Goal: Task Accomplishment & Management: Manage account settings

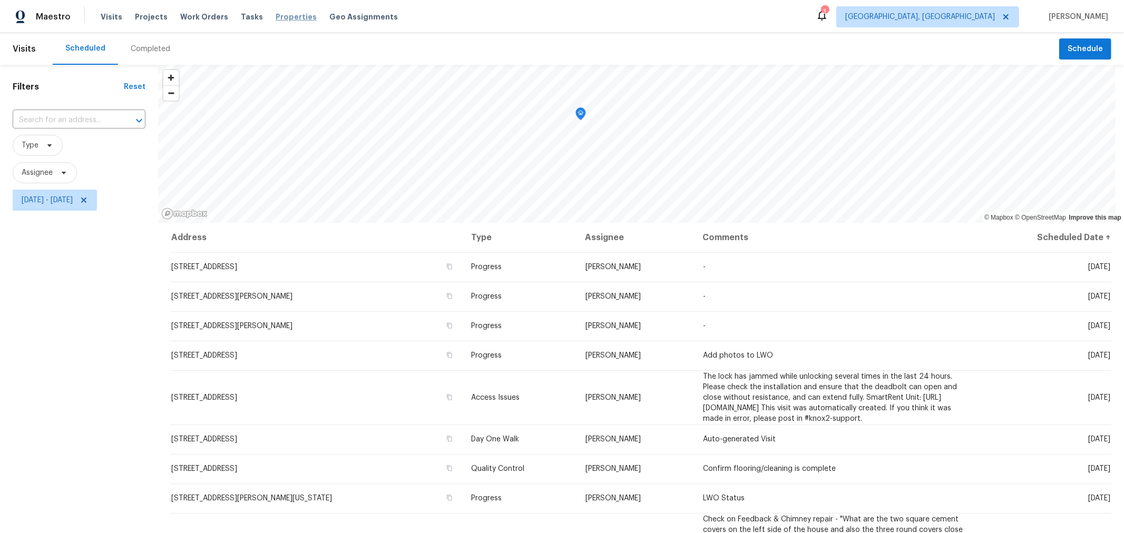
click at [295, 19] on span "Properties" at bounding box center [296, 17] width 41 height 11
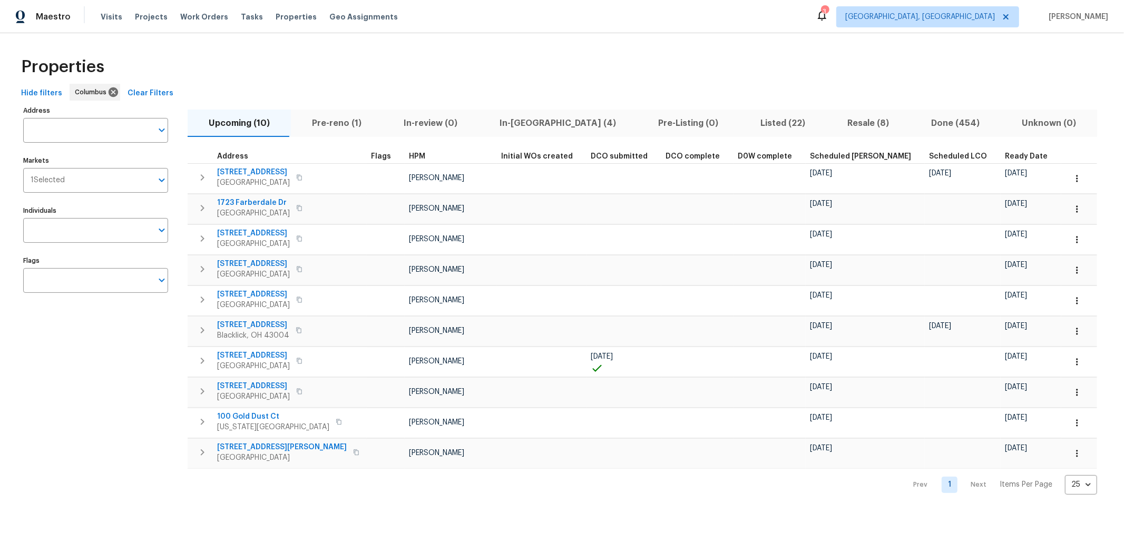
click at [339, 125] on span "Pre-reno (1)" at bounding box center [336, 123] width 79 height 15
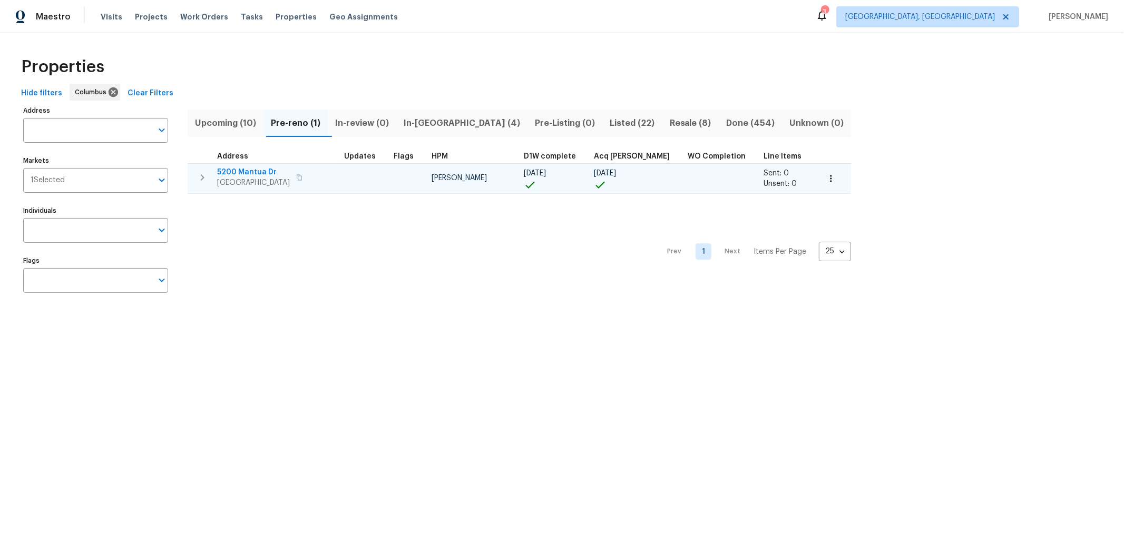
click at [256, 170] on span "5200 Mantua Dr" at bounding box center [253, 172] width 73 height 11
click at [247, 173] on span "5200 Mantua Dr" at bounding box center [253, 172] width 73 height 11
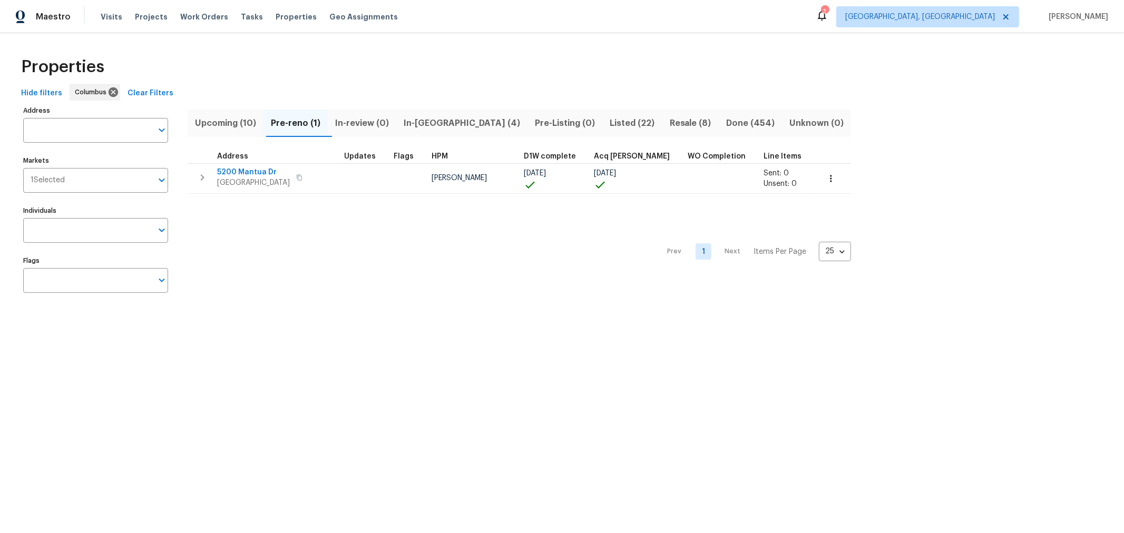
click at [438, 125] on span "In-reno (4)" at bounding box center [462, 123] width 119 height 15
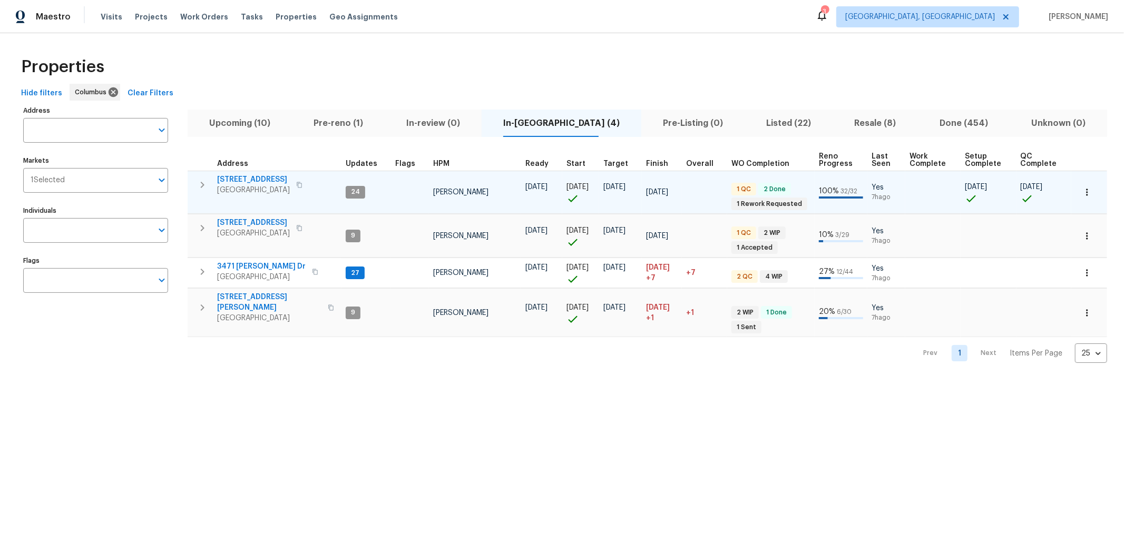
click at [252, 177] on span "695 Hennigans Grove Rd" at bounding box center [253, 179] width 73 height 11
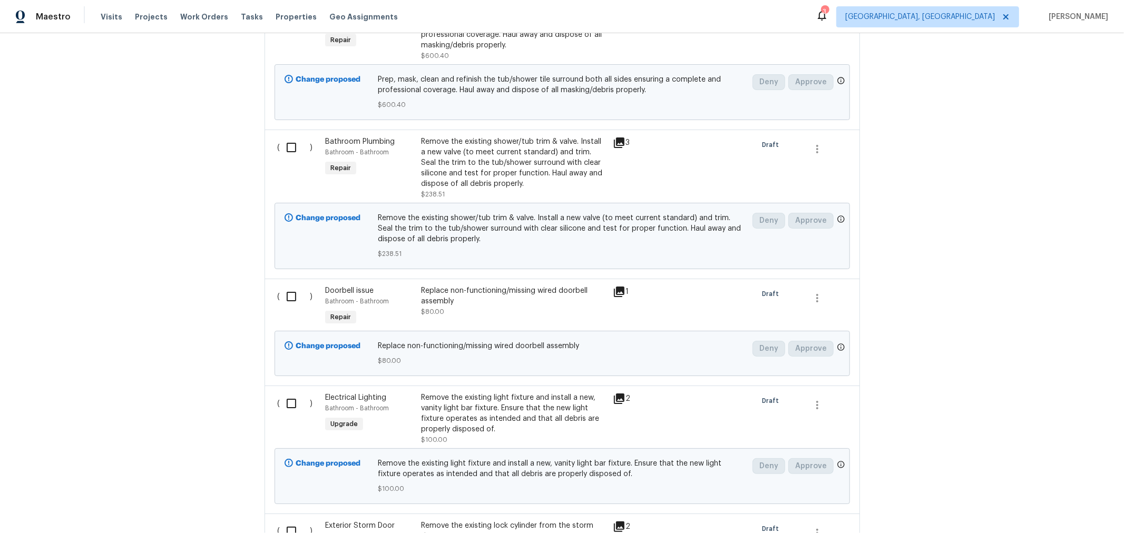
scroll to position [468, 0]
click at [477, 297] on div "Replace non-functioning/missing wired doorbell assembly" at bounding box center [514, 296] width 186 height 21
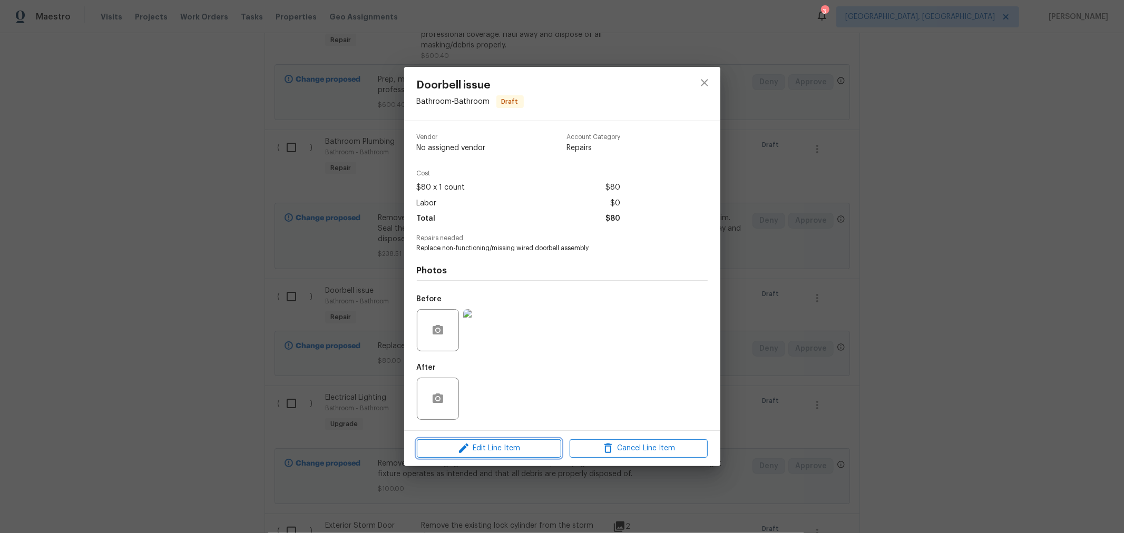
click at [501, 444] on span "Edit Line Item" at bounding box center [489, 448] width 138 height 13
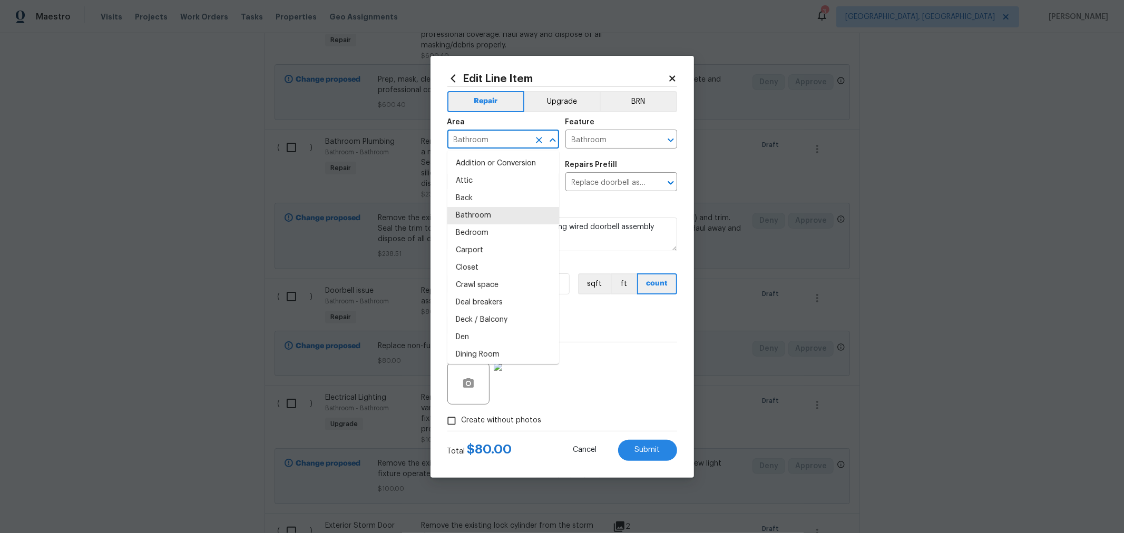
click at [517, 136] on input "Bathroom" at bounding box center [489, 140] width 82 height 16
click at [473, 180] on li "Front" at bounding box center [504, 180] width 112 height 17
type input "Front"
click at [619, 137] on input "Bathroom" at bounding box center [607, 140] width 82 height 16
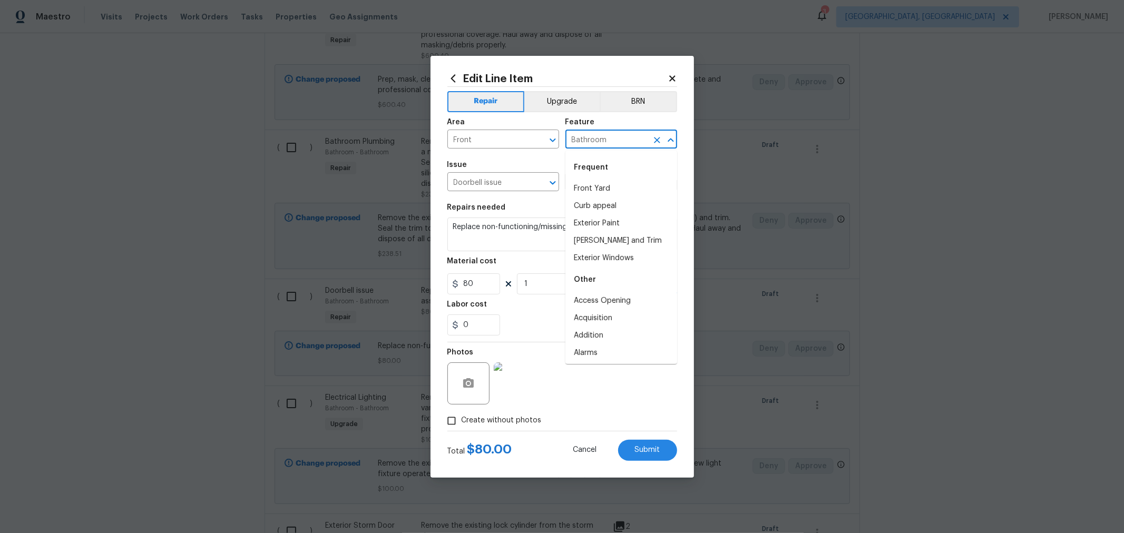
type input "s"
click at [587, 186] on li "Doors" at bounding box center [622, 188] width 112 height 17
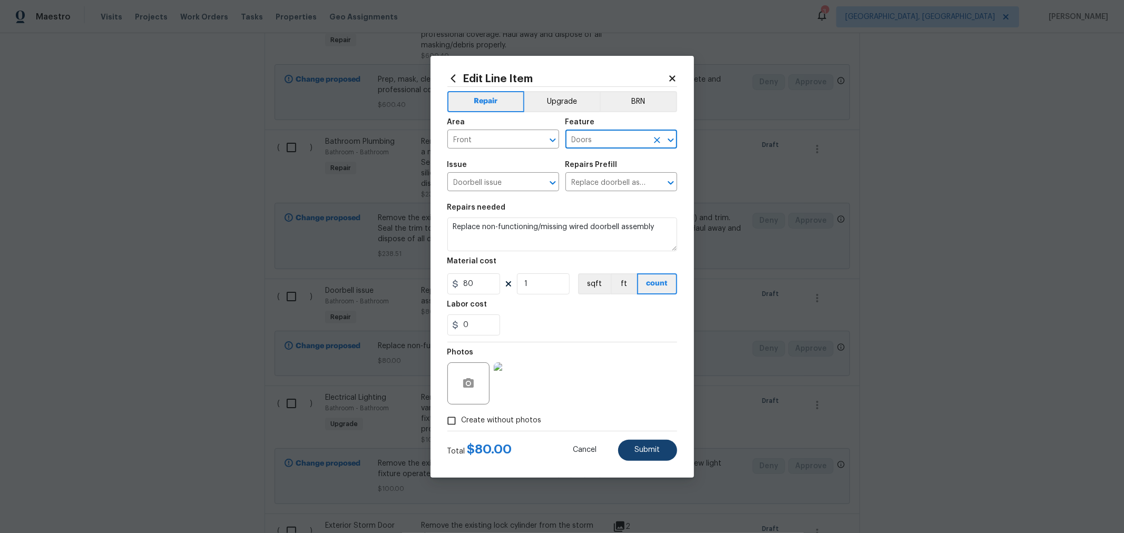
type input "Doors"
click at [650, 447] on span "Submit" at bounding box center [647, 451] width 25 height 8
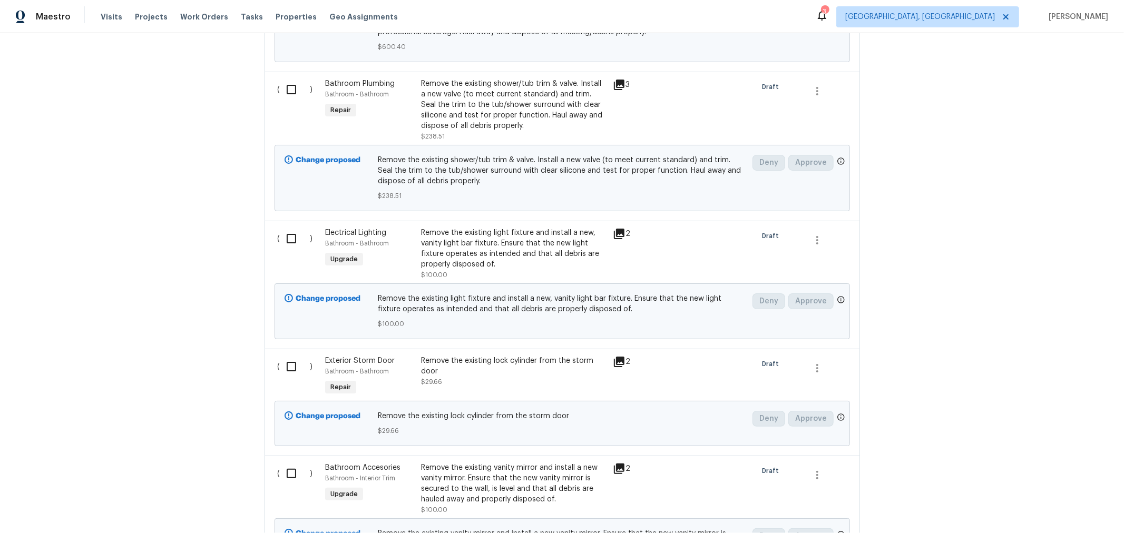
scroll to position [526, 0]
click at [618, 229] on icon at bounding box center [619, 233] width 11 height 11
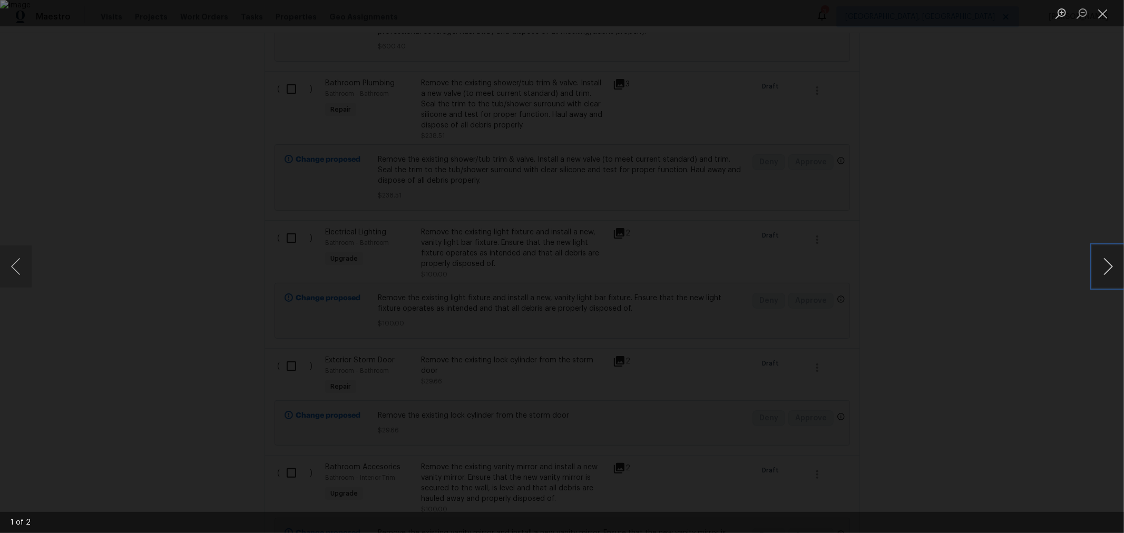
click at [1102, 264] on button "Next image" at bounding box center [1109, 267] width 32 height 42
click at [1102, 15] on button "Close lightbox" at bounding box center [1103, 13] width 21 height 18
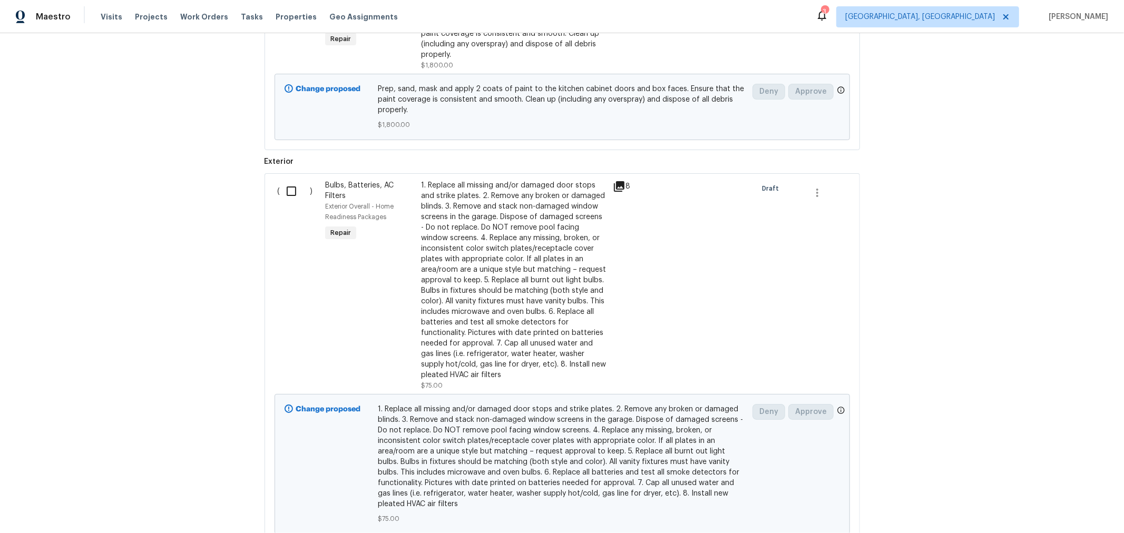
scroll to position [1870, 0]
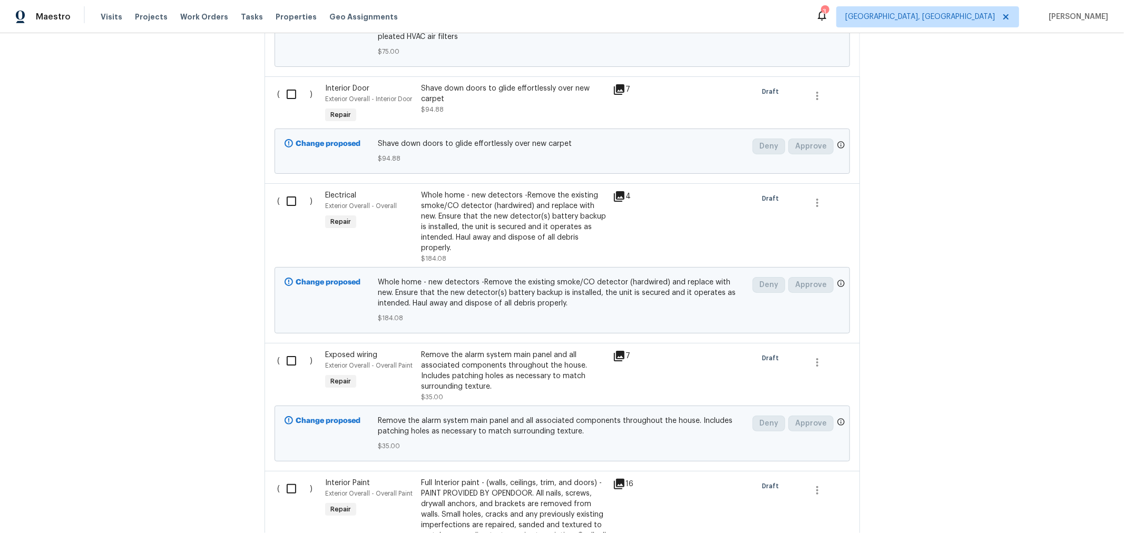
click at [512, 357] on div "Remove the alarm system main panel and all associated components throughout the…" at bounding box center [514, 371] width 186 height 42
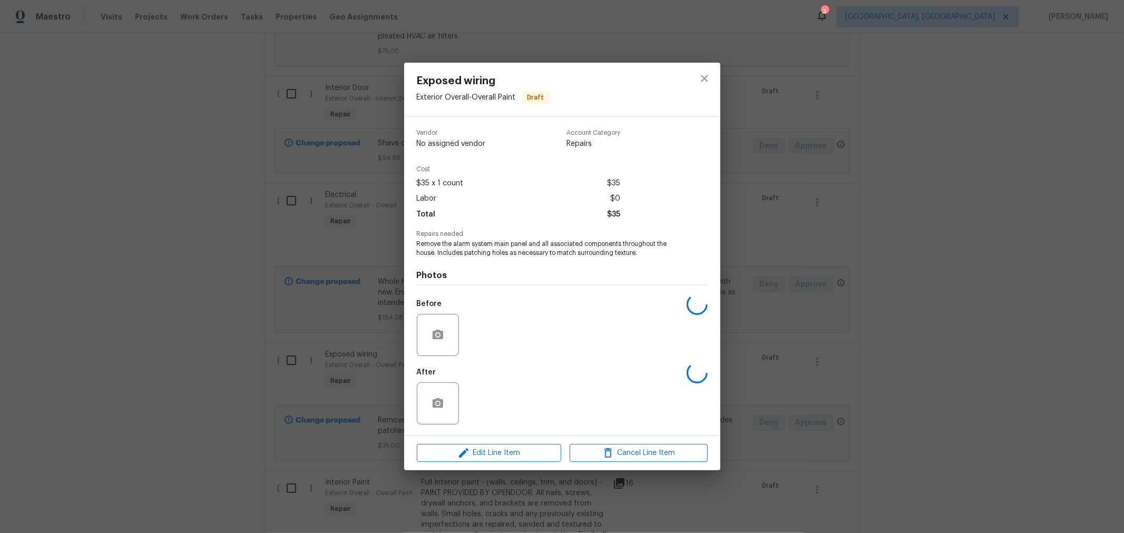
scroll to position [2338, 0]
click at [510, 451] on span "Edit Line Item" at bounding box center [489, 453] width 138 height 13
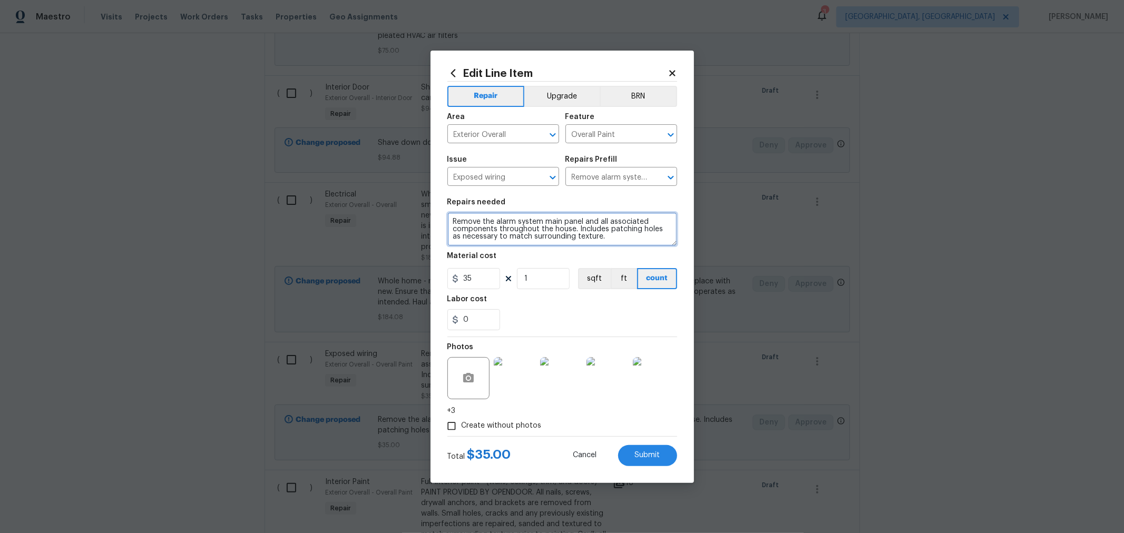
click at [512, 224] on textarea "Remove the alarm system main panel and all associated components throughout the…" at bounding box center [563, 229] width 230 height 34
paste textarea "window blinds, treatments, curtains, rods, hardware, loose wires/cables, shelvi…"
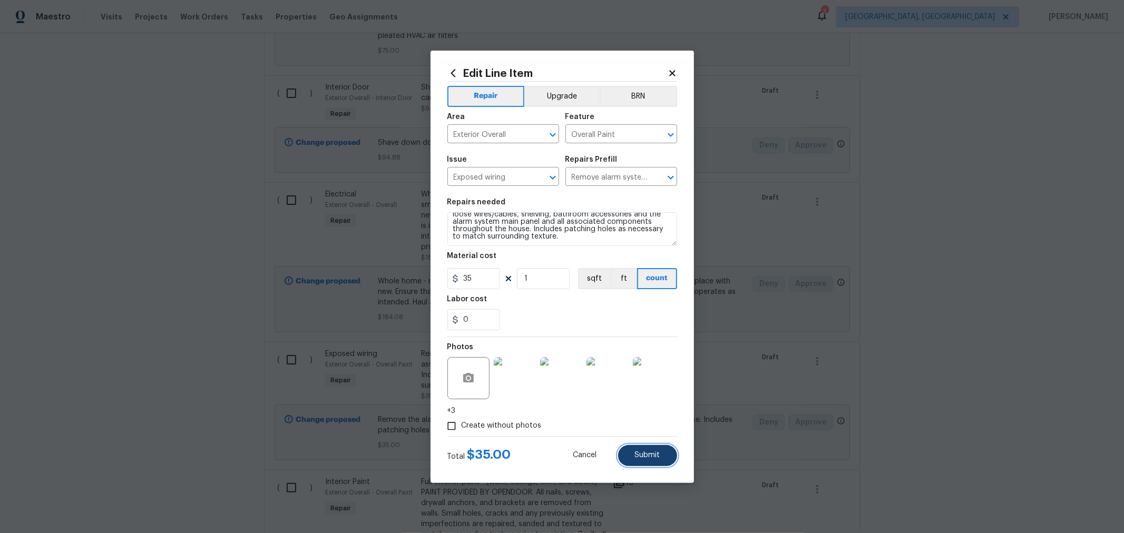
click at [655, 453] on span "Submit" at bounding box center [647, 456] width 25 height 8
type textarea "Remove window blinds, treatments, curtains, rods, hardware, loose wires/cables,…"
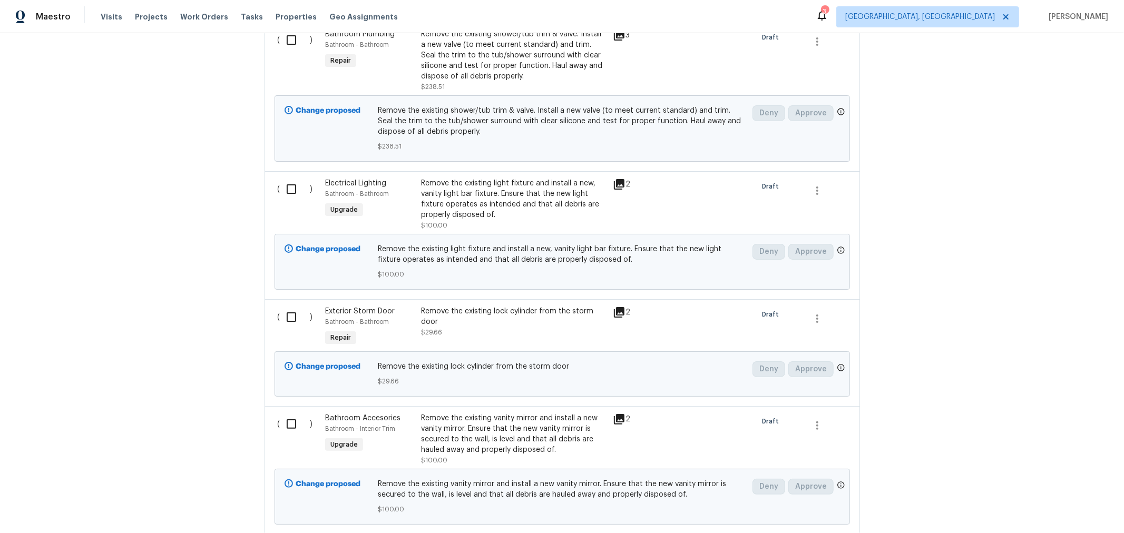
scroll to position [576, 0]
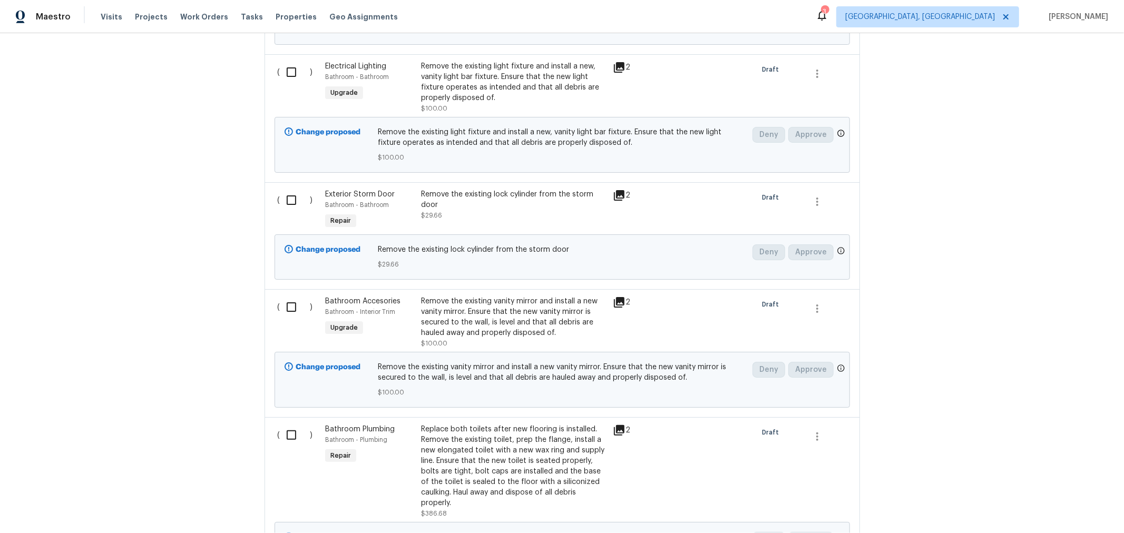
click at [475, 197] on div "Remove the existing lock cylinder from the storm door" at bounding box center [514, 199] width 186 height 21
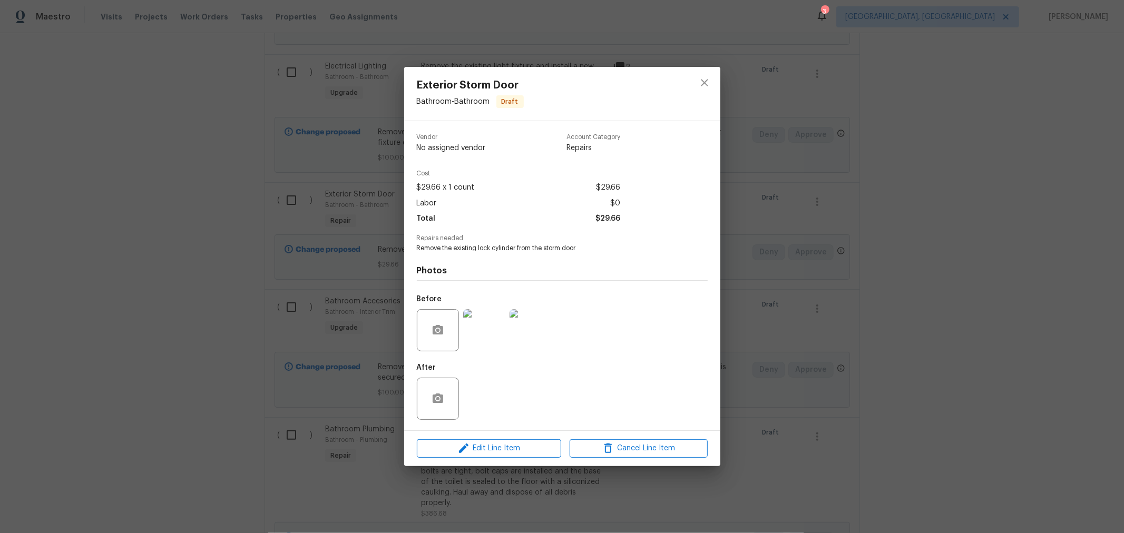
scroll to position [693, 0]
click at [494, 442] on button "Edit Line Item" at bounding box center [489, 449] width 144 height 18
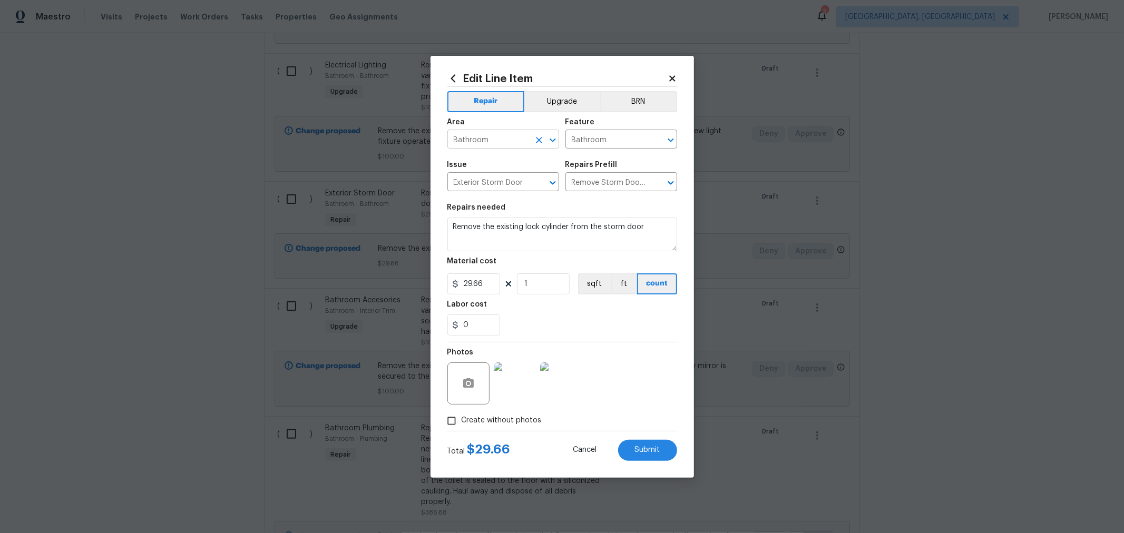
click at [506, 141] on input "Bathroom" at bounding box center [489, 140] width 82 height 16
click at [474, 186] on li "Front" at bounding box center [504, 180] width 112 height 17
type input "Front"
click at [621, 139] on input "Bathroom" at bounding box center [607, 140] width 82 height 16
click at [583, 186] on li "Doors" at bounding box center [622, 188] width 112 height 17
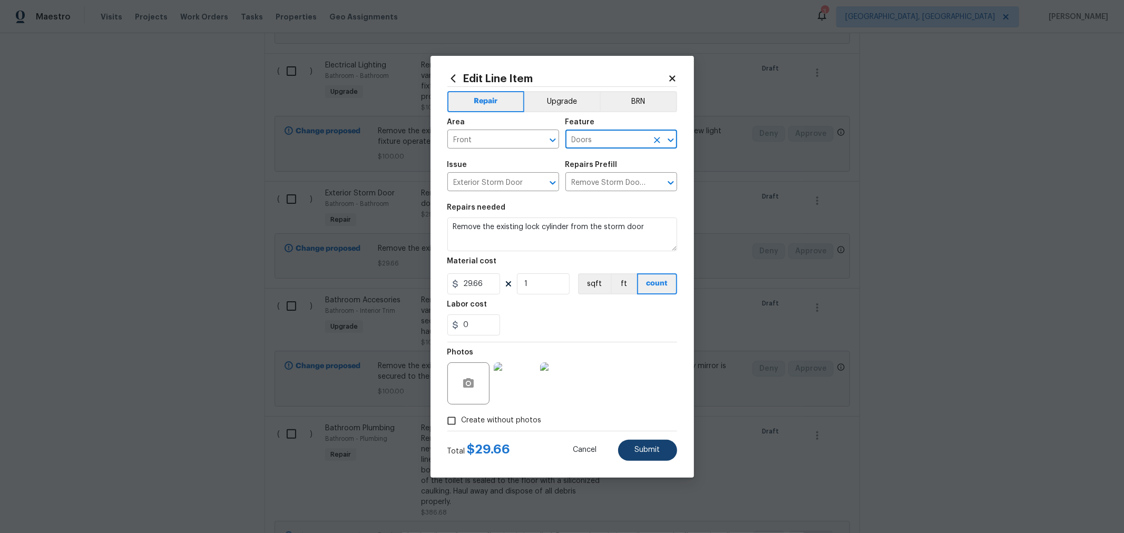
type input "Doors"
click at [652, 453] on span "Submit" at bounding box center [647, 451] width 25 height 8
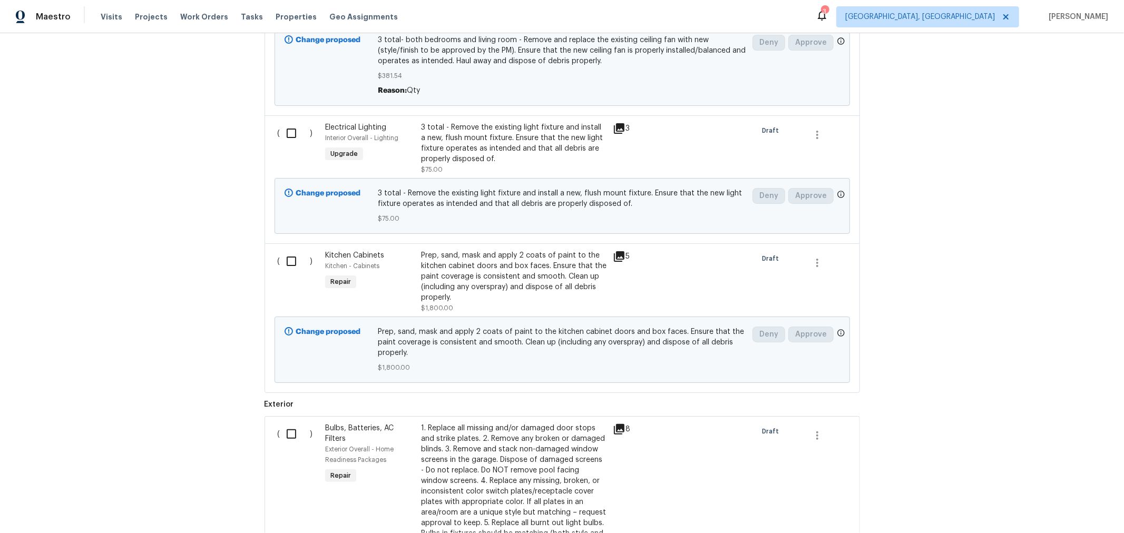
scroll to position [1520, 0]
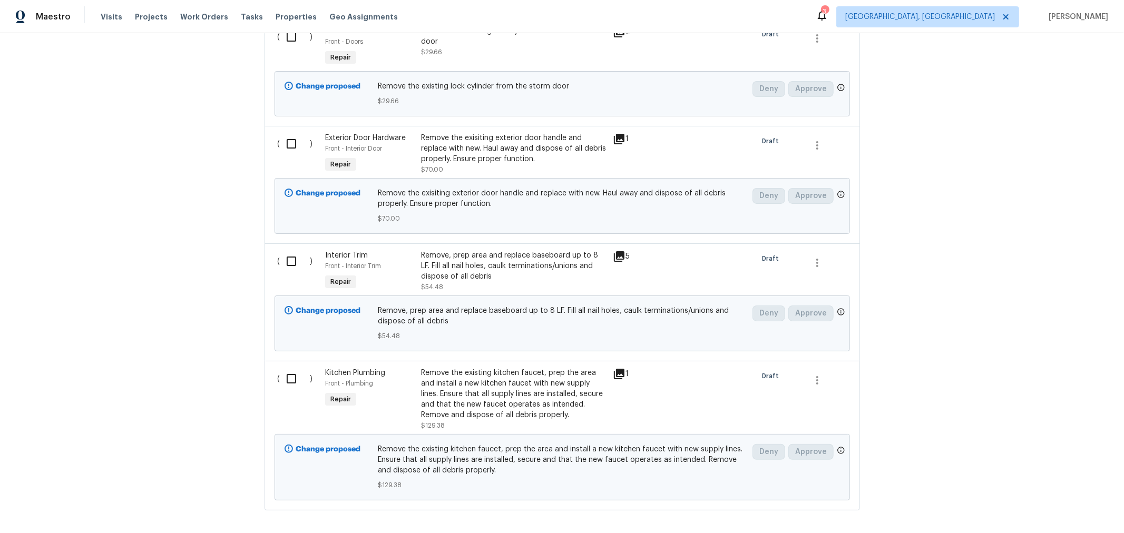
click at [452, 253] on div "Remove, prep area and replace baseboard up to 8 LF. Fill all nail holes, caulk …" at bounding box center [514, 266] width 186 height 32
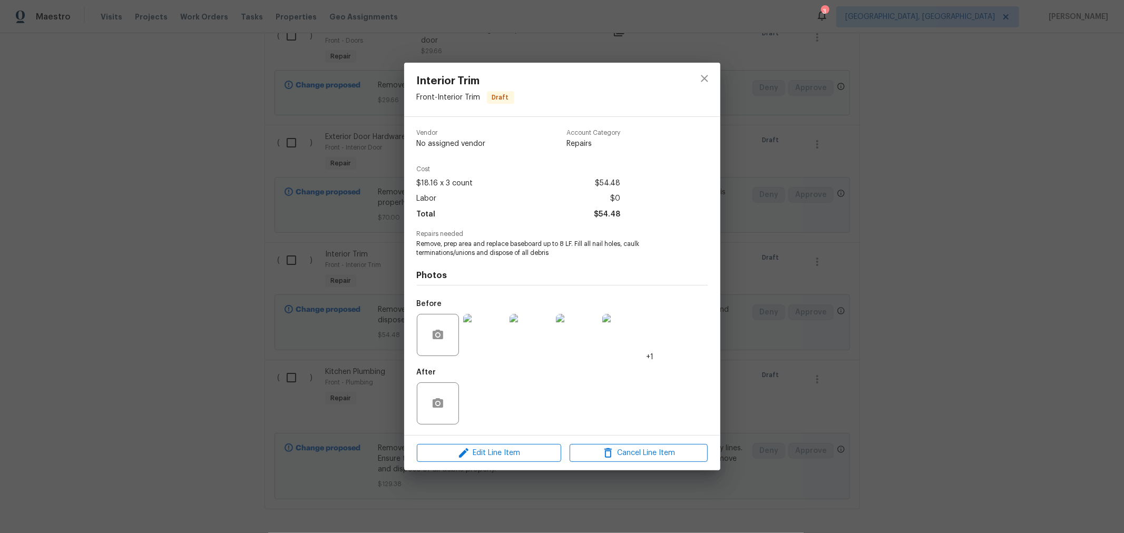
scroll to position [3099, 0]
click at [512, 452] on span "Edit Line Item" at bounding box center [489, 453] width 138 height 13
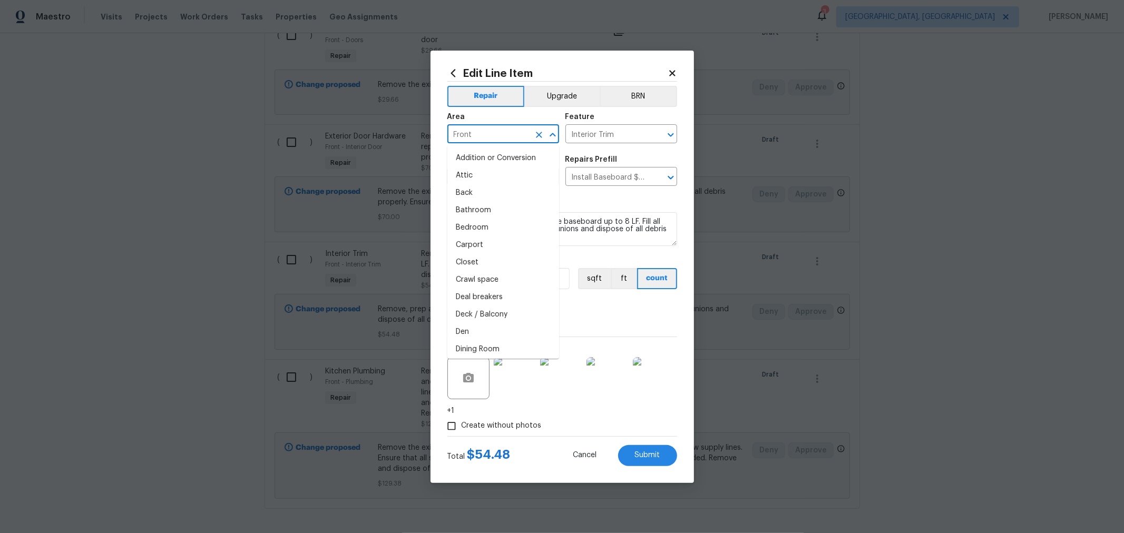
click at [500, 141] on input "Front" at bounding box center [489, 135] width 82 height 16
click at [493, 160] on li "Laundry" at bounding box center [504, 158] width 112 height 17
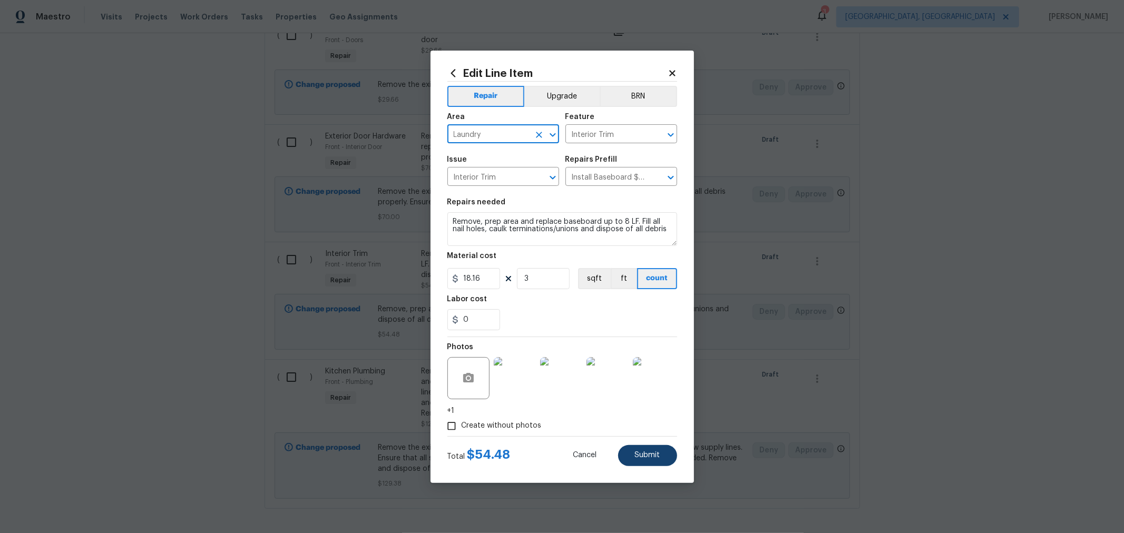
type input "Laundry"
click at [658, 462] on button "Submit" at bounding box center [647, 455] width 59 height 21
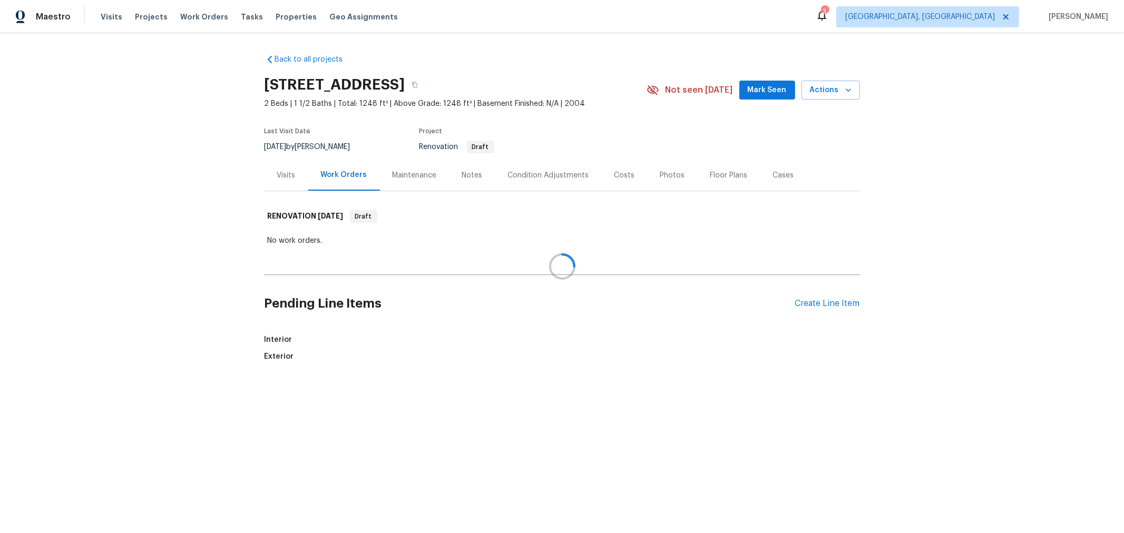
scroll to position [0, 0]
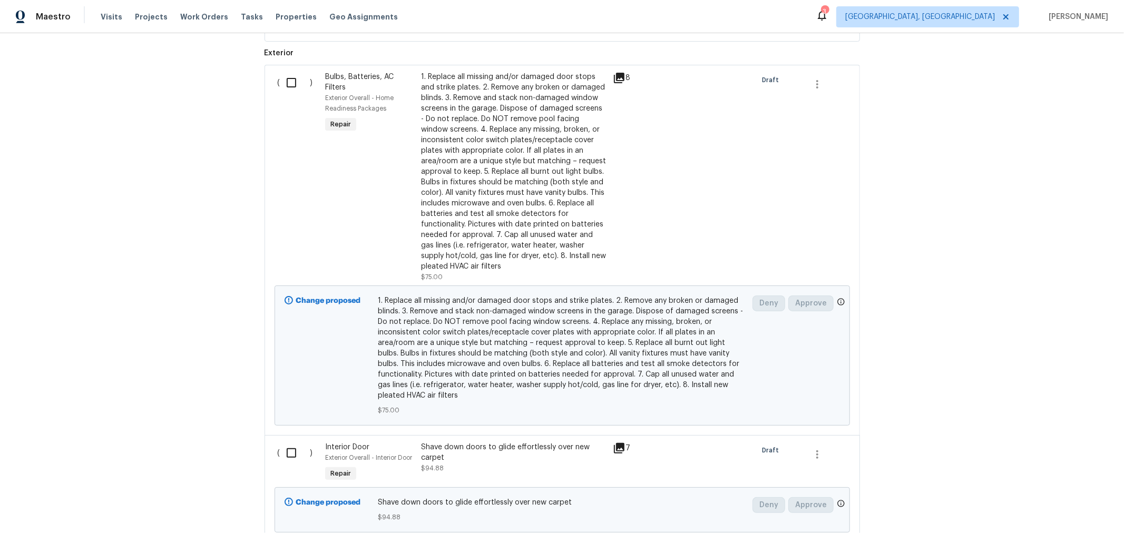
click at [498, 176] on div "1. Replace all missing and/or damaged door stops and strike plates. 2. Remove a…" at bounding box center [514, 172] width 186 height 200
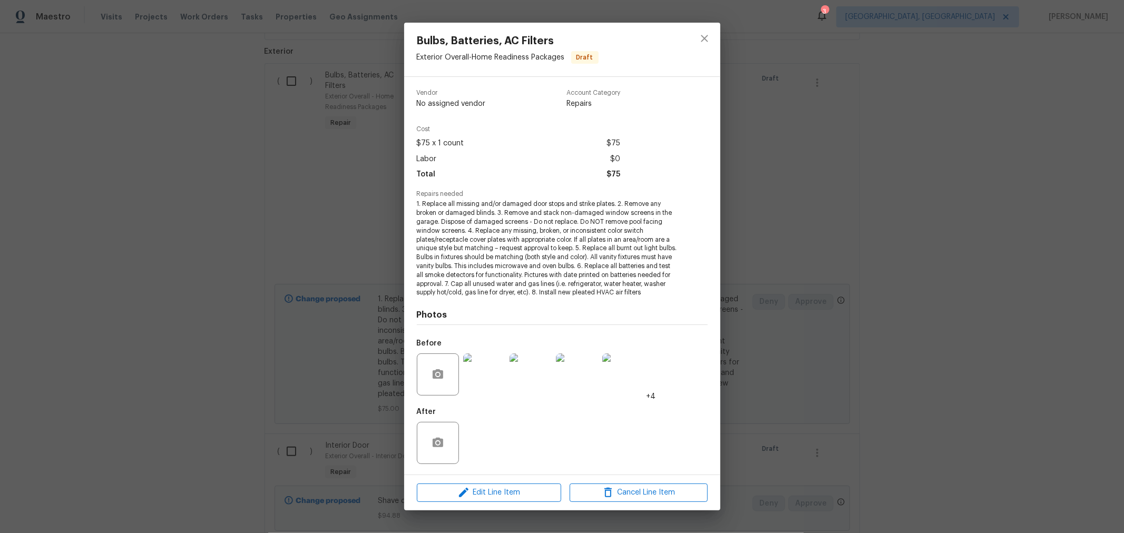
scroll to position [1991, 0]
click at [506, 503] on div "Edit Line Item Cancel Line Item" at bounding box center [562, 492] width 316 height 35
click at [507, 492] on span "Edit Line Item" at bounding box center [489, 493] width 138 height 13
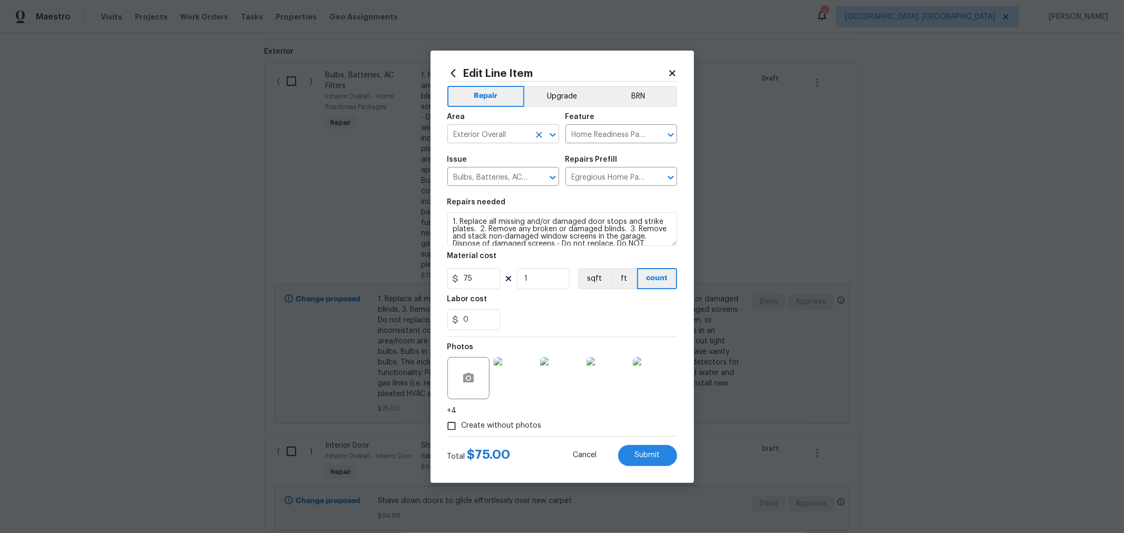
click at [507, 132] on input "Exterior Overall" at bounding box center [489, 135] width 82 height 16
click at [491, 181] on li "Interior Overall" at bounding box center [504, 175] width 112 height 17
type input "Interior Overall"
click at [638, 457] on span "Submit" at bounding box center [647, 456] width 25 height 8
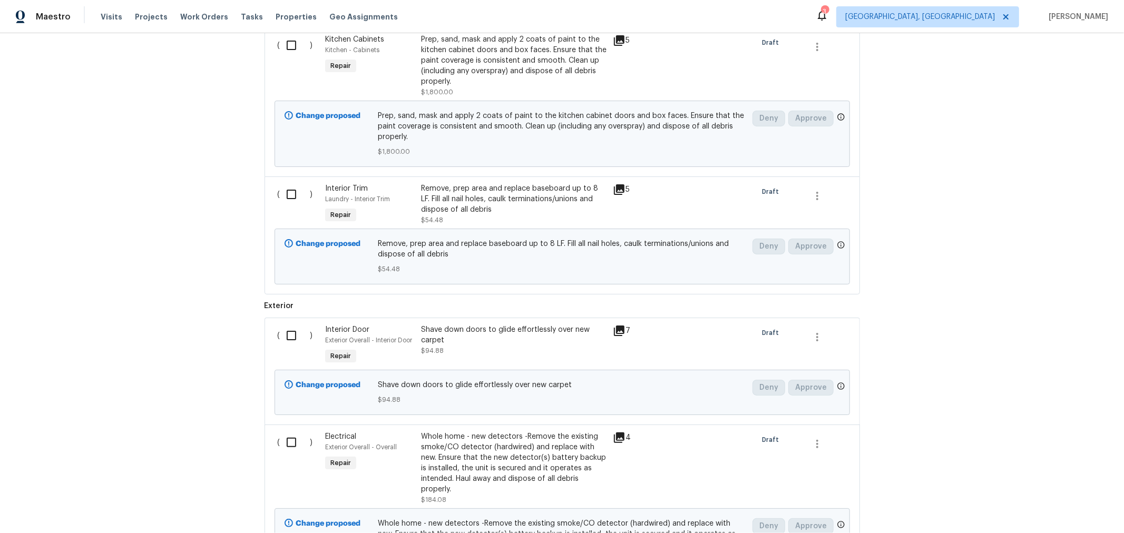
scroll to position [2108, 0]
click at [473, 324] on div "Shave down doors to glide effortlessly over new carpet" at bounding box center [514, 334] width 186 height 21
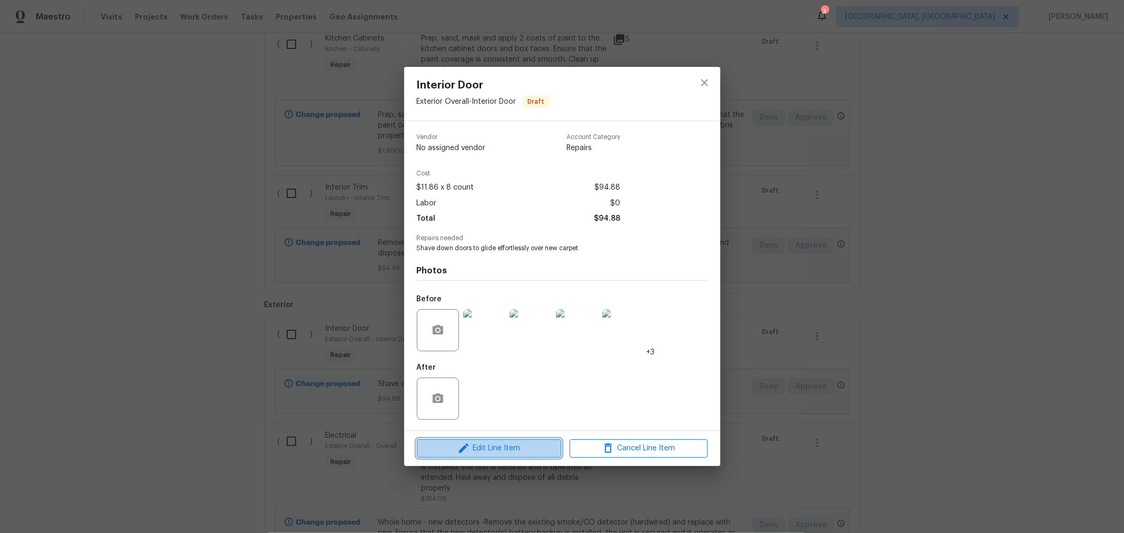
click at [482, 447] on span "Edit Line Item" at bounding box center [489, 448] width 138 height 13
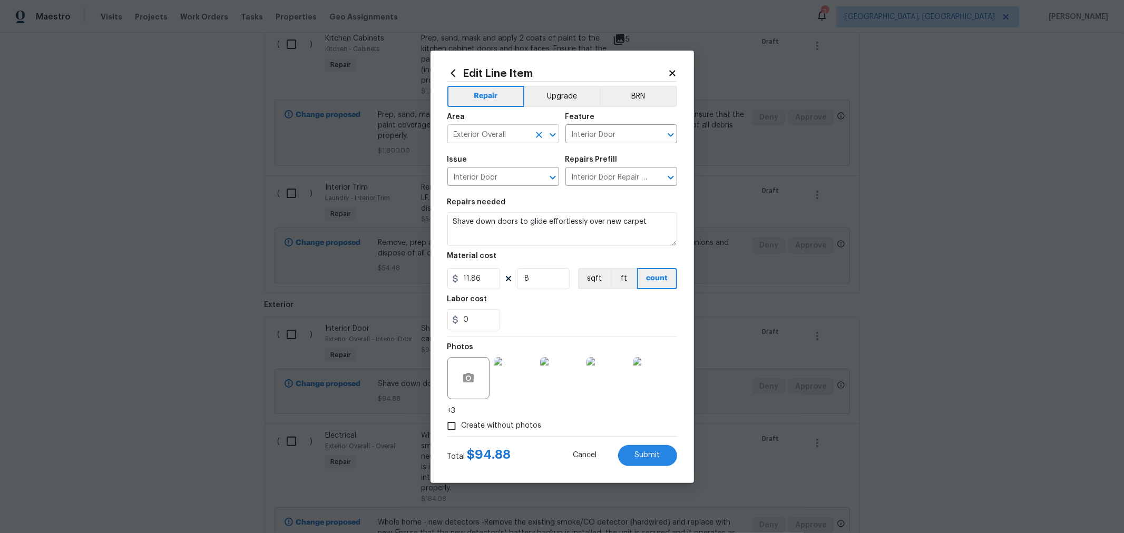
click at [499, 133] on input "Exterior Overall" at bounding box center [489, 135] width 82 height 16
click at [497, 176] on li "Interior Overall" at bounding box center [504, 175] width 112 height 17
type input "Interior Overall"
click at [656, 452] on span "Submit" at bounding box center [647, 456] width 25 height 8
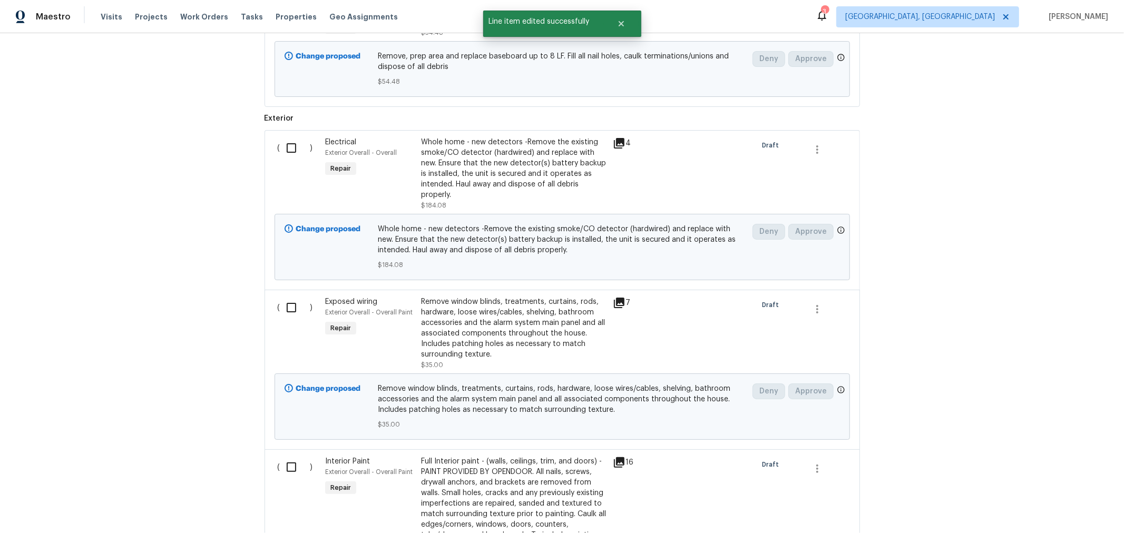
scroll to position [2401, 0]
click at [504, 162] on div "Whole home - new detectors -Remove the existing smoke/CO detector (hardwired) a…" at bounding box center [514, 168] width 186 height 63
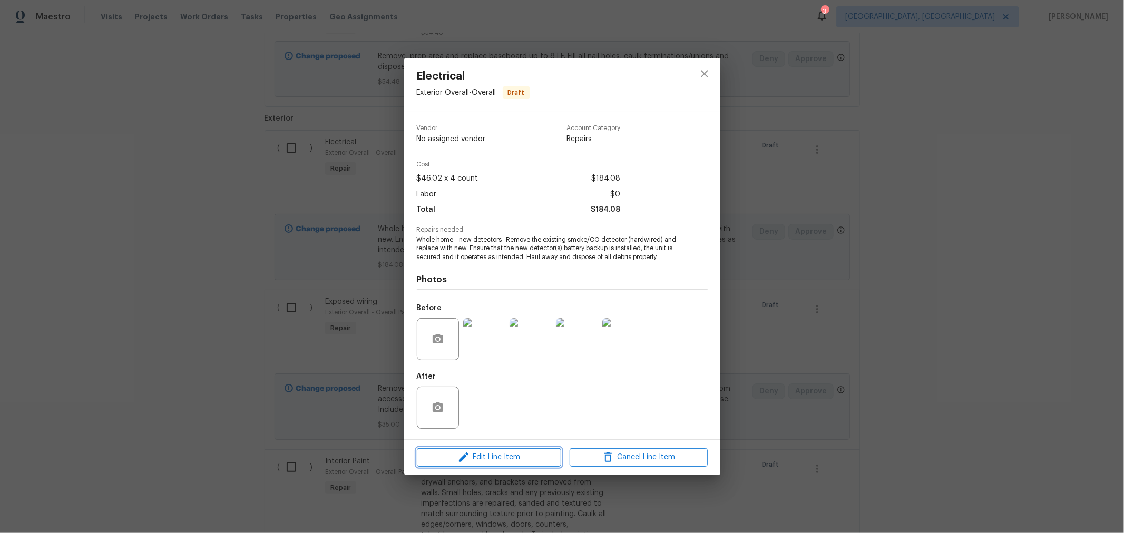
click at [486, 455] on span "Edit Line Item" at bounding box center [489, 457] width 138 height 13
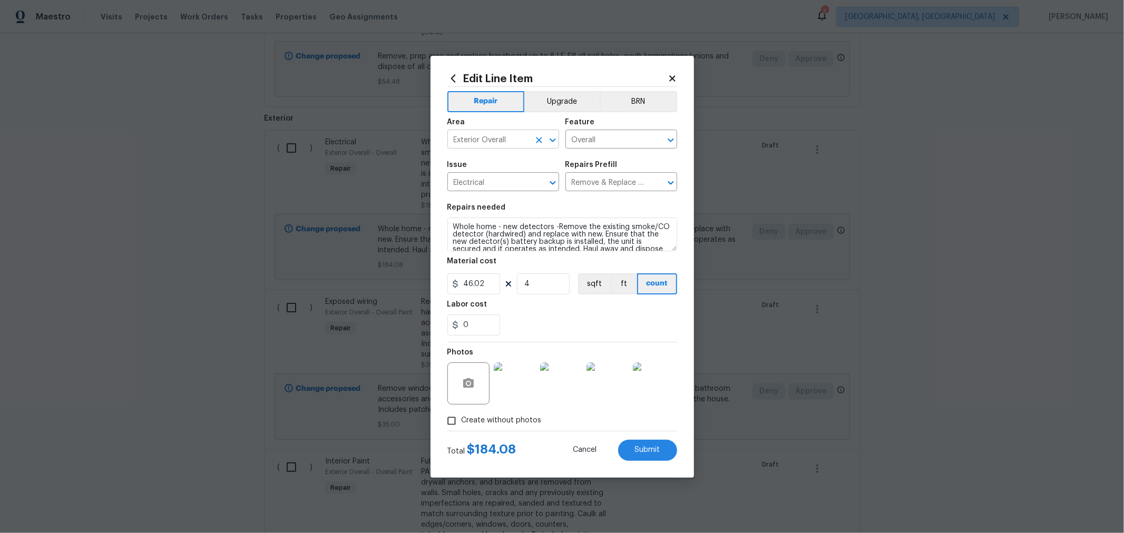
click at [505, 138] on input "Exterior Overall" at bounding box center [489, 140] width 82 height 16
click at [499, 186] on li "Interior Overall" at bounding box center [504, 180] width 112 height 17
type input "Interior Overall"
click at [646, 443] on button "Submit" at bounding box center [647, 450] width 59 height 21
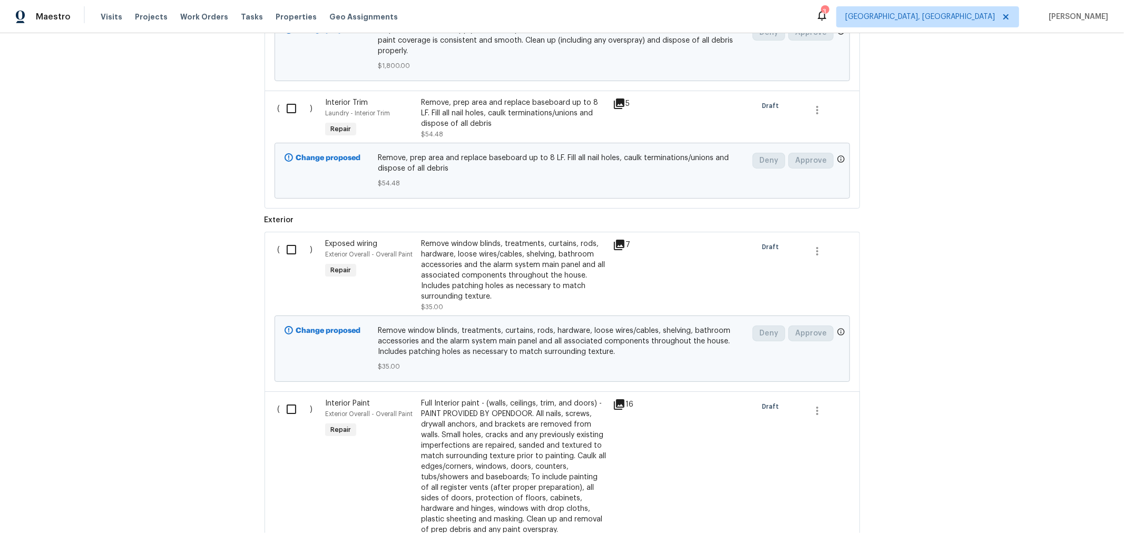
scroll to position [2459, 0]
click at [538, 255] on div "Remove window blinds, treatments, curtains, rods, hardware, loose wires/cables,…" at bounding box center [514, 270] width 186 height 63
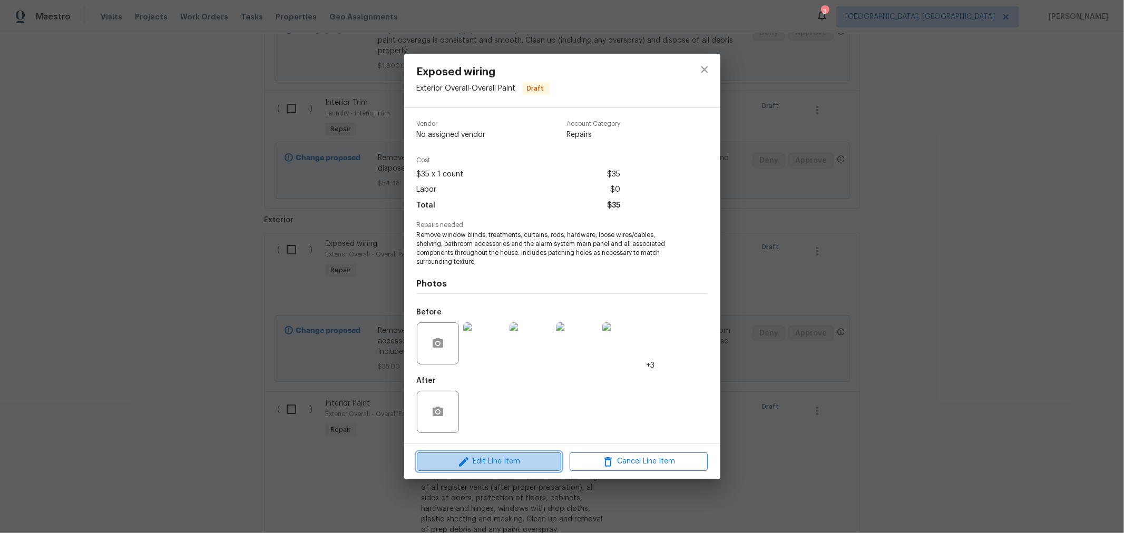
click at [517, 464] on span "Edit Line Item" at bounding box center [489, 461] width 138 height 13
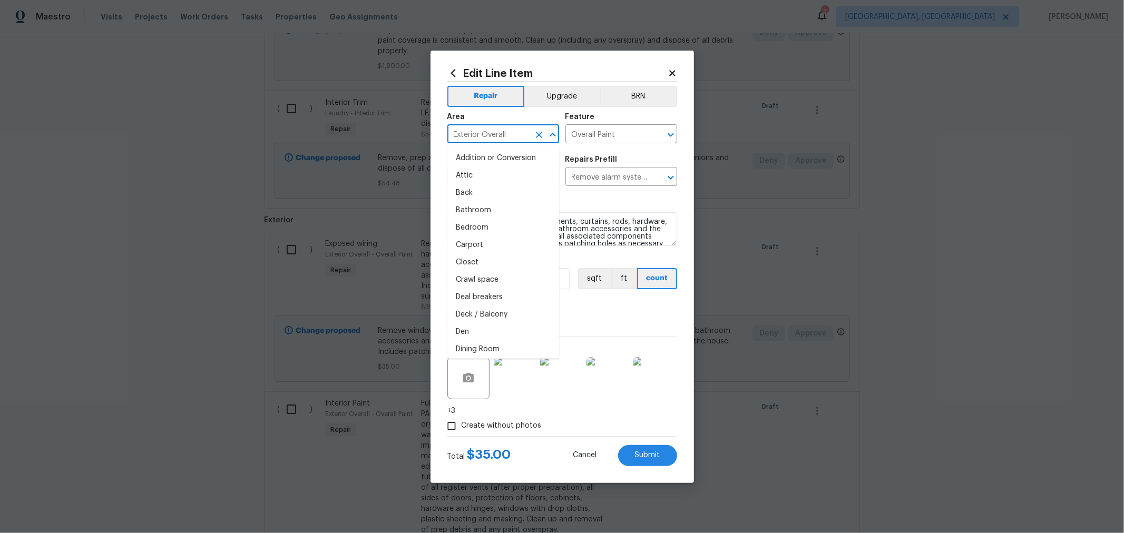
click at [488, 135] on input "Exterior Overall" at bounding box center [489, 135] width 82 height 16
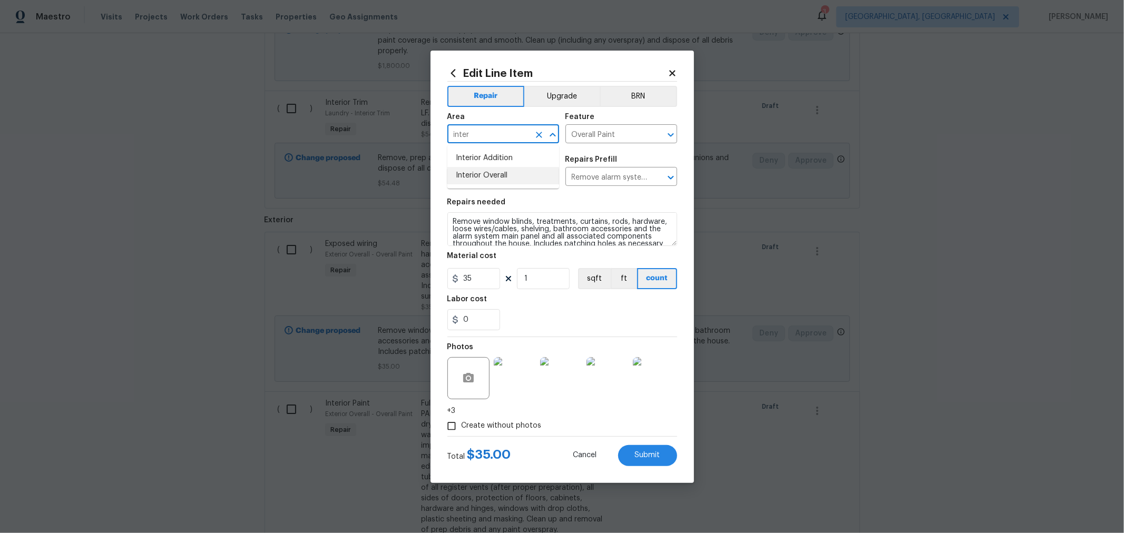
click at [503, 169] on li "Interior Overall" at bounding box center [504, 175] width 112 height 17
type input "Interior Overall"
drag, startPoint x: 528, startPoint y: 281, endPoint x: 509, endPoint y: 276, distance: 19.2
click at [509, 276] on div "35 1 sqft ft count" at bounding box center [563, 278] width 230 height 21
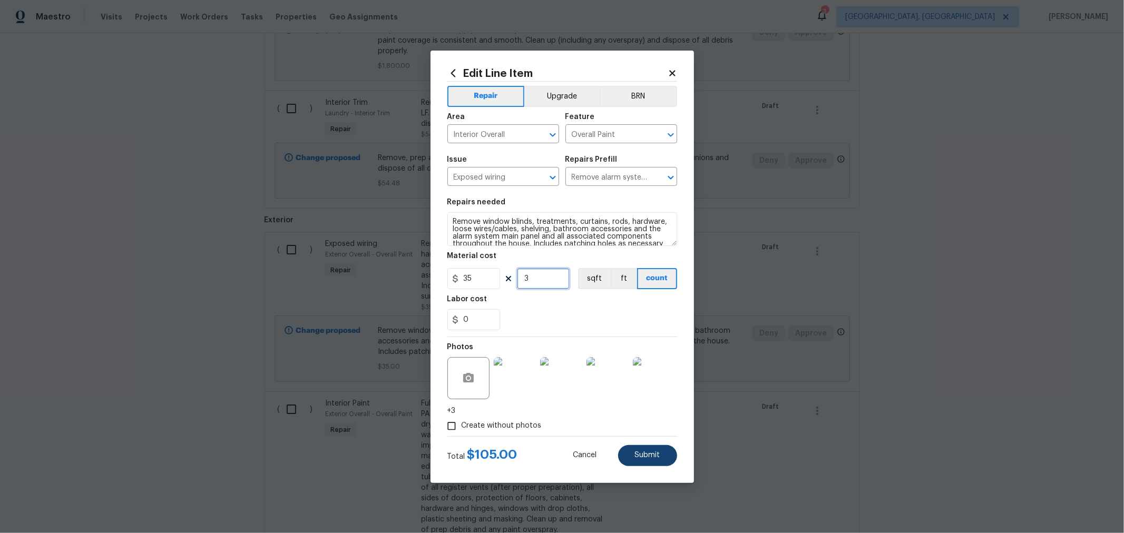
type input "3"
click at [647, 463] on button "Submit" at bounding box center [647, 455] width 59 height 21
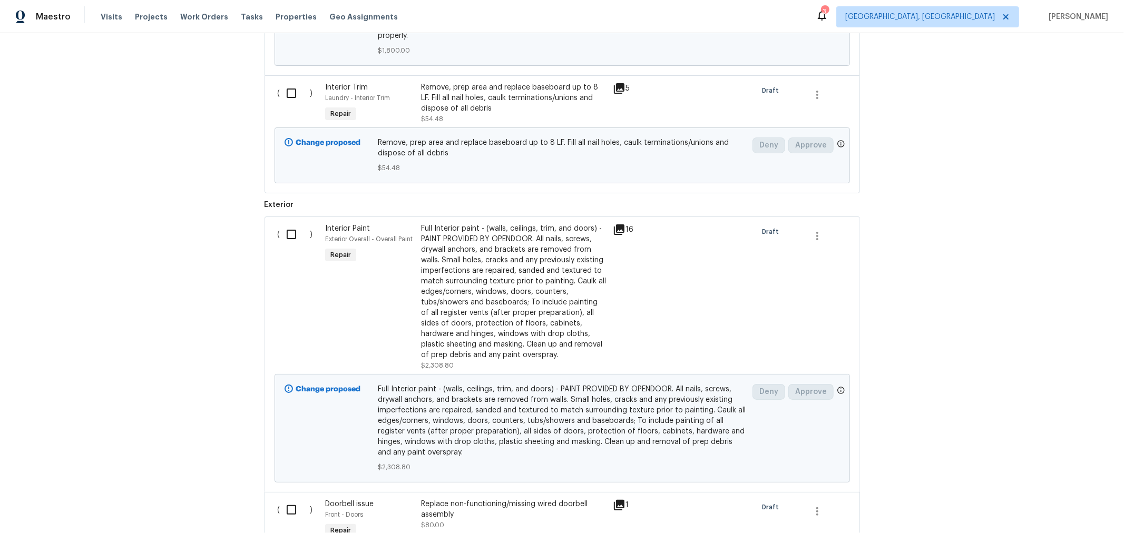
scroll to position [2635, 0]
click at [496, 303] on div "Full Interior paint - (walls, ceilings, trim, and doors) - PAINT PROVIDED BY OP…" at bounding box center [514, 291] width 186 height 137
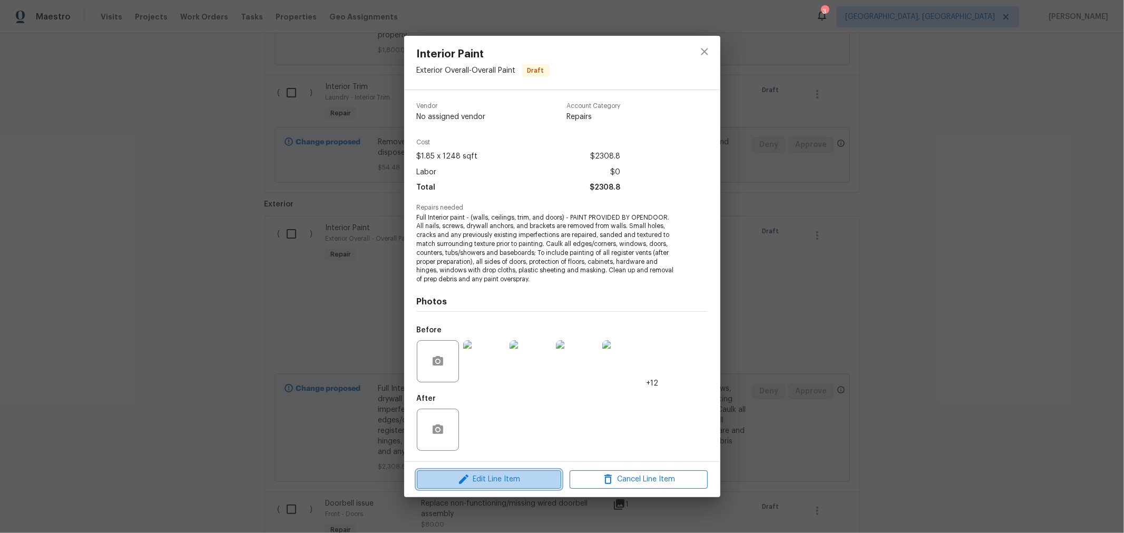
click at [487, 481] on span "Edit Line Item" at bounding box center [489, 479] width 138 height 13
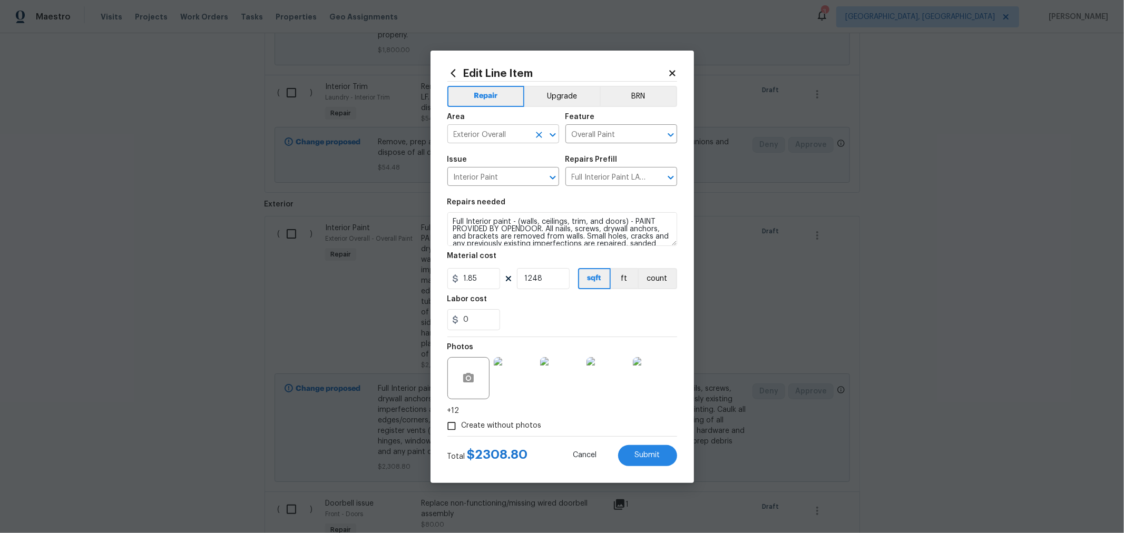
click at [477, 139] on input "Exterior Overall" at bounding box center [489, 135] width 82 height 16
click at [509, 177] on li "Interior Overall" at bounding box center [504, 175] width 112 height 17
type input "Interior Overall"
click at [642, 449] on button "Submit" at bounding box center [647, 455] width 59 height 21
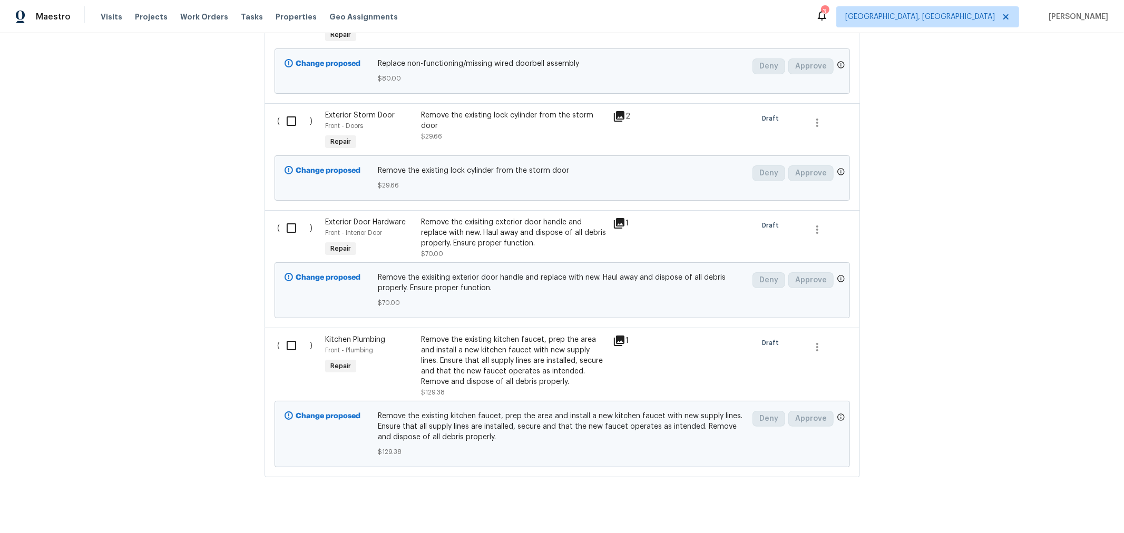
scroll to position [3134, 0]
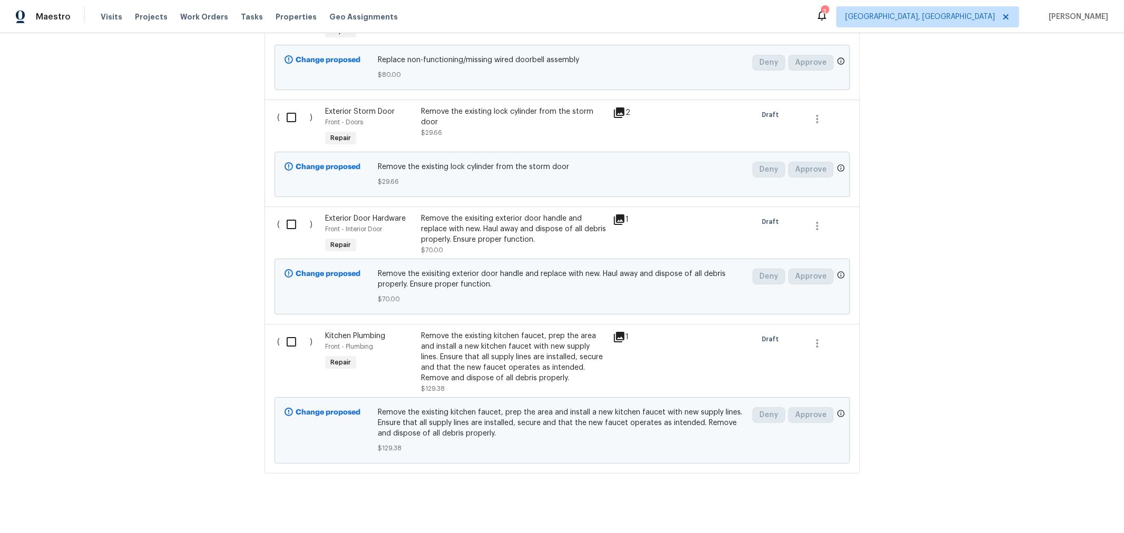
click at [503, 342] on div "Remove the existing kitchen faucet, prep the area and install a new kitchen fau…" at bounding box center [514, 357] width 186 height 53
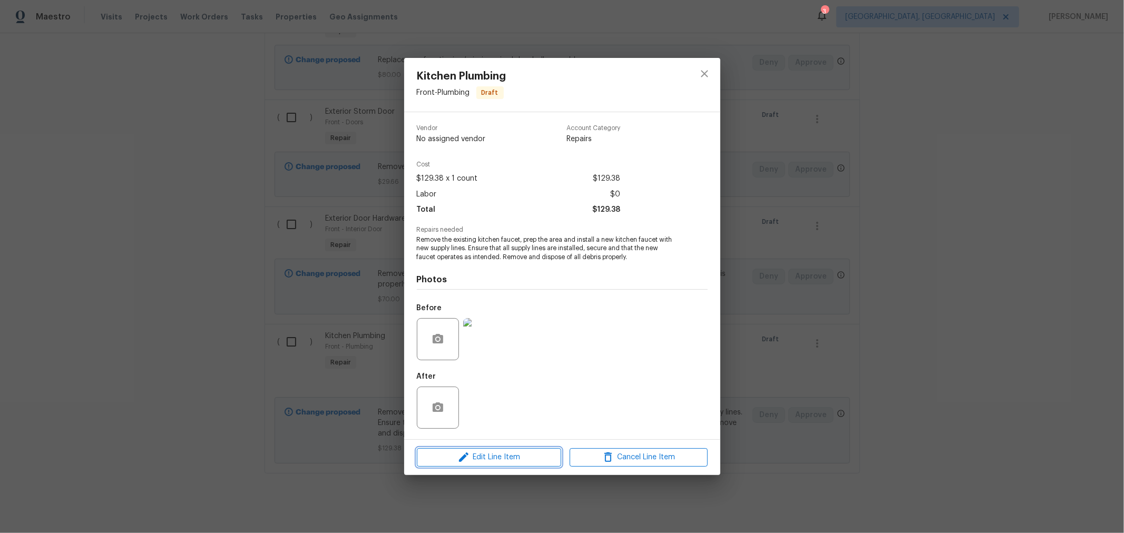
click at [484, 463] on span "Edit Line Item" at bounding box center [489, 457] width 138 height 13
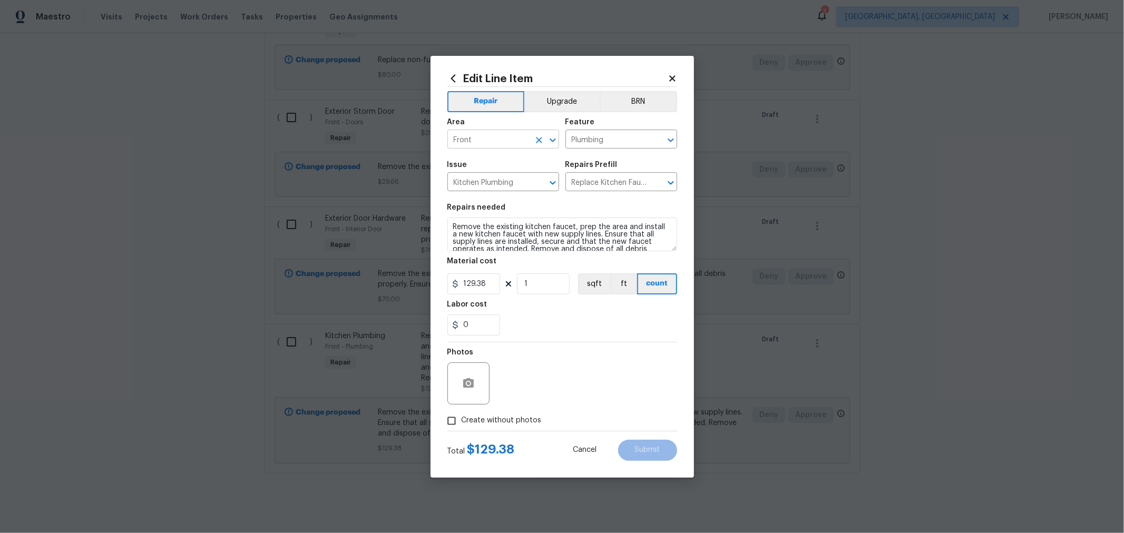
click at [509, 140] on input "Front" at bounding box center [489, 140] width 82 height 16
type input "F"
click at [491, 163] on li "Kitchen" at bounding box center [504, 163] width 112 height 17
type input "Kitchen"
click at [644, 452] on span "Submit" at bounding box center [647, 451] width 25 height 8
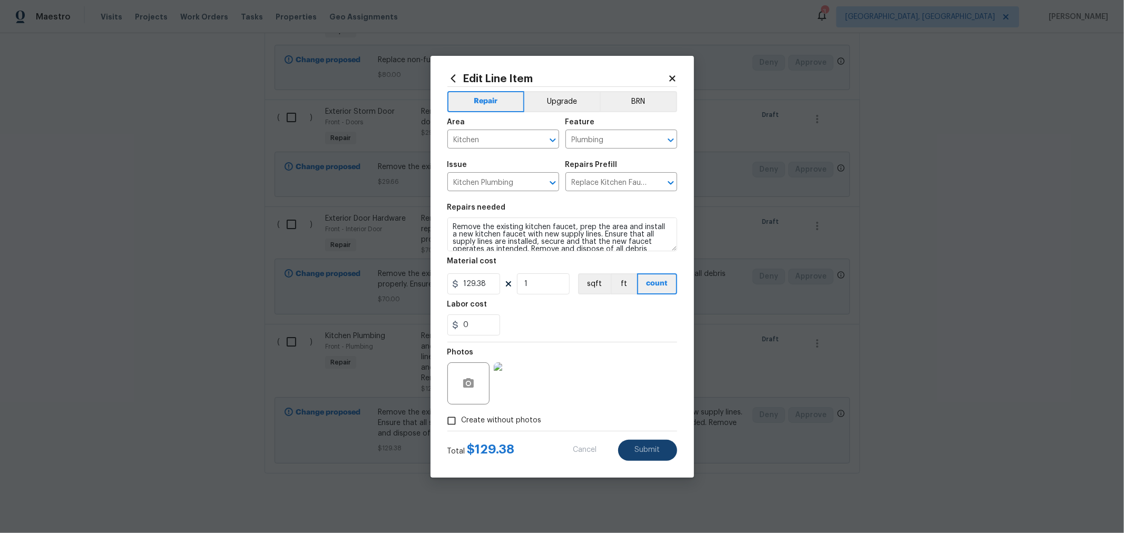
scroll to position [0, 0]
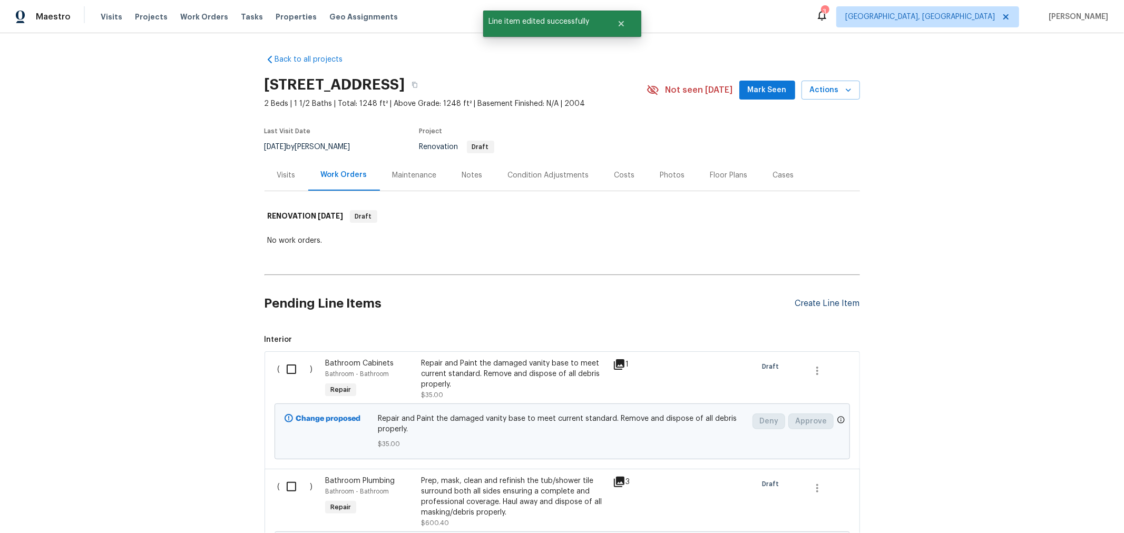
click at [814, 303] on div "Create Line Item" at bounding box center [827, 304] width 65 height 10
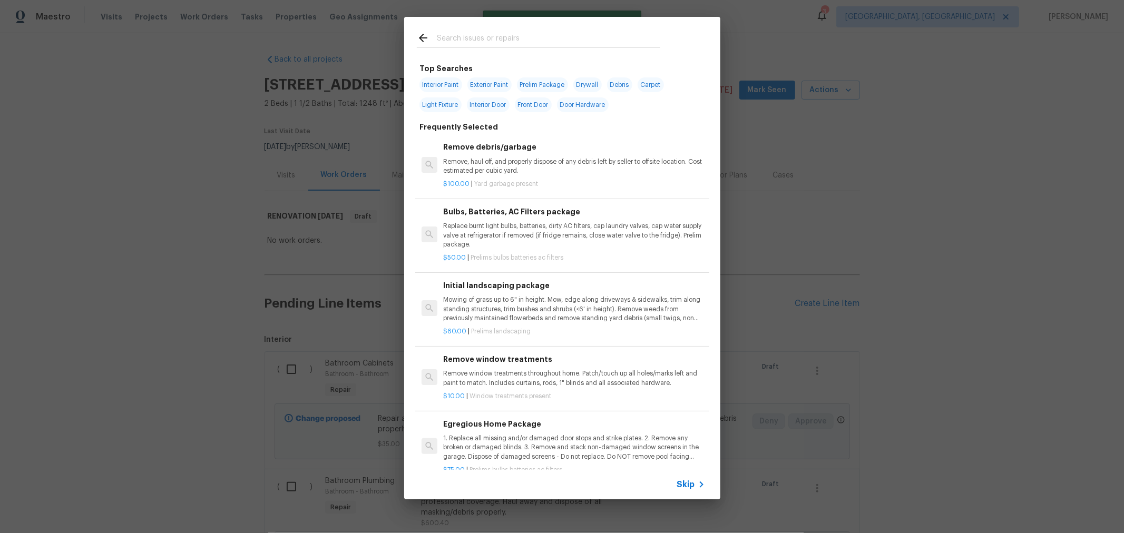
click at [562, 42] on input "text" at bounding box center [549, 40] width 224 height 16
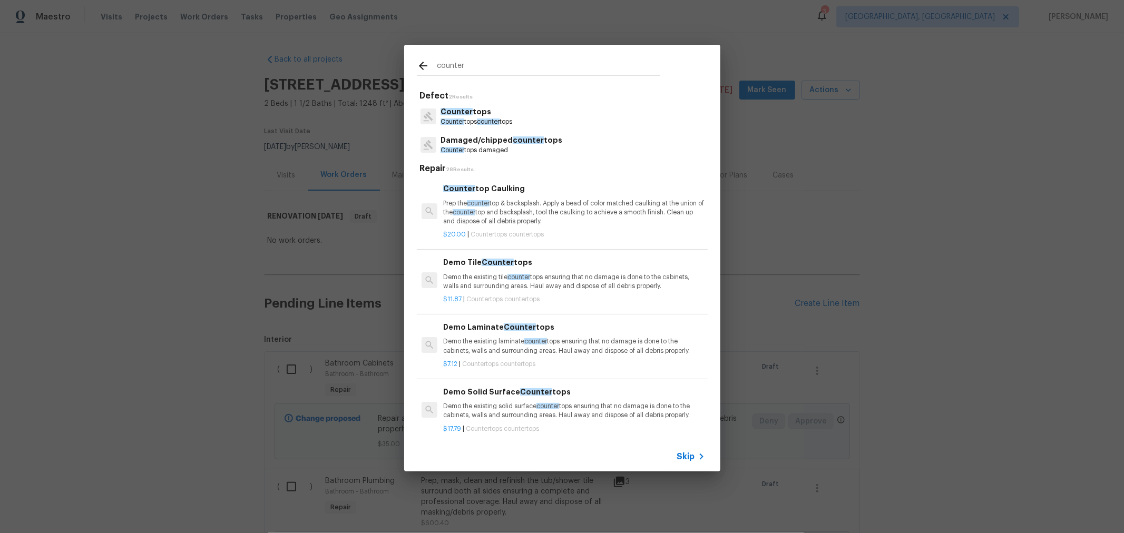
type input "counter"
click at [525, 117] on div "Counter tops Counter tops counter tops" at bounding box center [562, 116] width 291 height 28
click at [463, 112] on span "Counter" at bounding box center [457, 111] width 32 height 7
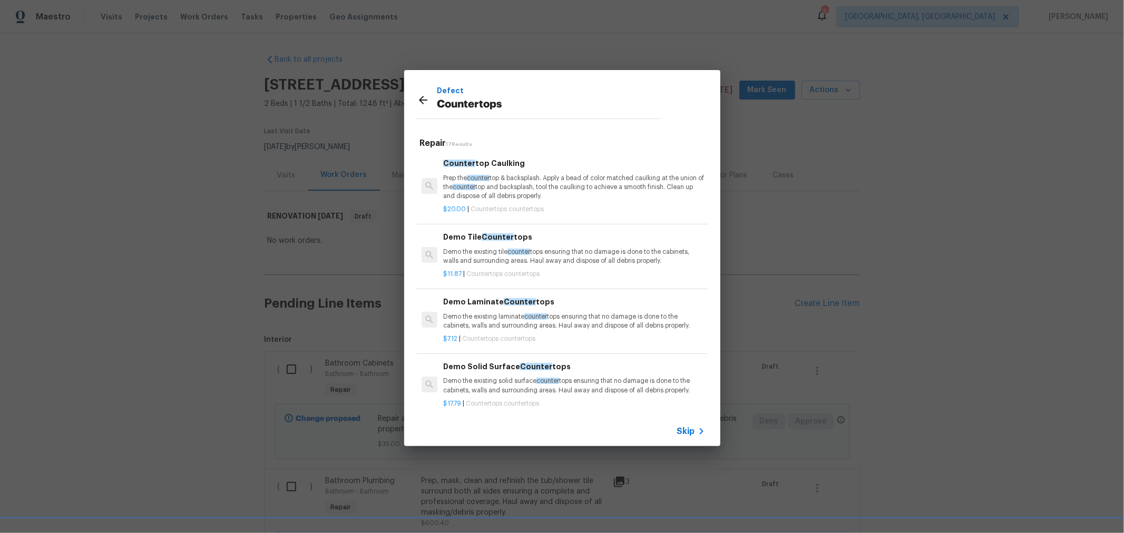
click at [558, 316] on p "Demo the existing laminate counter tops ensuring that no damage is done to the …" at bounding box center [573, 322] width 261 height 18
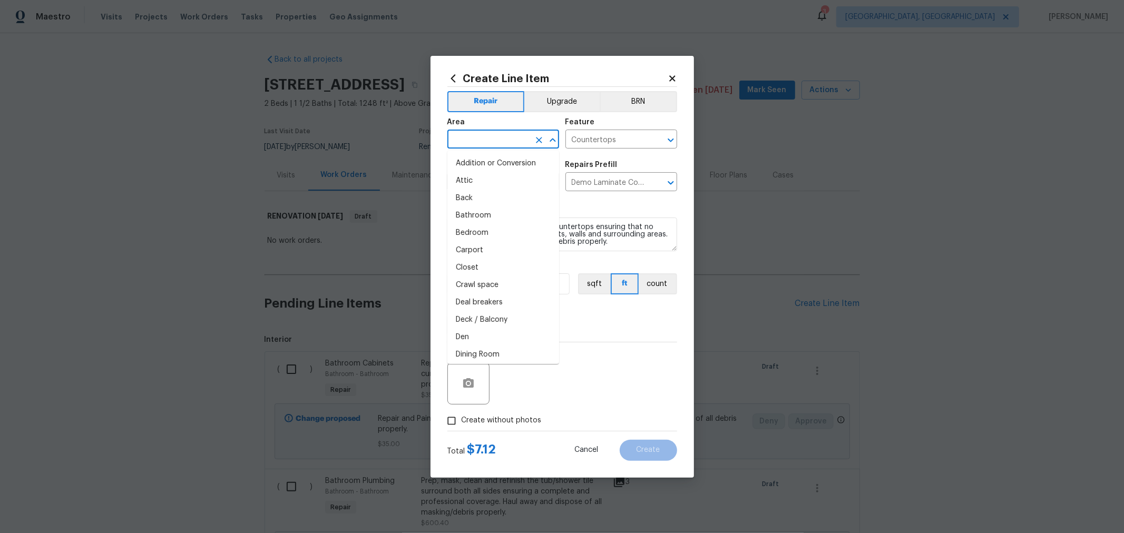
click at [512, 134] on input "text" at bounding box center [489, 140] width 82 height 16
click at [499, 167] on li "Kitchen" at bounding box center [504, 163] width 112 height 17
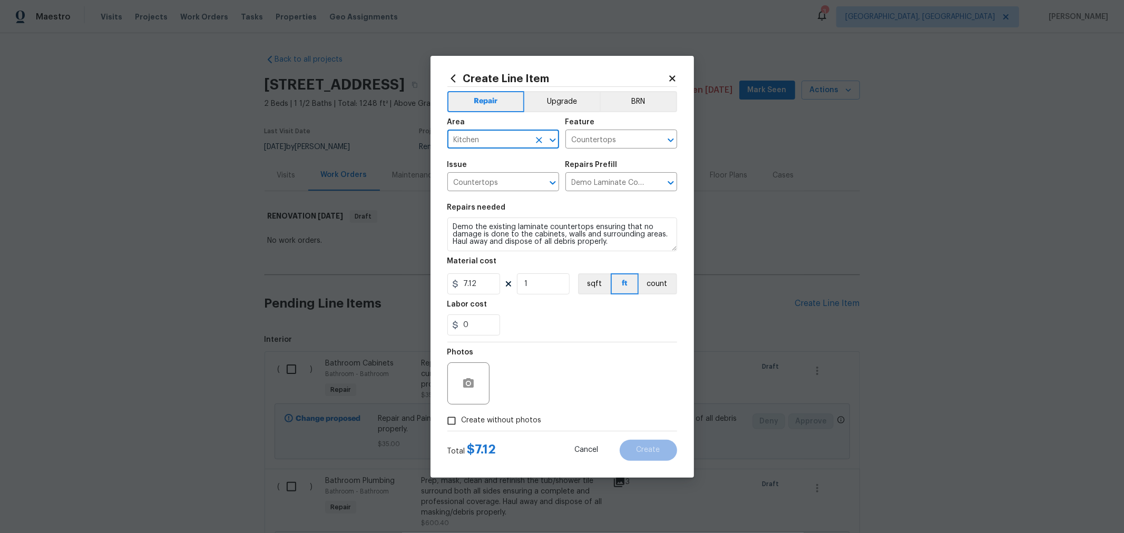
type input "Kitchen"
drag, startPoint x: 539, startPoint y: 286, endPoint x: 509, endPoint y: 284, distance: 30.2
click at [506, 284] on div "7.12 1 sqft ft count" at bounding box center [563, 284] width 230 height 21
type input "15"
click at [507, 426] on span "Create without photos" at bounding box center [502, 420] width 80 height 11
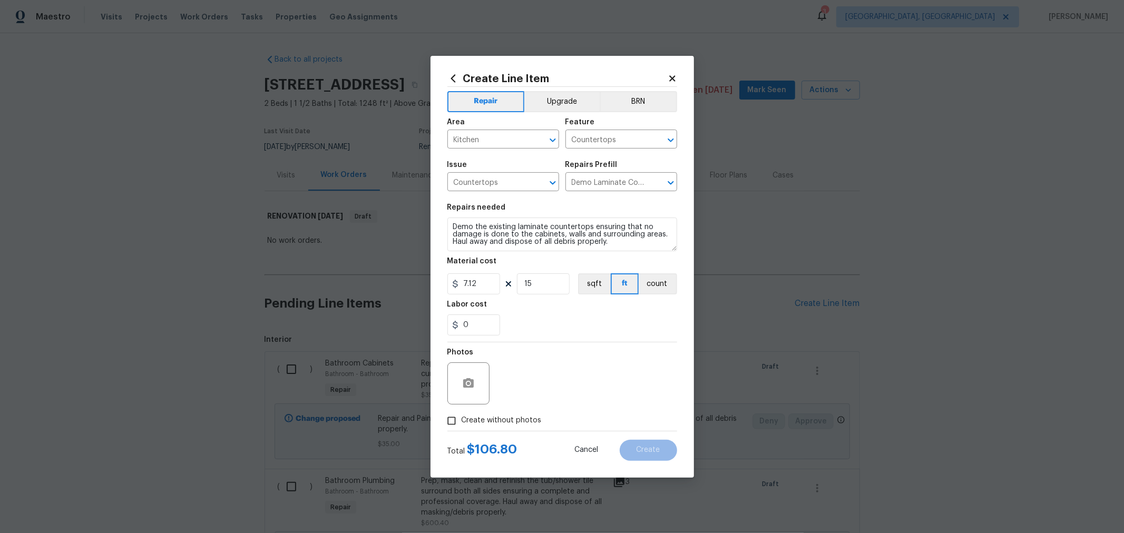
click at [462, 426] on input "Create without photos" at bounding box center [452, 421] width 20 height 20
checkbox input "true"
click at [567, 386] on textarea at bounding box center [587, 384] width 179 height 42
type textarea "h"
click at [623, 311] on div "Labor cost" at bounding box center [563, 308] width 230 height 14
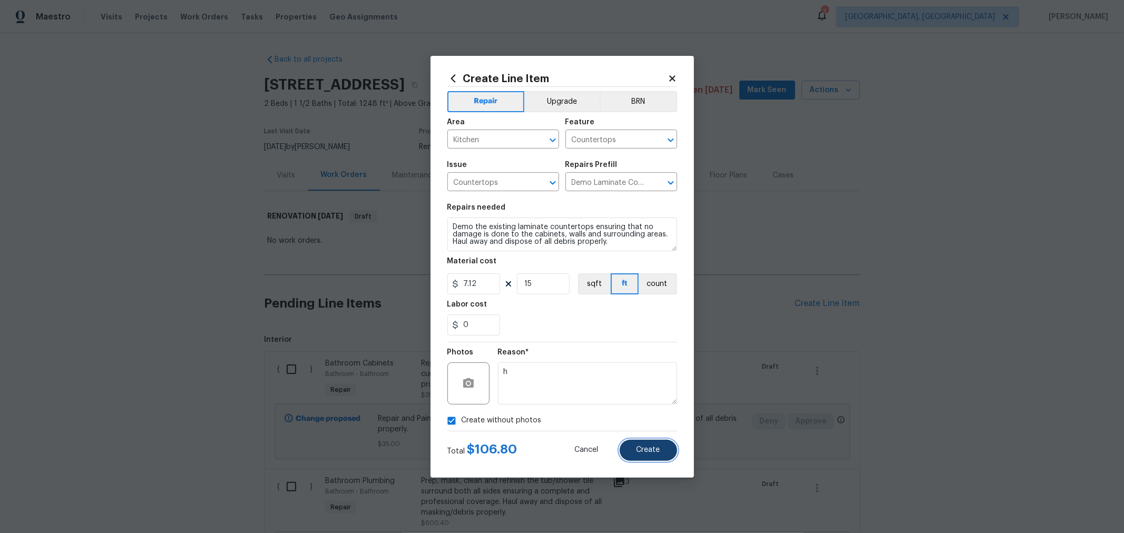
click at [661, 449] on button "Create" at bounding box center [648, 450] width 57 height 21
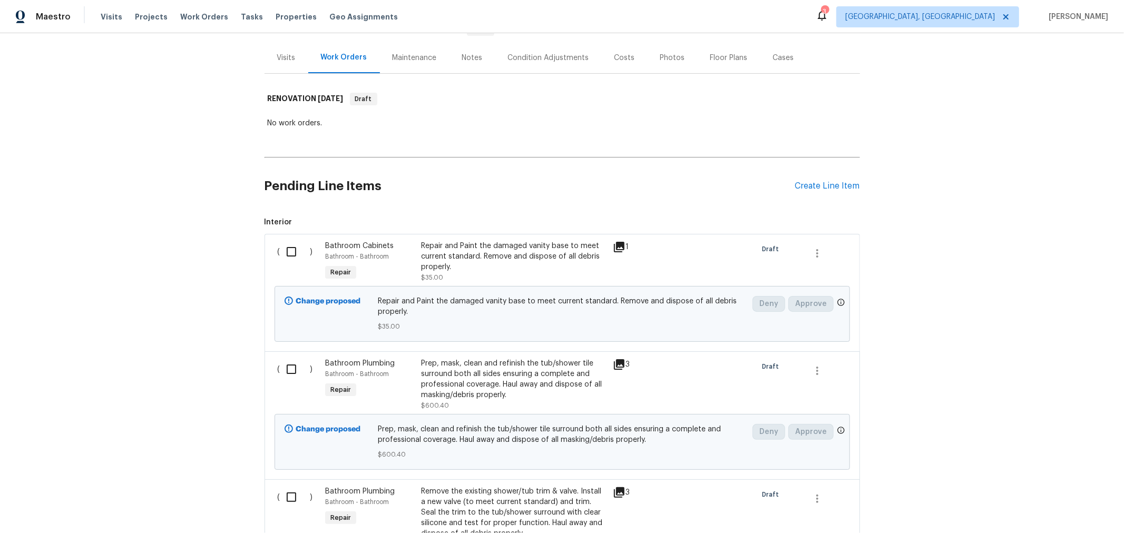
scroll to position [117, 0]
click at [813, 190] on div "Create Line Item" at bounding box center [827, 187] width 65 height 10
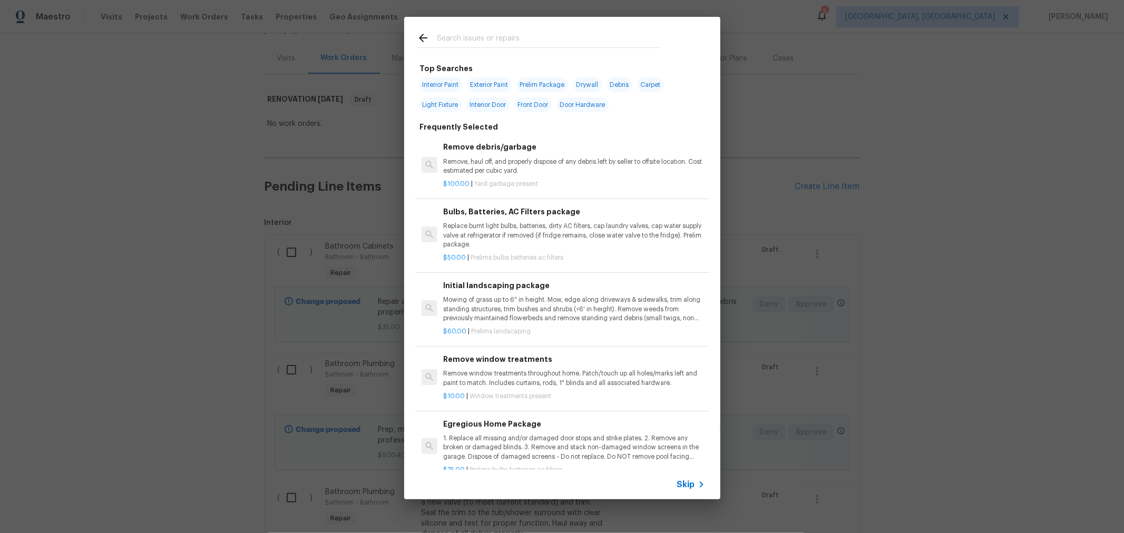
click at [488, 38] on input "text" at bounding box center [549, 40] width 224 height 16
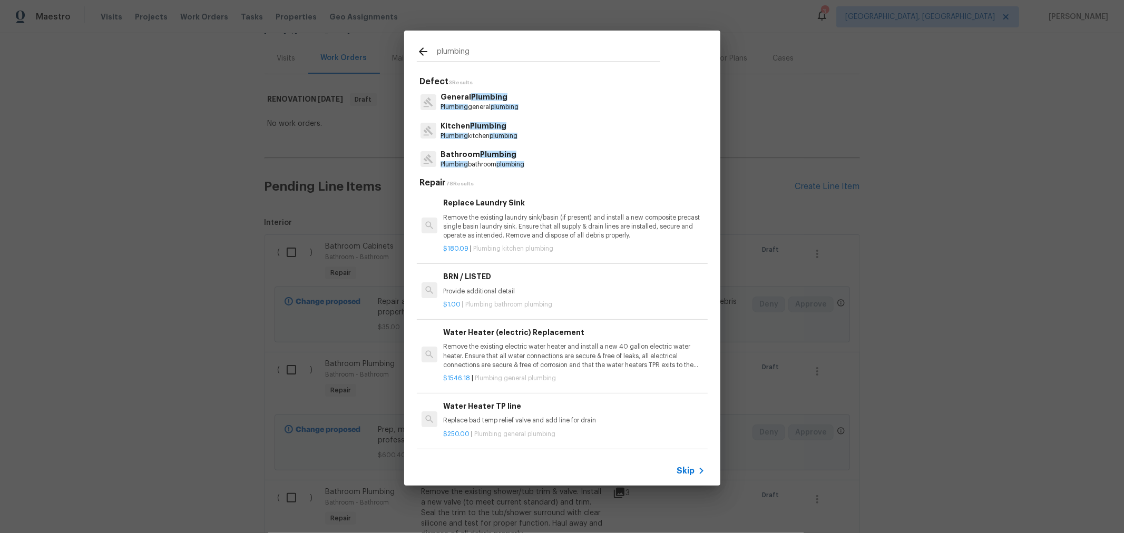
type input "plumbing"
click at [489, 121] on p "Kitchen Plumbing" at bounding box center [479, 126] width 77 height 11
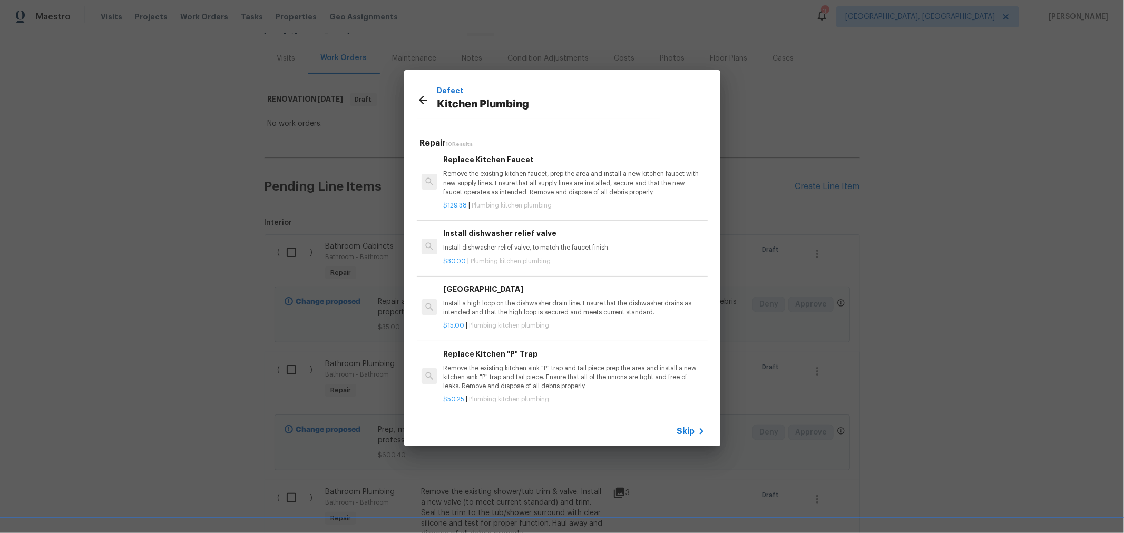
scroll to position [428, 0]
click at [561, 362] on p "Remove the existing kitchen sink "P" trap and tail piece prep the area and inst…" at bounding box center [573, 375] width 261 height 27
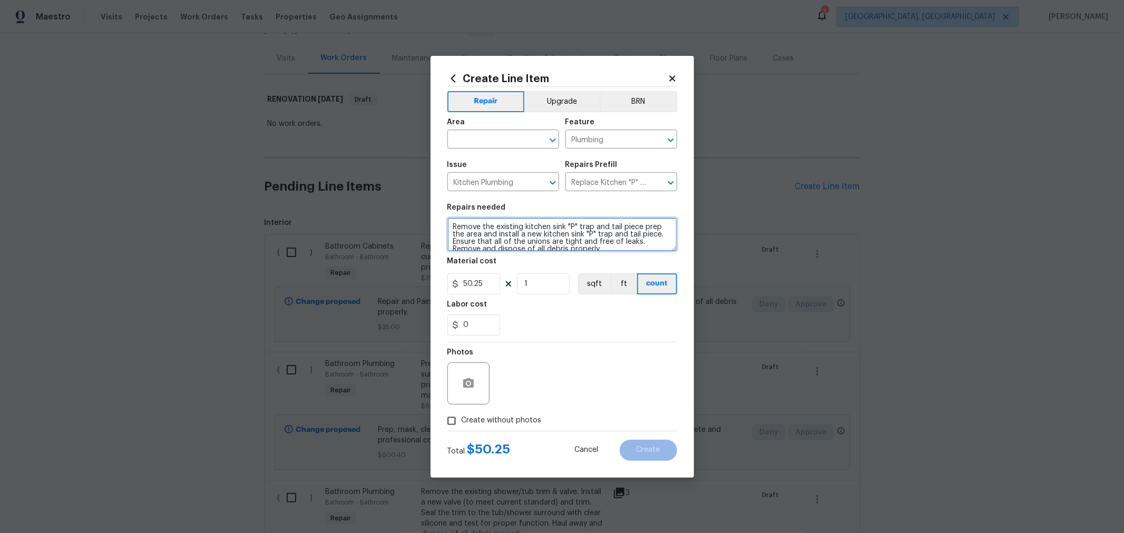
click at [452, 226] on textarea "Remove the existing kitchen sink "P" trap and tail piece prep the area and inst…" at bounding box center [563, 235] width 230 height 34
type textarea "Reconnect kitchen plumbing after granite installation. Remove the existing kitc…"
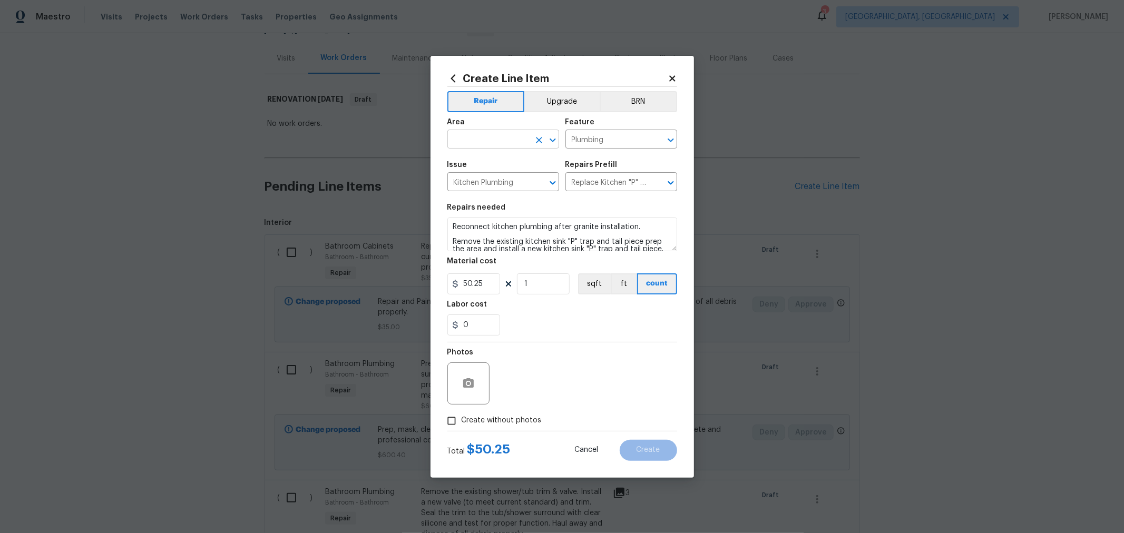
click at [485, 135] on input "text" at bounding box center [489, 140] width 82 height 16
click at [477, 211] on li "Kitchen" at bounding box center [504, 215] width 112 height 17
type input "Kitchen"
click at [489, 420] on span "Create without photos" at bounding box center [502, 420] width 80 height 11
click at [462, 420] on input "Create without photos" at bounding box center [452, 421] width 20 height 20
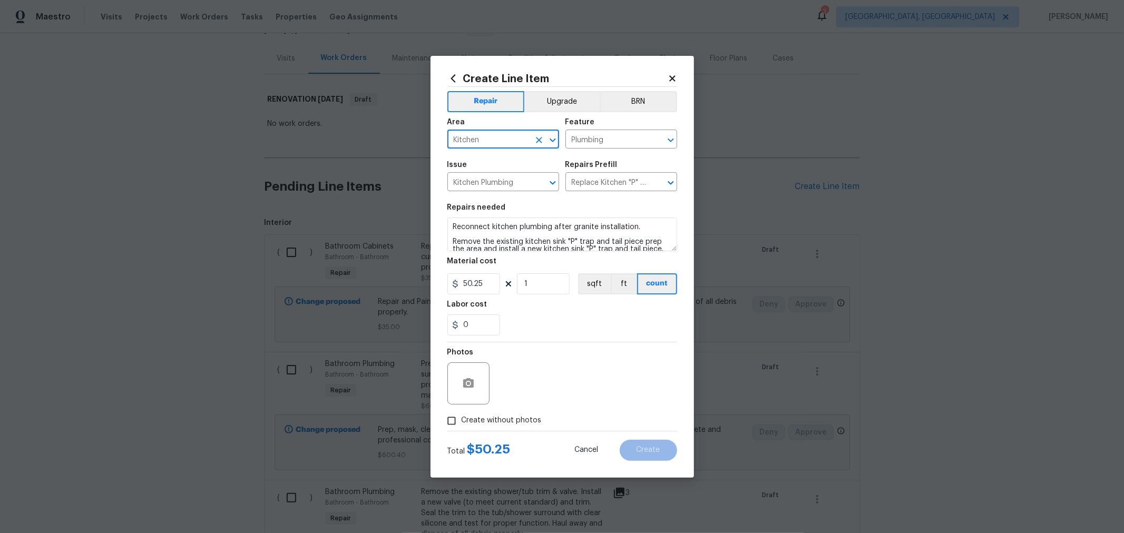
checkbox input "true"
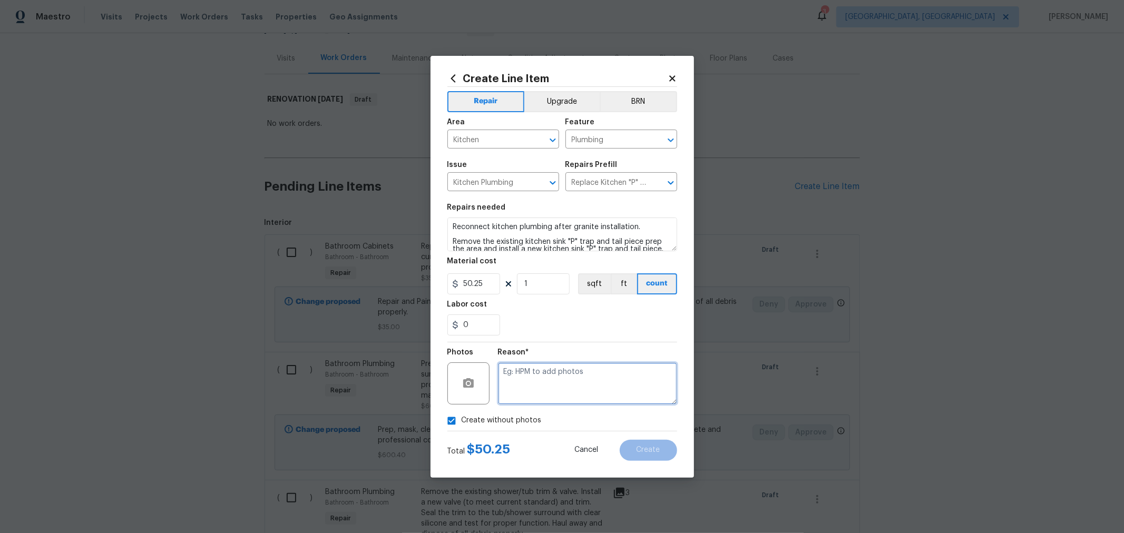
click at [583, 375] on textarea at bounding box center [587, 384] width 179 height 42
type textarea "h"
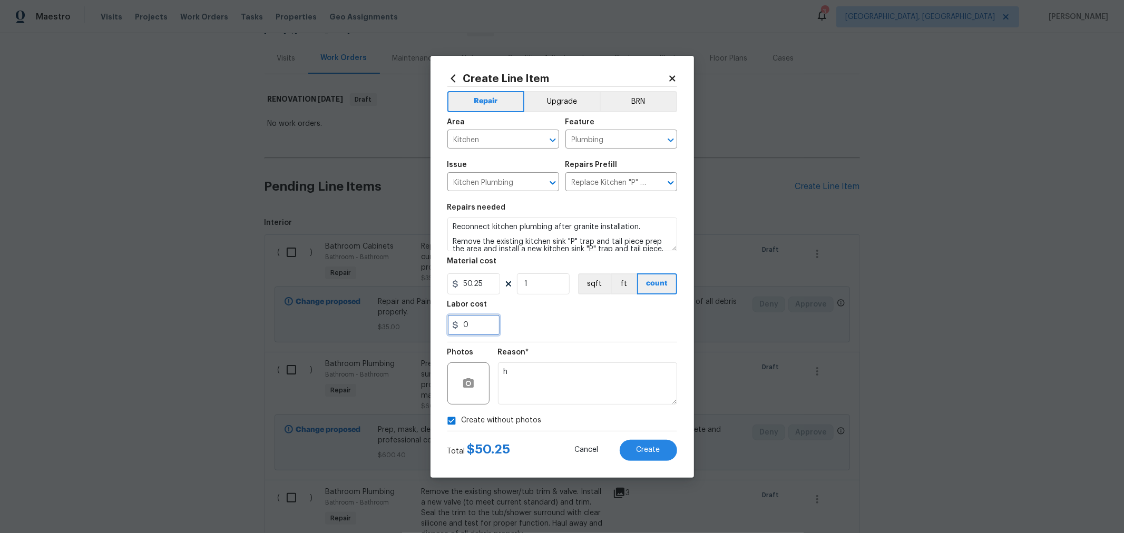
drag, startPoint x: 474, startPoint y: 323, endPoint x: 412, endPoint y: 330, distance: 63.2
click at [412, 330] on div "Create Line Item Repair Upgrade BRN Area Kitchen ​ Feature Plumbing ​ Issue Kit…" at bounding box center [562, 266] width 1124 height 533
type input "30"
click at [648, 353] on div "Reason*" at bounding box center [587, 356] width 179 height 14
click at [655, 442] on button "Create" at bounding box center [648, 450] width 57 height 21
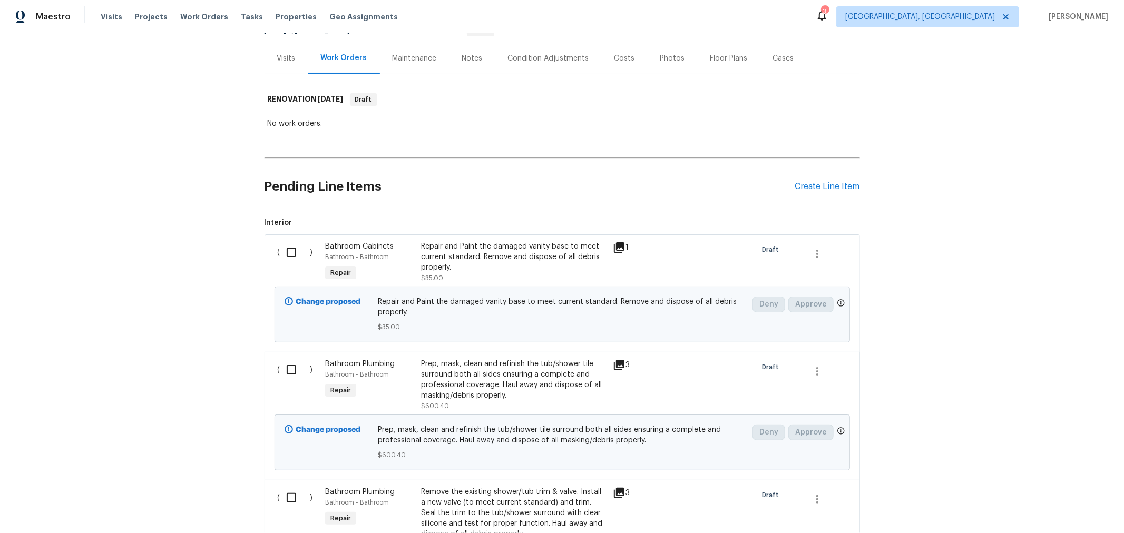
click at [289, 246] on input "checkbox" at bounding box center [295, 252] width 30 height 22
checkbox input "true"
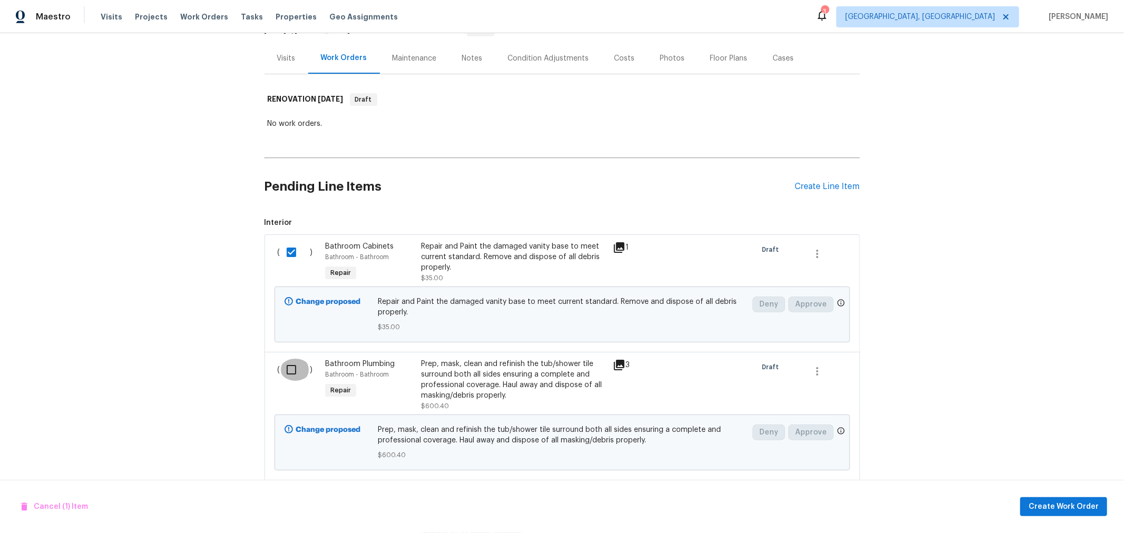
click at [288, 365] on input "checkbox" at bounding box center [295, 370] width 30 height 22
checkbox input "true"
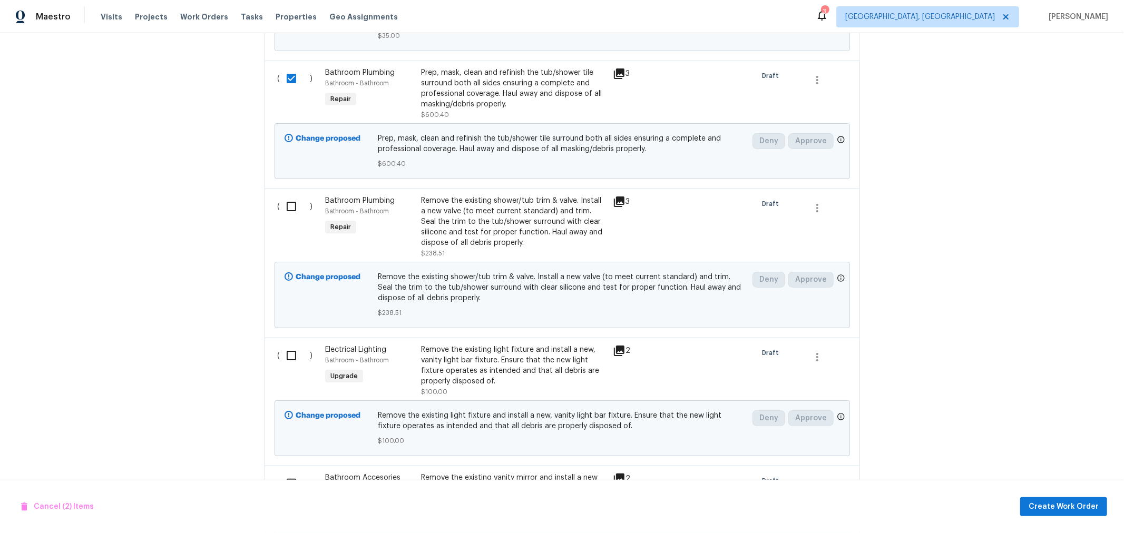
scroll to position [409, 0]
click at [284, 208] on input "checkbox" at bounding box center [295, 206] width 30 height 22
checkbox input "true"
click at [286, 348] on input "checkbox" at bounding box center [295, 355] width 30 height 22
checkbox input "true"
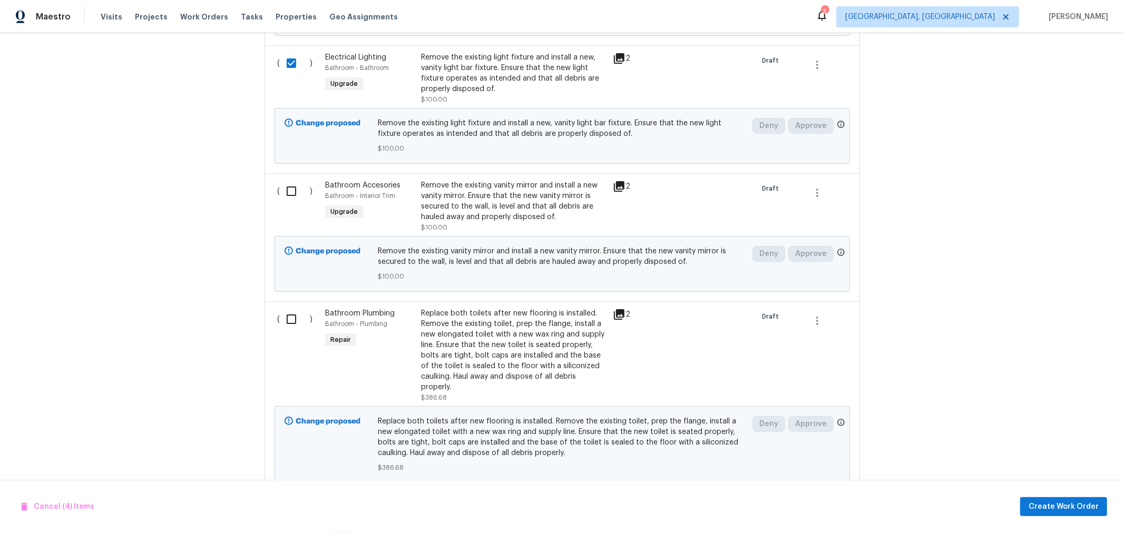
scroll to position [702, 0]
click at [286, 191] on input "checkbox" at bounding box center [295, 190] width 30 height 22
checkbox input "true"
click at [287, 323] on input "checkbox" at bounding box center [295, 318] width 30 height 22
checkbox input "true"
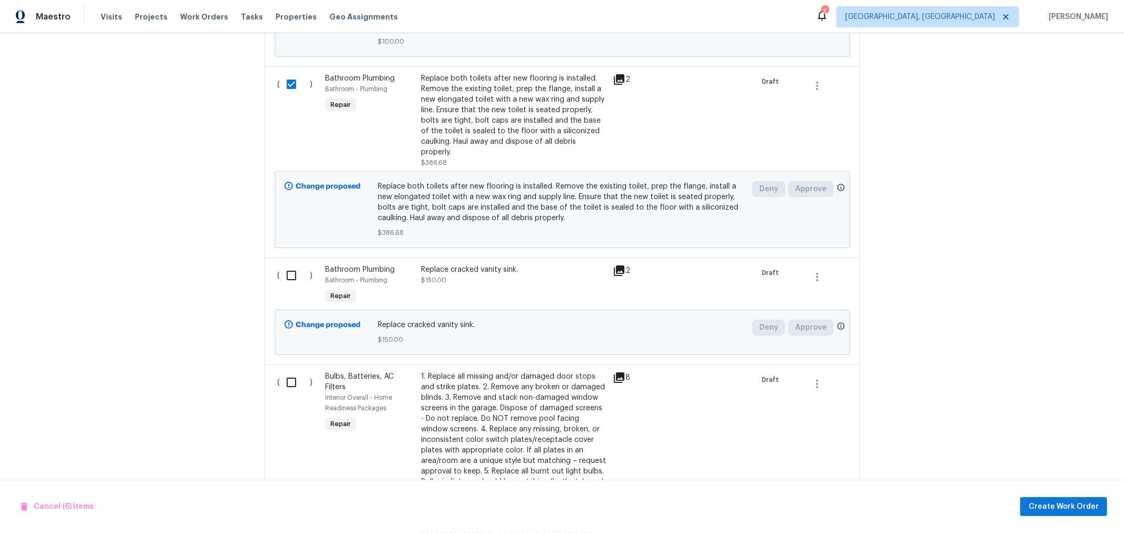
scroll to position [936, 0]
click at [286, 274] on input "checkbox" at bounding box center [295, 276] width 30 height 22
checkbox input "true"
click at [287, 381] on input "checkbox" at bounding box center [295, 383] width 30 height 22
checkbox input "true"
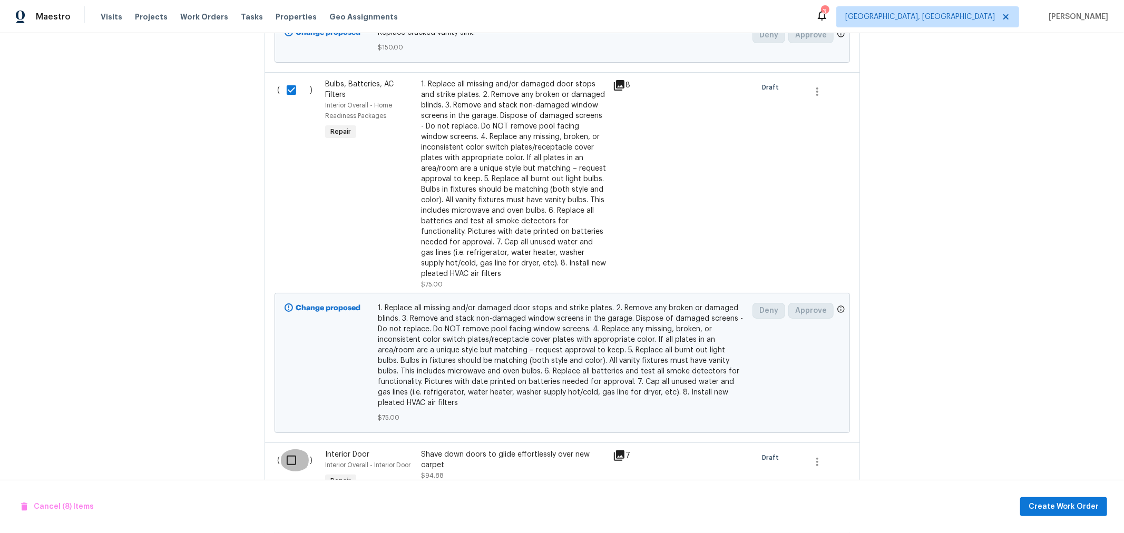
drag, startPoint x: 285, startPoint y: 442, endPoint x: 379, endPoint y: 402, distance: 102.0
click at [285, 450] on input "checkbox" at bounding box center [295, 461] width 30 height 22
checkbox input "true"
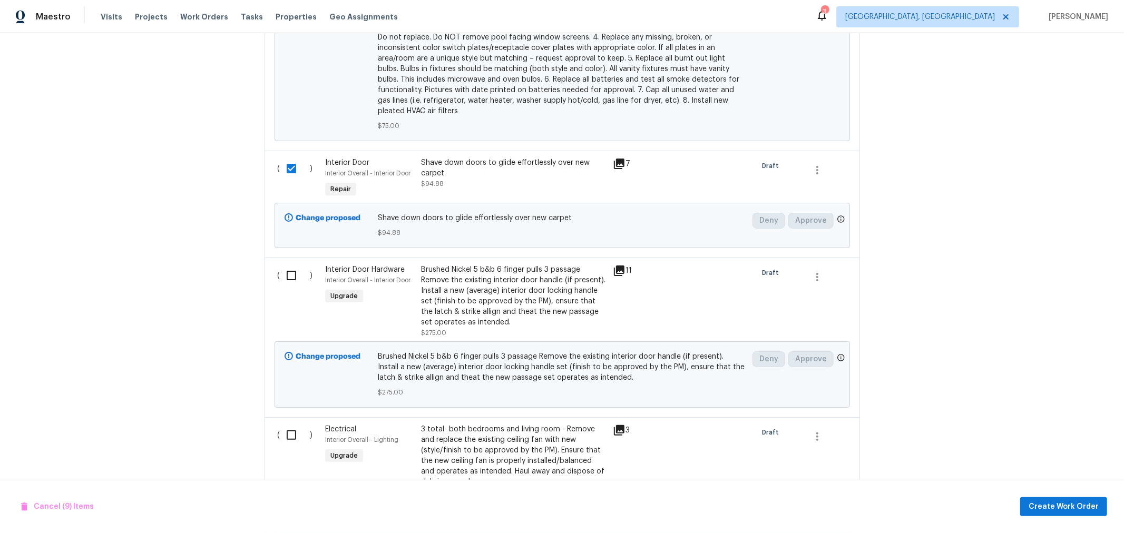
scroll to position [1522, 0]
click at [280, 264] on input "checkbox" at bounding box center [295, 275] width 30 height 22
checkbox input "true"
drag, startPoint x: 286, startPoint y: 422, endPoint x: 398, endPoint y: 397, distance: 115.1
click at [286, 423] on input "checkbox" at bounding box center [295, 434] width 30 height 22
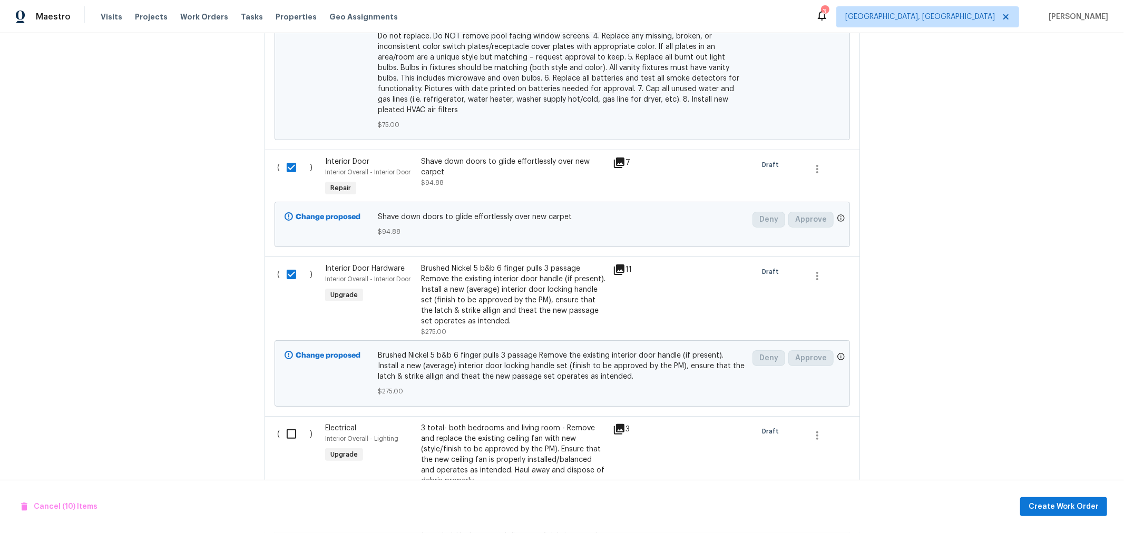
checkbox input "true"
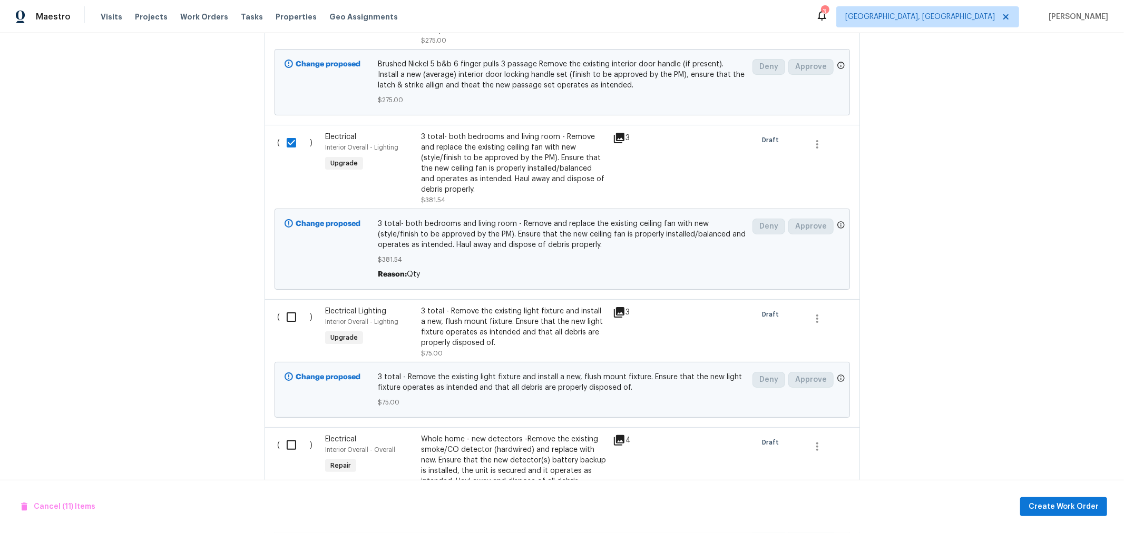
scroll to position [1814, 0]
click at [284, 305] on input "checkbox" at bounding box center [295, 316] width 30 height 22
checkbox input "true"
click at [286, 433] on input "checkbox" at bounding box center [295, 444] width 30 height 22
checkbox input "true"
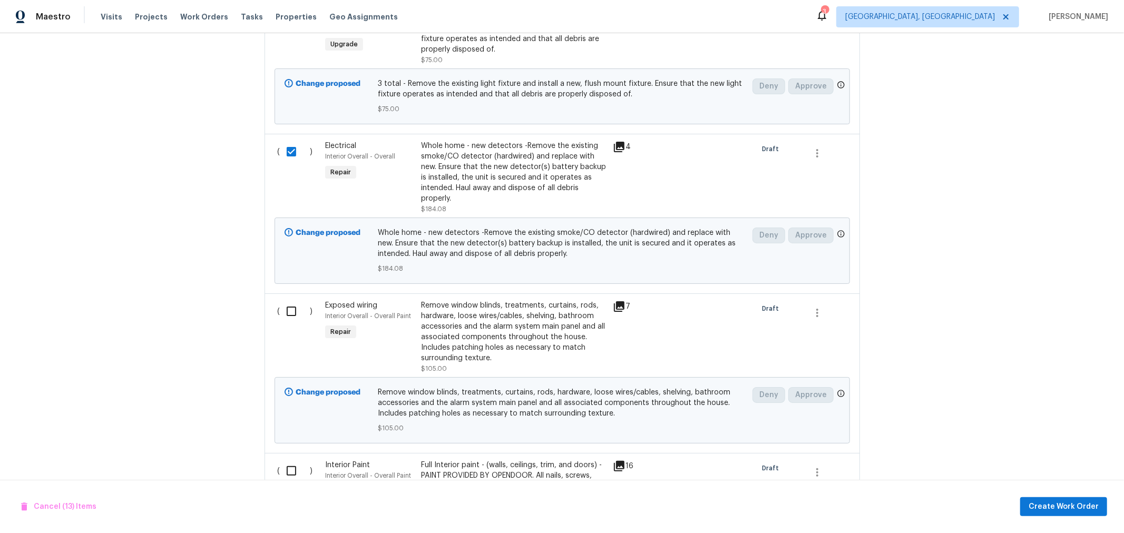
scroll to position [2108, 0]
click at [283, 300] on input "checkbox" at bounding box center [295, 311] width 30 height 22
checkbox input "true"
click at [289, 460] on input "checkbox" at bounding box center [295, 471] width 30 height 22
checkbox input "true"
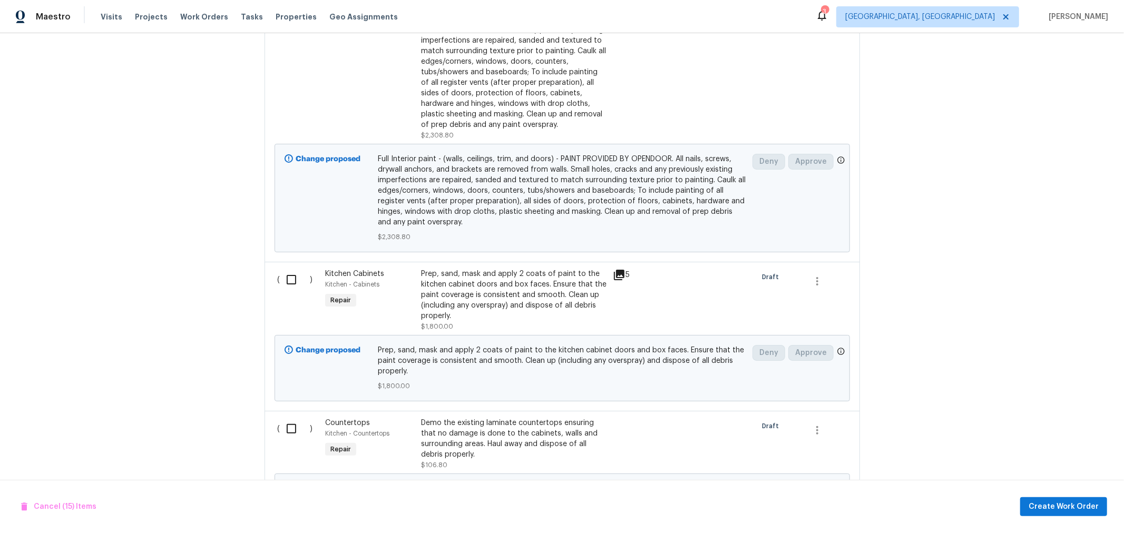
scroll to position [2576, 0]
click at [286, 267] on input "checkbox" at bounding box center [295, 278] width 30 height 22
checkbox input "true"
click at [285, 416] on input "checkbox" at bounding box center [295, 427] width 30 height 22
checkbox input "true"
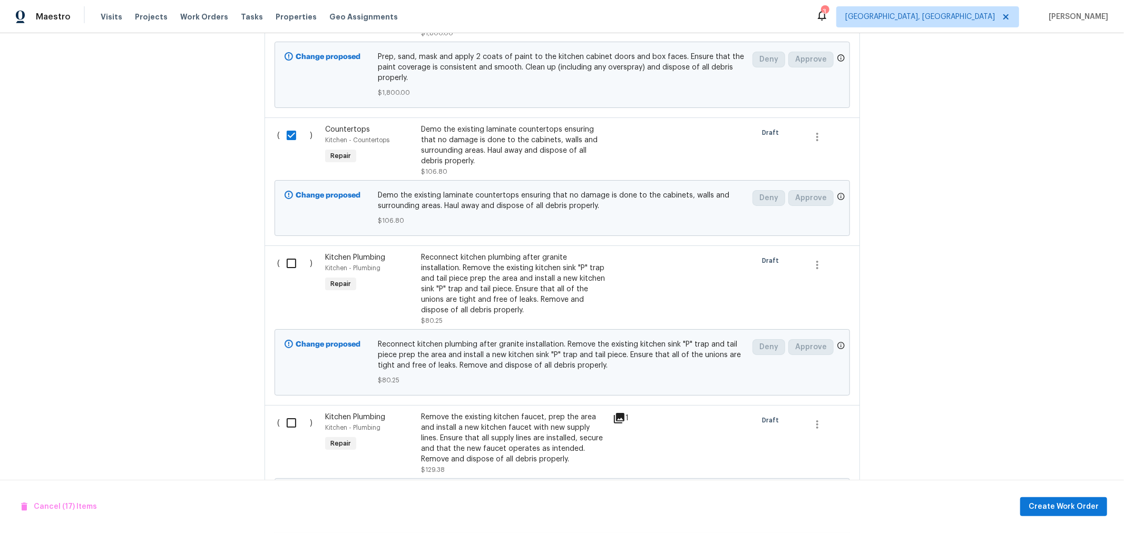
scroll to position [2868, 0]
click at [285, 252] on input "checkbox" at bounding box center [295, 263] width 30 height 22
checkbox input "true"
click at [293, 412] on input "checkbox" at bounding box center [295, 423] width 30 height 22
checkbox input "true"
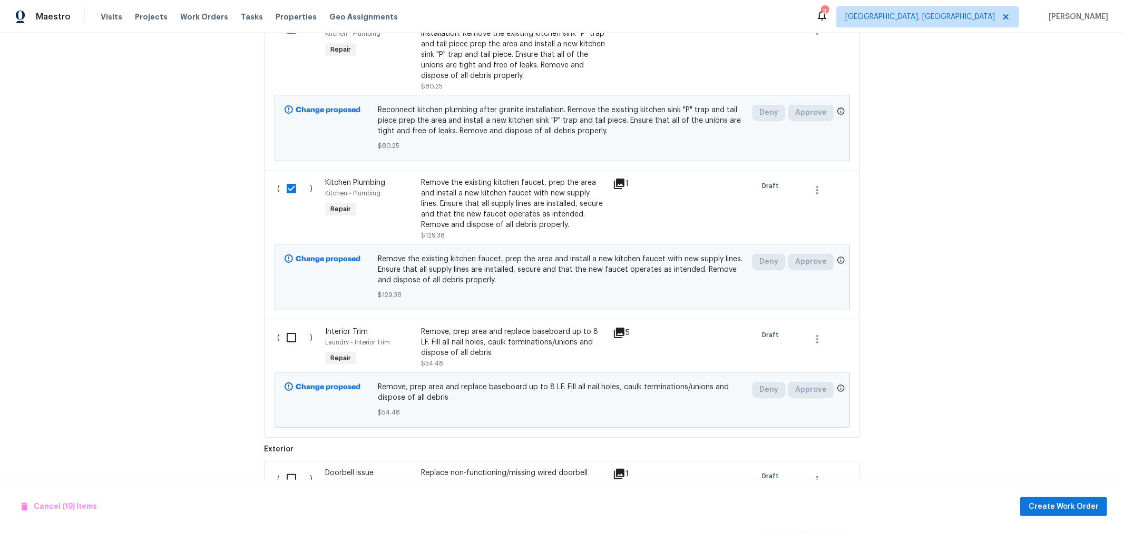
scroll to position [3103, 0]
click at [293, 326] on input "checkbox" at bounding box center [295, 337] width 30 height 22
checkbox input "true"
click at [282, 468] on input "checkbox" at bounding box center [295, 479] width 30 height 22
checkbox input "true"
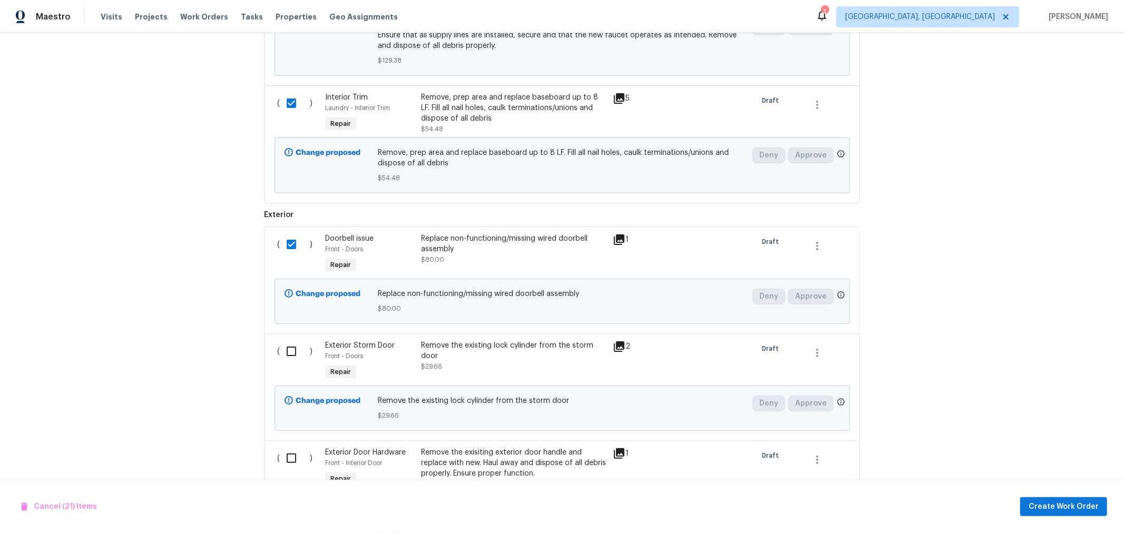
scroll to position [3337, 0]
click at [283, 341] on input "checkbox" at bounding box center [295, 352] width 30 height 22
checkbox input "true"
click at [287, 448] on input "checkbox" at bounding box center [295, 459] width 30 height 22
checkbox input "true"
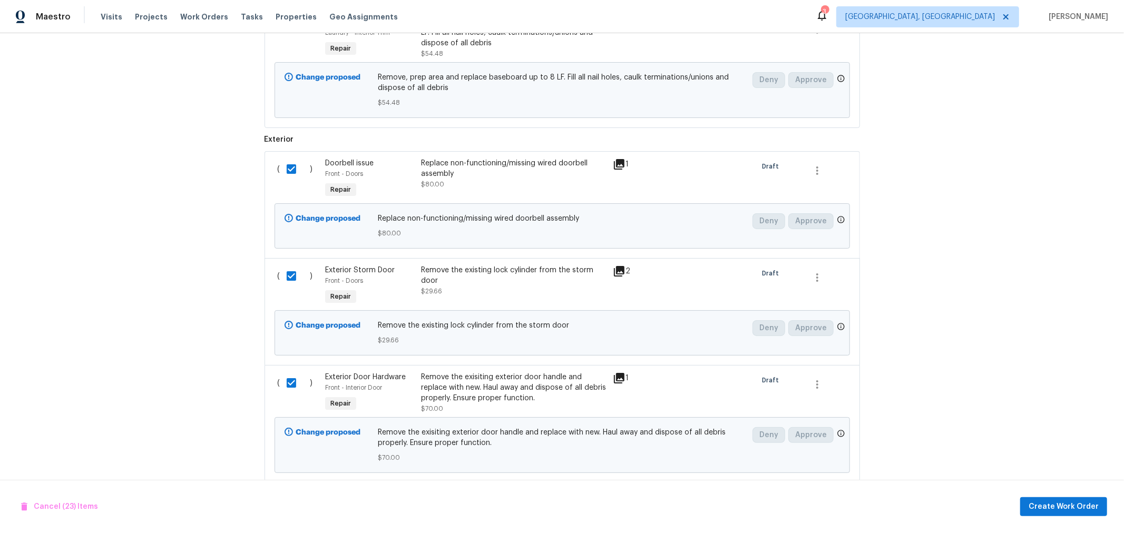
scroll to position [3421, 0]
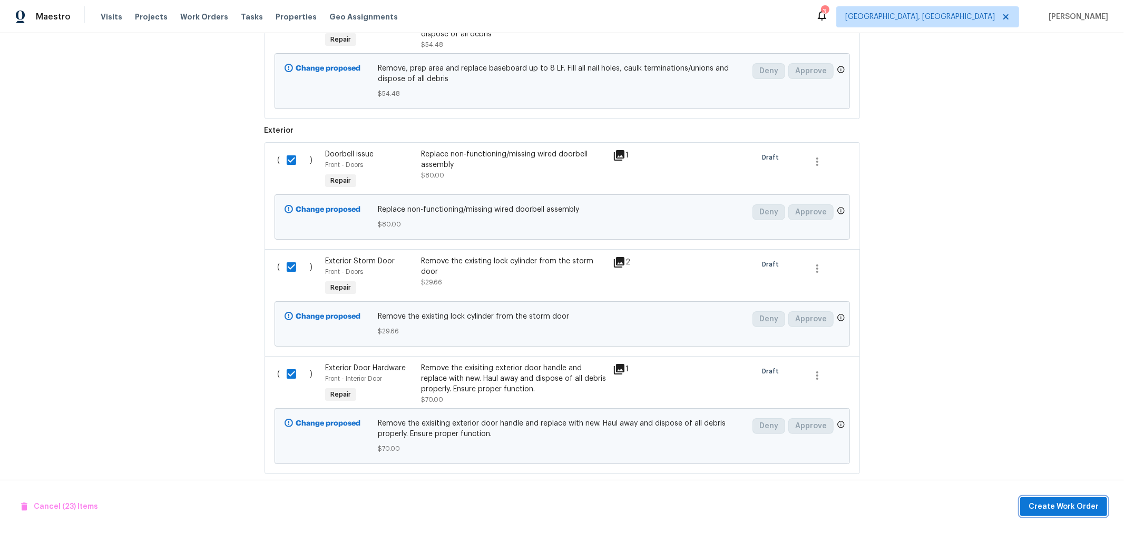
click at [1042, 506] on span "Create Work Order" at bounding box center [1064, 507] width 70 height 13
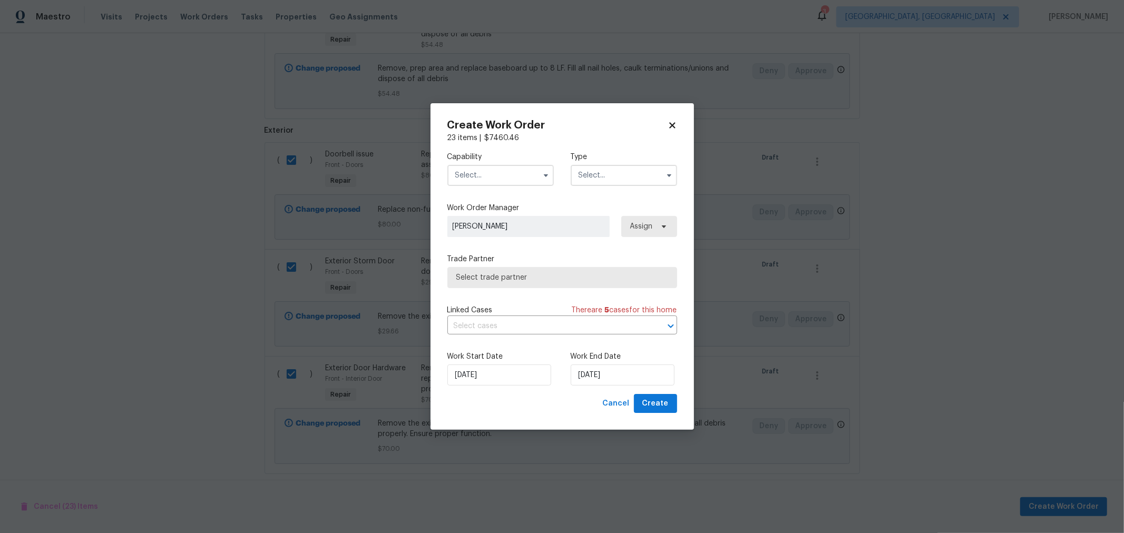
click at [512, 185] on input "text" at bounding box center [501, 175] width 106 height 21
click at [489, 202] on div "Handyman" at bounding box center [500, 192] width 101 height 19
type input "Handyman"
click at [644, 174] on input "text" at bounding box center [624, 175] width 106 height 21
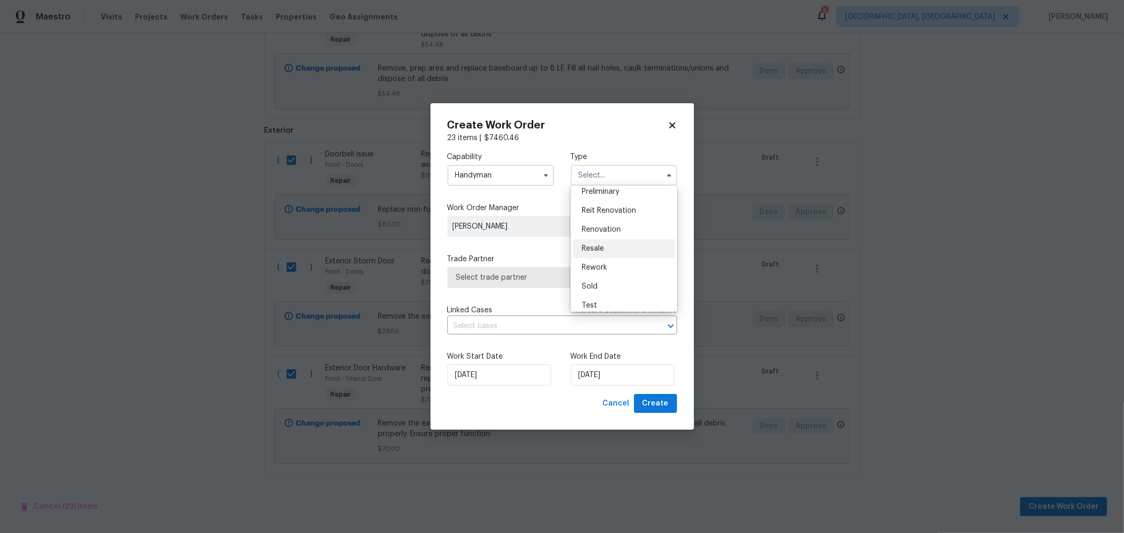
scroll to position [234, 0]
click at [614, 233] on div "Renovation" at bounding box center [624, 229] width 101 height 19
type input "Renovation"
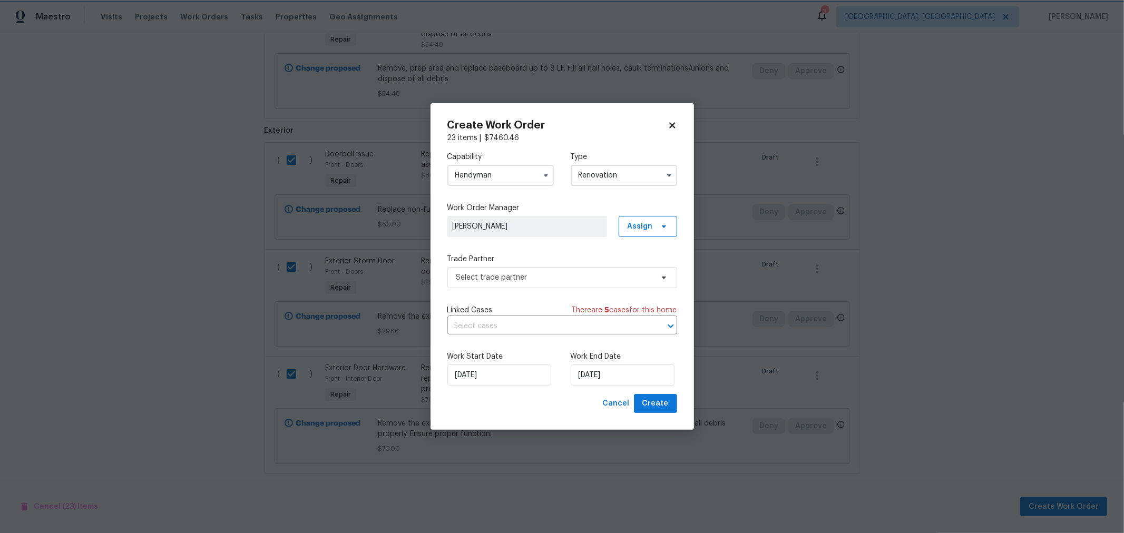
scroll to position [0, 0]
click at [569, 279] on span "Select trade partner" at bounding box center [555, 278] width 197 height 11
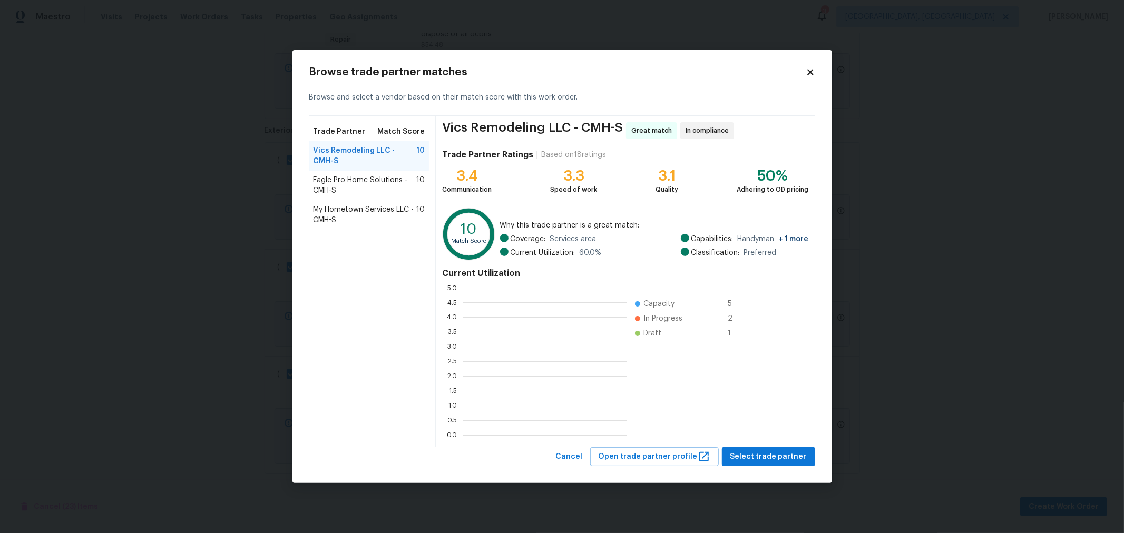
scroll to position [139, 155]
click at [769, 455] on span "Select trade partner" at bounding box center [769, 457] width 76 height 13
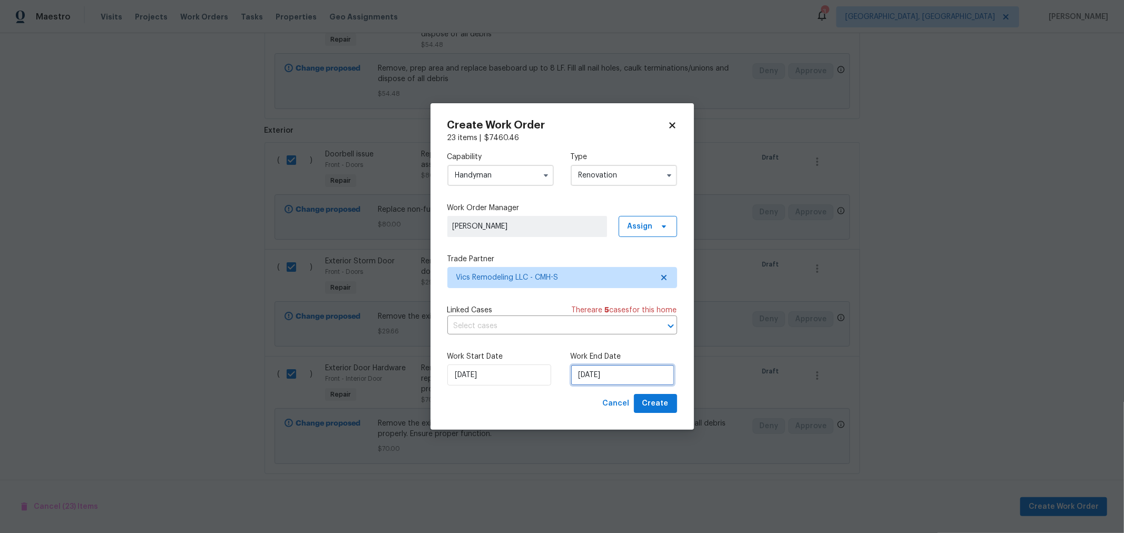
click at [617, 375] on input "[DATE]" at bounding box center [623, 375] width 104 height 21
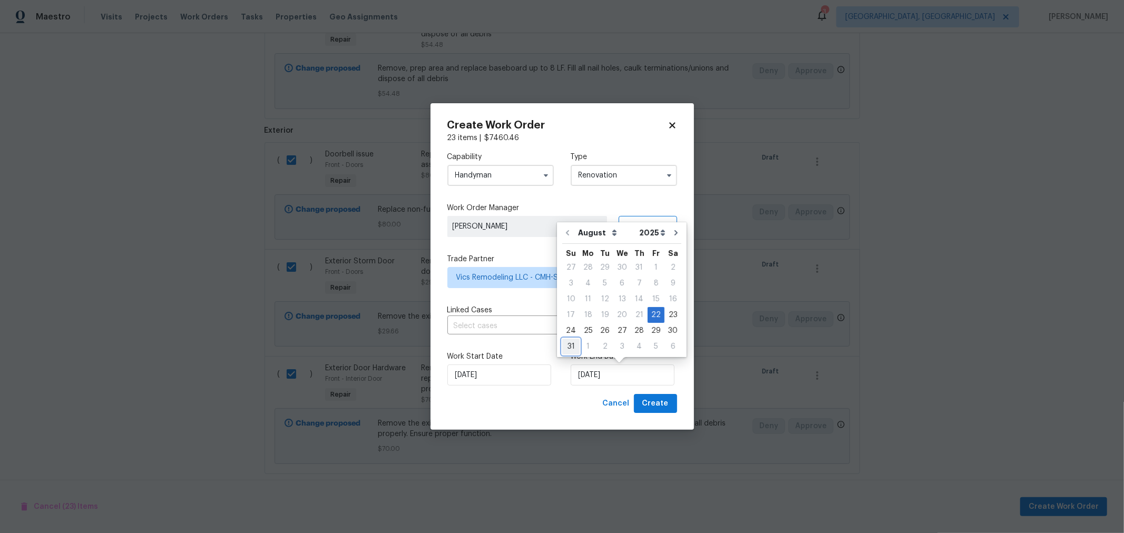
click at [569, 346] on div "31" at bounding box center [570, 346] width 17 height 15
type input "[DATE]"
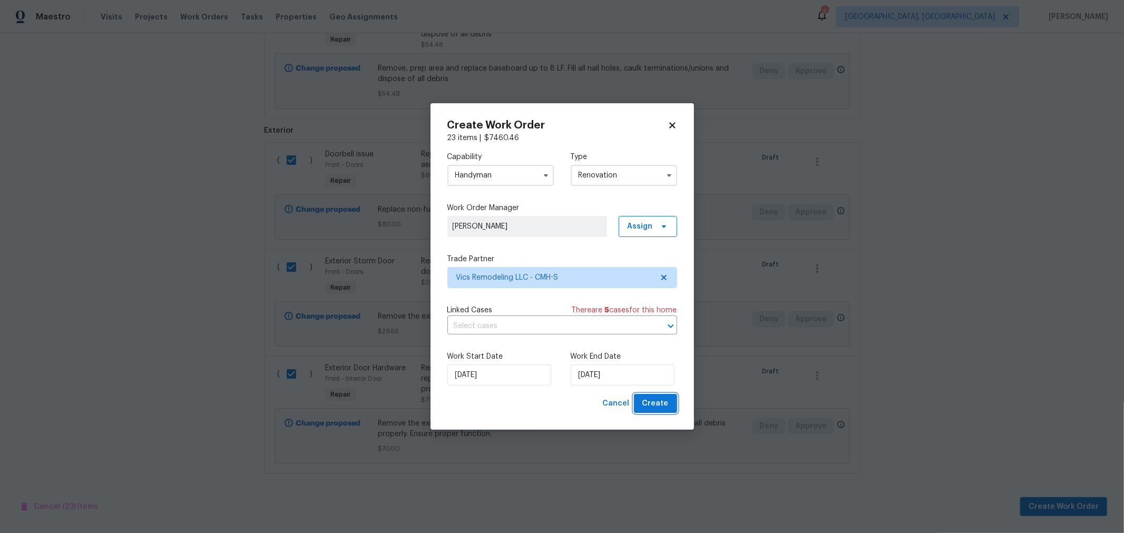
click at [658, 407] on span "Create" at bounding box center [656, 403] width 26 height 13
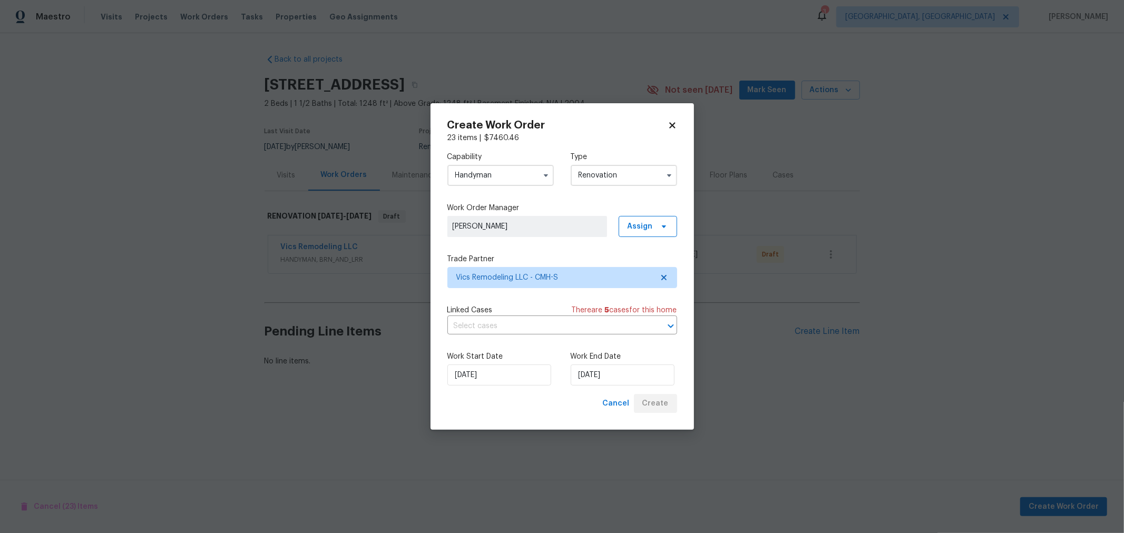
scroll to position [0, 0]
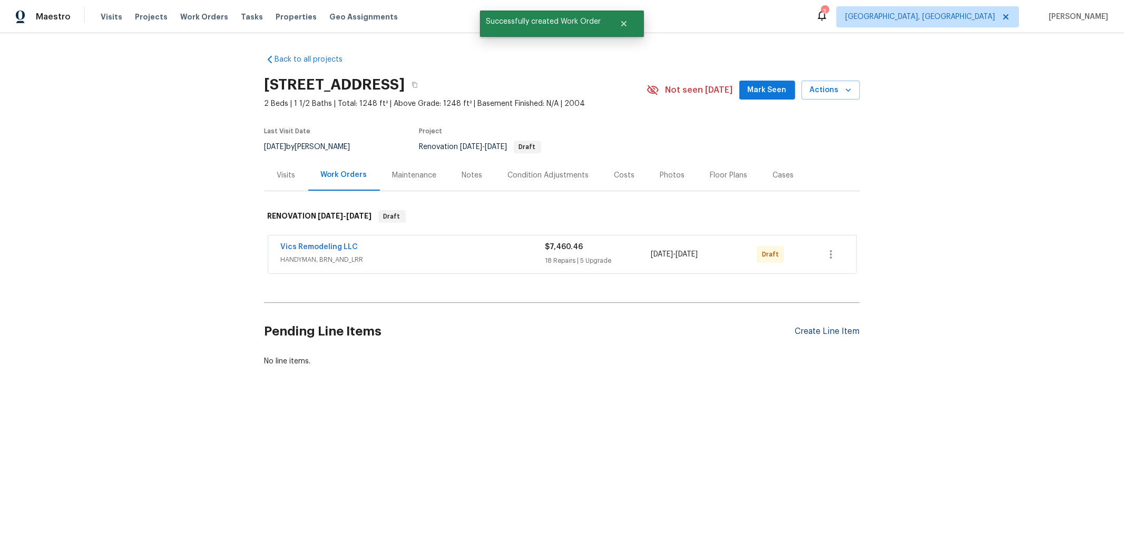
click at [826, 334] on div "Create Line Item" at bounding box center [827, 332] width 65 height 10
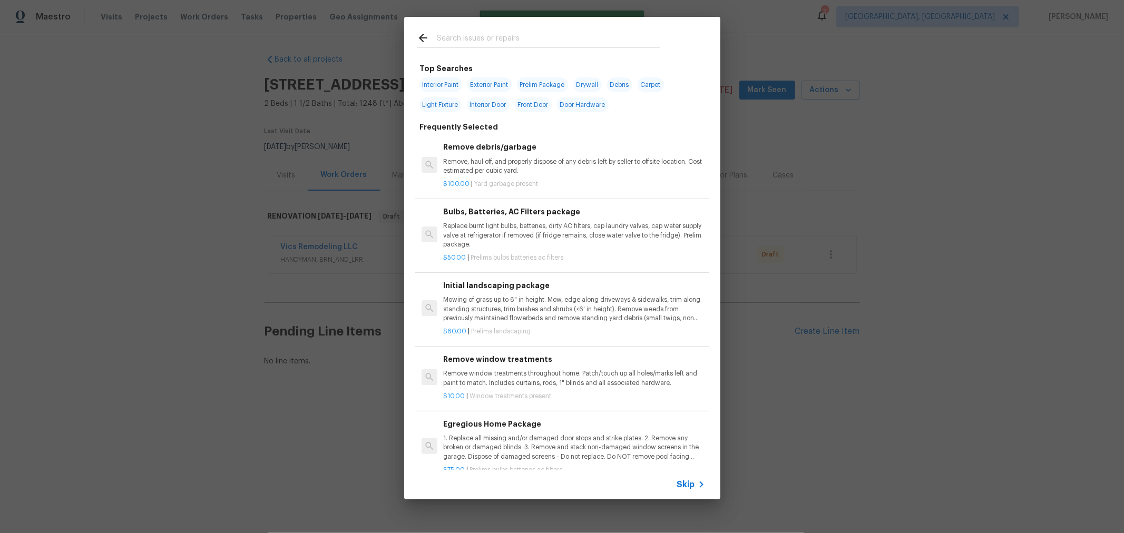
click at [476, 37] on input "text" at bounding box center [549, 40] width 224 height 16
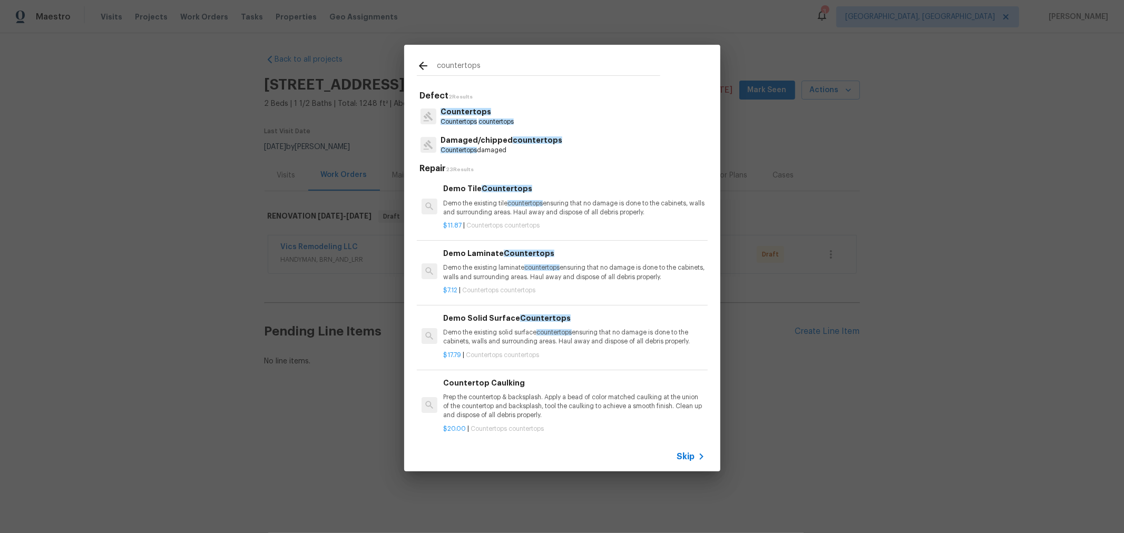
type input "countertops"
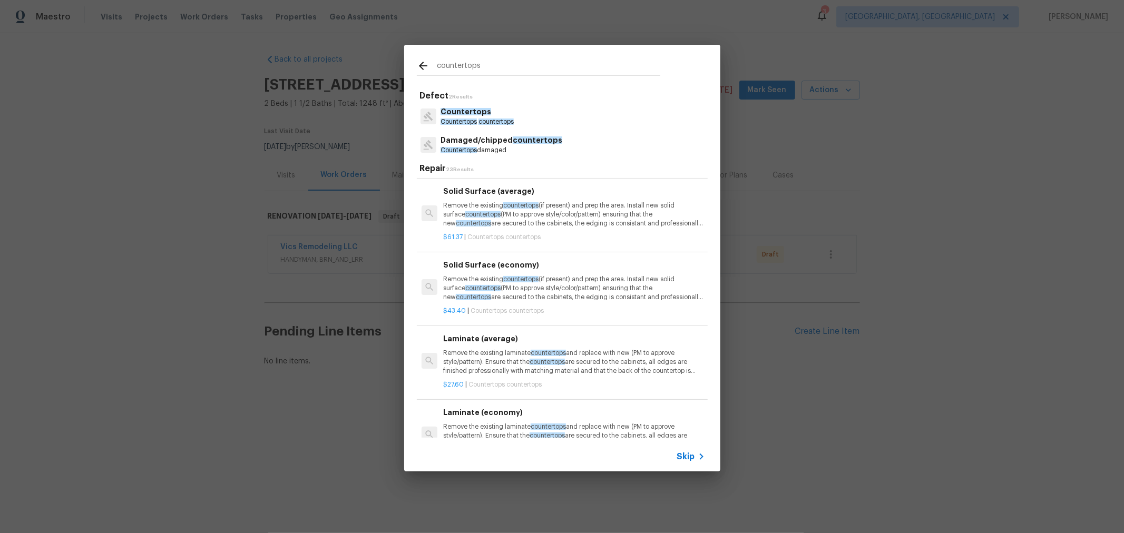
scroll to position [410, 0]
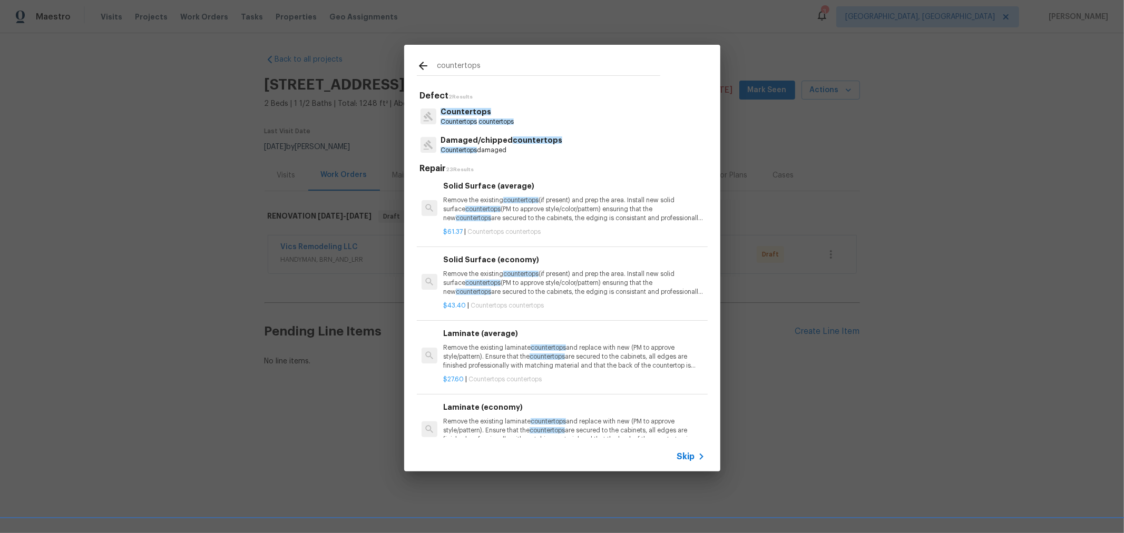
click at [562, 280] on p "Remove the existing countertops (if present) and prep the area. Install new sol…" at bounding box center [573, 283] width 261 height 27
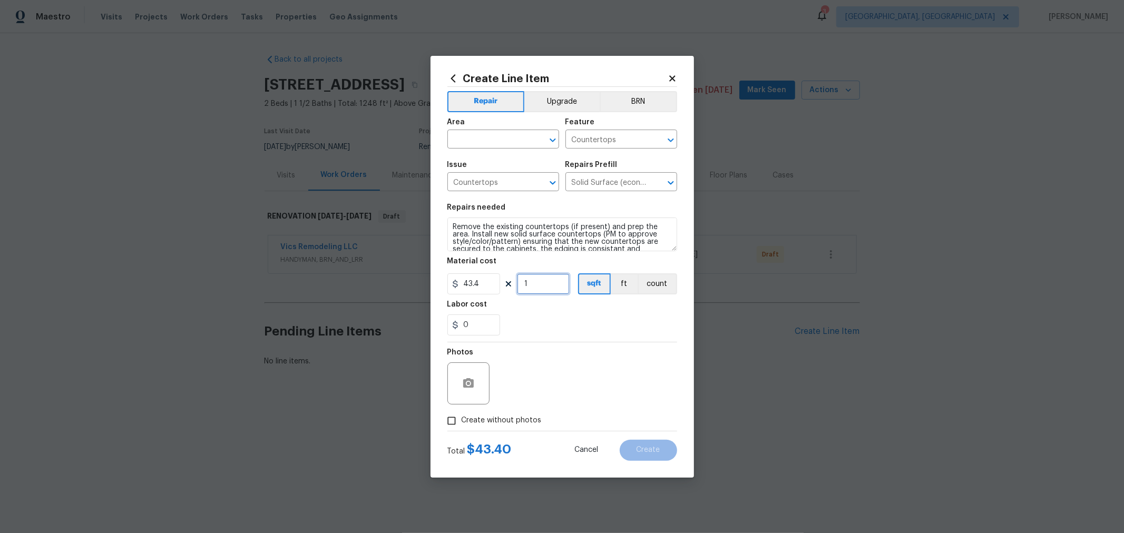
drag, startPoint x: 535, startPoint y: 281, endPoint x: 458, endPoint y: 283, distance: 77.0
click at [458, 283] on div "43.4 1 sqft ft count" at bounding box center [563, 284] width 230 height 21
type input "55"
drag, startPoint x: 476, startPoint y: 286, endPoint x: 413, endPoint y: 286, distance: 63.3
click at [413, 286] on div "Create Line Item Repair Upgrade BRN Area ​ Feature Countertops ​ Issue Countert…" at bounding box center [562, 266] width 1124 height 533
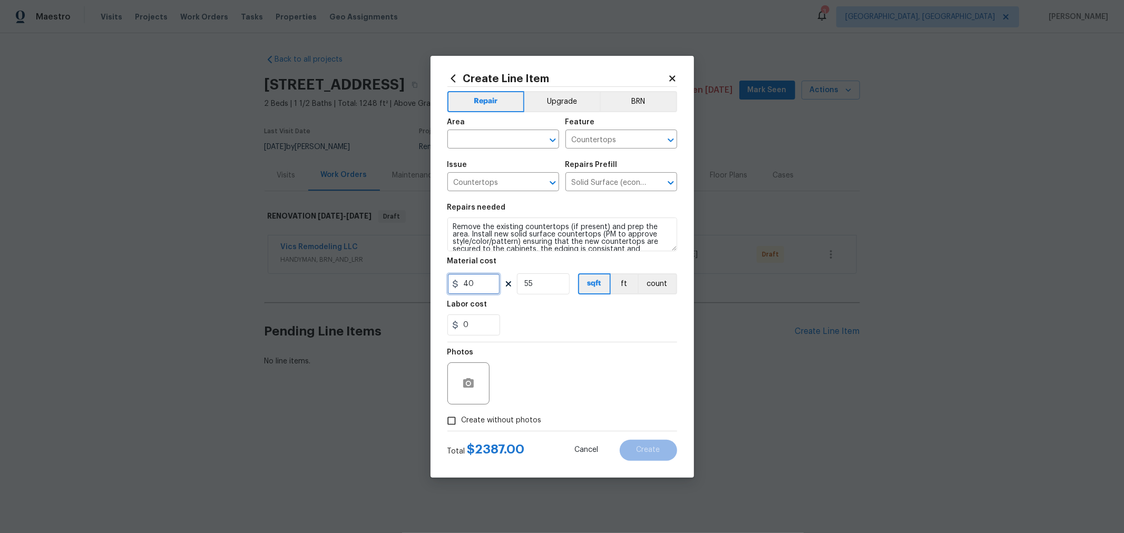
type input "40"
click at [624, 345] on div "Photos" at bounding box center [563, 377] width 230 height 69
click at [513, 419] on span "Create without photos" at bounding box center [502, 420] width 80 height 11
click at [462, 419] on input "Create without photos" at bounding box center [452, 421] width 20 height 20
checkbox input "true"
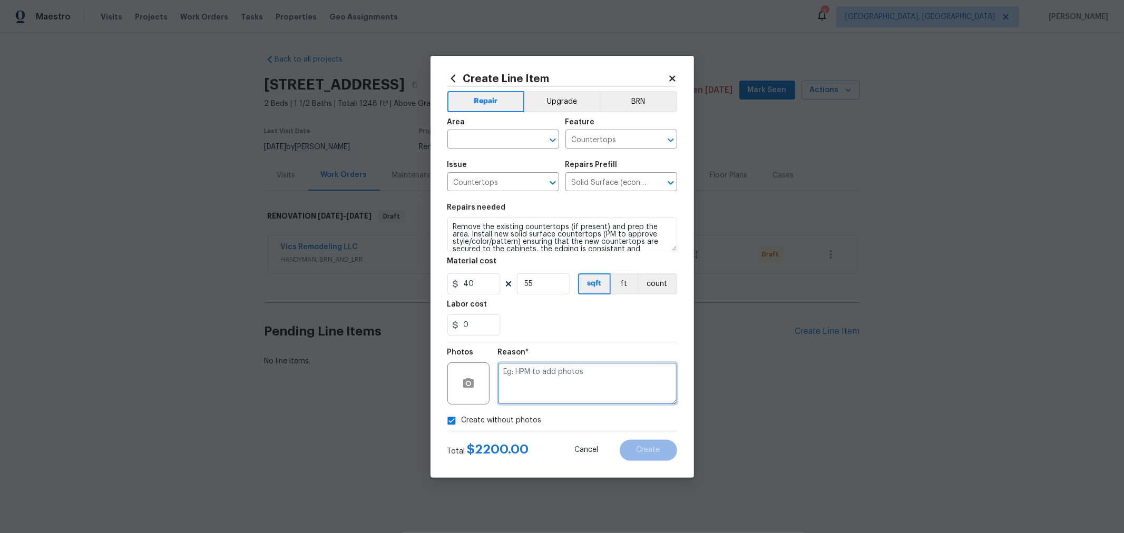
click at [571, 375] on textarea at bounding box center [587, 384] width 179 height 42
type textarea "HPM"
click at [502, 143] on input "text" at bounding box center [489, 140] width 82 height 16
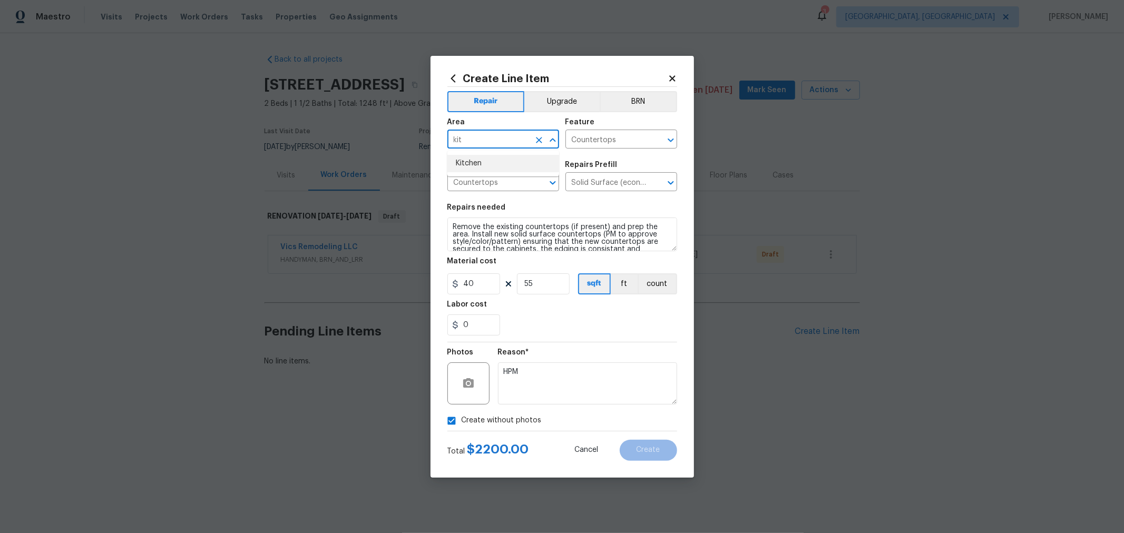
click at [477, 166] on li "Kitchen" at bounding box center [504, 163] width 112 height 17
type input "Kitchen"
click at [451, 227] on textarea "Remove the existing countertops (if present) and prep the area. Install new sol…" at bounding box center [563, 235] width 230 height 34
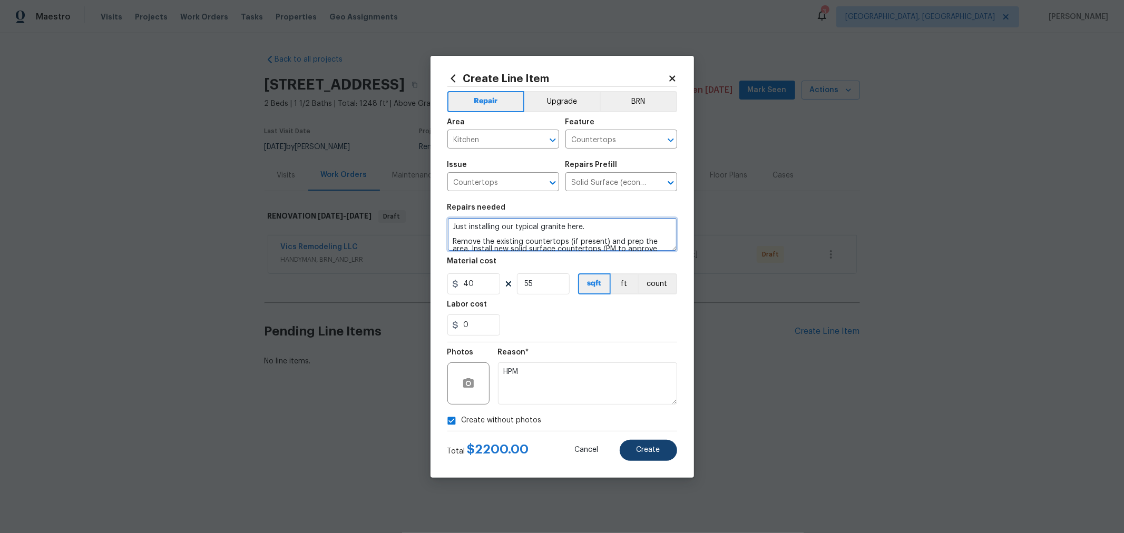
type textarea "Just installing our typical granite here. Remove the existing countertops (if p…"
click at [657, 451] on span "Create" at bounding box center [649, 451] width 24 height 8
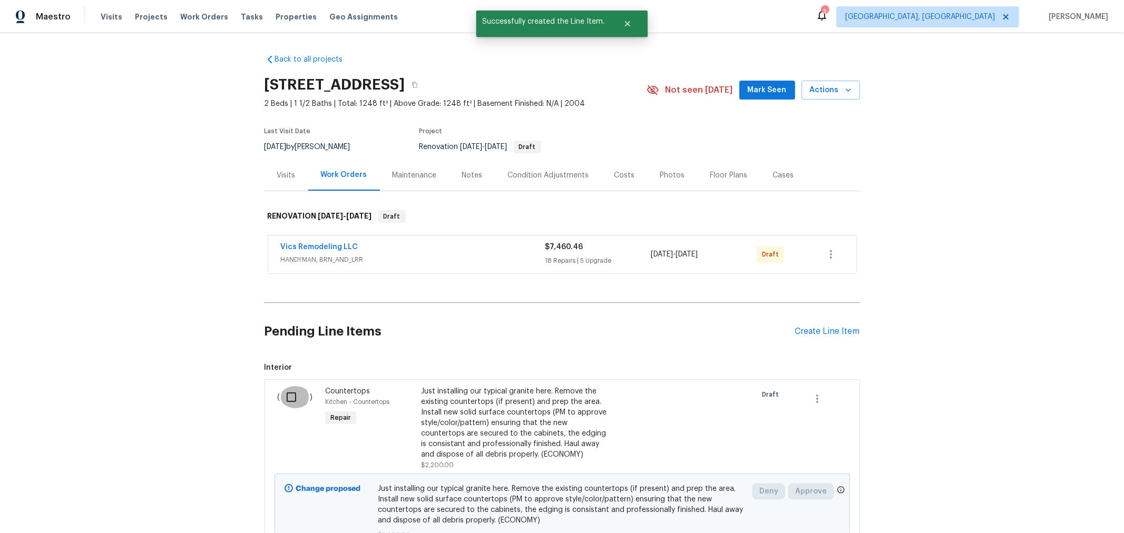
click at [286, 396] on input "checkbox" at bounding box center [295, 397] width 30 height 22
checkbox input "true"
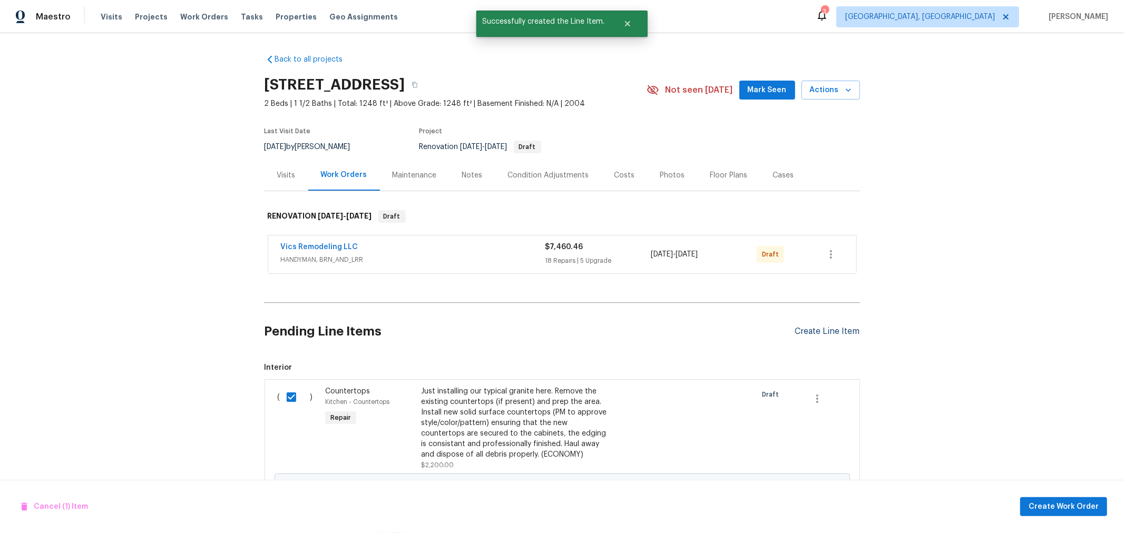
click at [834, 333] on div "Create Line Item" at bounding box center [827, 332] width 65 height 10
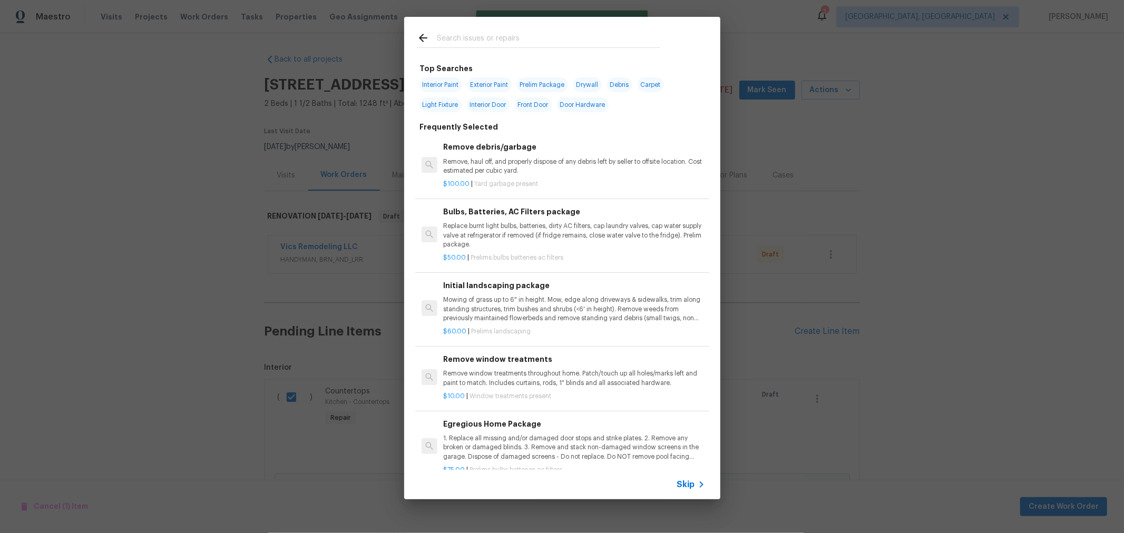
click at [502, 33] on input "text" at bounding box center [549, 40] width 224 height 16
click at [897, 269] on div "Top Searches Interior Paint Exterior Paint Prelim Package Drywall Debris Carpet…" at bounding box center [562, 258] width 1124 height 517
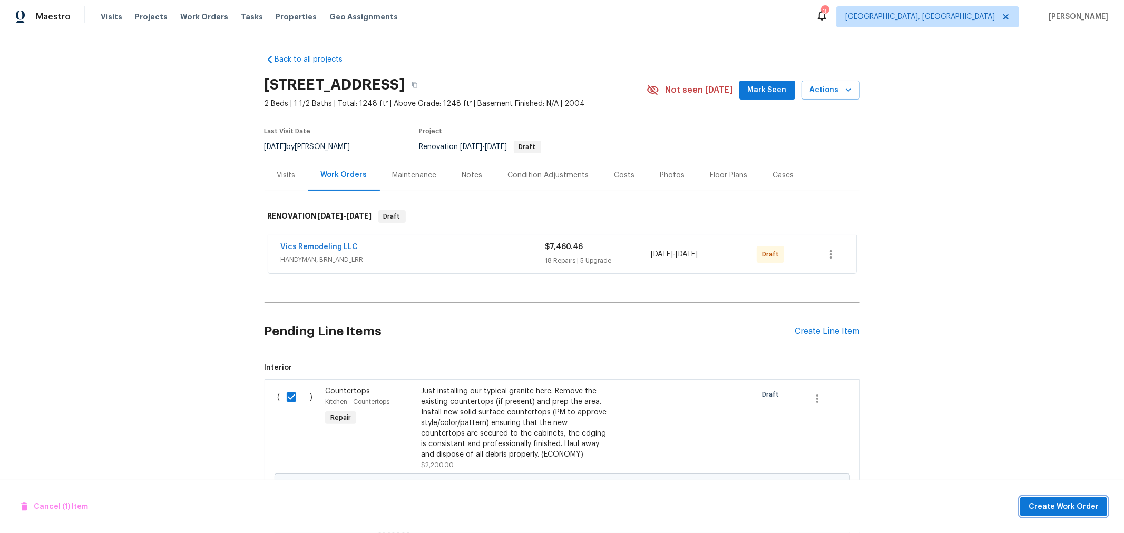
click at [1065, 515] on button "Create Work Order" at bounding box center [1064, 508] width 87 height 20
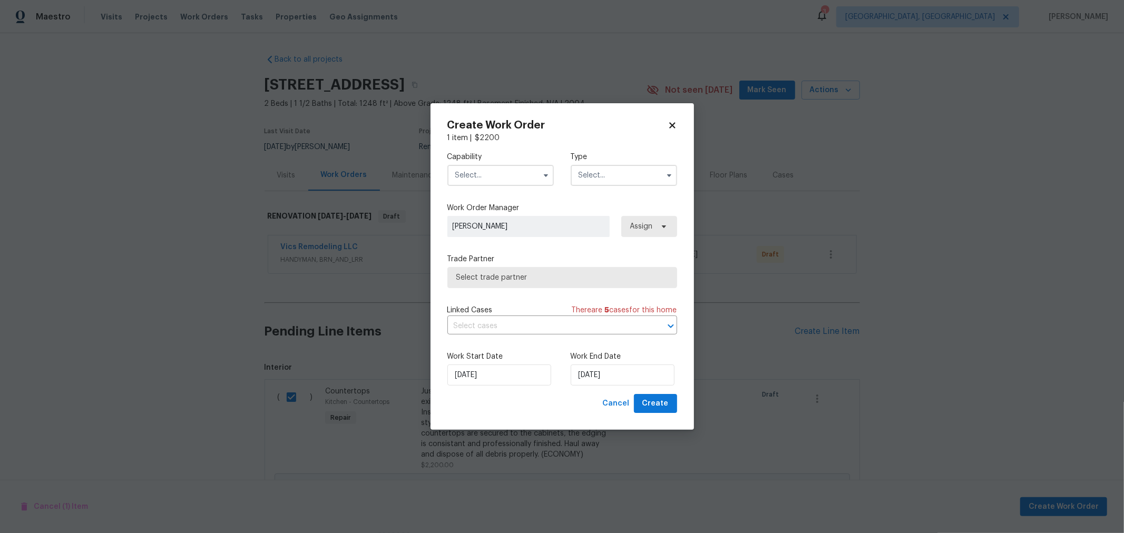
click at [496, 178] on input "text" at bounding box center [501, 175] width 106 height 21
click at [488, 234] on div "Countertop" at bounding box center [500, 231] width 101 height 19
type input "Countertop"
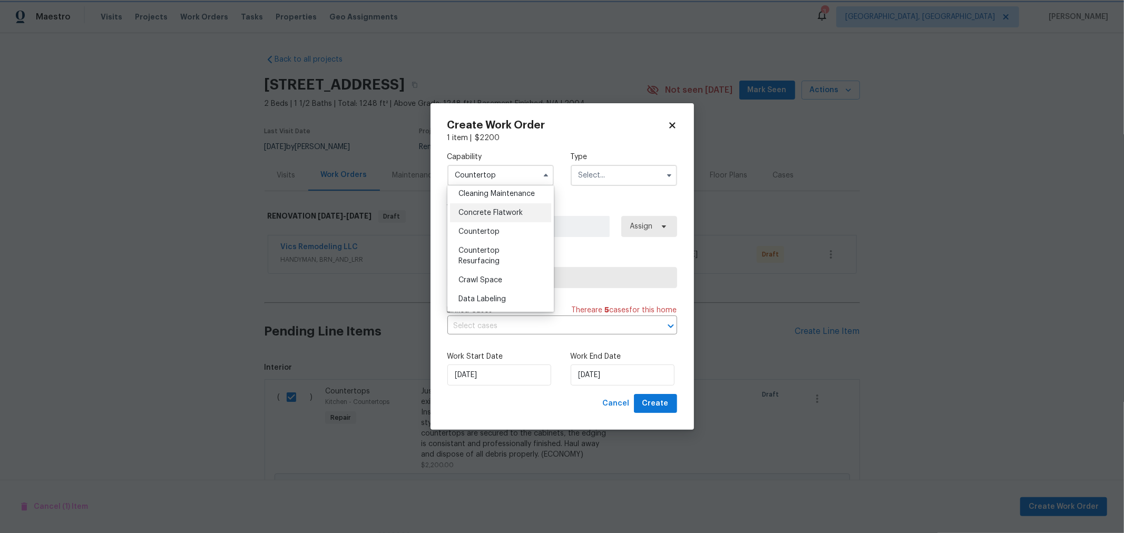
scroll to position [175, 0]
click at [608, 172] on input "text" at bounding box center [624, 175] width 106 height 21
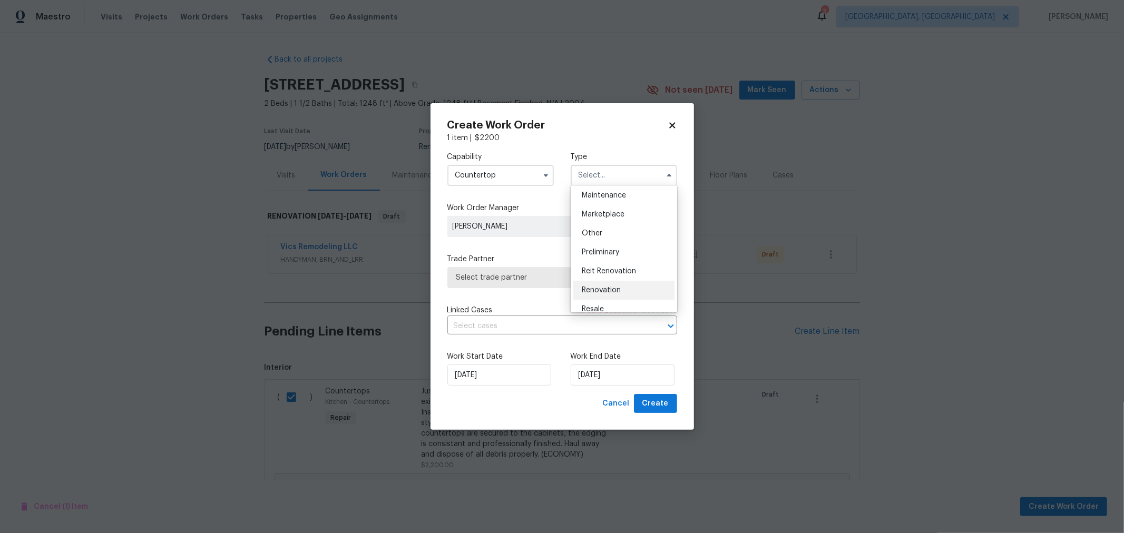
scroll to position [174, 0]
click at [609, 286] on span "Renovation" at bounding box center [601, 289] width 39 height 7
type input "Renovation"
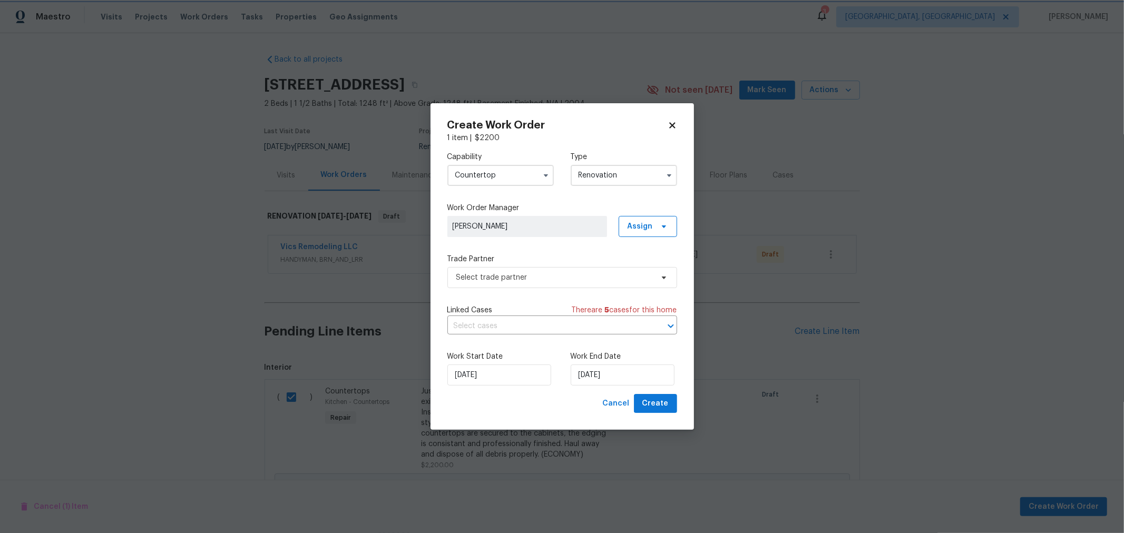
scroll to position [0, 0]
click at [612, 378] on input "[DATE]" at bounding box center [623, 375] width 104 height 21
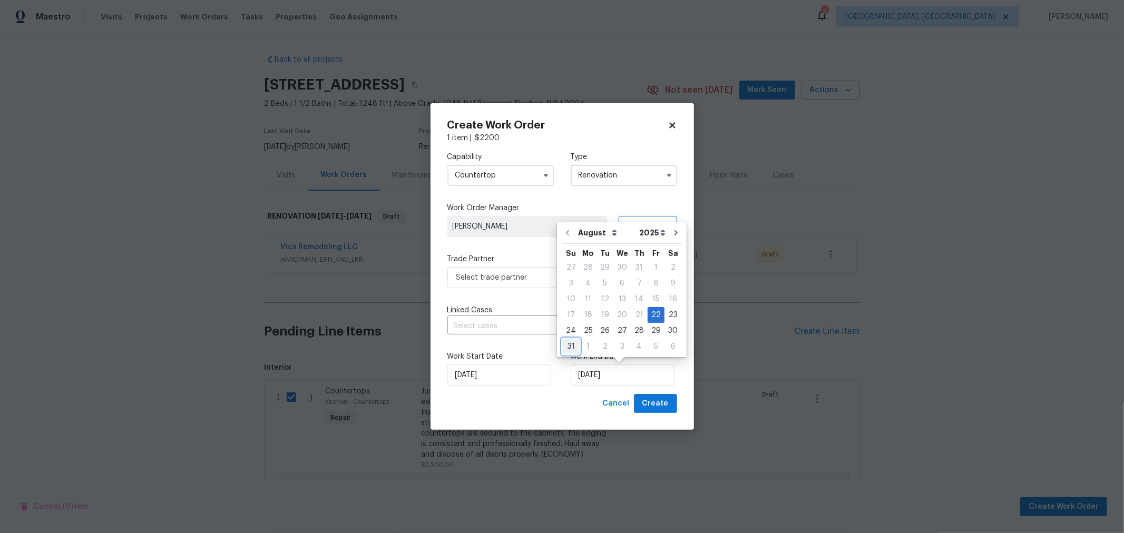
click at [570, 348] on div "31" at bounding box center [570, 346] width 17 height 15
type input "[DATE]"
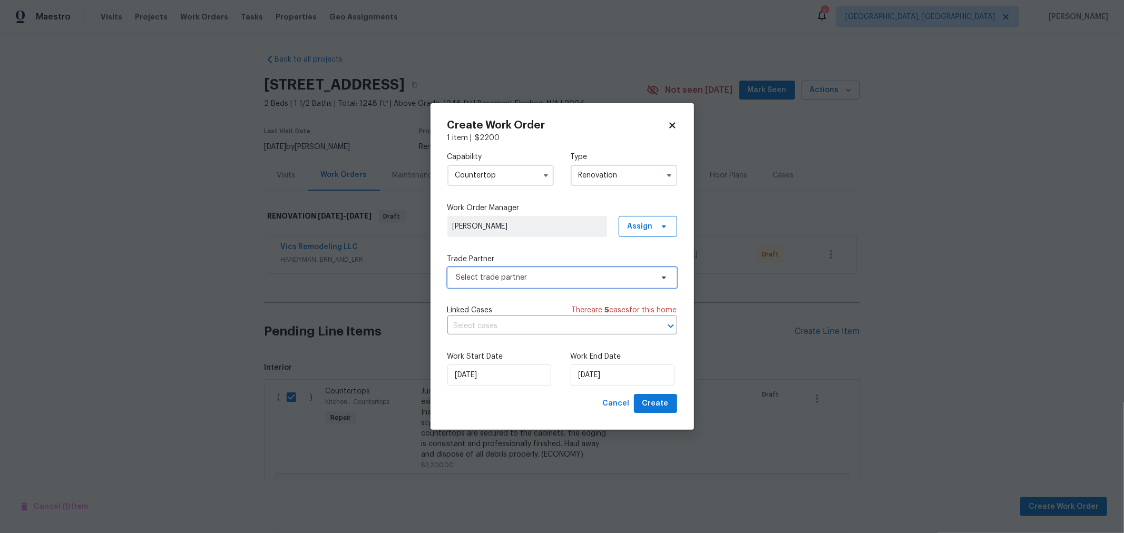
click at [549, 273] on span "Select trade partner" at bounding box center [555, 278] width 197 height 11
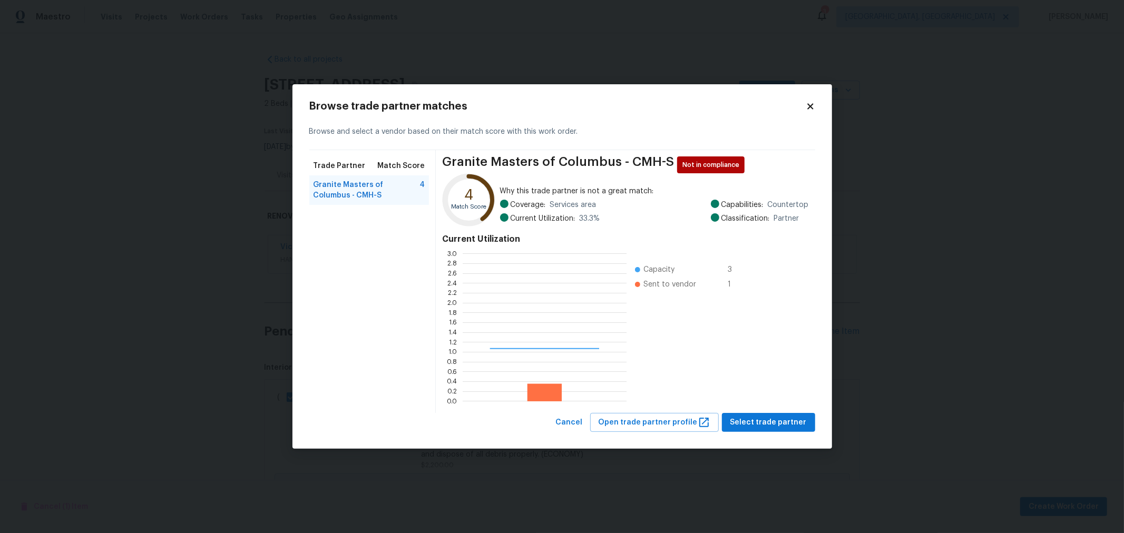
scroll to position [139, 155]
click at [776, 420] on span "Select trade partner" at bounding box center [769, 422] width 76 height 13
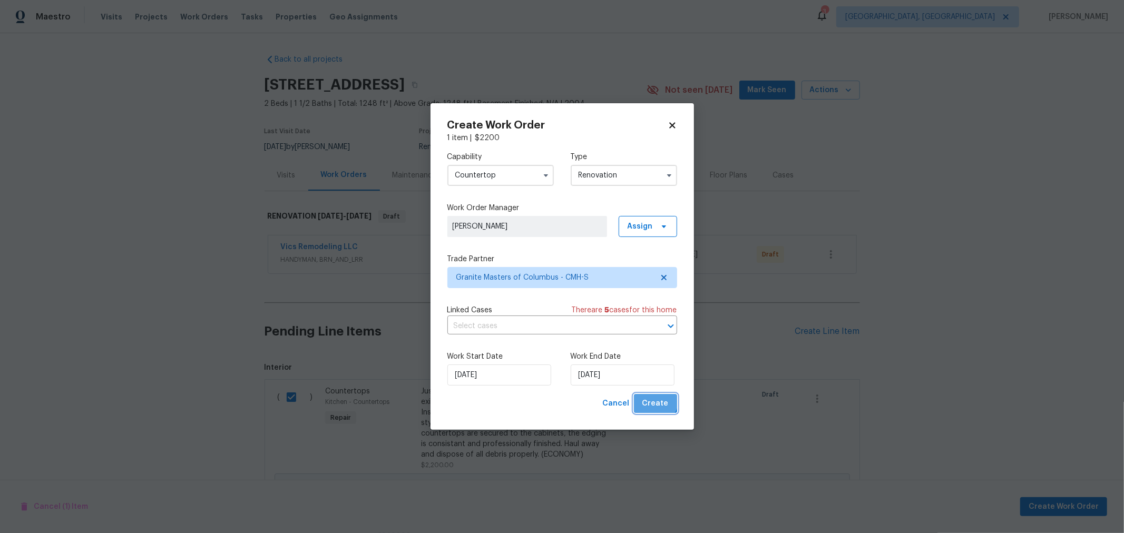
click at [654, 400] on span "Create" at bounding box center [656, 403] width 26 height 13
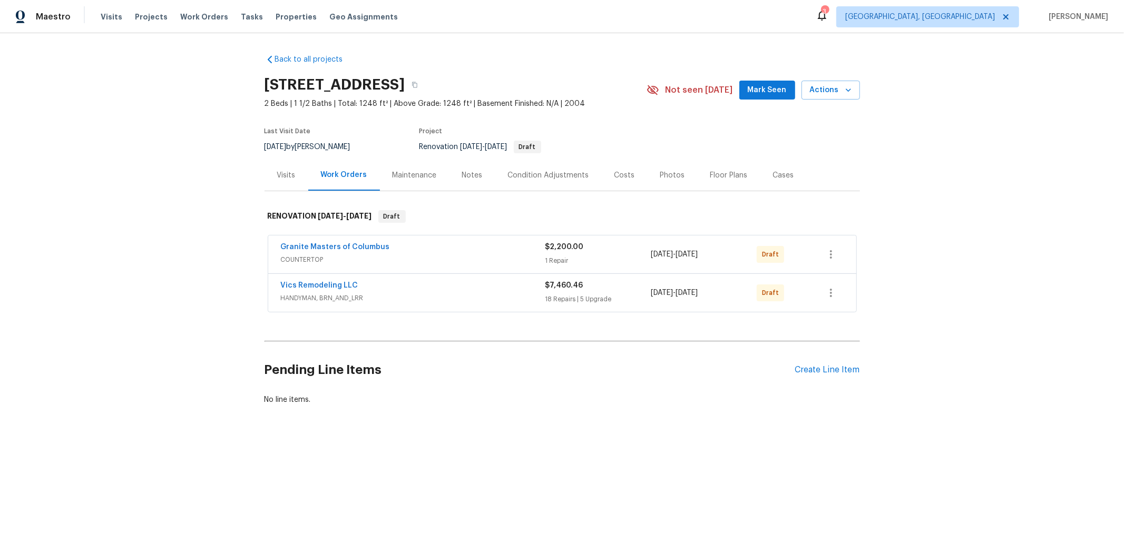
click at [609, 181] on div "Costs" at bounding box center [625, 175] width 46 height 31
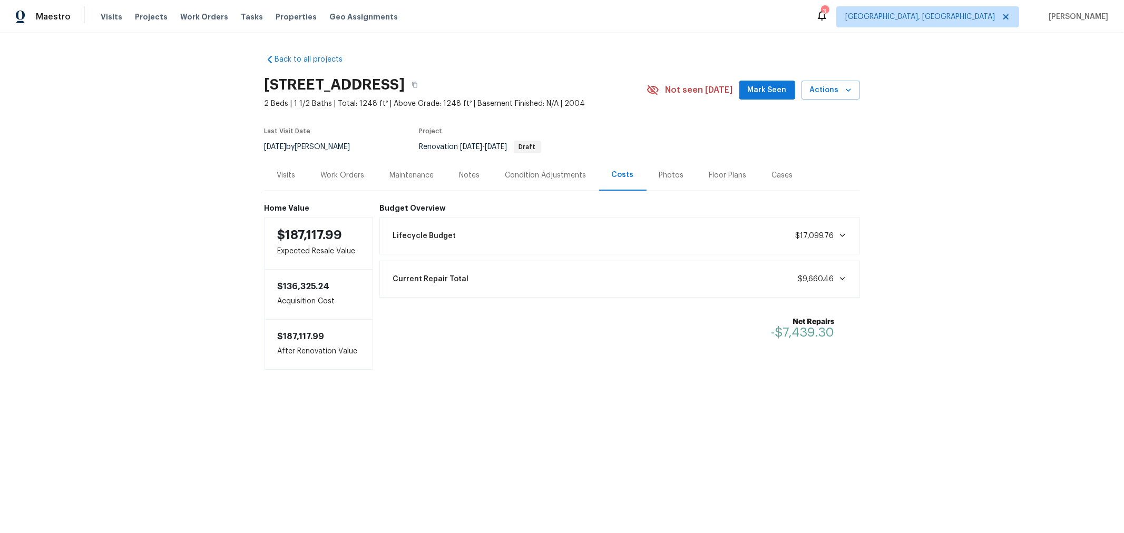
click at [525, 182] on div "Condition Adjustments" at bounding box center [546, 175] width 106 height 31
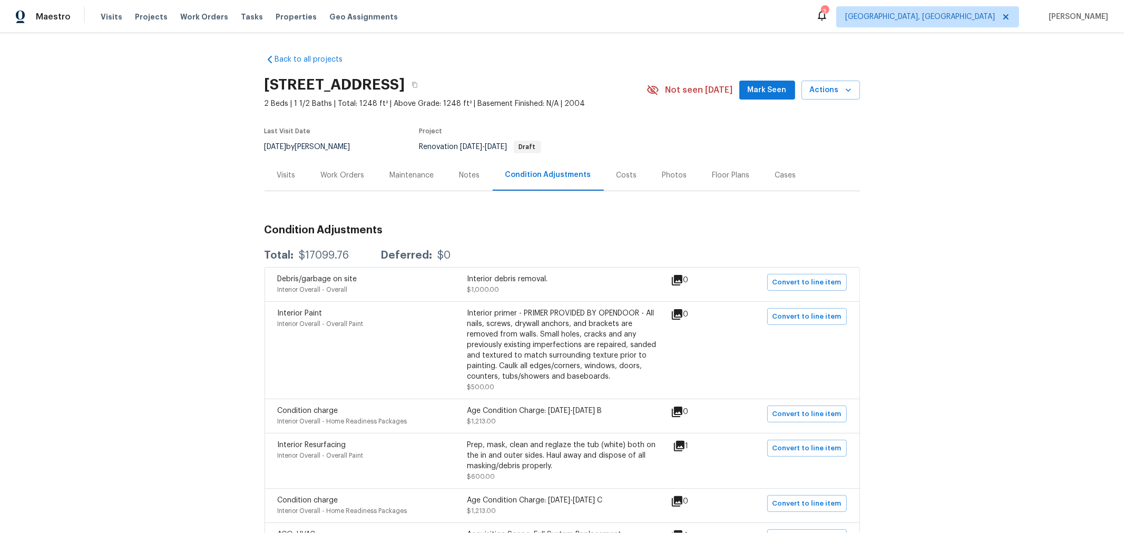
click at [620, 180] on div "Costs" at bounding box center [627, 175] width 46 height 31
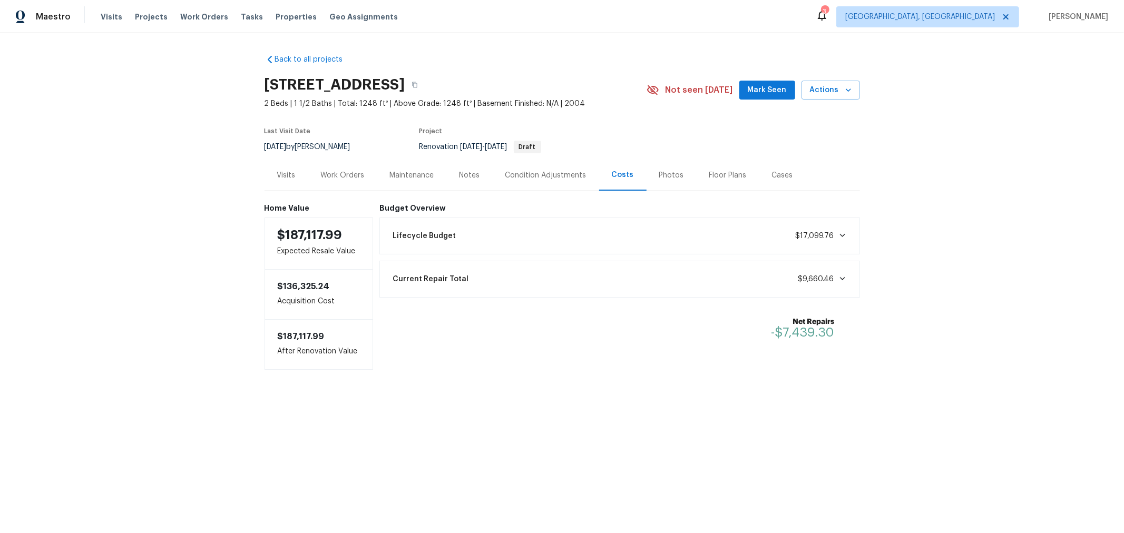
click at [339, 178] on div "Work Orders" at bounding box center [343, 175] width 44 height 11
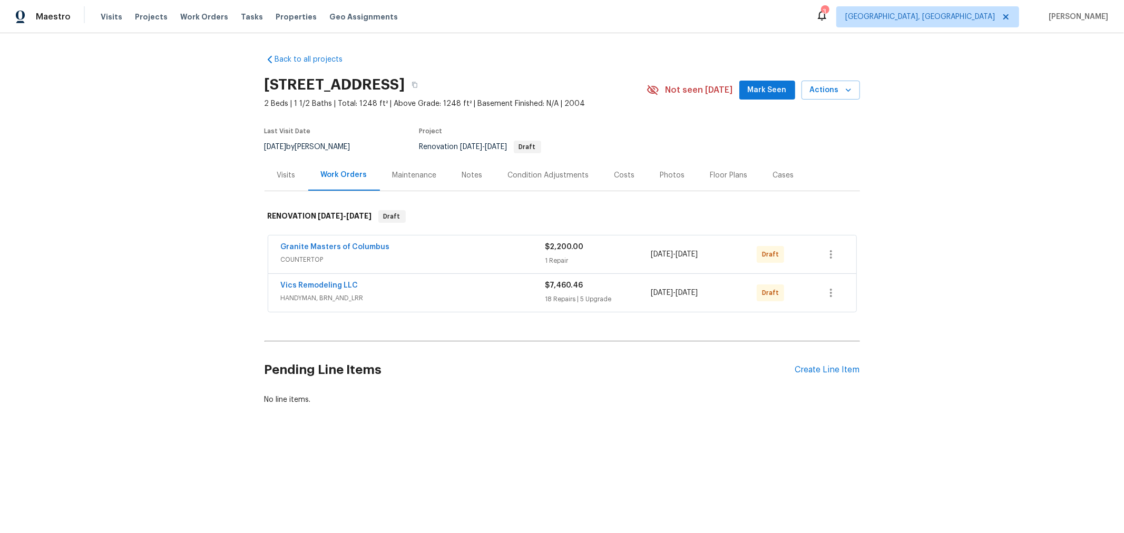
click at [568, 335] on div "Back to all projects 5200 Mantua Dr, Canal Winchester, OH 43110 2 Beds | 1 1/2 …" at bounding box center [563, 230] width 596 height 368
click at [782, 90] on span "Mark Seen" at bounding box center [767, 90] width 39 height 13
click at [825, 366] on div "Create Line Item" at bounding box center [827, 370] width 65 height 10
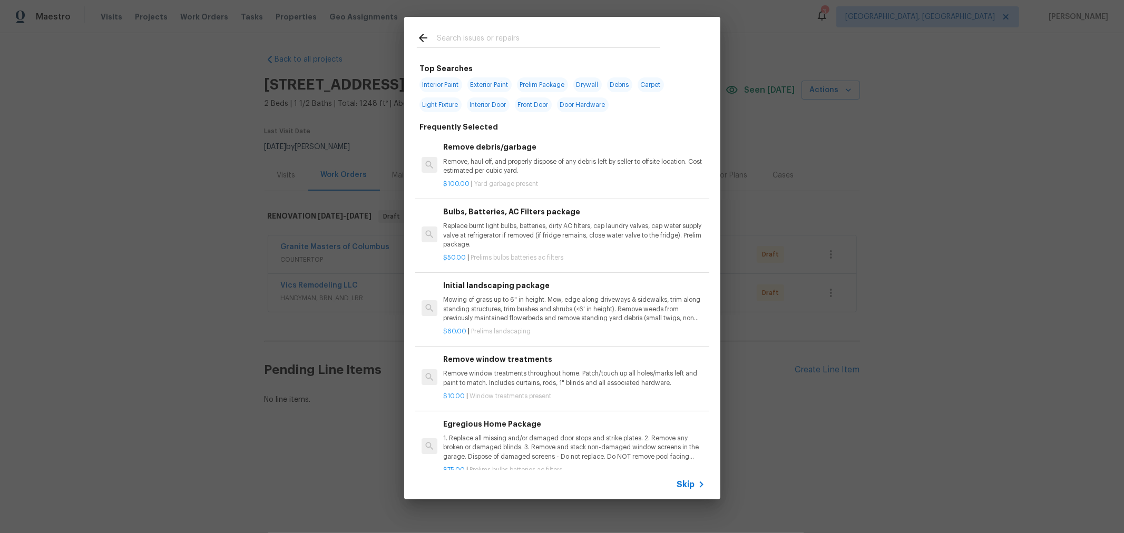
click at [489, 37] on input "text" at bounding box center [549, 40] width 224 height 16
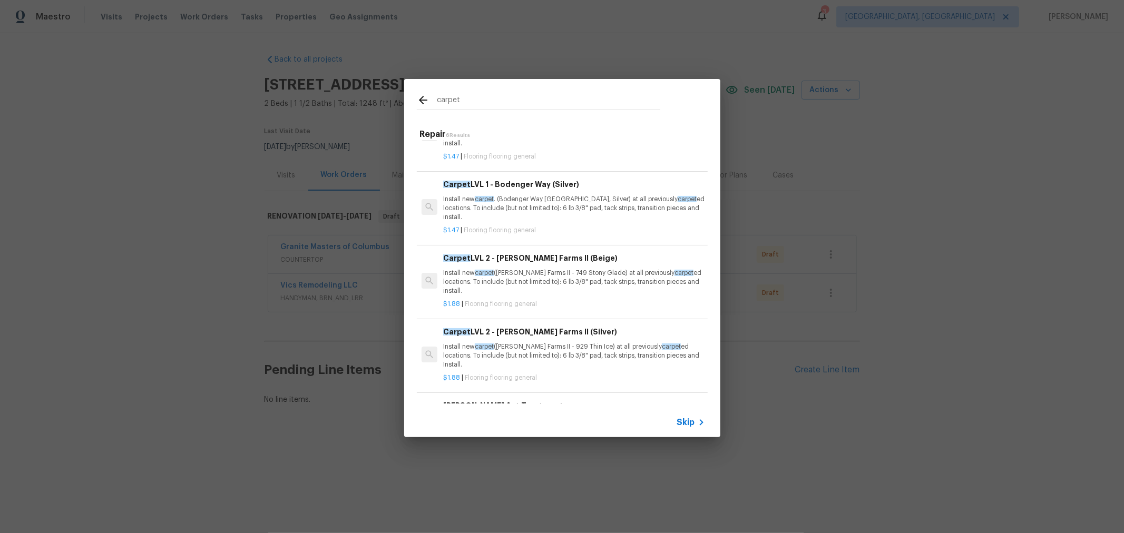
scroll to position [117, 0]
type input "carpet"
click at [600, 343] on p "Install new carpet (Abshire Farms II - 929 Thin Ice) at all previously carpet e…" at bounding box center [573, 356] width 261 height 27
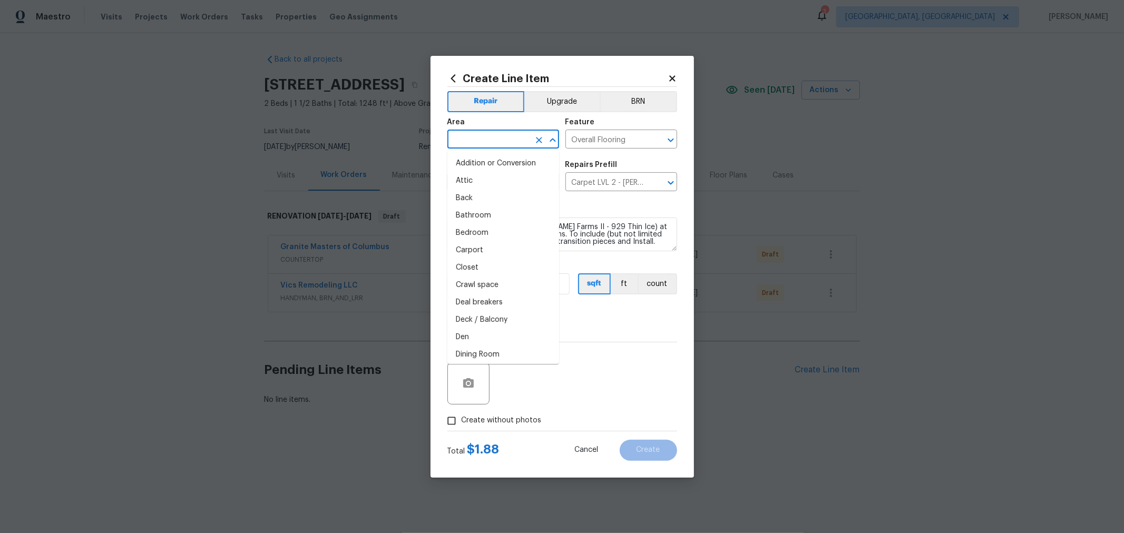
click at [501, 132] on input "text" at bounding box center [489, 140] width 82 height 16
type input "f"
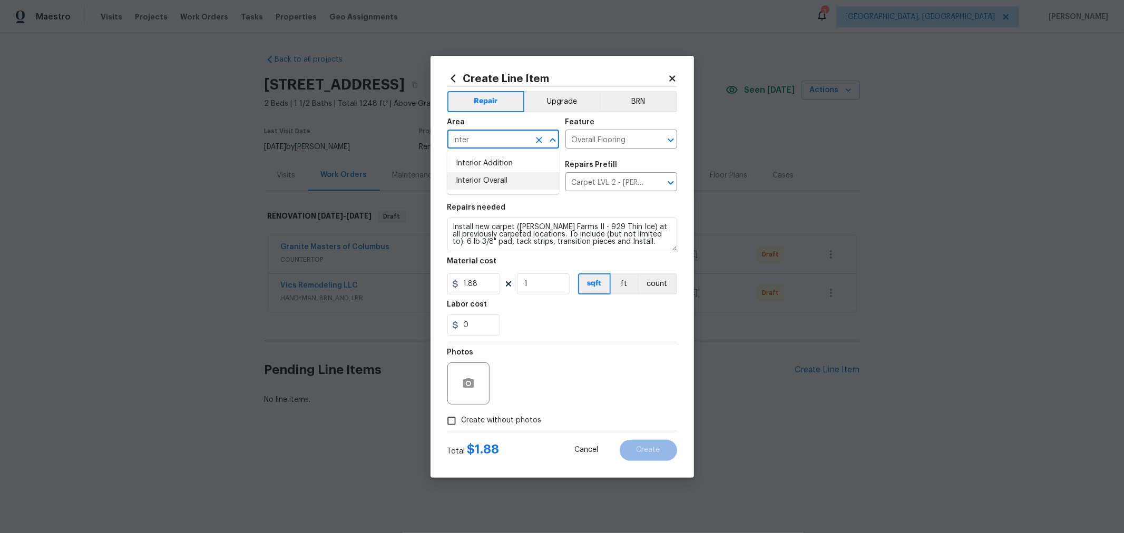
click at [484, 177] on li "Interior Overall" at bounding box center [504, 180] width 112 height 17
type input "Interior Overall"
click at [450, 228] on textarea "Install new carpet (Abshire Farms II - 929 Thin Ice) at all previously carpeted…" at bounding box center [563, 235] width 230 height 34
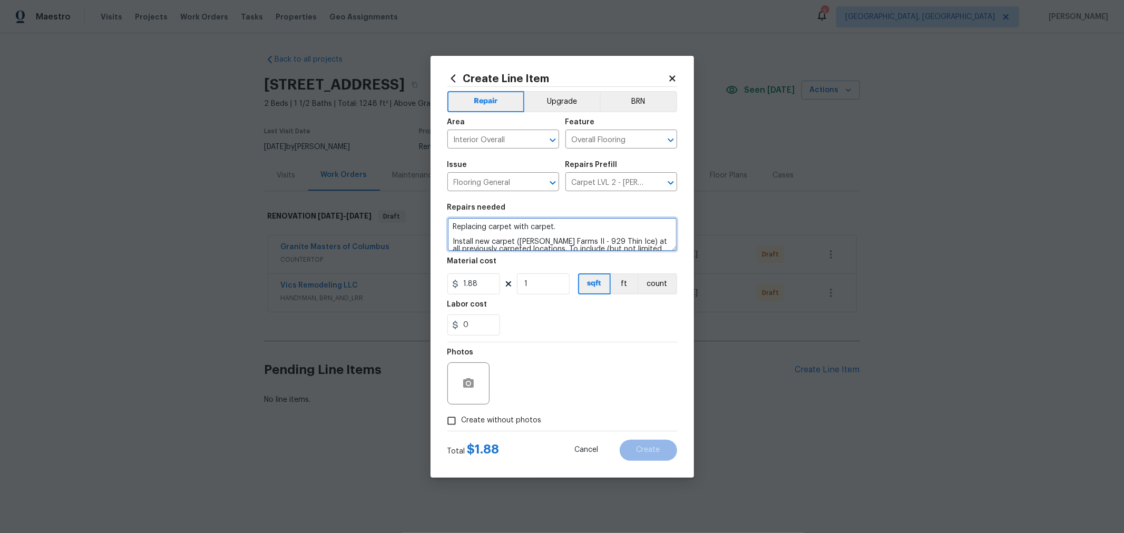
type textarea "Replacing carpet with carpet. Install new carpet (Abshire Farms II - 929 Thin I…"
drag, startPoint x: 557, startPoint y: 281, endPoint x: 465, endPoint y: 288, distance: 91.5
click at [469, 288] on div "1.88 1 sqft ft count" at bounding box center [563, 284] width 230 height 21
click at [547, 278] on input "1" at bounding box center [543, 284] width 53 height 21
drag, startPoint x: 544, startPoint y: 283, endPoint x: 501, endPoint y: 293, distance: 43.9
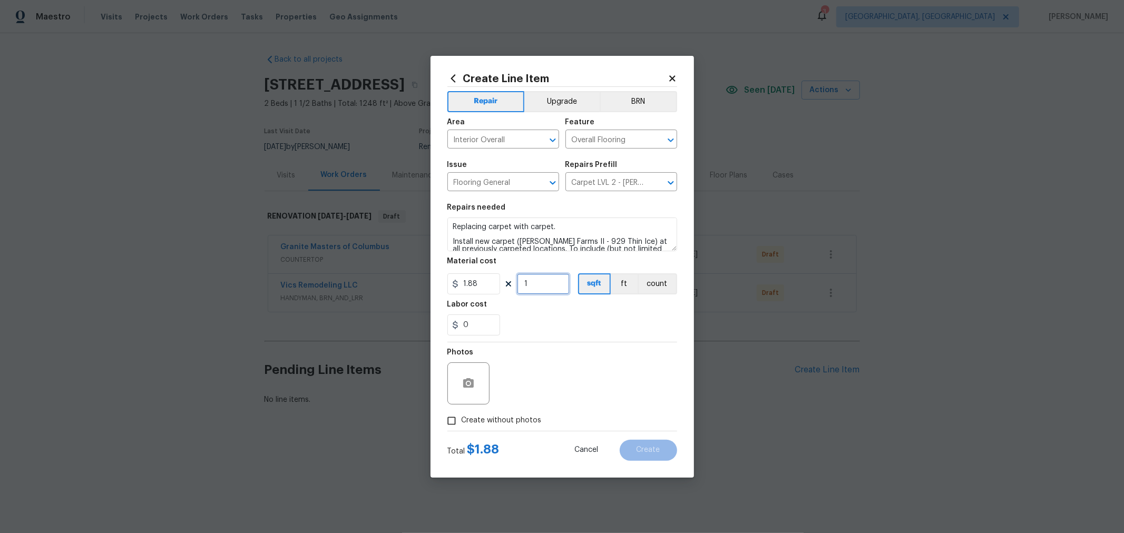
click at [501, 293] on div "1.88 1 sqft ft count" at bounding box center [563, 284] width 230 height 21
drag, startPoint x: 540, startPoint y: 285, endPoint x: 493, endPoint y: 290, distance: 46.7
click at [493, 290] on div "1.88 624 sqft ft count" at bounding box center [563, 284] width 230 height 21
type input "720"
click at [613, 383] on div "Photos" at bounding box center [563, 377] width 230 height 69
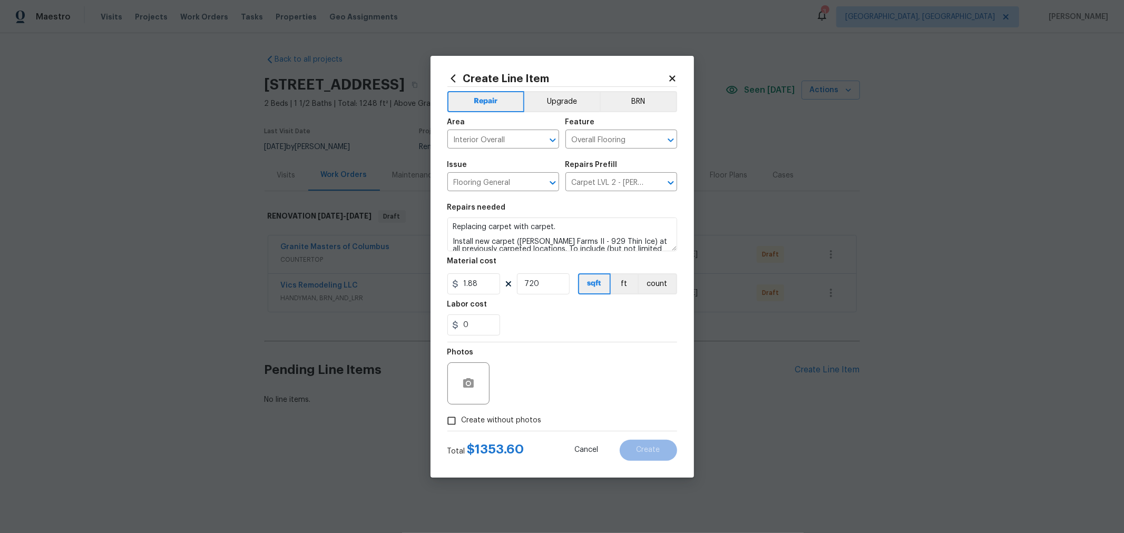
click at [479, 424] on span "Create without photos" at bounding box center [502, 420] width 80 height 11
click at [462, 424] on input "Create without photos" at bounding box center [452, 421] width 20 height 20
checkbox input "true"
click at [615, 387] on textarea at bounding box center [587, 384] width 179 height 42
type textarea "h"
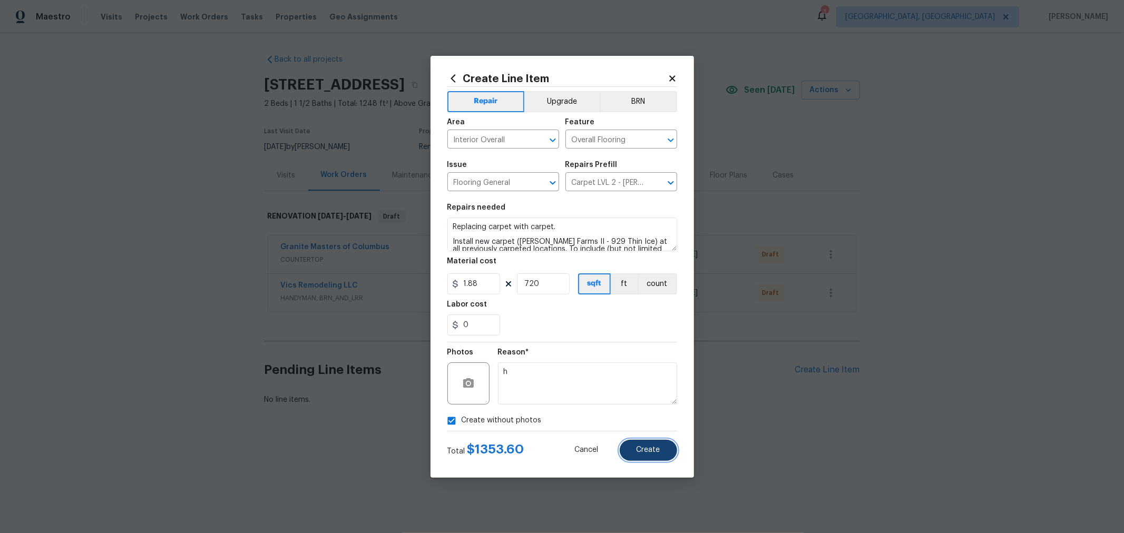
click at [633, 447] on button "Create" at bounding box center [648, 450] width 57 height 21
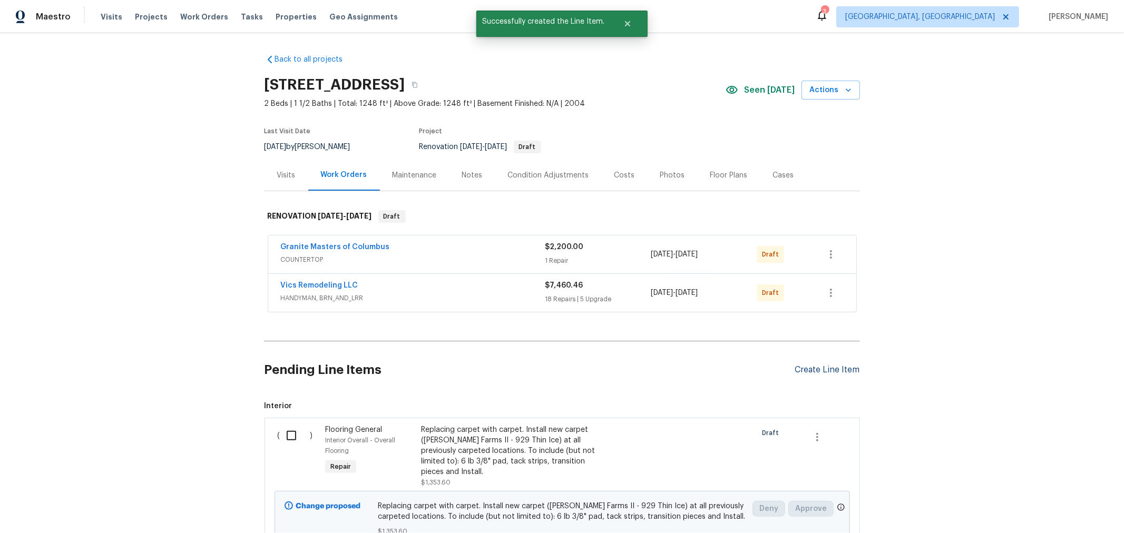
click at [818, 369] on div "Create Line Item" at bounding box center [827, 370] width 65 height 10
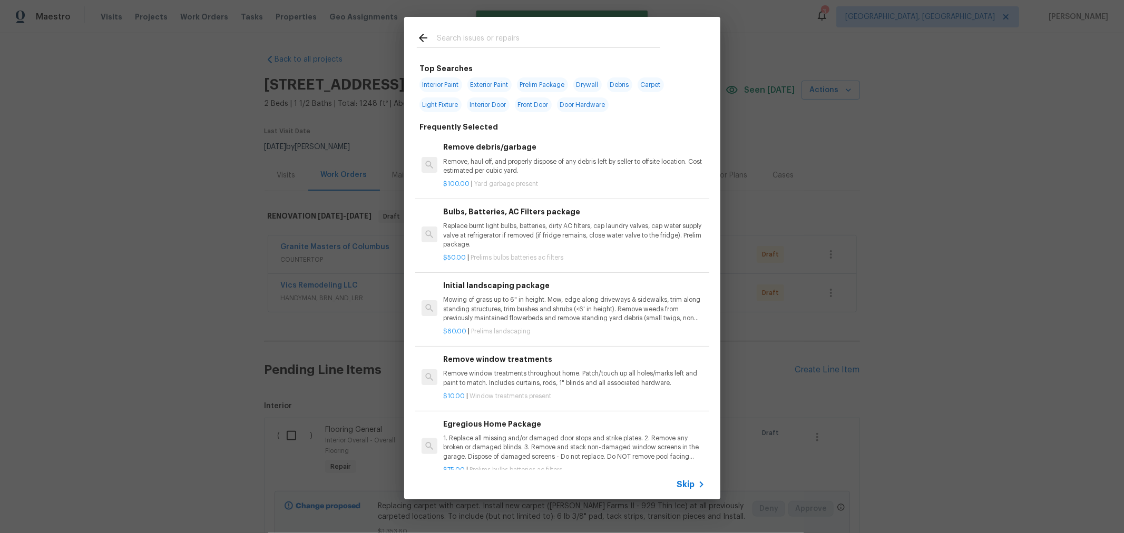
click at [520, 52] on div at bounding box center [538, 38] width 269 height 42
click at [520, 43] on input "text" at bounding box center [549, 40] width 224 height 16
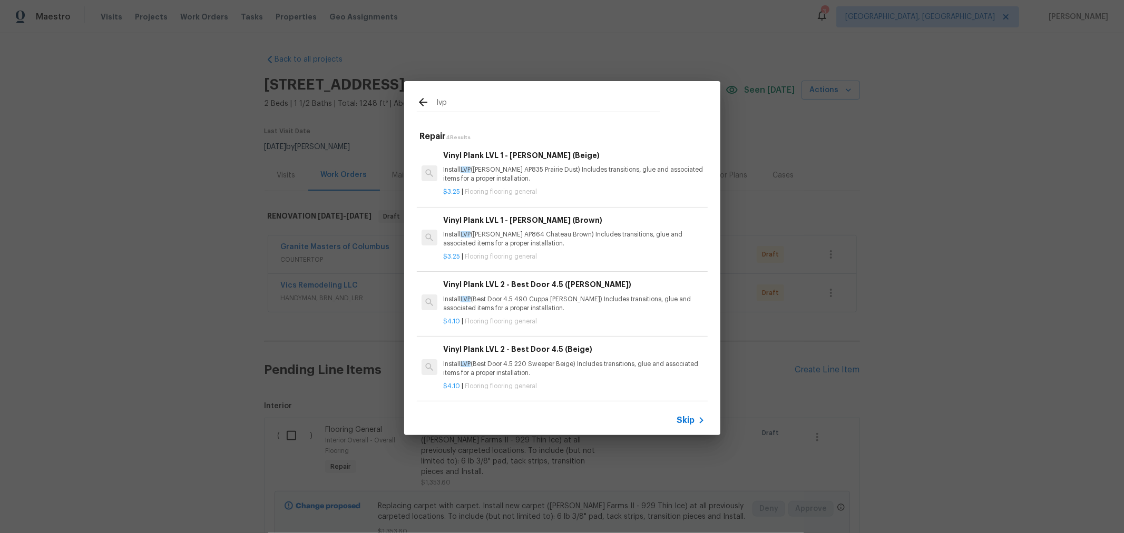
scroll to position [4, 0]
type input "lvp"
click at [585, 360] on p "Install LVP (Best Door 4.5 220 Sweeper Beige) Includes transitions, glue and as…" at bounding box center [573, 369] width 261 height 18
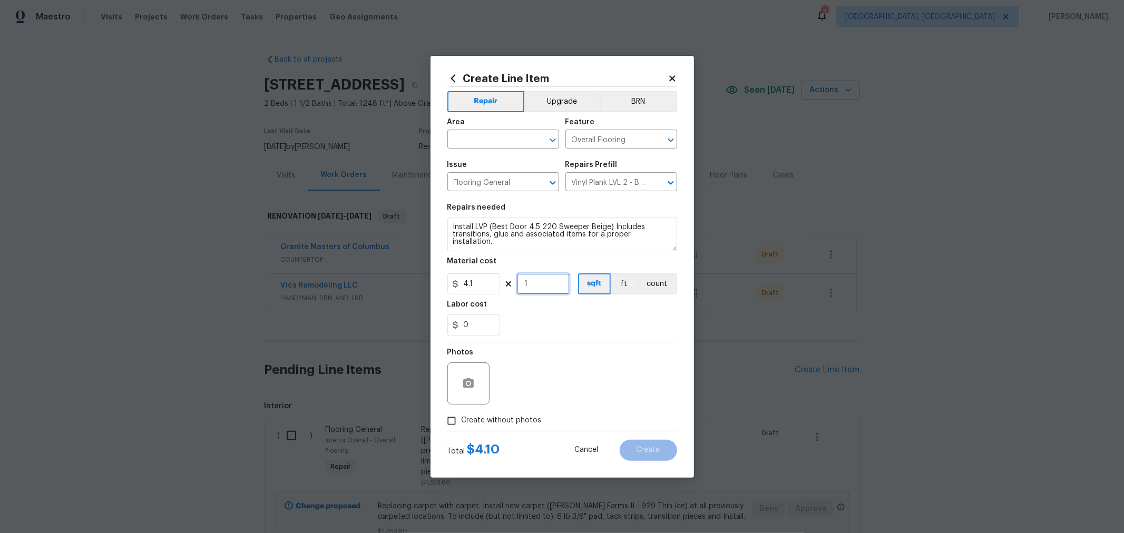
drag, startPoint x: 559, startPoint y: 285, endPoint x: 410, endPoint y: 300, distance: 149.5
click at [410, 300] on div "Create Line Item Repair Upgrade BRN Area ​ Feature Overall Flooring ​ Issue Flo…" at bounding box center [562, 266] width 1124 height 533
type input "720"
click at [508, 420] on span "Create without photos" at bounding box center [502, 420] width 80 height 11
click at [462, 420] on input "Create without photos" at bounding box center [452, 421] width 20 height 20
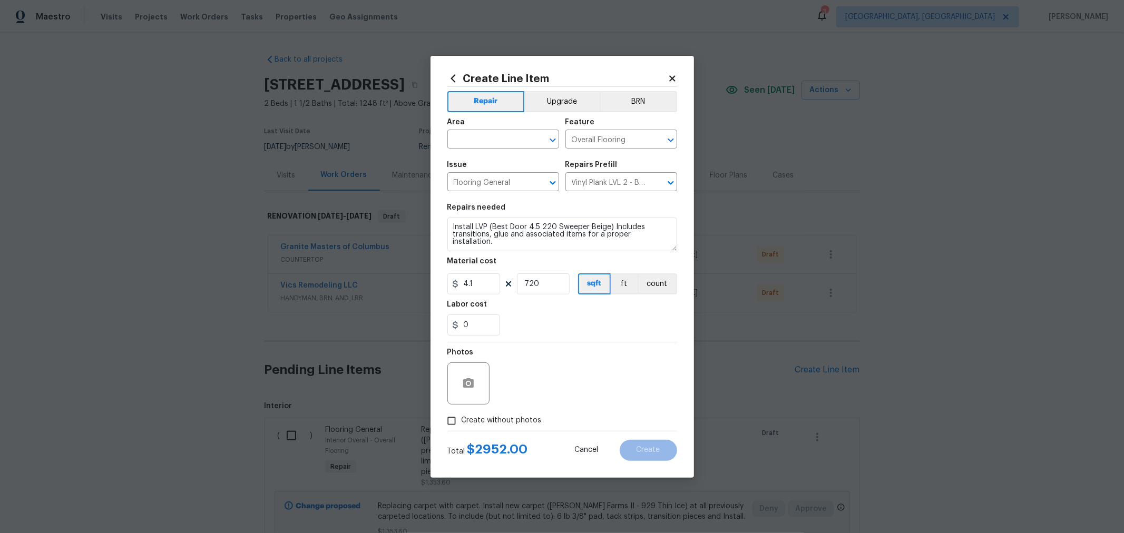
checkbox input "true"
click at [610, 387] on textarea at bounding box center [587, 384] width 179 height 42
type textarea "HPM"
click at [506, 131] on div "Area" at bounding box center [504, 126] width 112 height 14
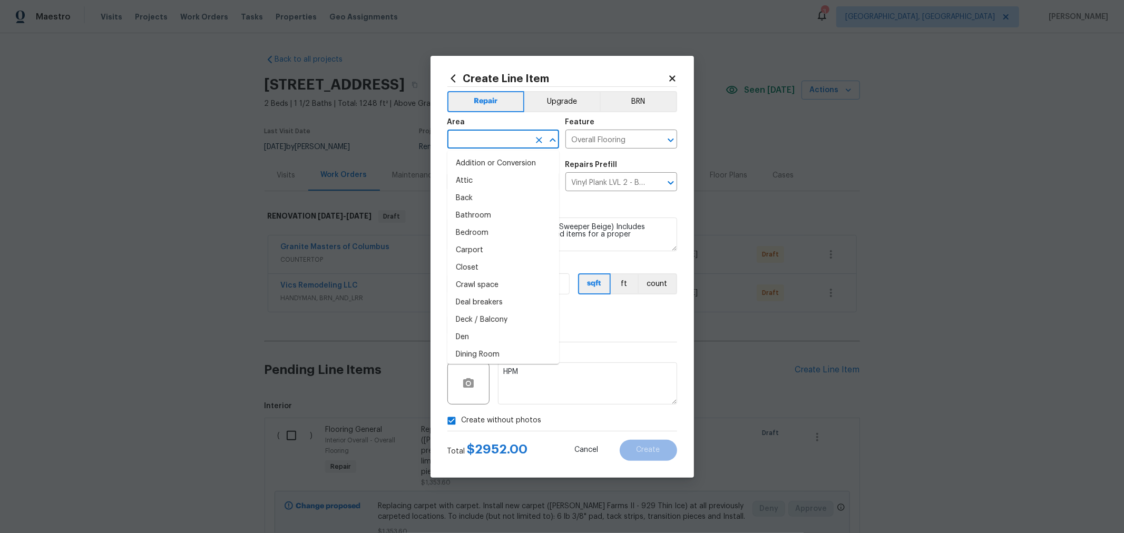
click at [505, 134] on input "text" at bounding box center [489, 140] width 82 height 16
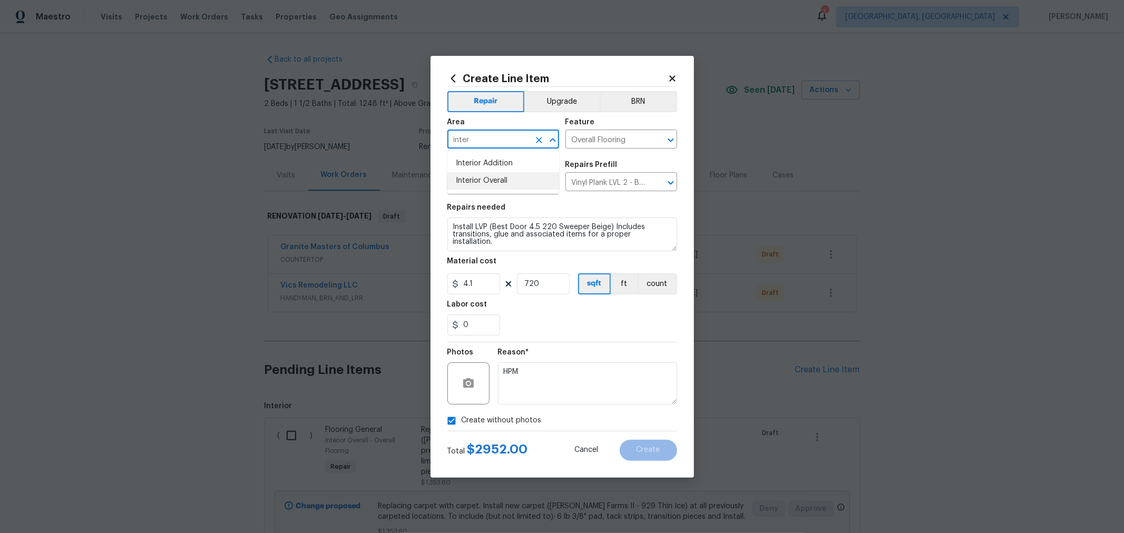
click at [491, 183] on li "Interior Overall" at bounding box center [504, 180] width 112 height 17
type input "Interior Overall"
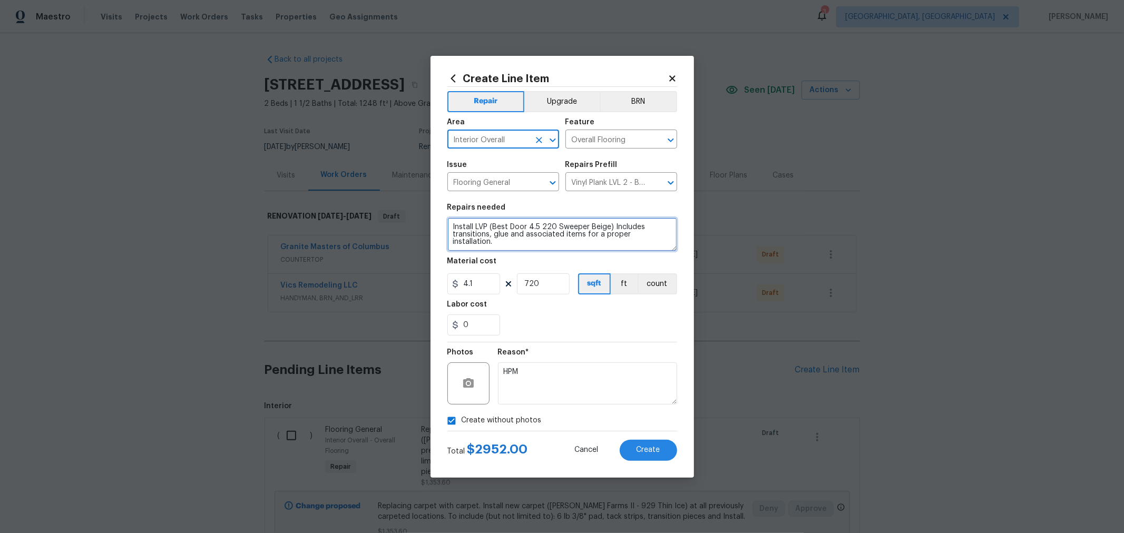
click at [449, 227] on textarea "Install LVP (Best Door 4.5 220 Sweeper Beige) Includes transitions, glue and as…" at bounding box center [563, 235] width 230 height 34
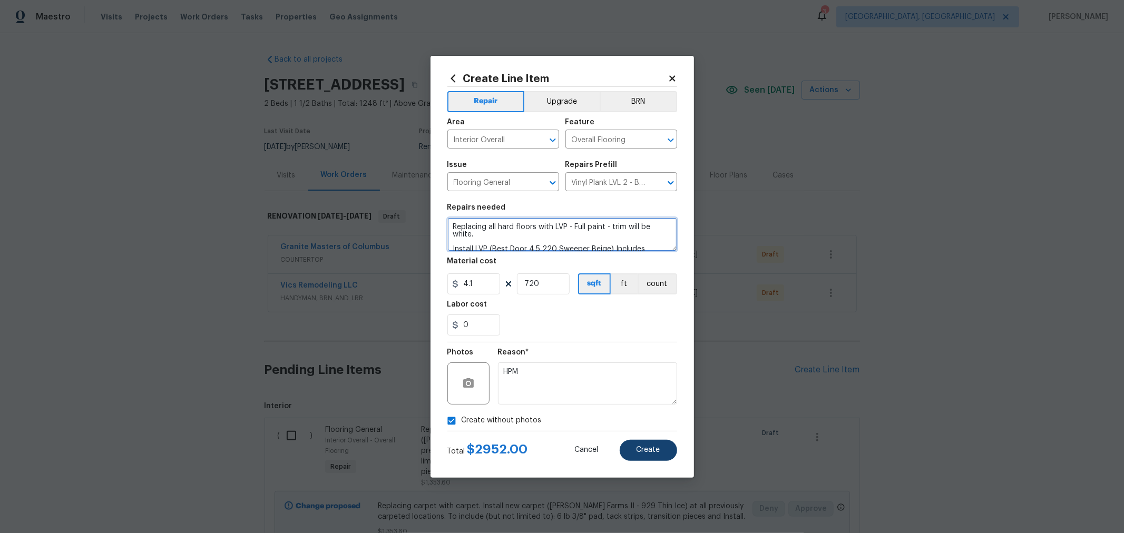
type textarea "Replacing all hard floors with LVP - Full paint - trim will be white. Install L…"
click at [646, 457] on button "Create" at bounding box center [648, 450] width 57 height 21
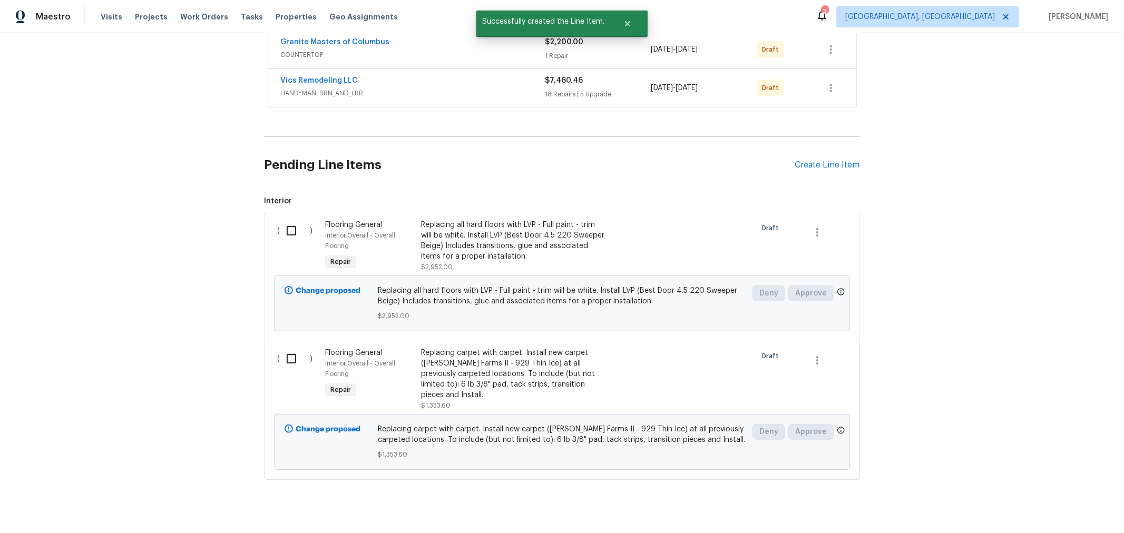
scroll to position [219, 0]
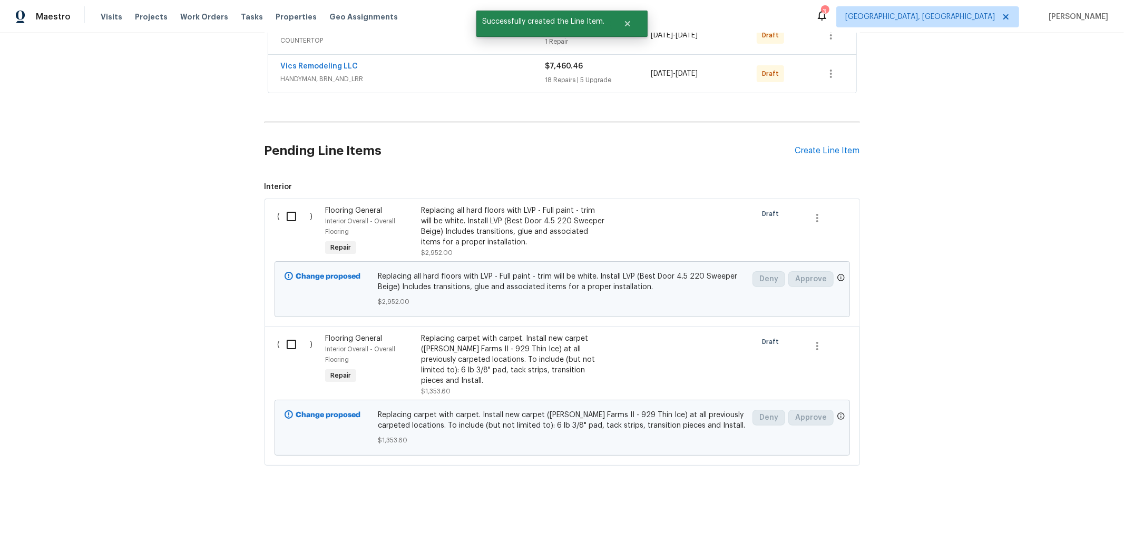
click at [286, 346] on input "checkbox" at bounding box center [295, 345] width 30 height 22
checkbox input "true"
click at [286, 216] on input "checkbox" at bounding box center [295, 217] width 30 height 22
checkbox input "true"
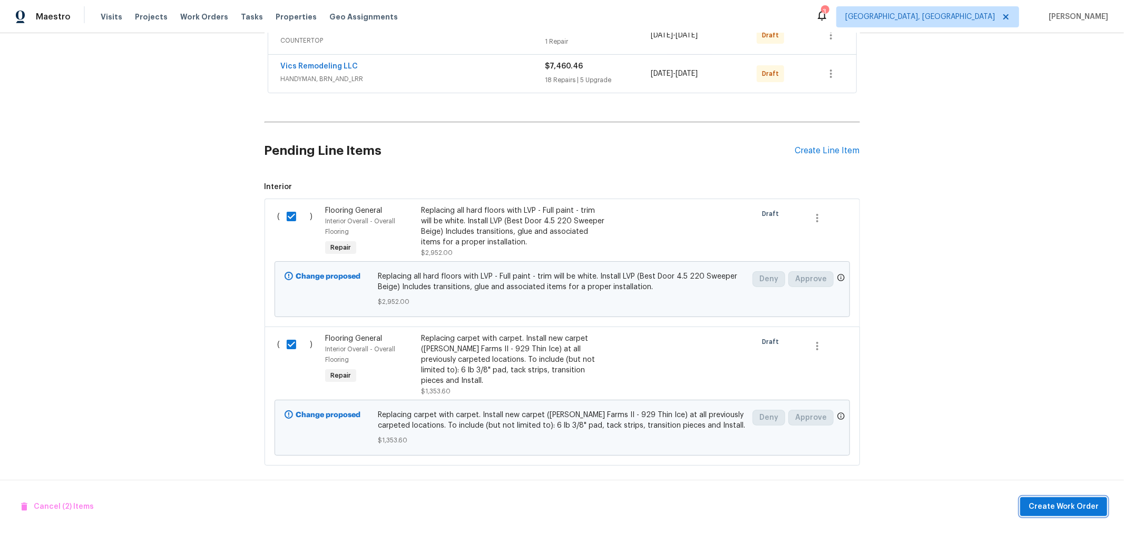
click at [1065, 510] on span "Create Work Order" at bounding box center [1064, 507] width 70 height 13
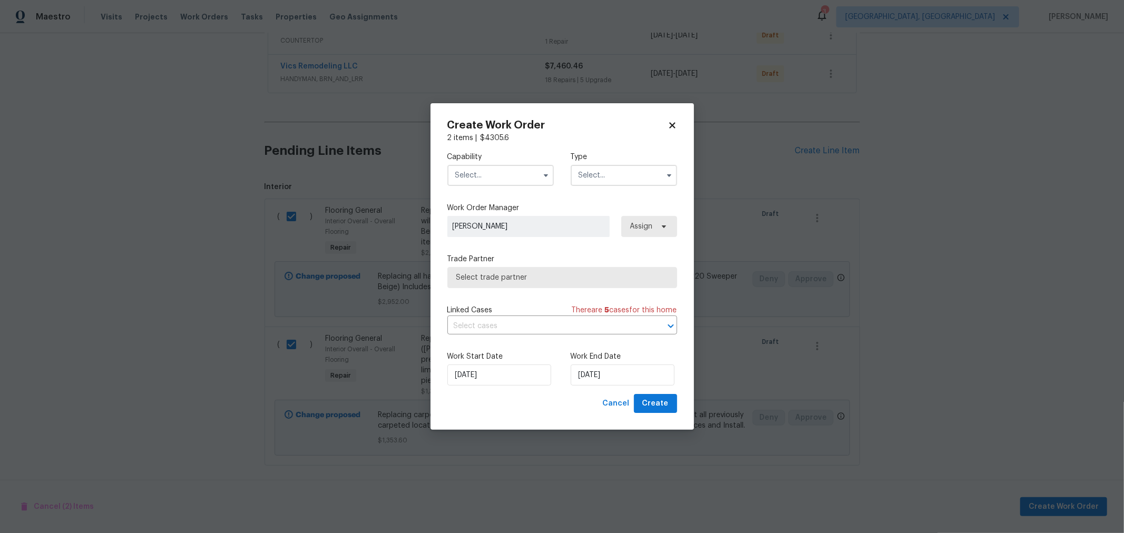
click at [507, 165] on input "text" at bounding box center [501, 175] width 106 height 21
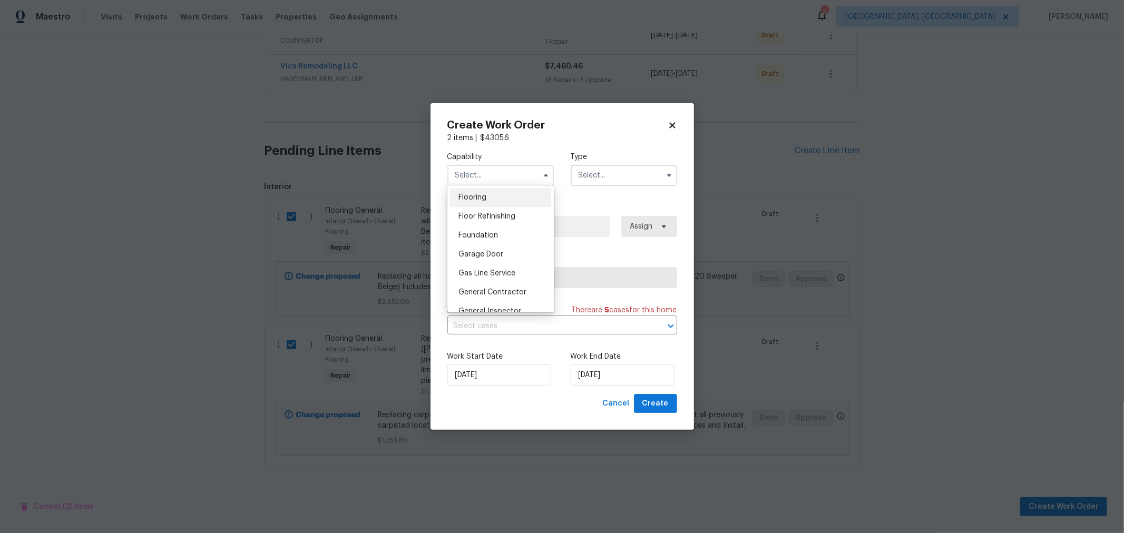
scroll to position [410, 0]
click at [479, 207] on div "Flooring" at bounding box center [500, 197] width 101 height 19
type input "Flooring"
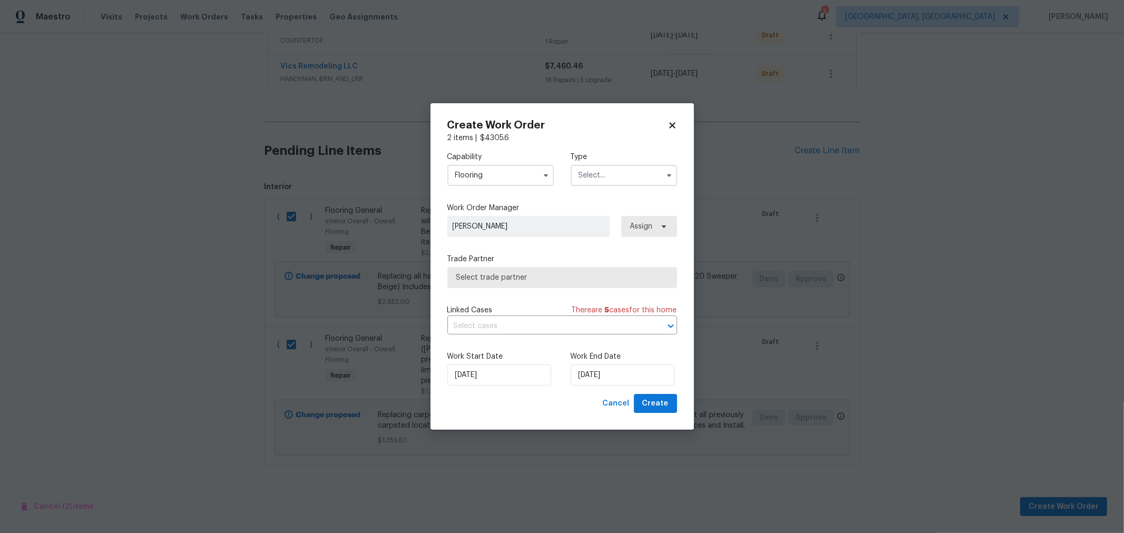
click at [642, 179] on input "text" at bounding box center [624, 175] width 106 height 21
click at [606, 236] on span "Renovation" at bounding box center [601, 233] width 39 height 7
type input "Renovation"
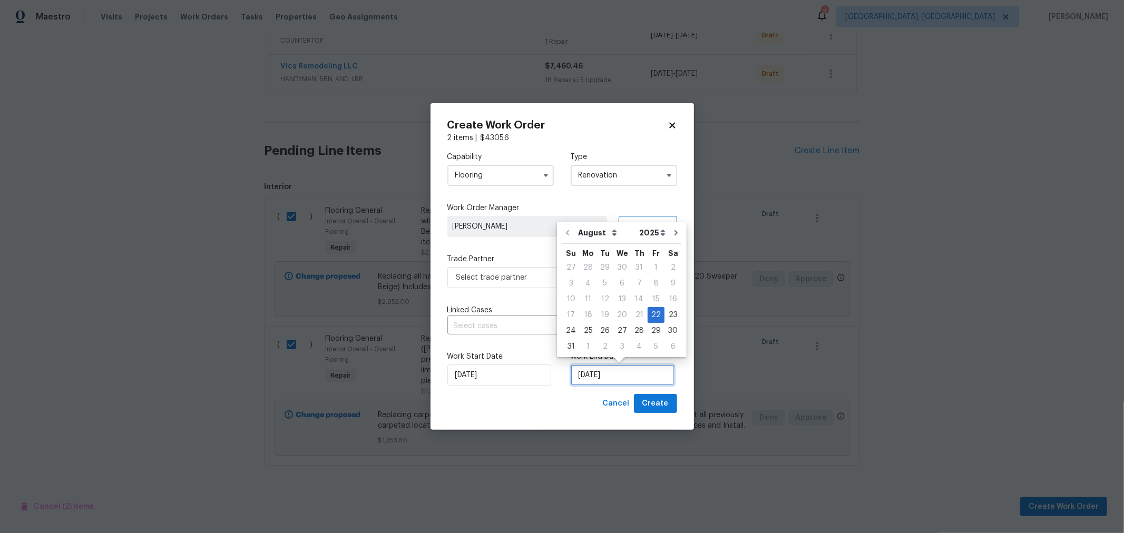
click at [610, 381] on input "[DATE]" at bounding box center [623, 375] width 104 height 21
click at [584, 345] on div "1" at bounding box center [588, 346] width 17 height 15
type input "[DATE]"
select select "8"
click at [661, 401] on span "Create" at bounding box center [656, 403] width 26 height 13
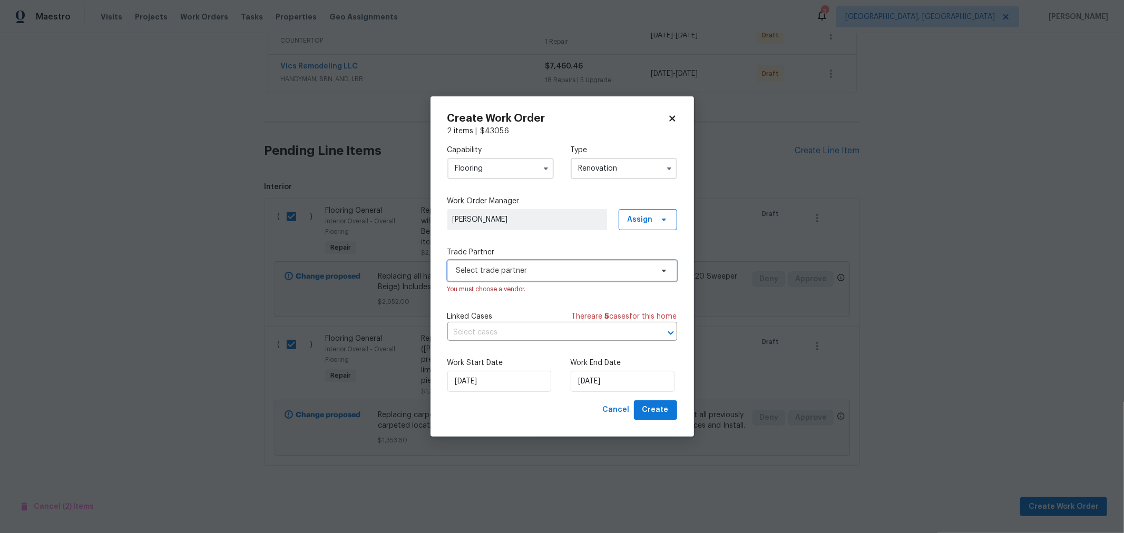
click at [527, 270] on span "Select trade partner" at bounding box center [555, 271] width 197 height 11
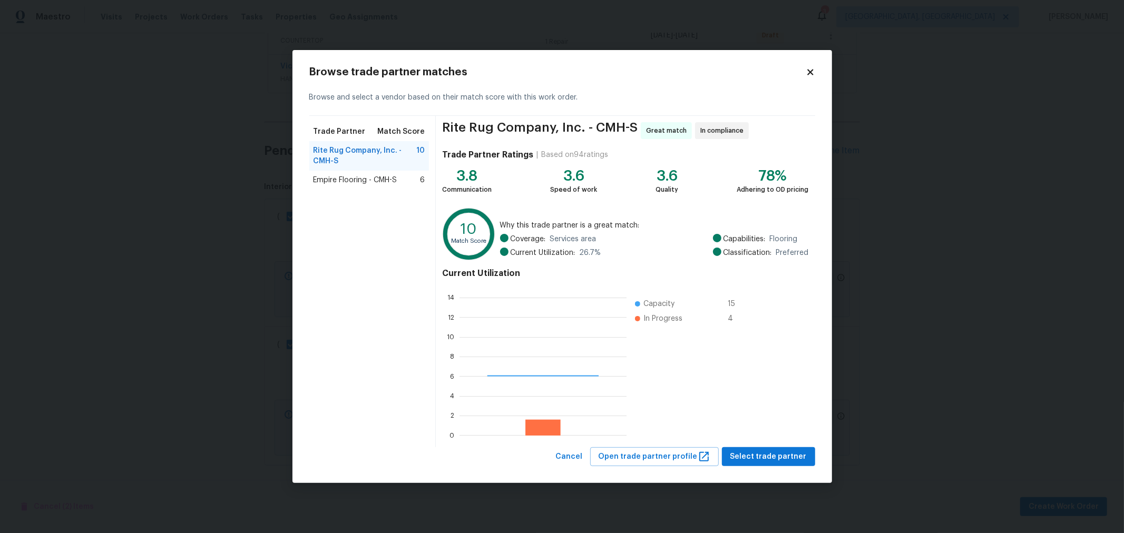
scroll to position [139, 158]
click at [750, 450] on button "Select trade partner" at bounding box center [768, 458] width 93 height 20
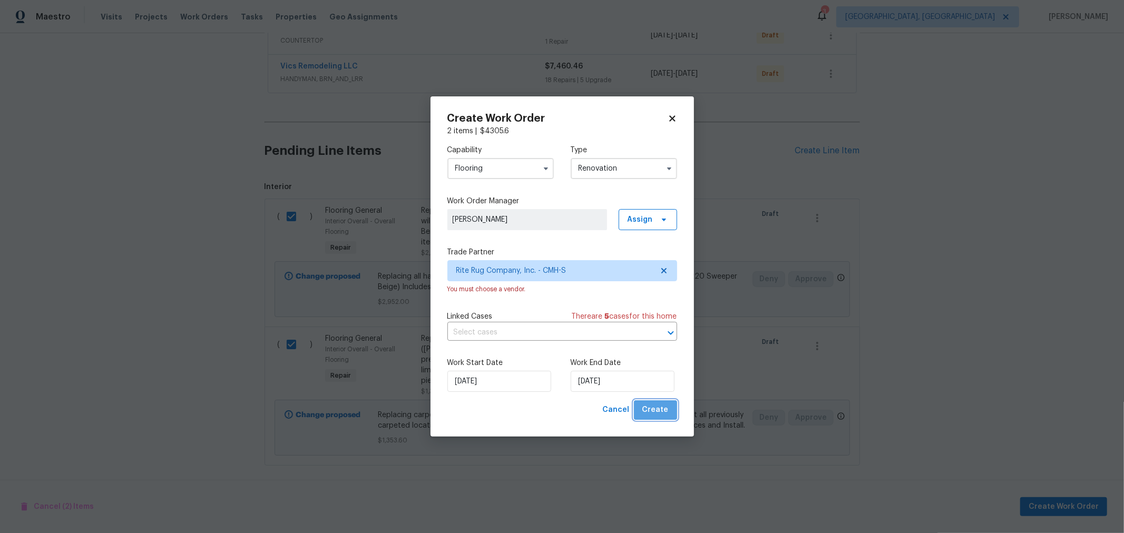
click at [667, 415] on span "Create" at bounding box center [656, 410] width 26 height 13
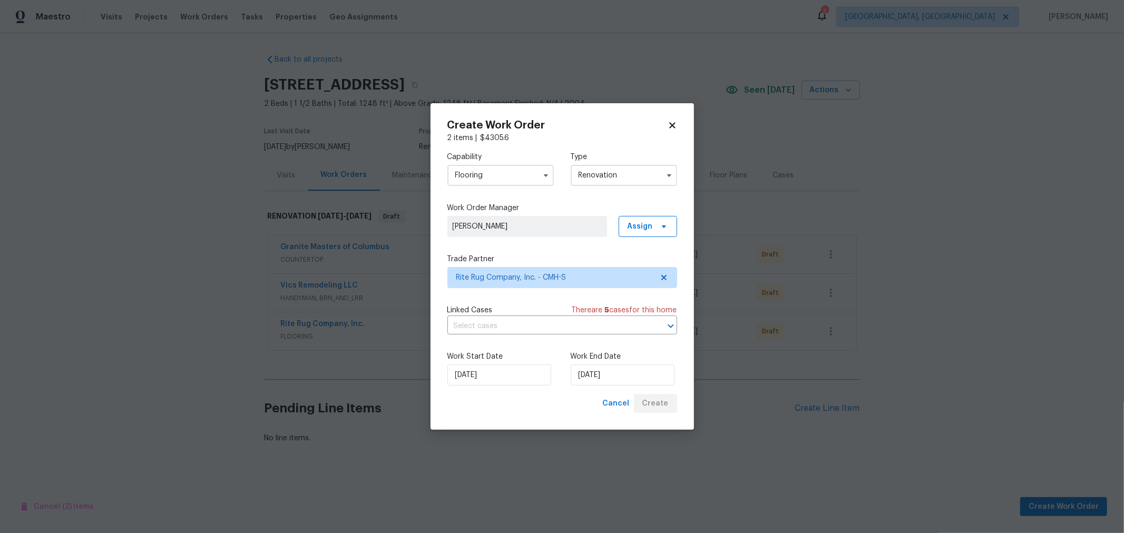
scroll to position [0, 0]
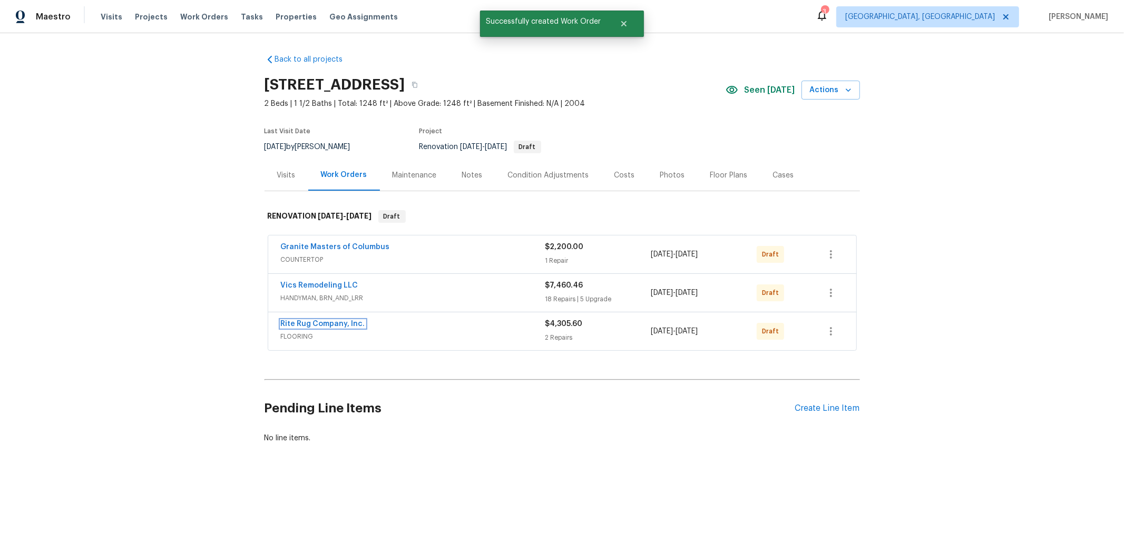
click at [320, 321] on link "Rite Rug Company, Inc." at bounding box center [323, 324] width 84 height 7
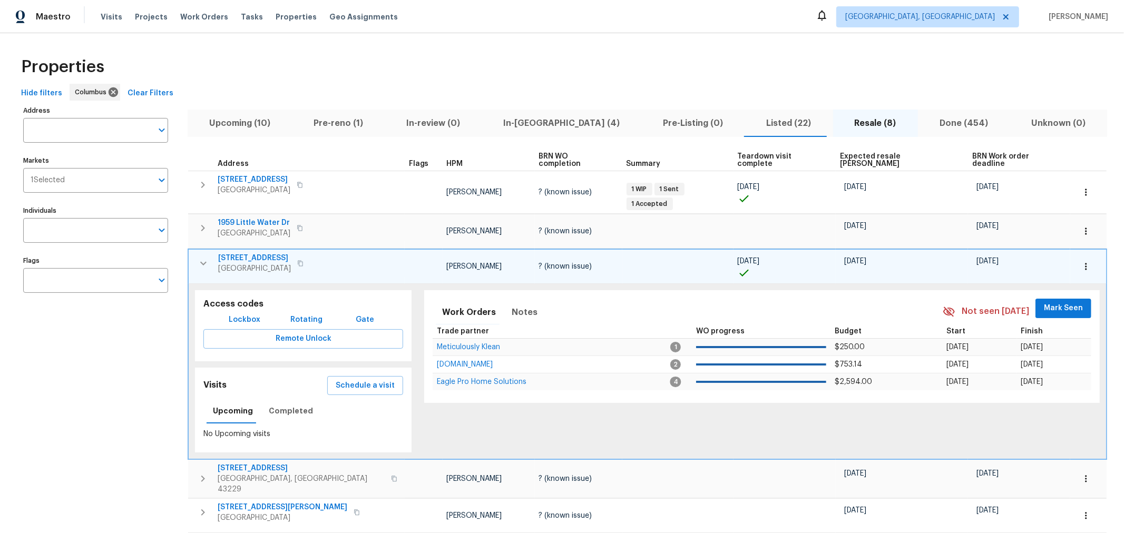
click at [519, 118] on span "In-[GEOGRAPHIC_DATA] (4)" at bounding box center [561, 123] width 147 height 15
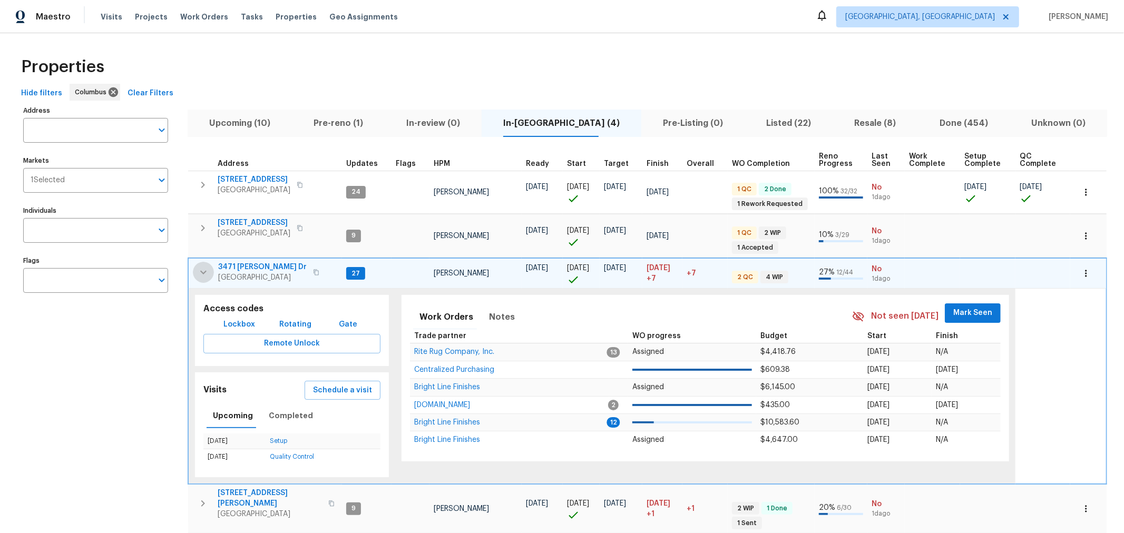
click at [198, 273] on icon "button" at bounding box center [203, 272] width 13 height 13
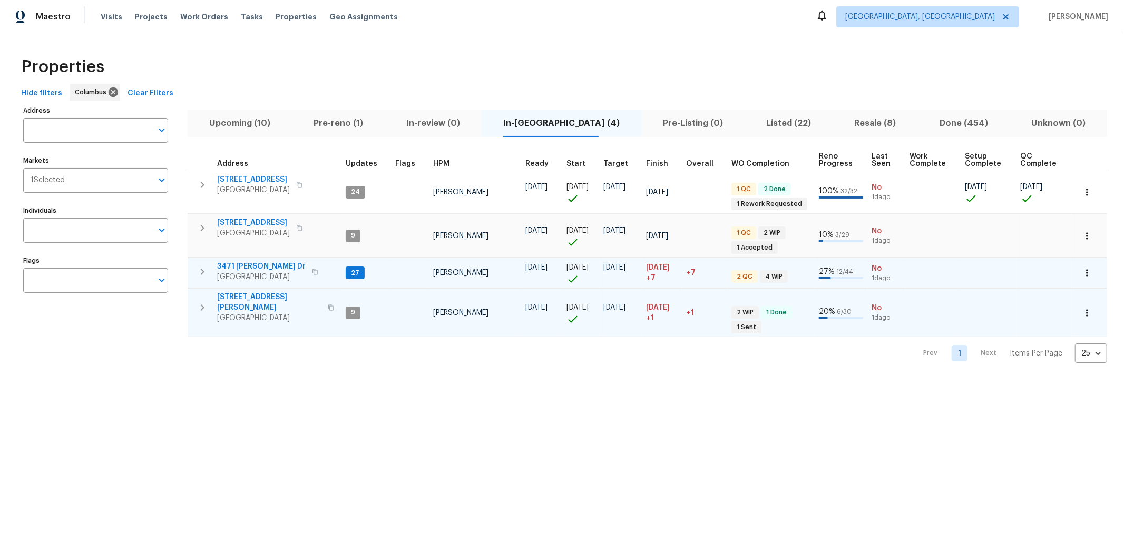
click at [250, 295] on span "5365 Sherry Ct" at bounding box center [269, 302] width 104 height 21
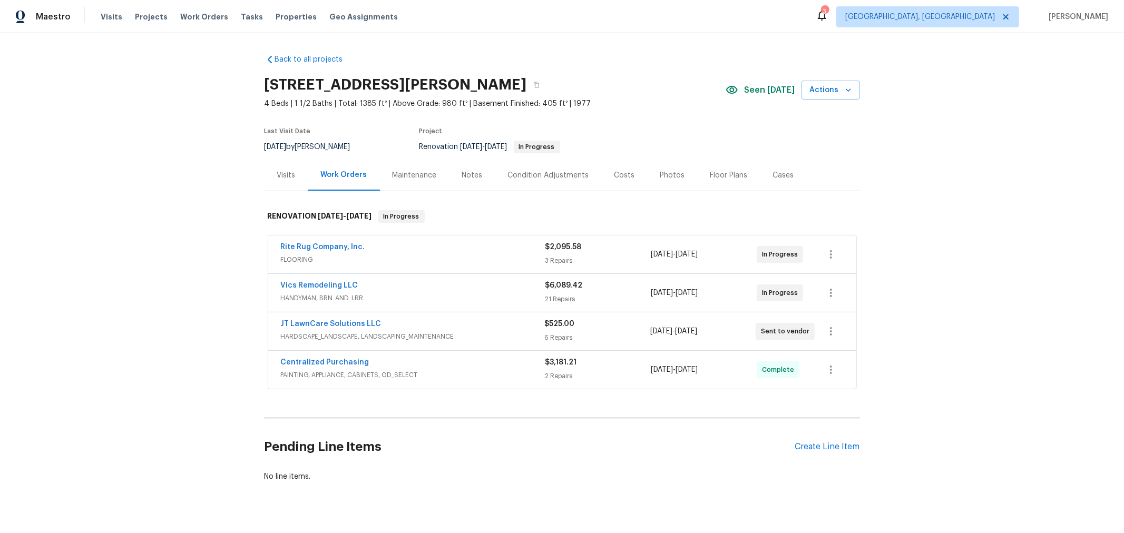
click at [314, 280] on span "Vics Remodeling LLC" at bounding box center [319, 285] width 77 height 11
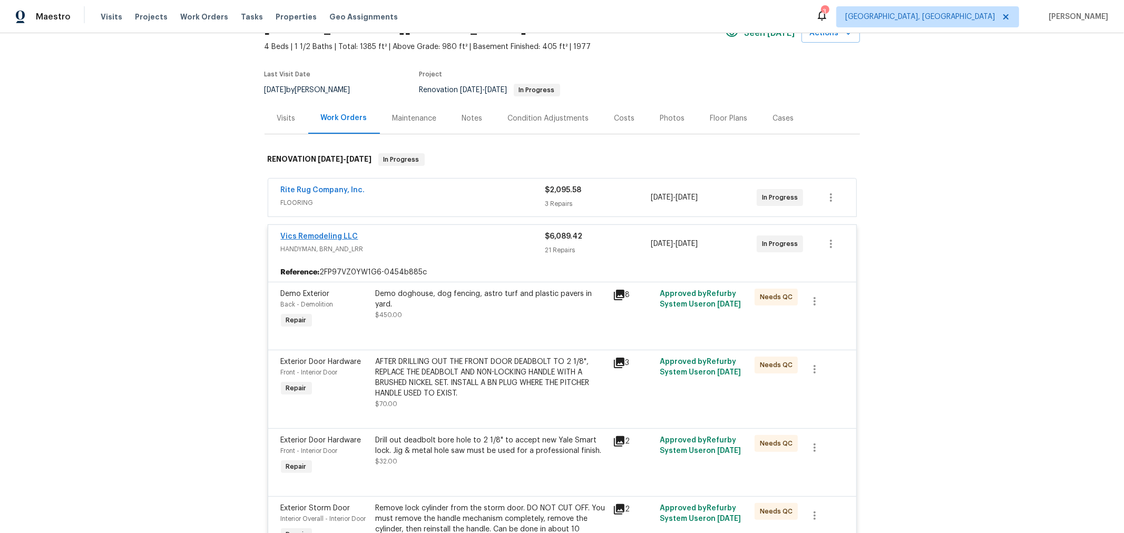
scroll to position [57, 0]
click at [303, 233] on link "Vics Remodeling LLC" at bounding box center [319, 235] width 77 height 7
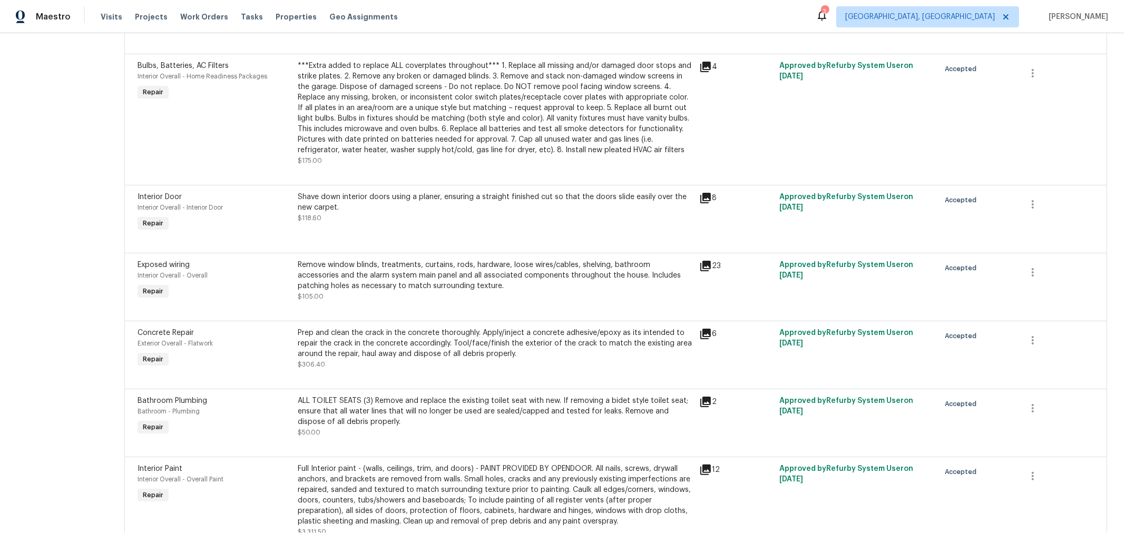
scroll to position [1112, 0]
click at [424, 282] on div "Remove window blinds, treatments, curtains, rods, hardware, loose wires/cables,…" at bounding box center [495, 275] width 395 height 32
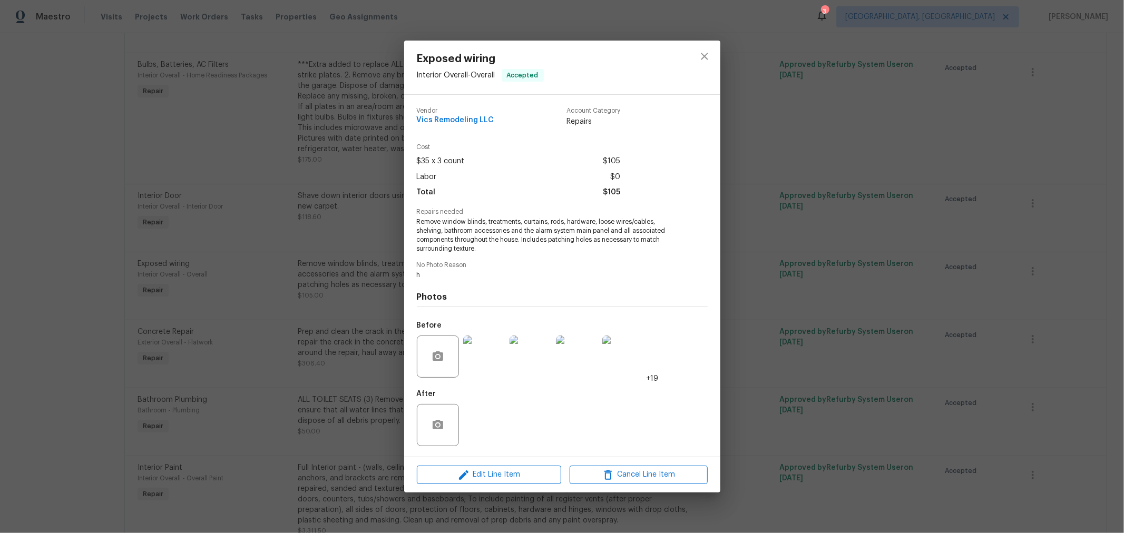
click at [478, 237] on span "Remove window blinds, treatments, curtains, rods, hardware, loose wires/cables,…" at bounding box center [548, 235] width 262 height 35
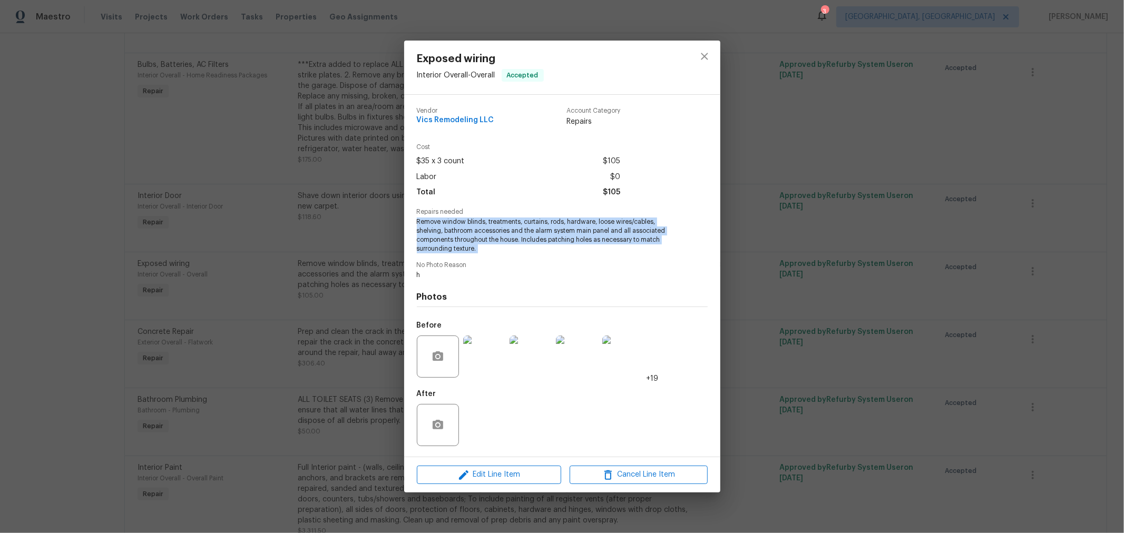
click at [478, 237] on span "Remove window blinds, treatments, curtains, rods, hardware, loose wires/cables,…" at bounding box center [548, 235] width 262 height 35
copy span "Remove window blinds, treatments, curtains, rods, hardware, loose wires/cables,…"
click at [704, 53] on icon "close" at bounding box center [704, 56] width 13 height 13
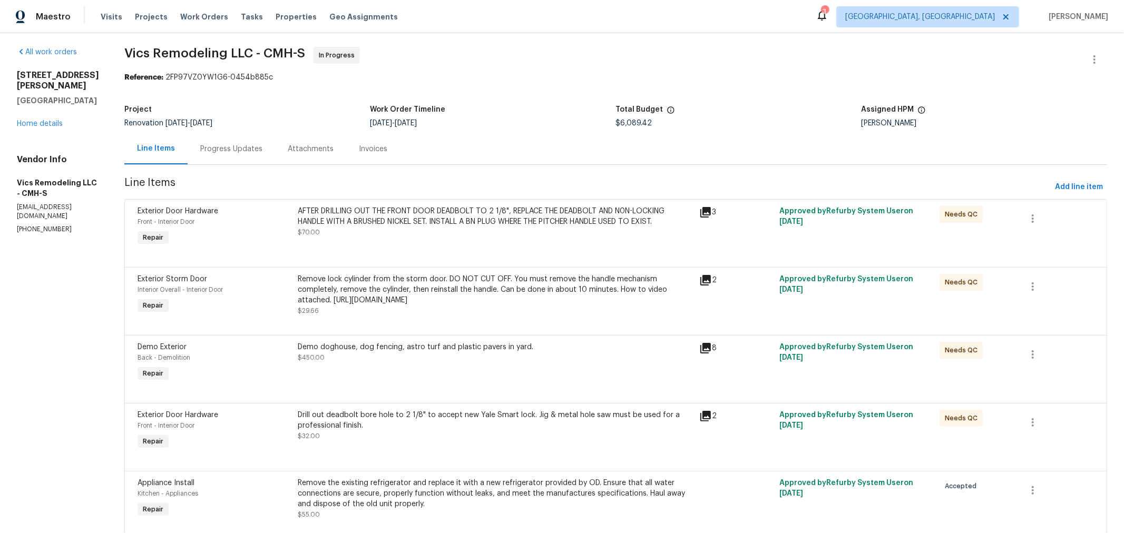
scroll to position [4, 0]
click at [1001, 249] on div at bounding box center [616, 254] width 957 height 13
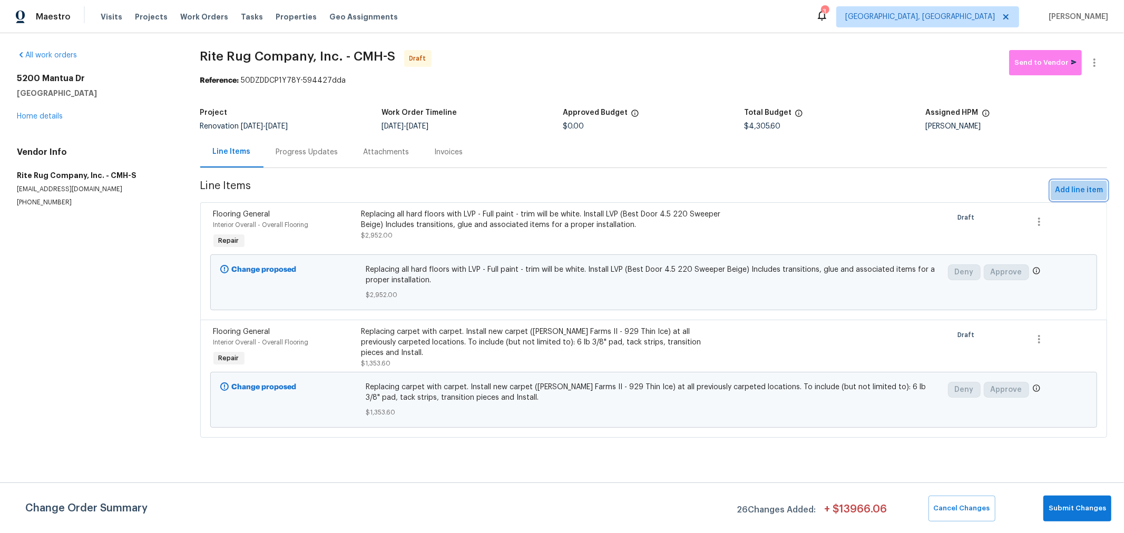
click at [1063, 190] on span "Add line item" at bounding box center [1079, 190] width 48 height 13
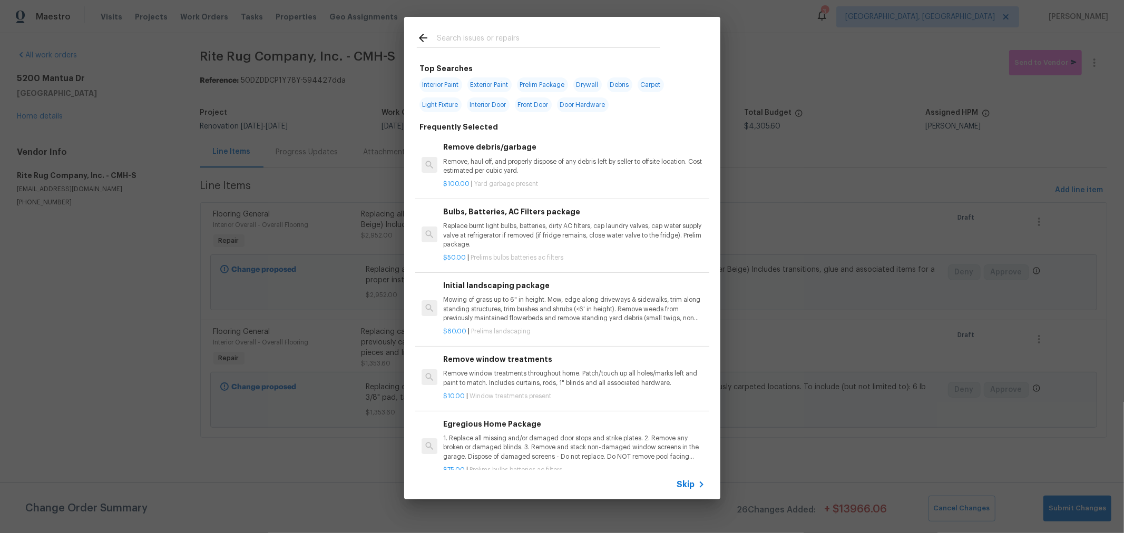
click at [474, 28] on div at bounding box center [538, 38] width 269 height 42
click at [473, 46] on input "text" at bounding box center [549, 40] width 224 height 16
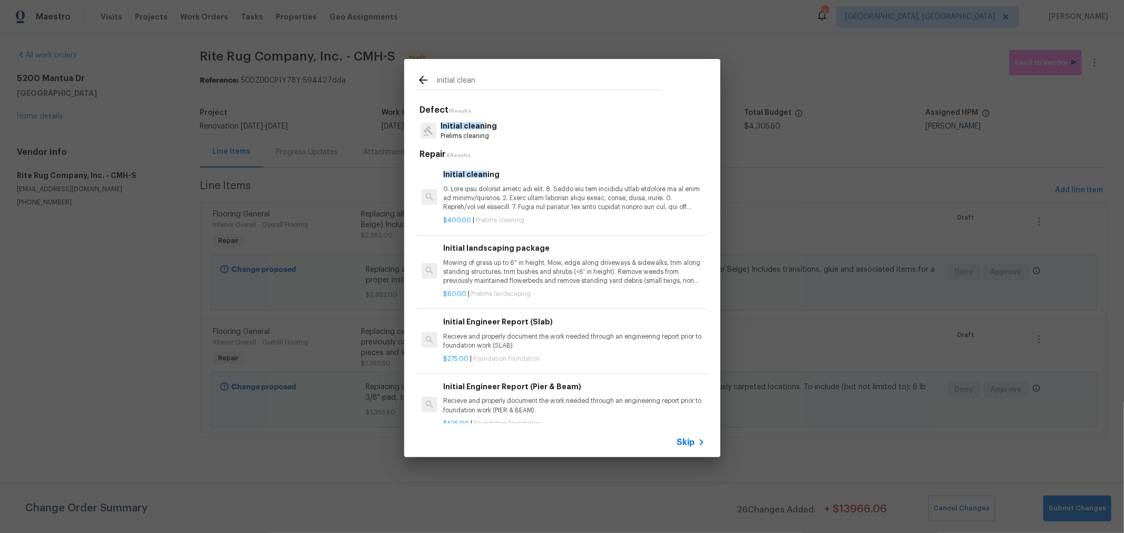
type input "initial clean"
click at [511, 186] on p at bounding box center [573, 198] width 261 height 27
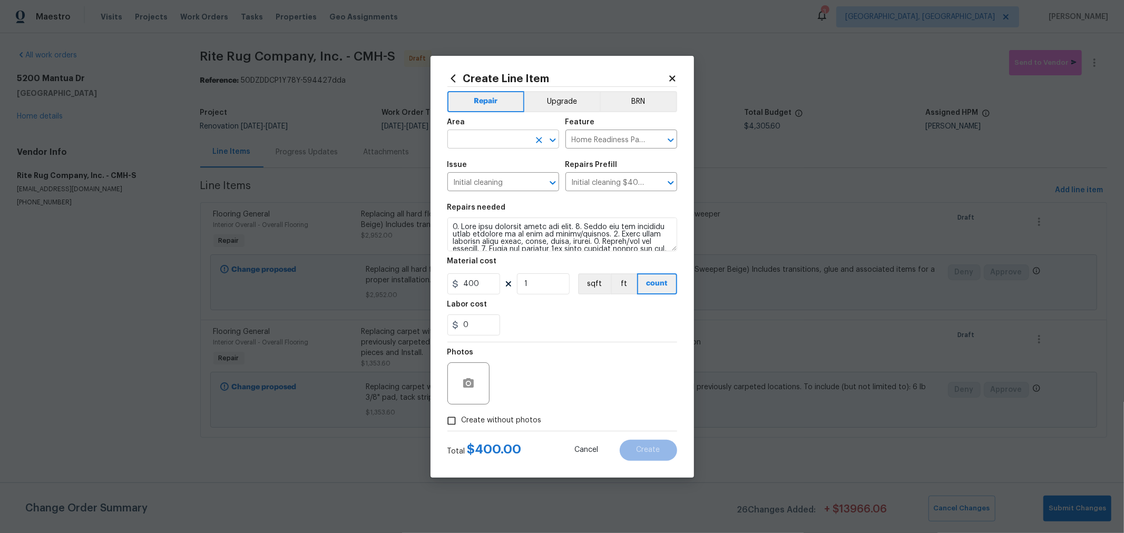
click at [490, 141] on input "text" at bounding box center [489, 140] width 82 height 16
click at [506, 184] on li "Interior Overall" at bounding box center [504, 180] width 112 height 17
type input "Interior Overall"
click at [497, 415] on label "Create without photos" at bounding box center [492, 421] width 100 height 20
click at [462, 415] on input "Create without photos" at bounding box center [452, 421] width 20 height 20
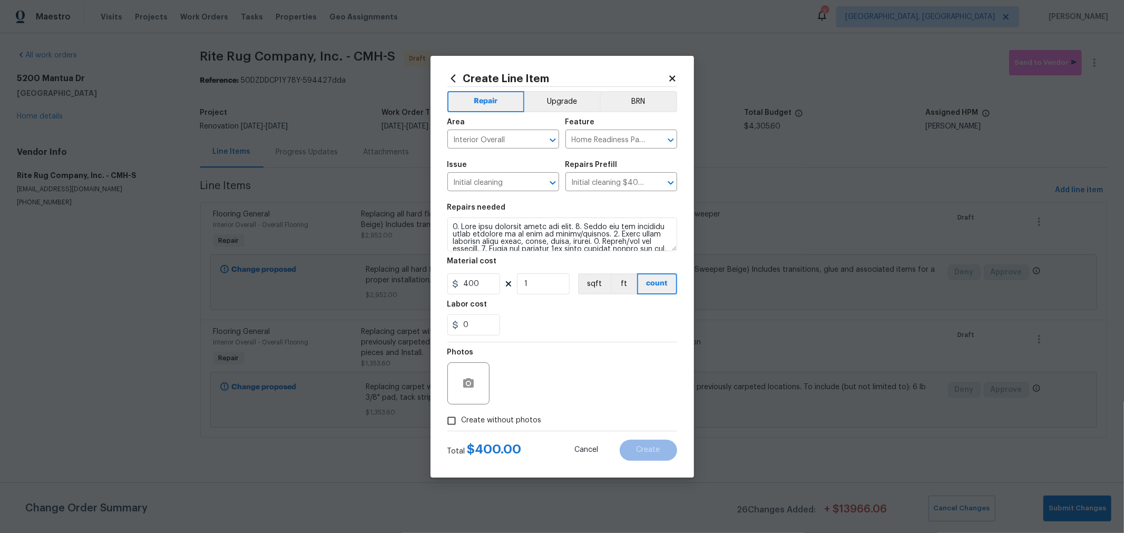
checkbox input "true"
click at [591, 399] on textarea at bounding box center [587, 384] width 179 height 42
type textarea "h"
click at [654, 451] on span "Create" at bounding box center [649, 451] width 24 height 8
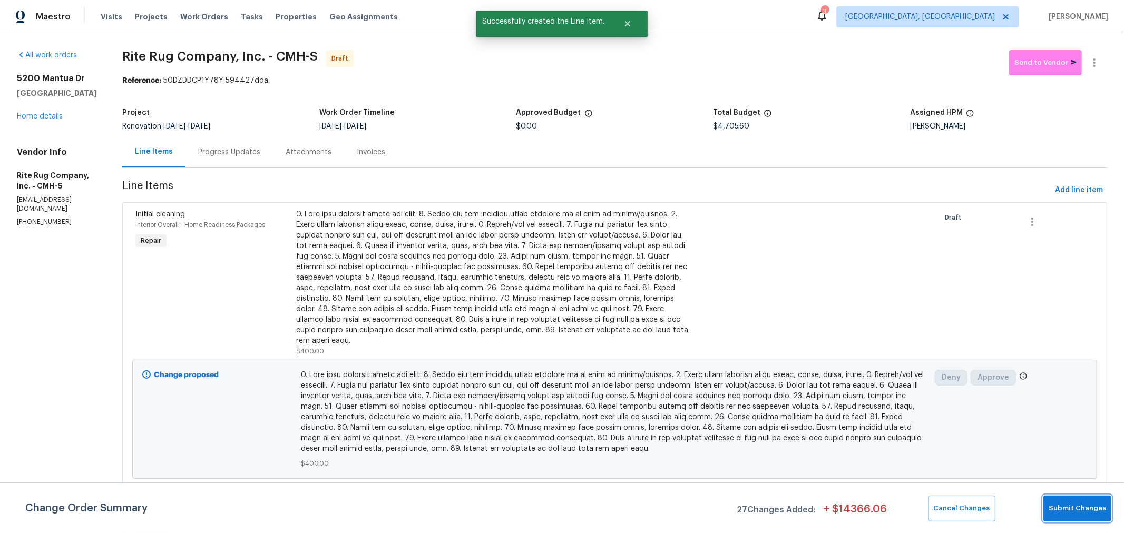
click at [1075, 511] on span "Submit Changes" at bounding box center [1077, 509] width 57 height 12
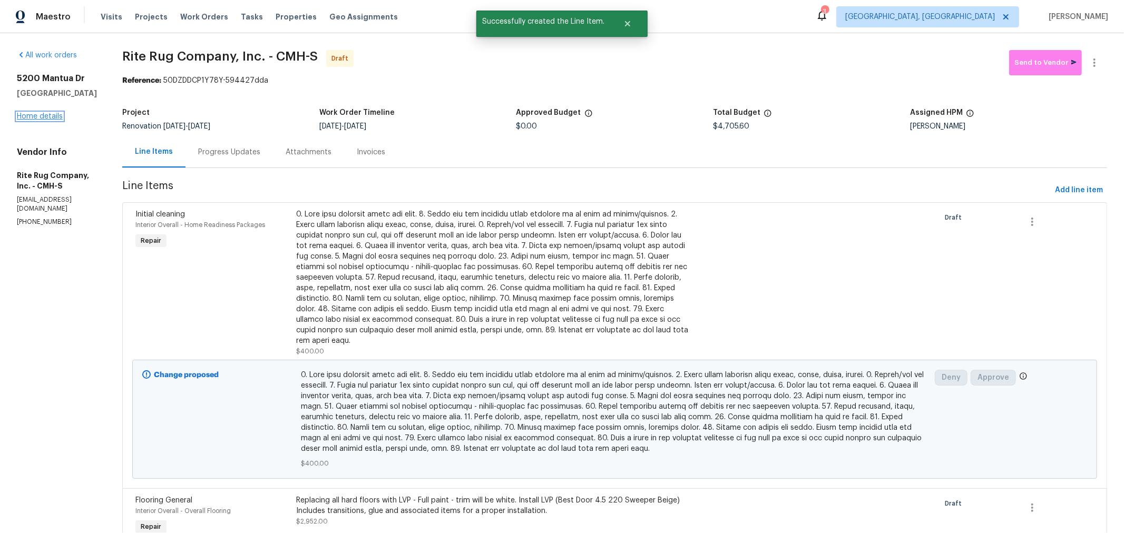
click at [48, 120] on link "Home details" at bounding box center [40, 116] width 46 height 7
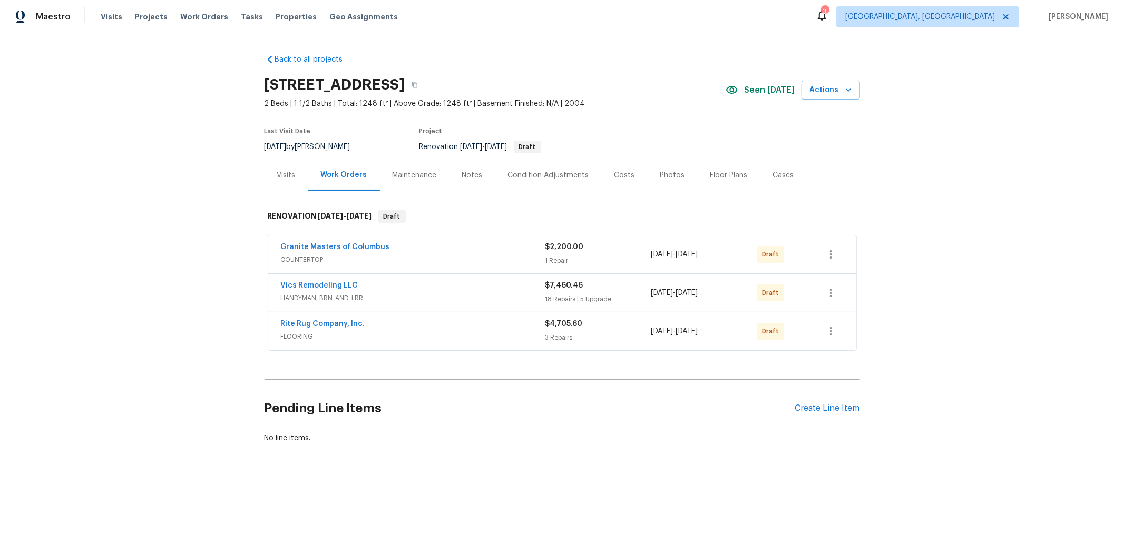
click at [615, 176] on div "Costs" at bounding box center [625, 175] width 21 height 11
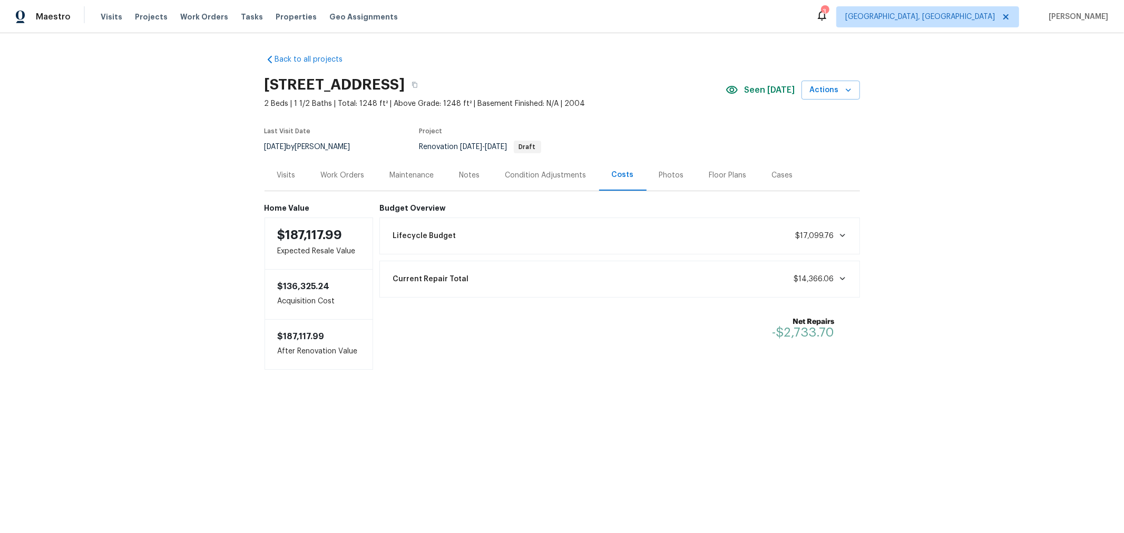
click at [344, 181] on div "Work Orders" at bounding box center [342, 175] width 69 height 31
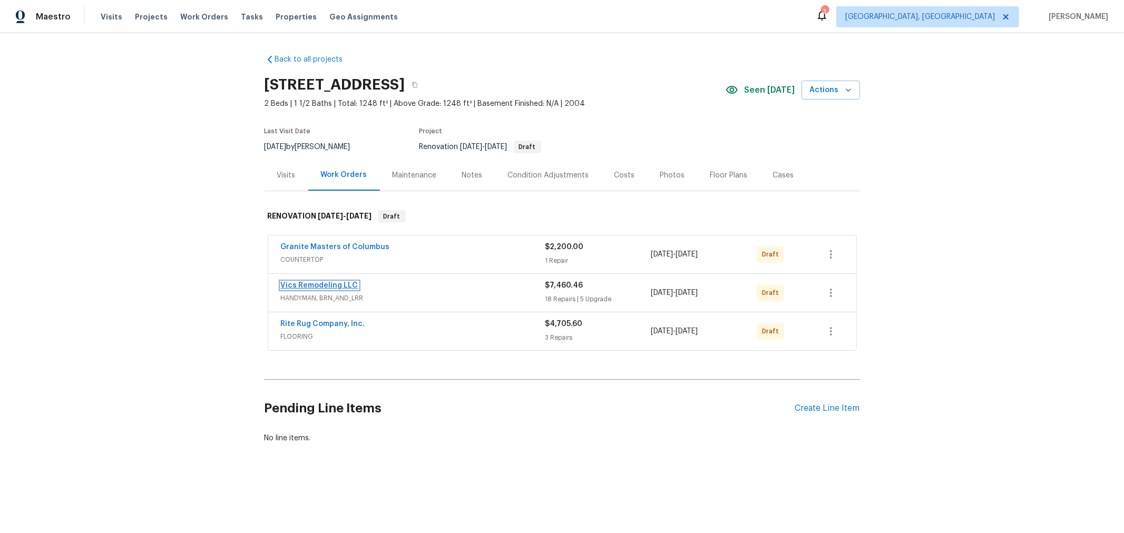
click at [300, 286] on link "Vics Remodeling LLC" at bounding box center [319, 285] width 77 height 7
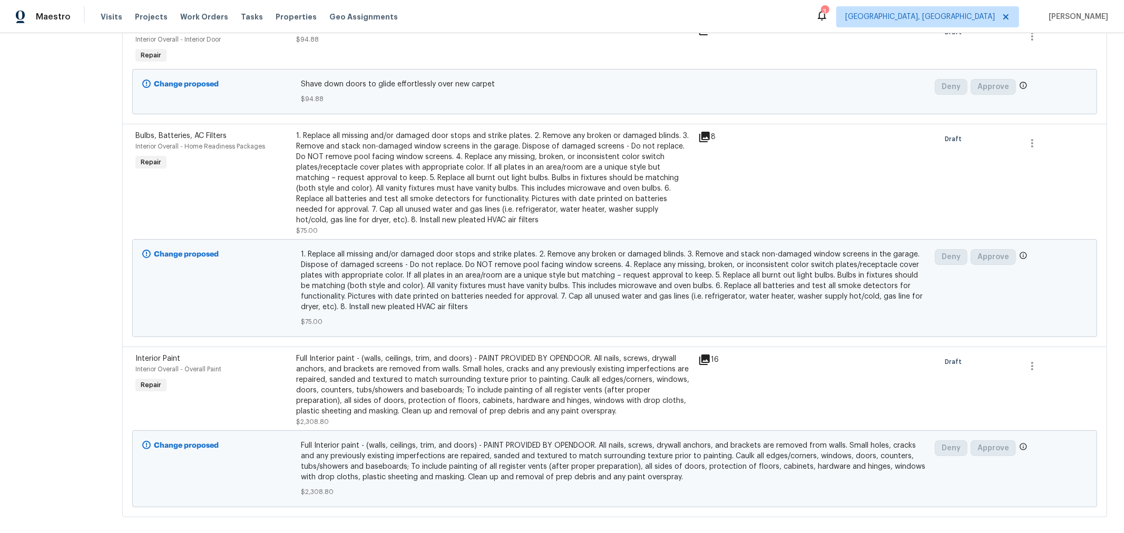
scroll to position [2469, 0]
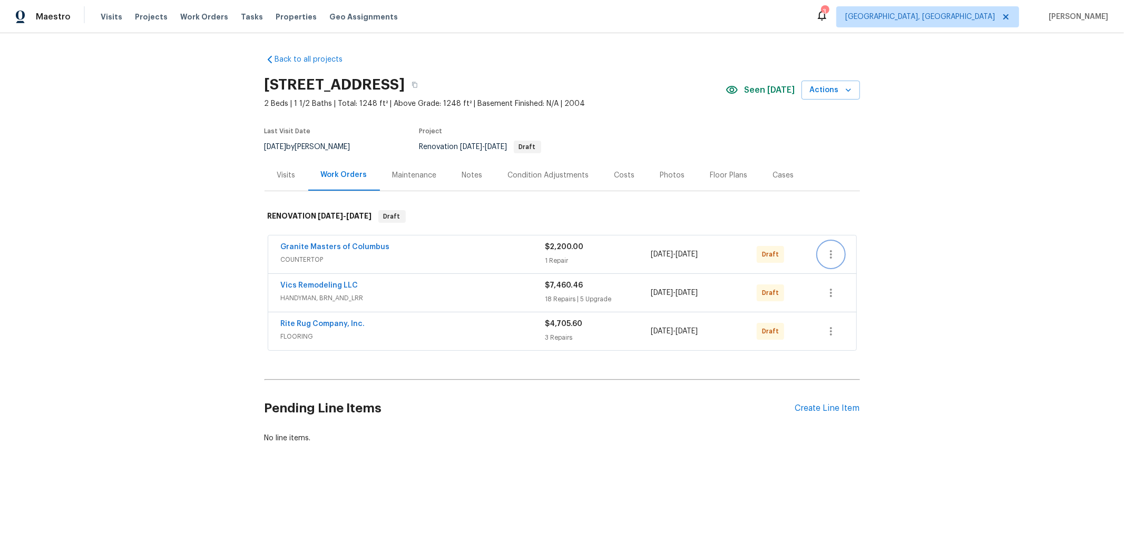
click at [833, 258] on icon "button" at bounding box center [831, 254] width 13 height 13
click at [841, 269] on li "Confirm and Send to Vendor" at bounding box center [873, 271] width 118 height 17
click at [948, 298] on div at bounding box center [562, 266] width 1124 height 533
click at [826, 285] on button "button" at bounding box center [831, 292] width 25 height 25
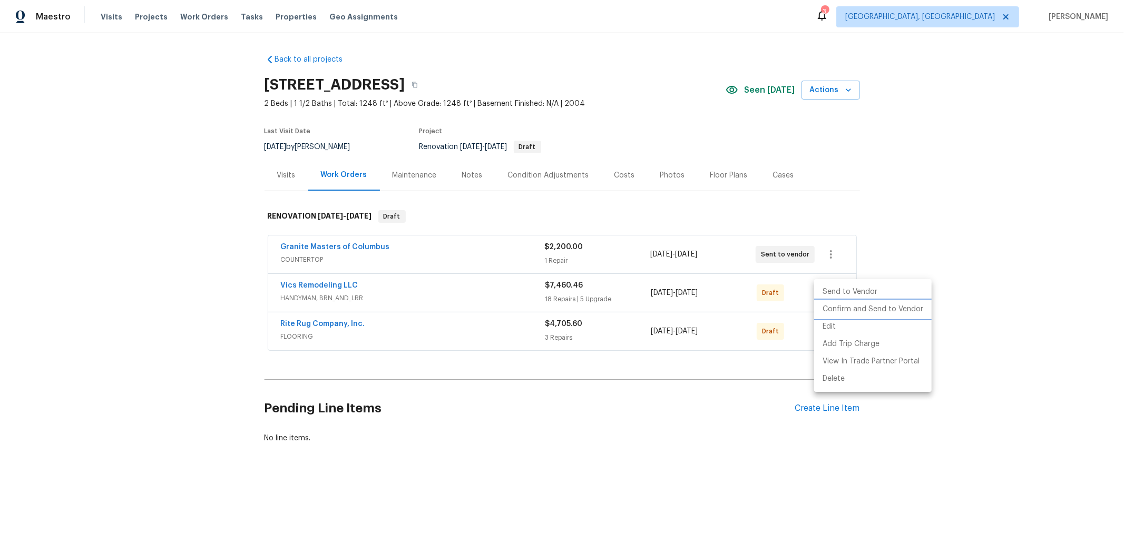
click at [846, 311] on li "Confirm and Send to Vendor" at bounding box center [873, 309] width 118 height 17
click at [892, 305] on li "Confirm and Send to Vendor" at bounding box center [873, 309] width 118 height 17
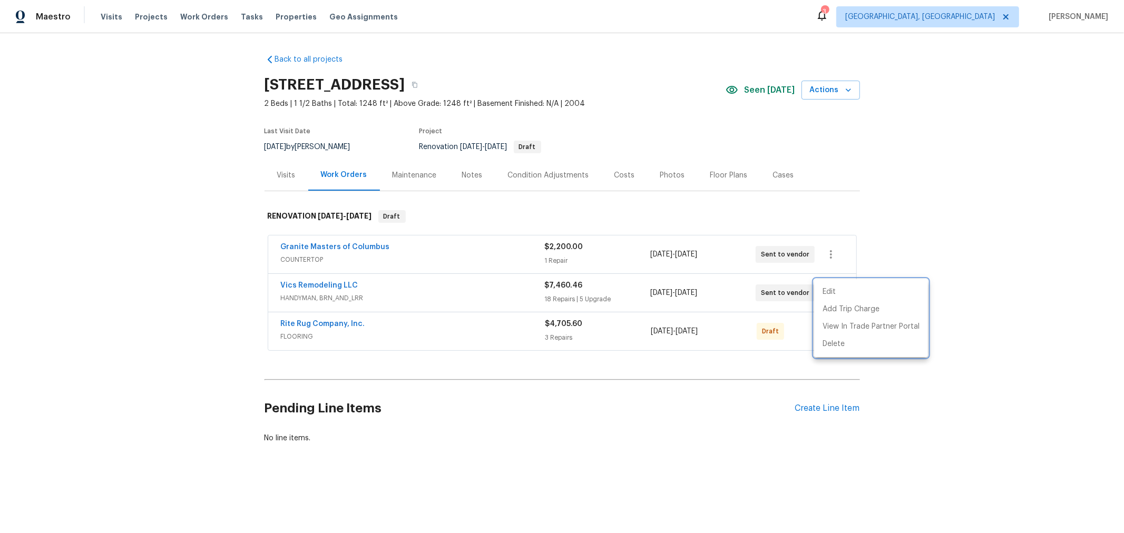
click at [954, 314] on div at bounding box center [562, 266] width 1124 height 533
click at [831, 328] on icon "button" at bounding box center [831, 331] width 13 height 13
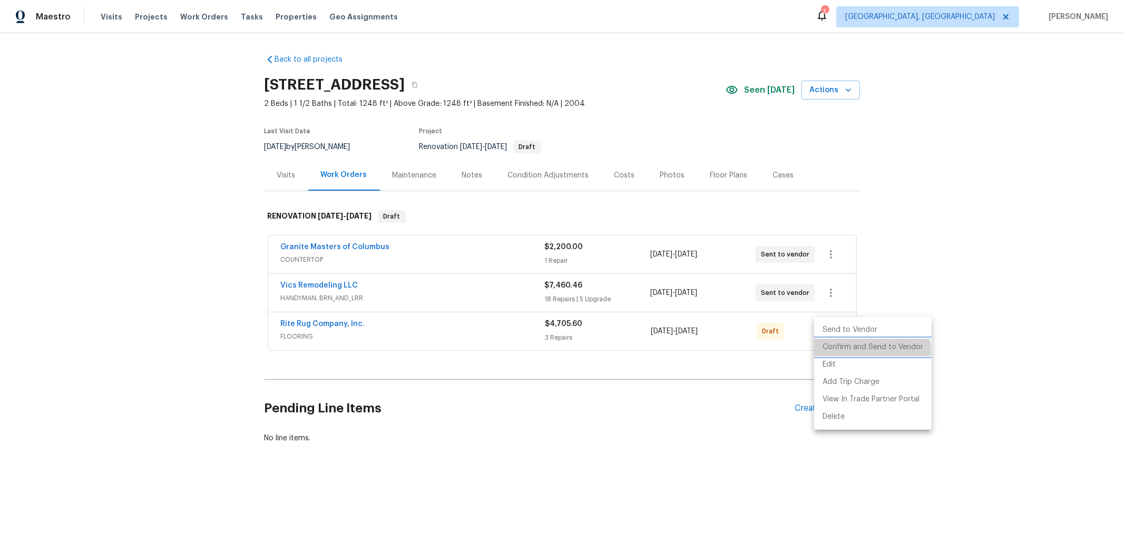
click at [865, 351] on li "Confirm and Send to Vendor" at bounding box center [873, 347] width 118 height 17
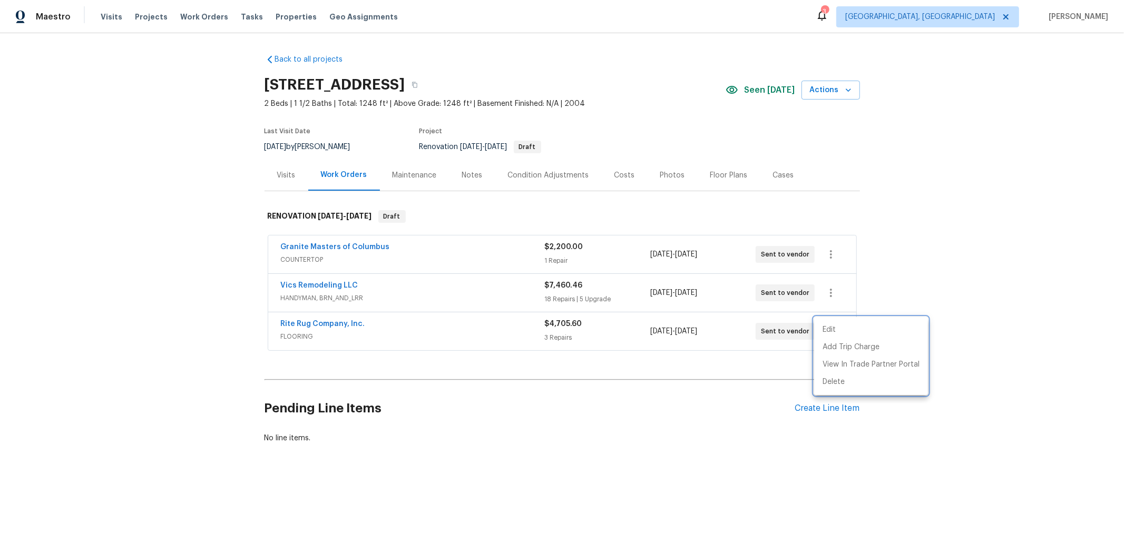
click at [1042, 222] on div at bounding box center [562, 266] width 1124 height 533
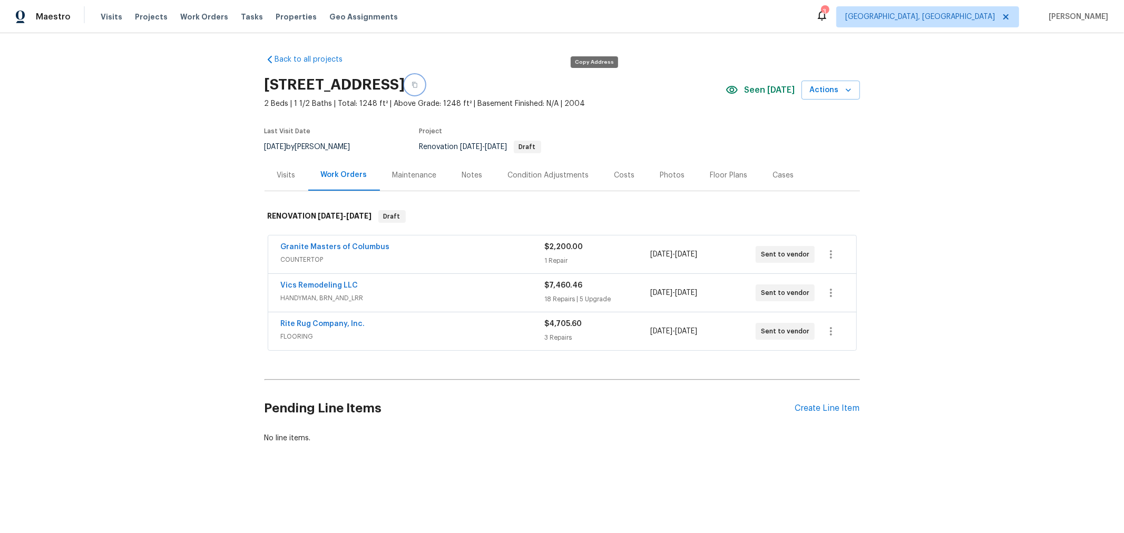
click at [418, 83] on icon "button" at bounding box center [415, 85] width 6 height 6
click at [278, 18] on span "Properties" at bounding box center [296, 17] width 41 height 11
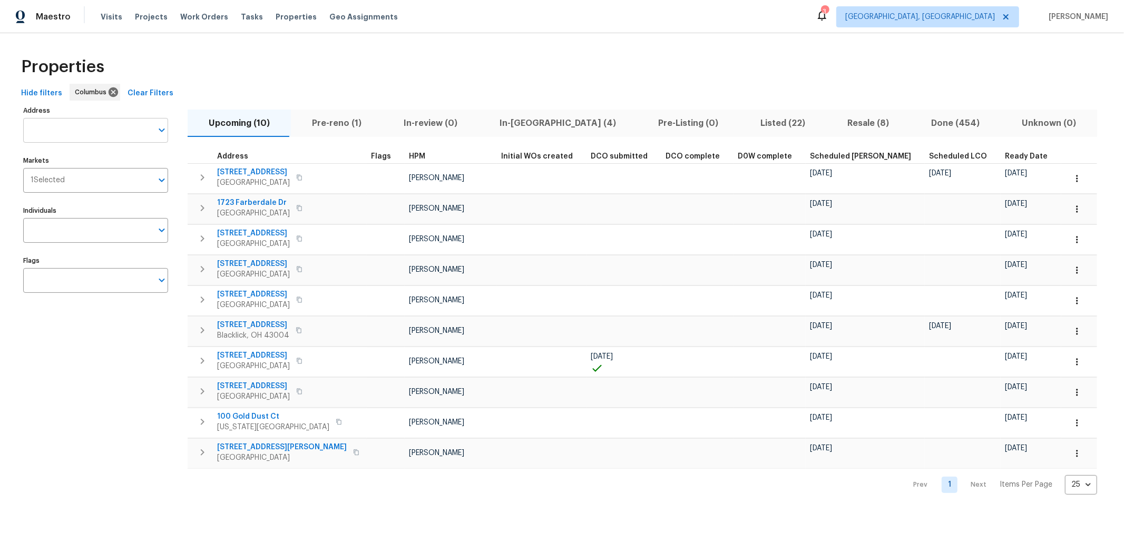
click at [112, 127] on input "Address" at bounding box center [87, 130] width 129 height 25
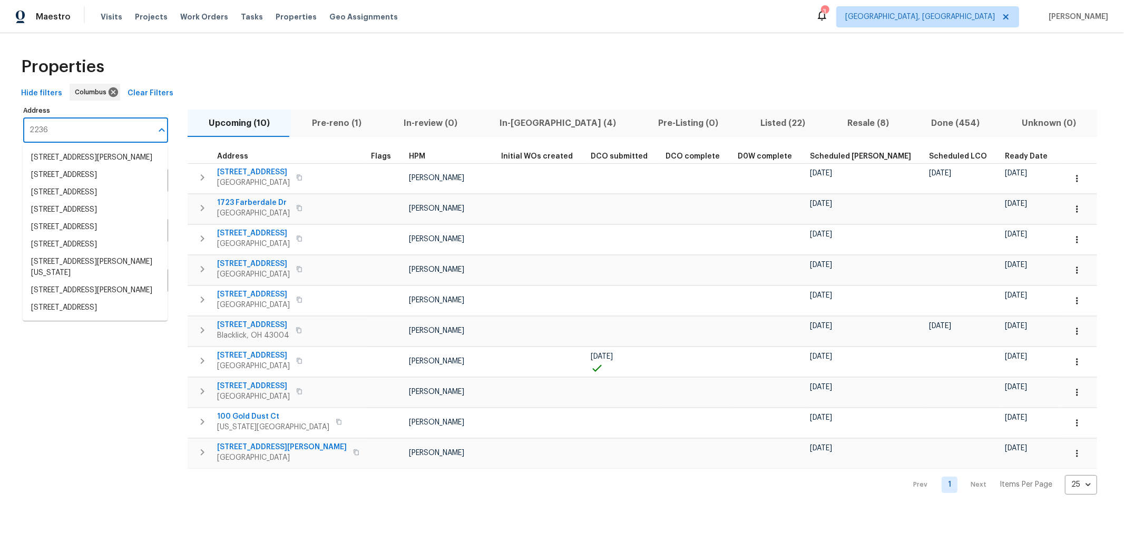
type input "2236"
click at [190, 64] on div "Properties" at bounding box center [562, 67] width 1091 height 34
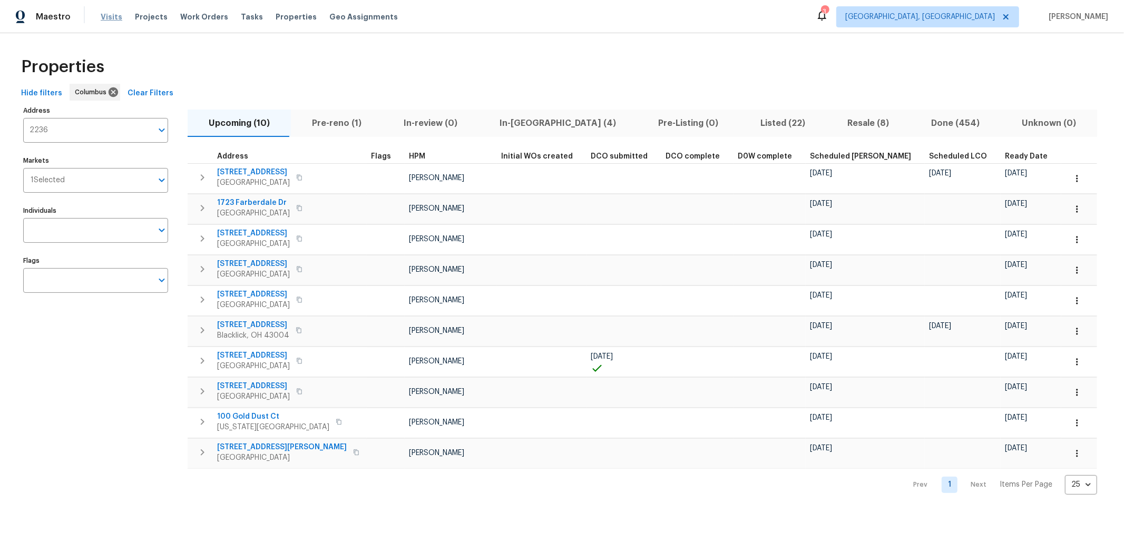
click at [109, 16] on span "Visits" at bounding box center [112, 17] width 22 height 11
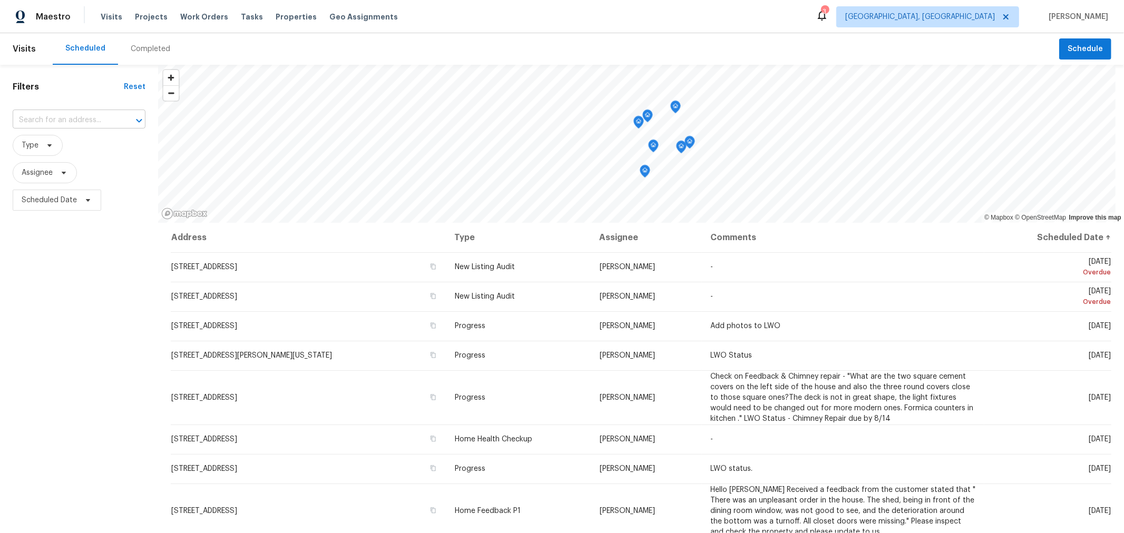
click at [51, 117] on input "text" at bounding box center [64, 120] width 103 height 16
type input "2236"
click at [72, 149] on li "2236 Cardston Ct, Columbus, OH 43232" at bounding box center [79, 143] width 133 height 17
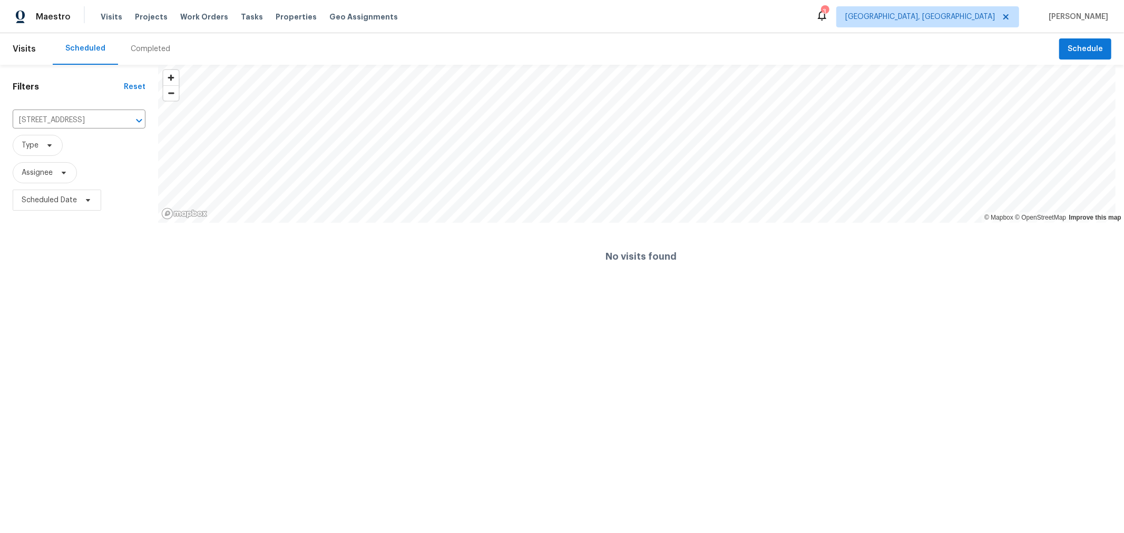
click at [149, 56] on div "Completed" at bounding box center [150, 49] width 65 height 32
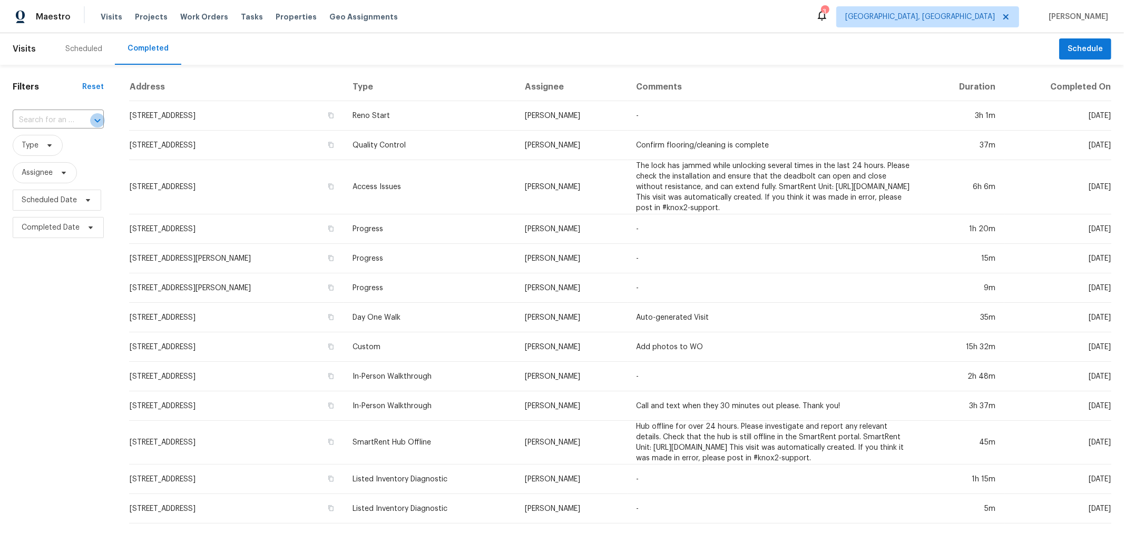
click at [95, 118] on icon "Open" at bounding box center [97, 120] width 13 height 13
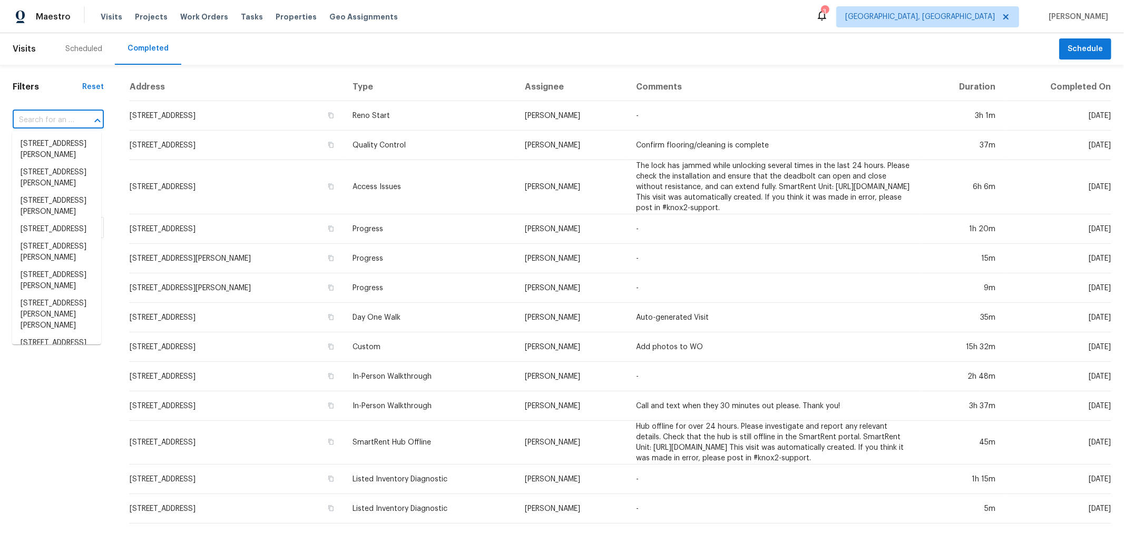
click at [40, 120] on input "text" at bounding box center [44, 120] width 62 height 16
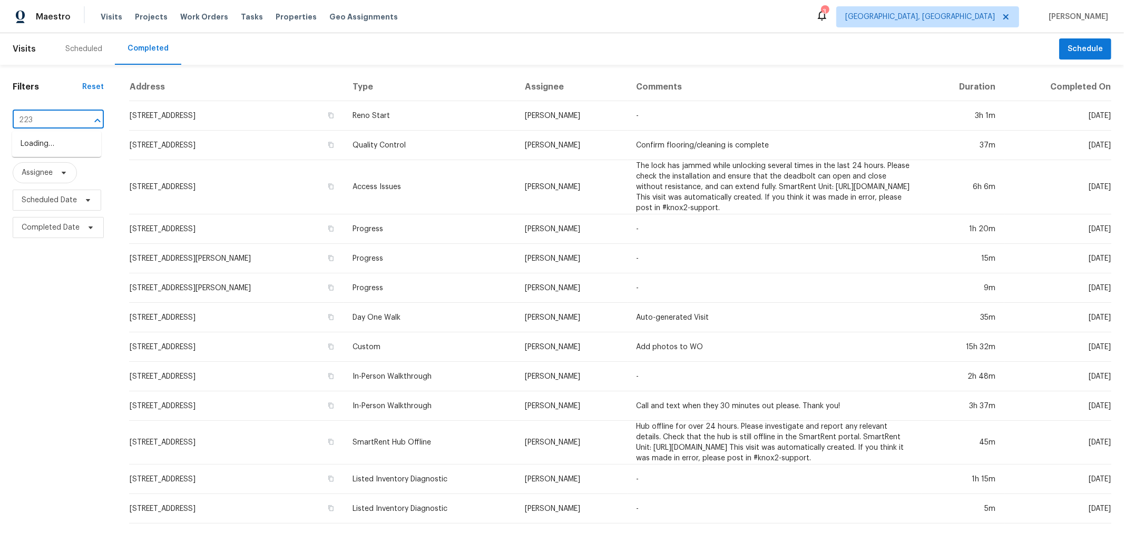
type input "2236"
click at [51, 141] on li "2236 Cardston Ct, Columbus, OH 43232" at bounding box center [56, 143] width 89 height 17
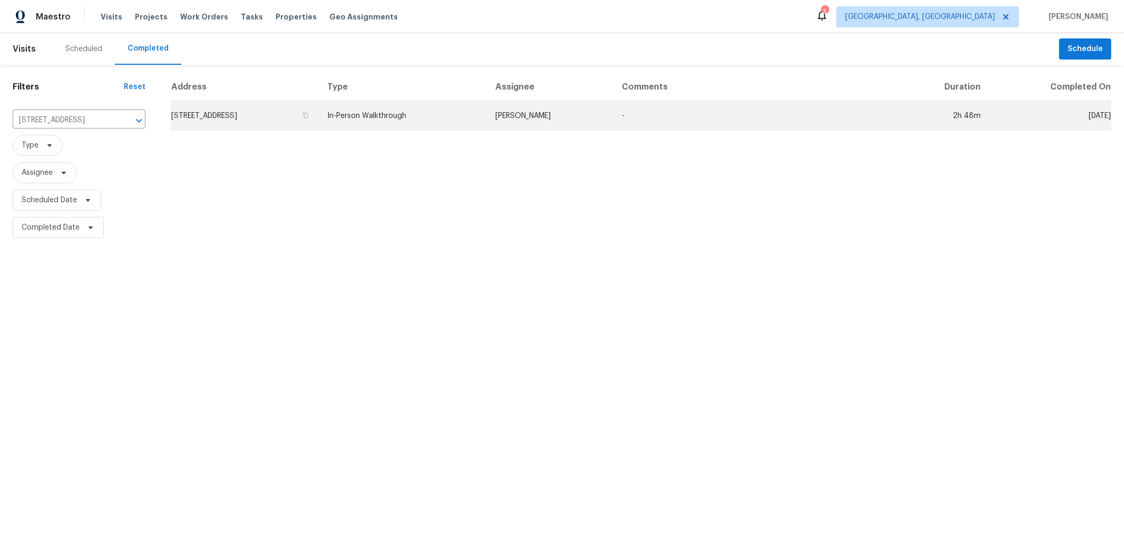
click at [247, 114] on td "2236 Cardston Ct, Columbus, OH 43232" at bounding box center [245, 116] width 148 height 30
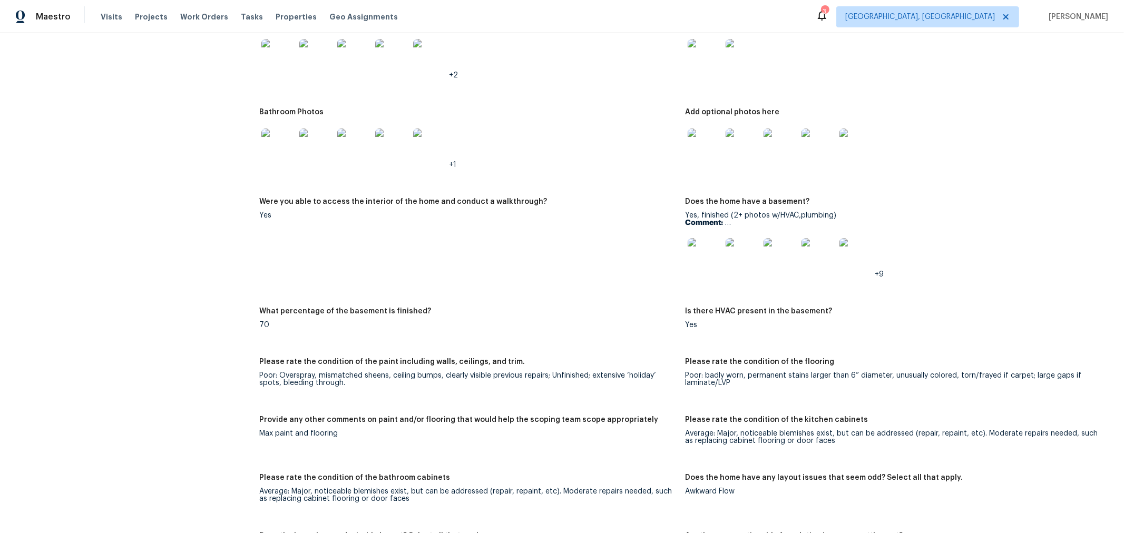
click at [703, 246] on img at bounding box center [705, 255] width 34 height 34
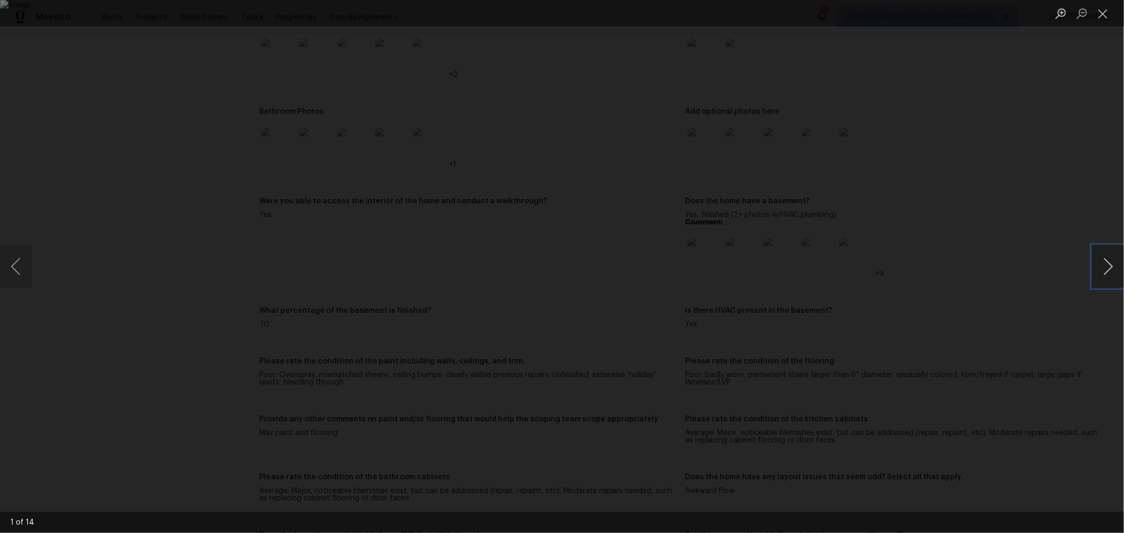
click at [1107, 260] on button "Next image" at bounding box center [1109, 267] width 32 height 42
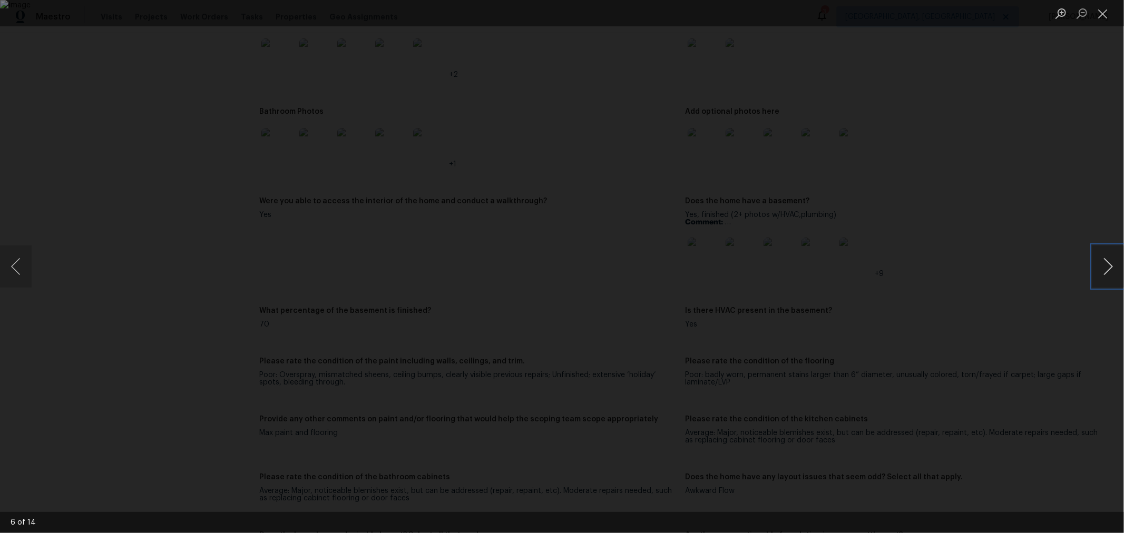
click at [1107, 260] on button "Next image" at bounding box center [1109, 267] width 32 height 42
click at [1107, 8] on button "Close lightbox" at bounding box center [1103, 13] width 21 height 18
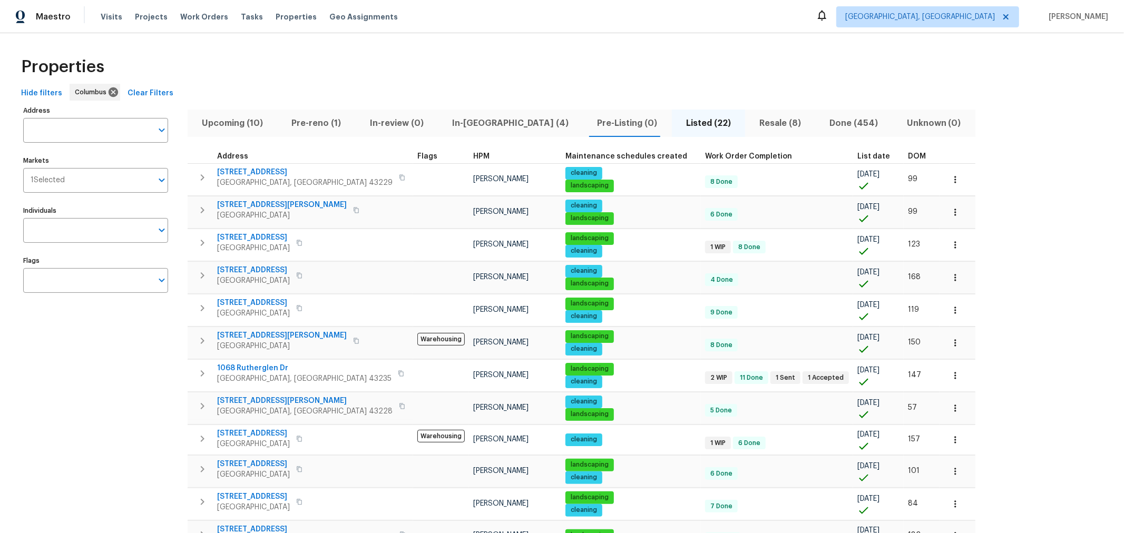
scroll to position [117, 0]
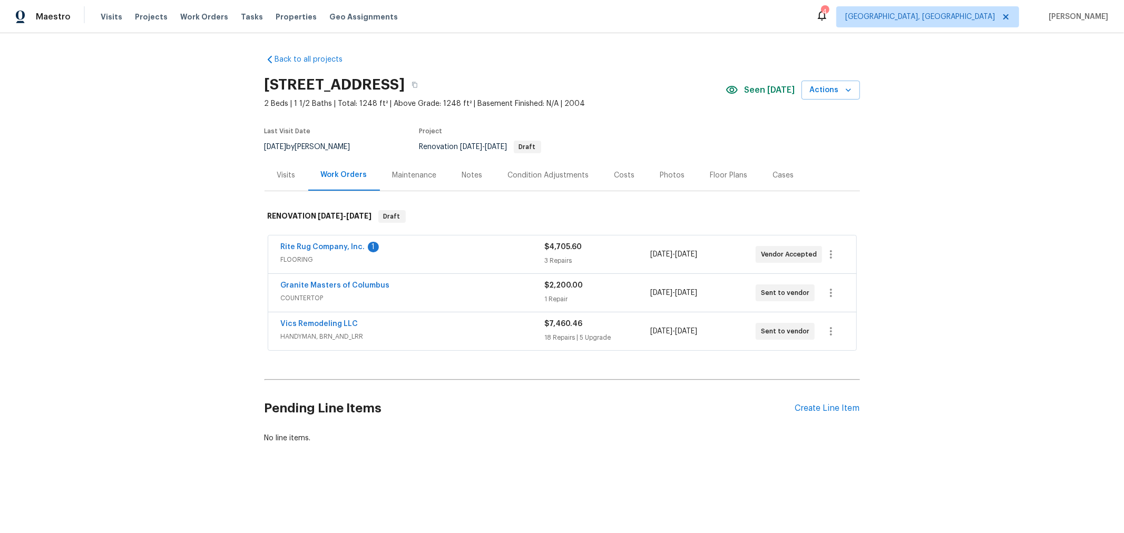
drag, startPoint x: 405, startPoint y: 2, endPoint x: 334, endPoint y: 66, distance: 95.9
click at [334, 66] on div "Back to all projects [STREET_ADDRESS] 2 Beds | 1 1/2 Baths | Total: 1248 ft² | …" at bounding box center [563, 249] width 596 height 406
drag, startPoint x: 595, startPoint y: 90, endPoint x: 599, endPoint y: 98, distance: 9.2
click at [424, 90] on button "button" at bounding box center [414, 84] width 19 height 19
click at [328, 324] on link "Vics Remodeling LLC" at bounding box center [319, 324] width 77 height 7
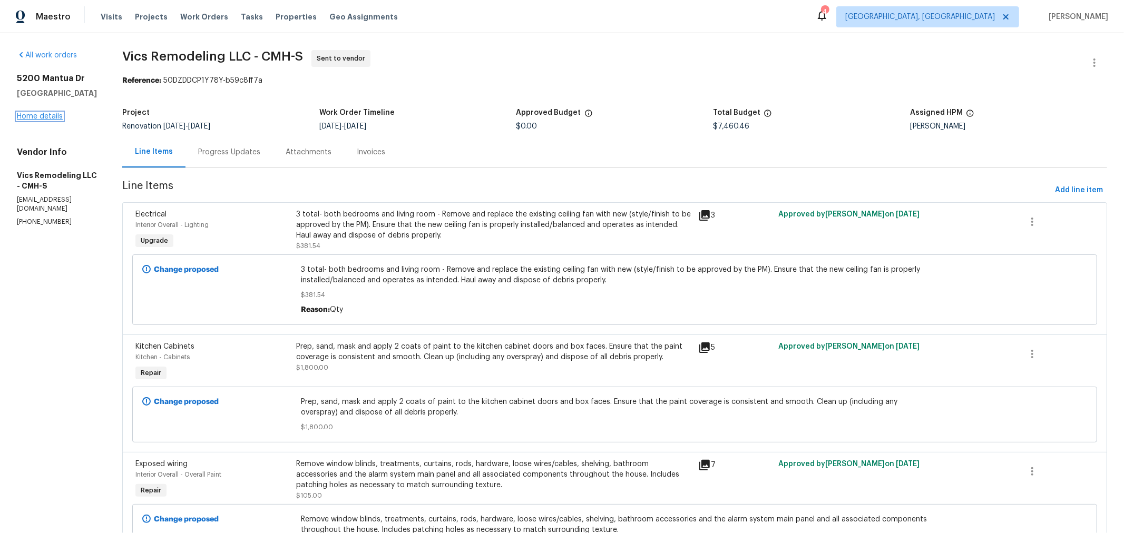
click at [52, 120] on link "Home details" at bounding box center [40, 116] width 46 height 7
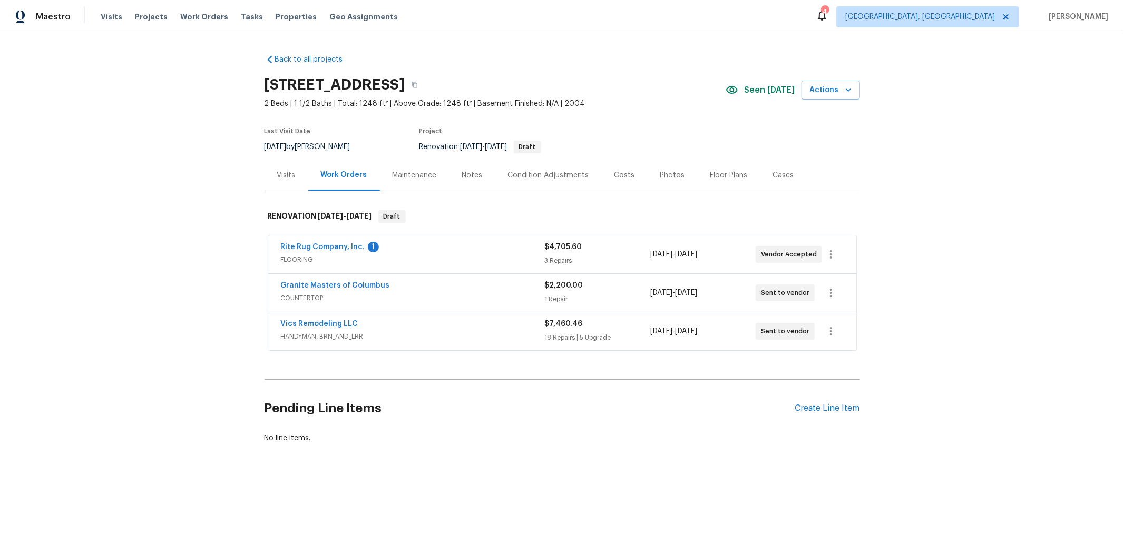
click at [265, 178] on div "Visits" at bounding box center [287, 175] width 44 height 31
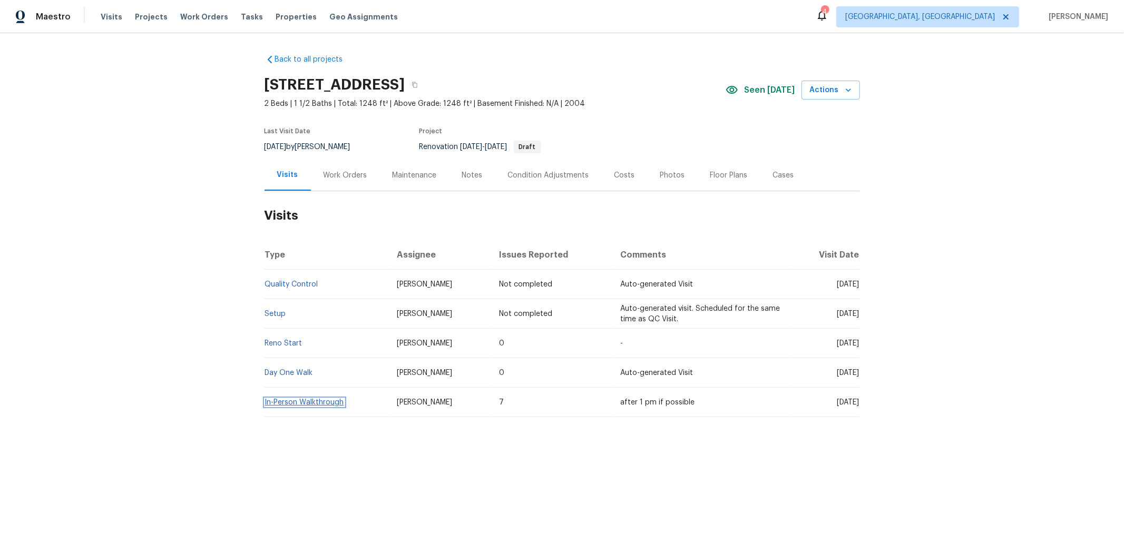
click at [284, 400] on link "In-Person Walkthrough" at bounding box center [304, 402] width 79 height 7
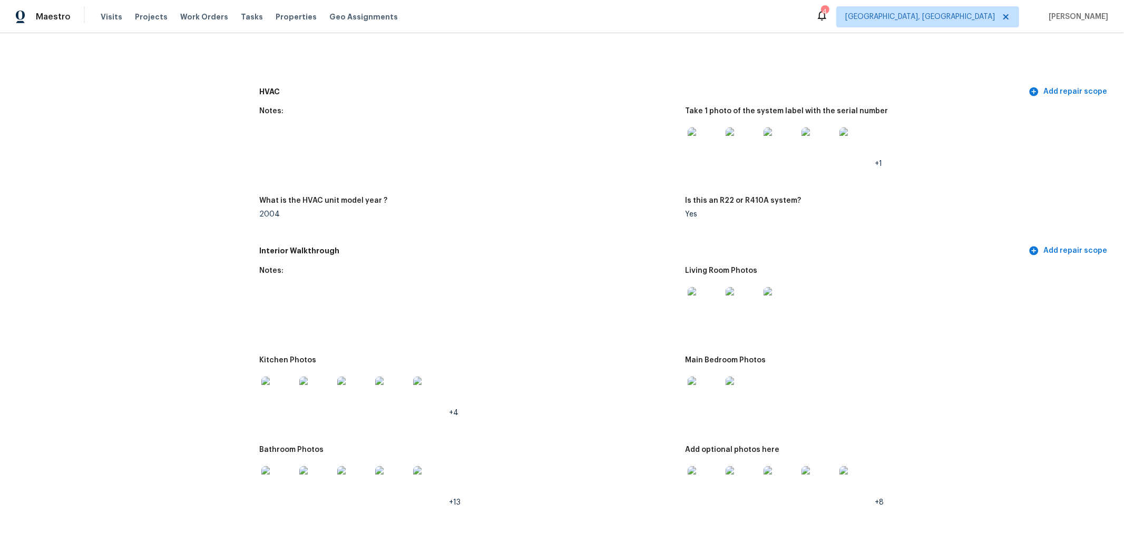
click at [275, 401] on img at bounding box center [278, 394] width 34 height 34
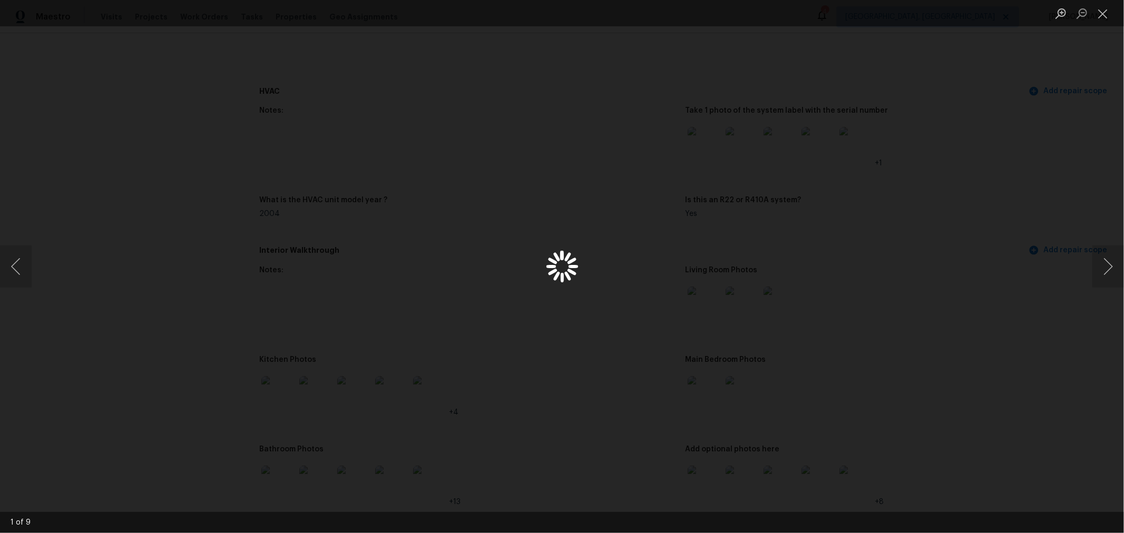
scroll to position [936, 0]
click at [1105, 260] on button "Next image" at bounding box center [1109, 267] width 32 height 42
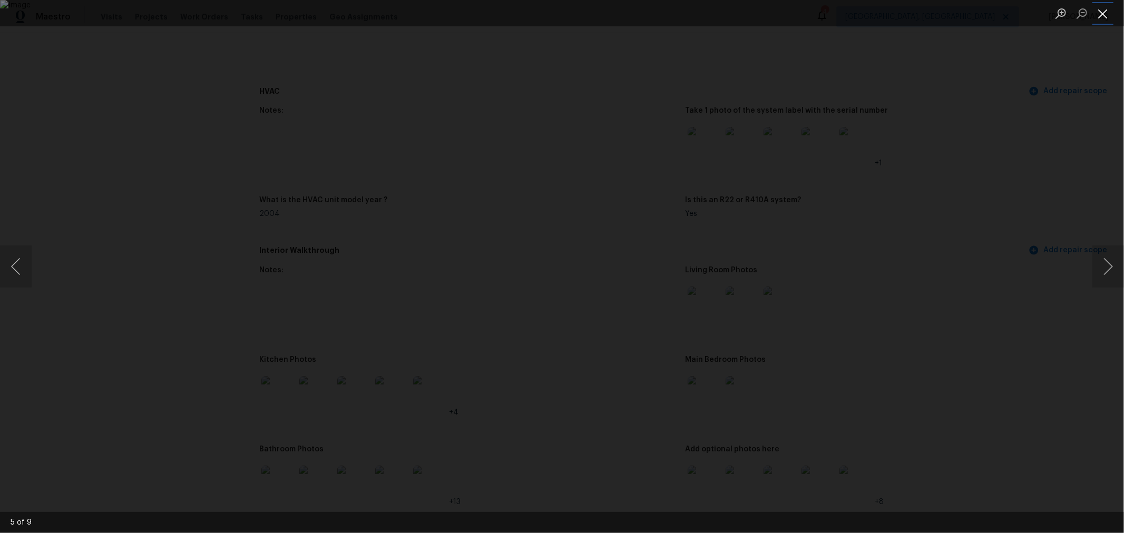
click at [1107, 10] on button "Close lightbox" at bounding box center [1103, 13] width 21 height 18
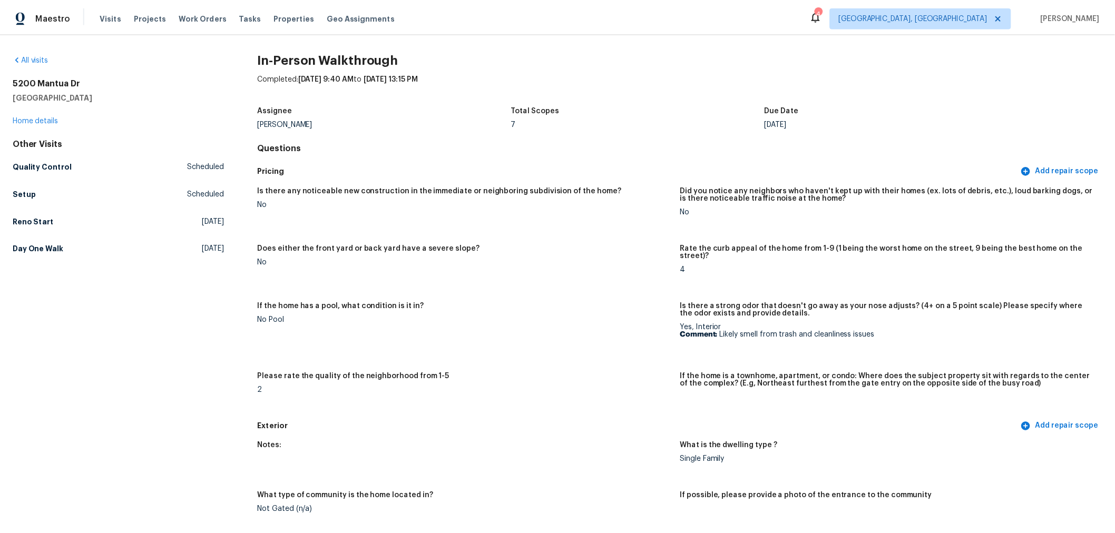
scroll to position [0, 0]
click at [35, 119] on link "Home details" at bounding box center [36, 120] width 46 height 7
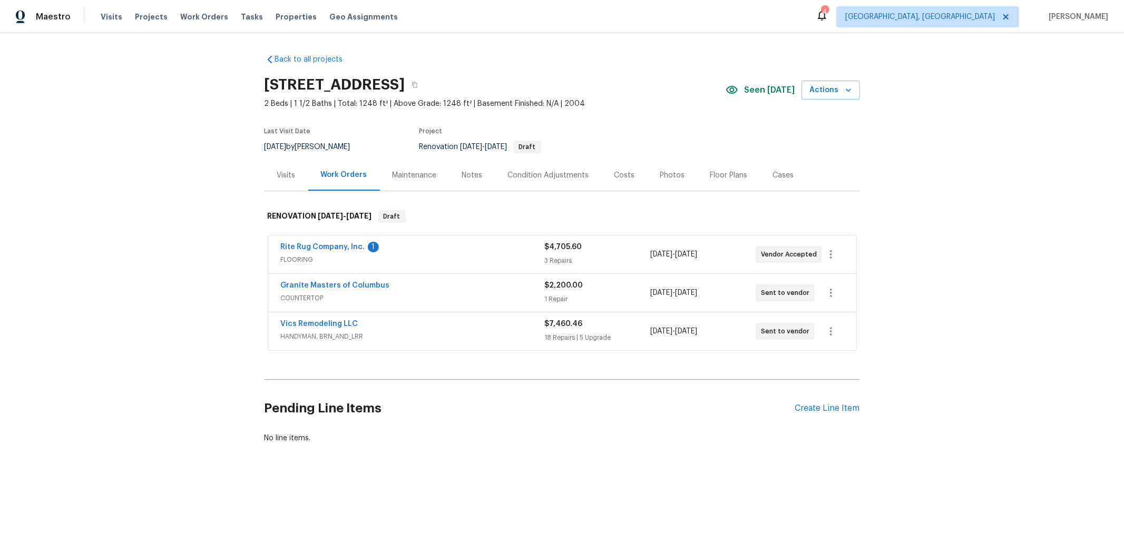
click at [620, 175] on div "Costs" at bounding box center [625, 175] width 21 height 11
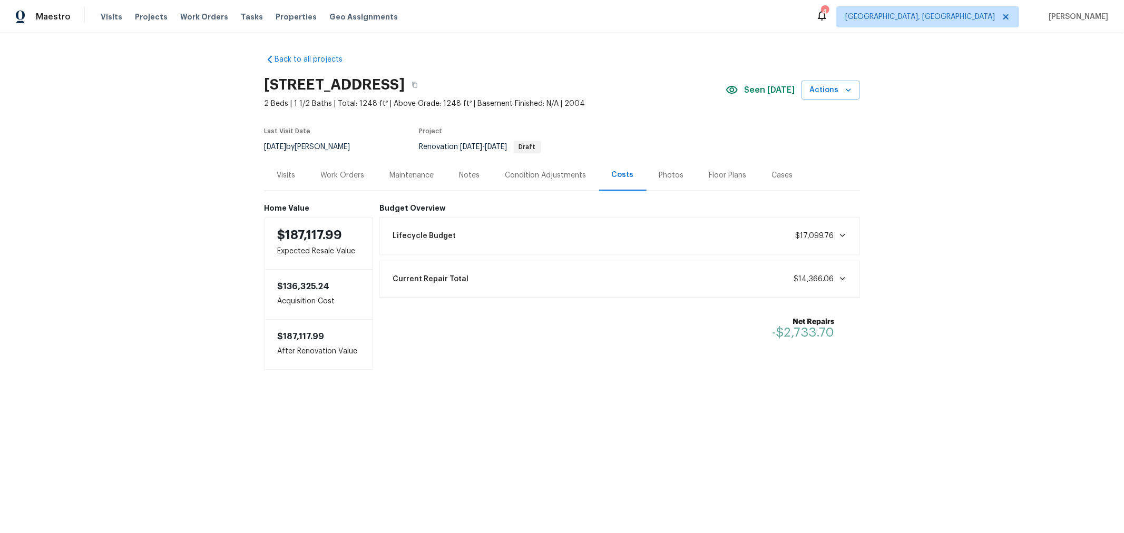
click at [467, 171] on div "Notes" at bounding box center [470, 175] width 21 height 11
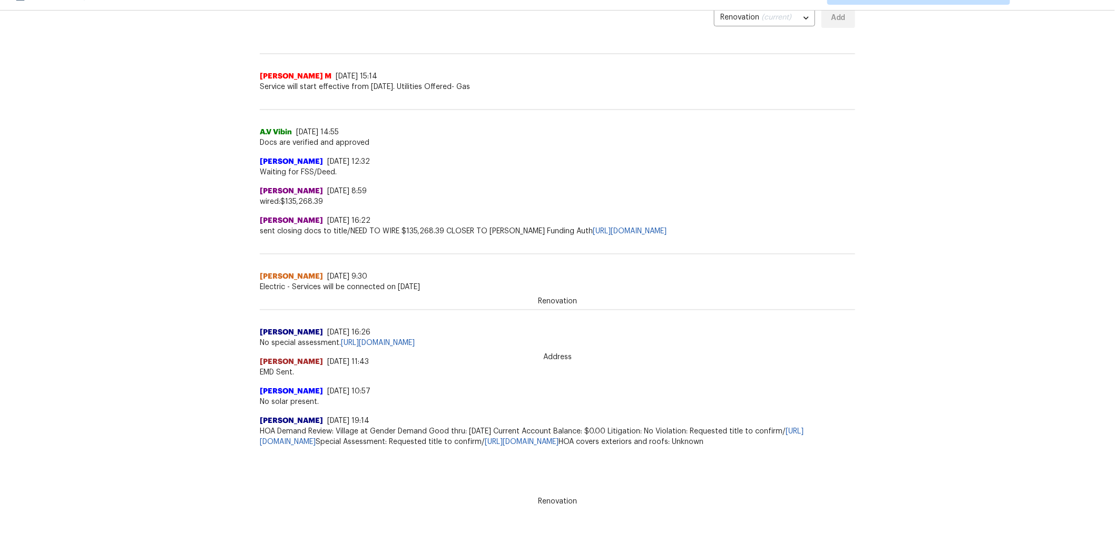
scroll to position [23, 0]
click at [970, 335] on div "Back to all projects 5200 Mantua Dr, Canal Winchester, OH 43110 2 Beds | 1 1/2 …" at bounding box center [557, 260] width 1115 height 500
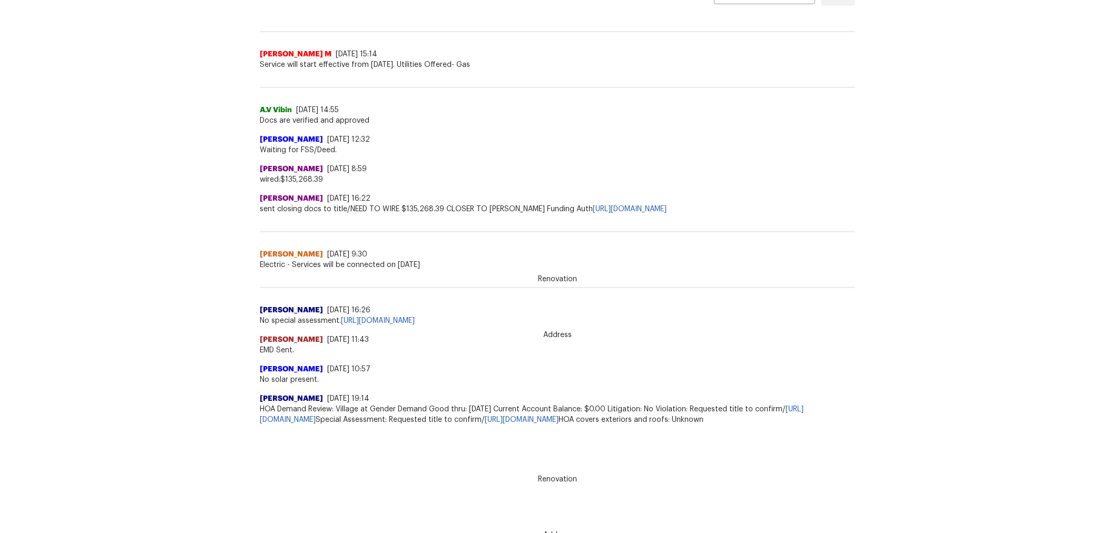
scroll to position [51, 0]
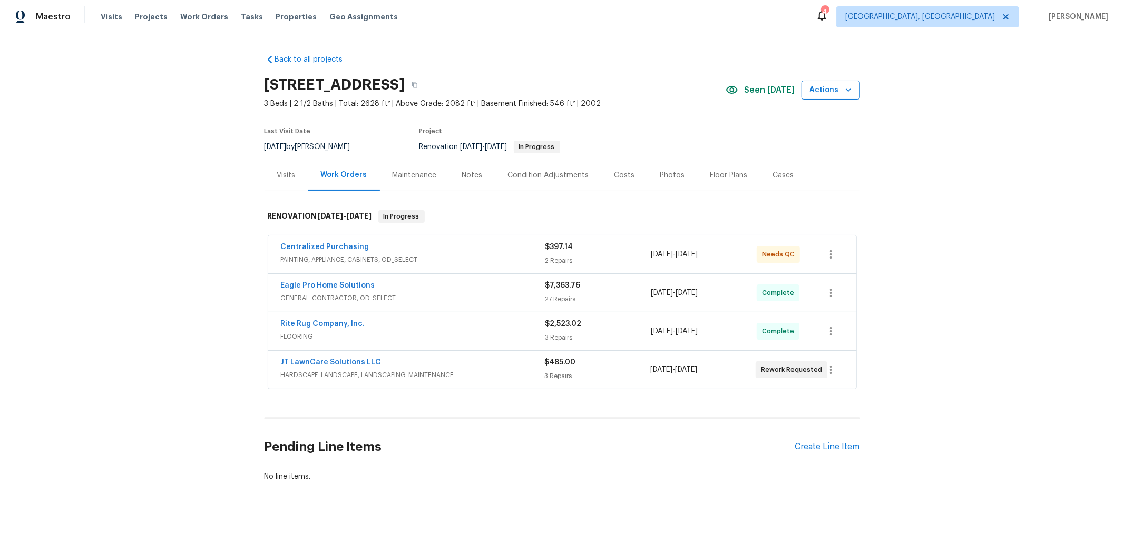
click at [833, 90] on span "Actions" at bounding box center [831, 90] width 42 height 13
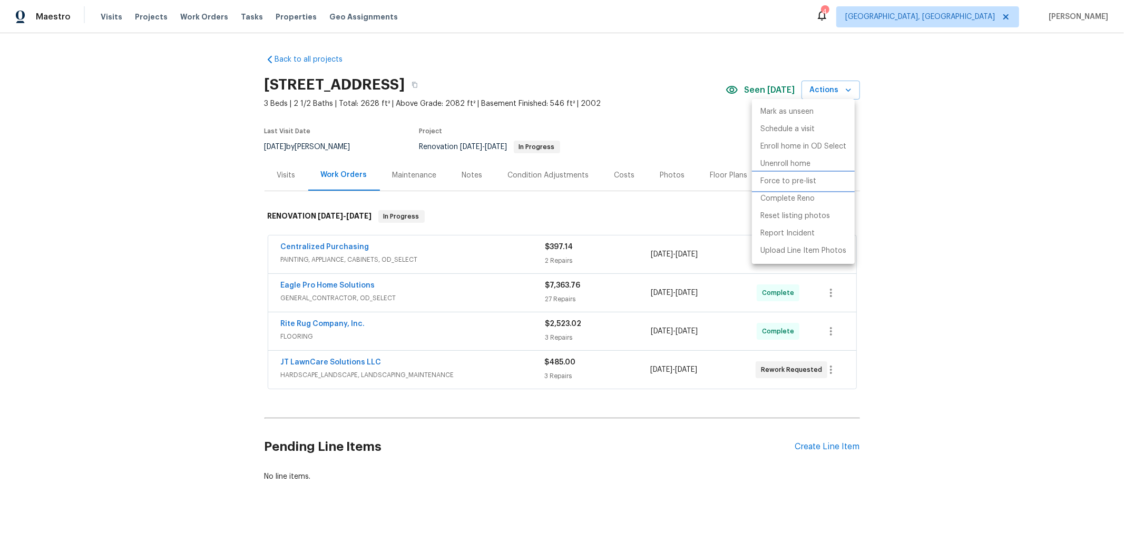
click at [807, 177] on p "Force to pre-list" at bounding box center [789, 181] width 56 height 11
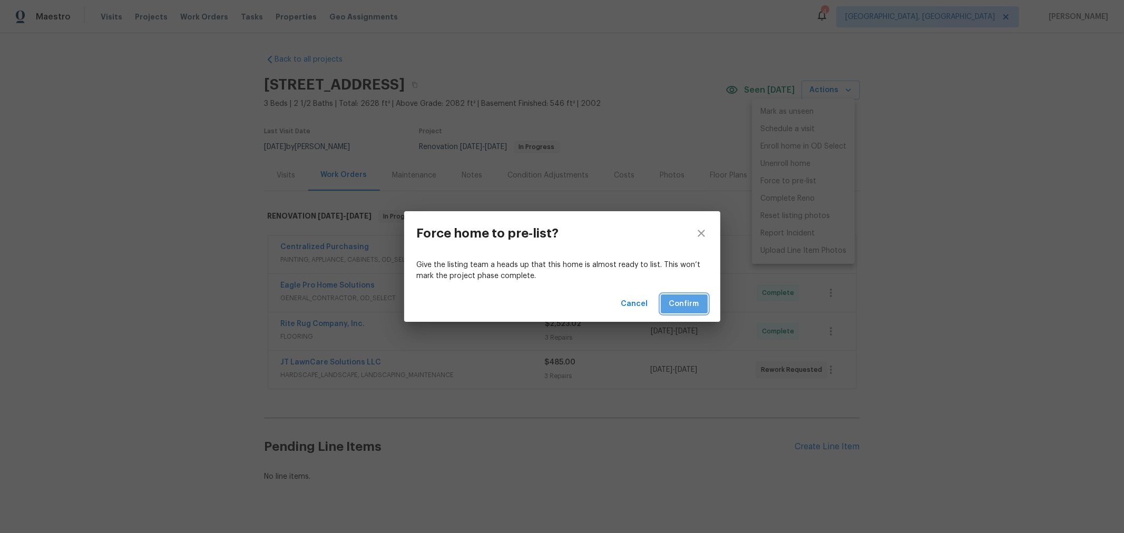
click at [681, 304] on span "Confirm" at bounding box center [684, 304] width 30 height 13
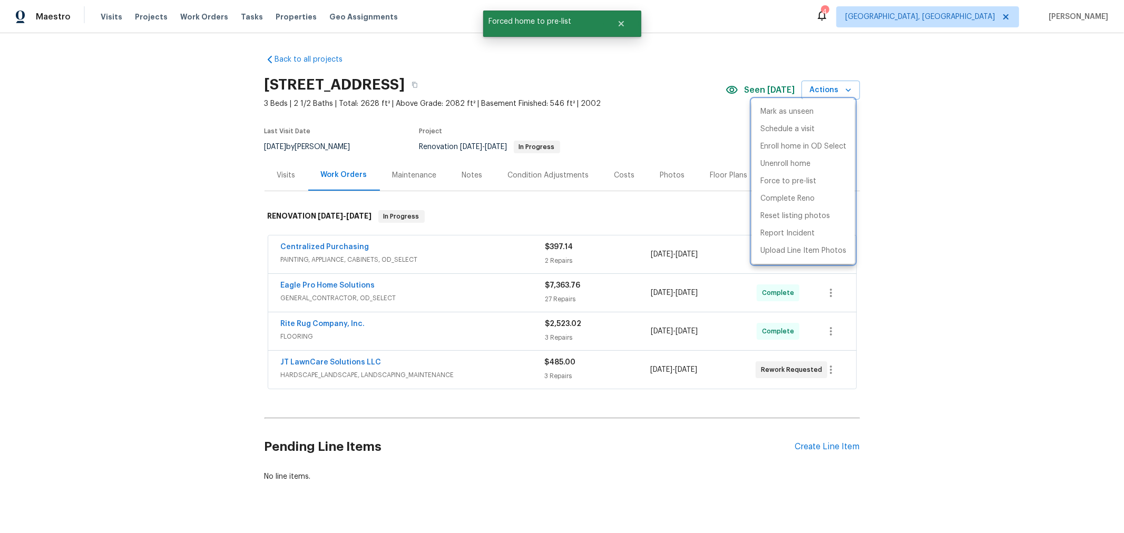
click at [919, 193] on div at bounding box center [562, 266] width 1124 height 533
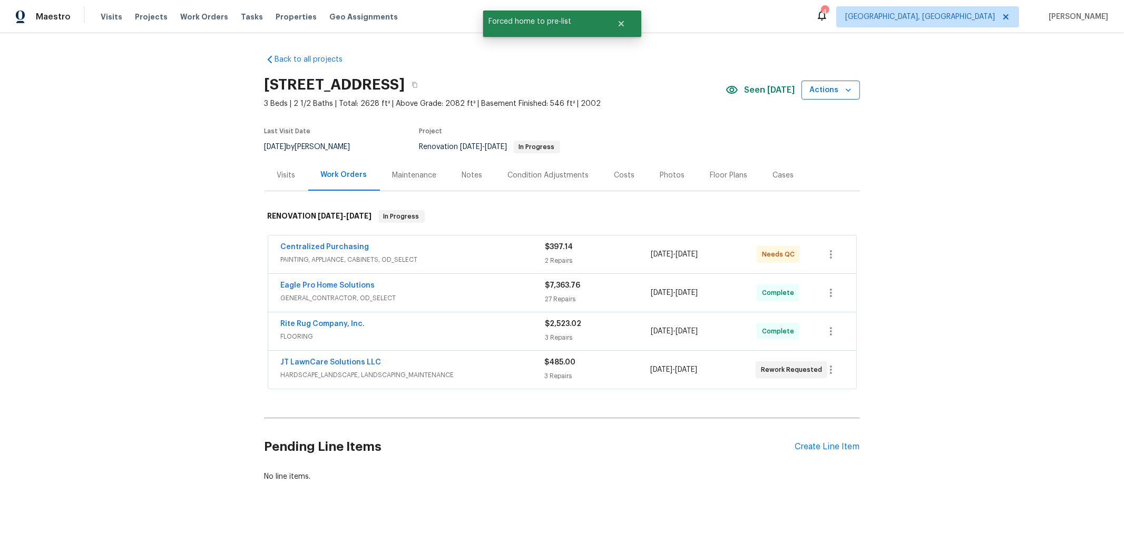
click at [815, 96] on span "Actions" at bounding box center [831, 90] width 42 height 13
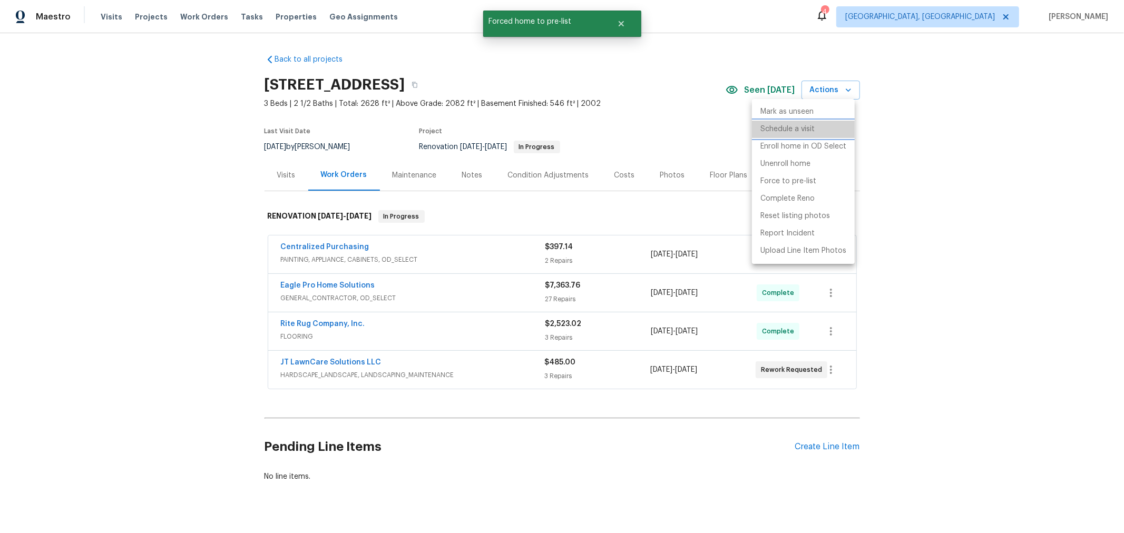
click at [797, 129] on p "Schedule a visit" at bounding box center [788, 129] width 54 height 11
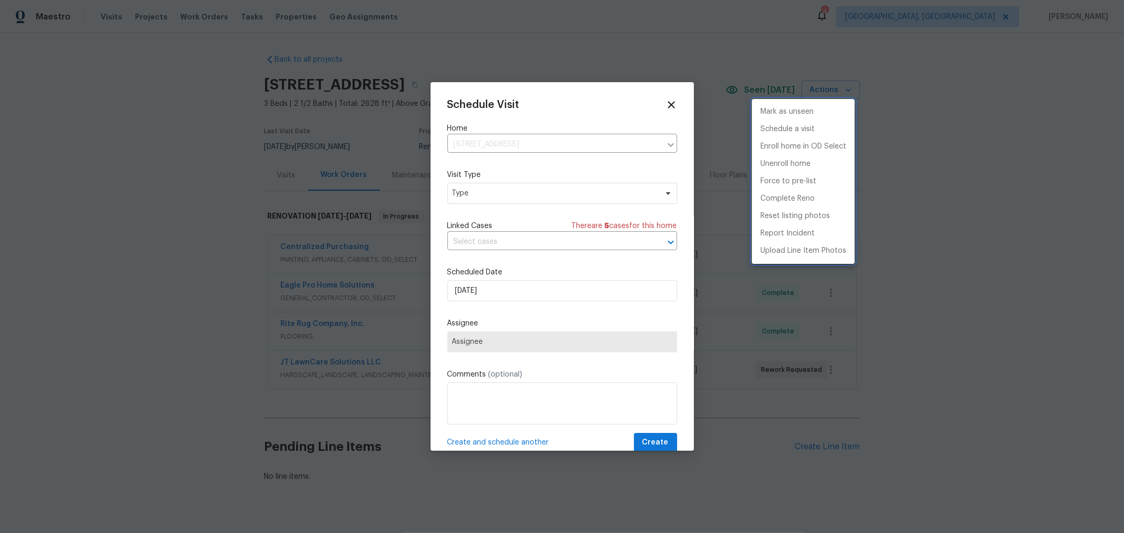
click at [543, 204] on div at bounding box center [562, 266] width 1124 height 533
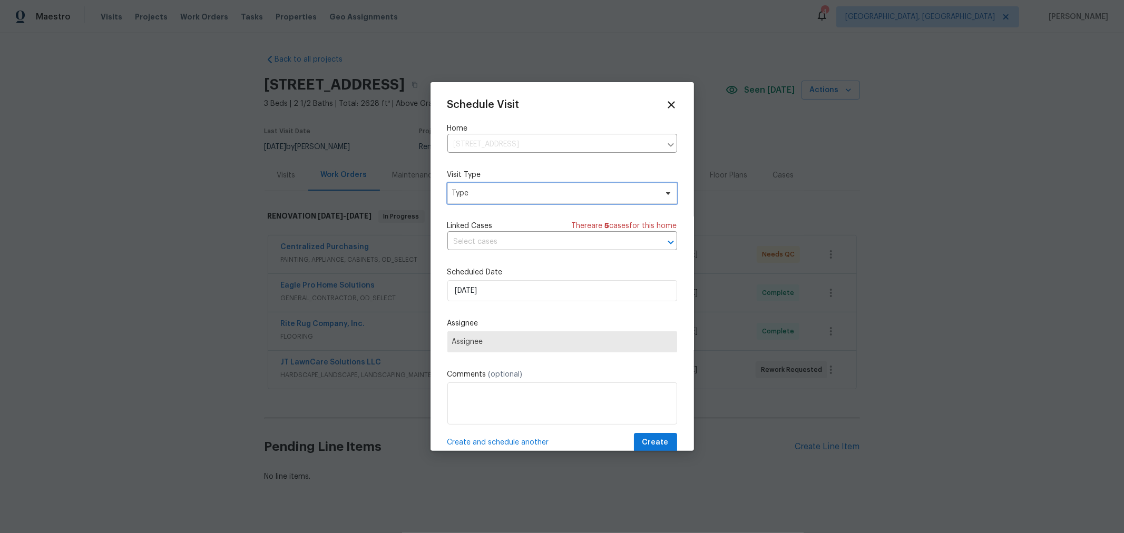
click at [545, 200] on span "Type" at bounding box center [563, 193] width 230 height 21
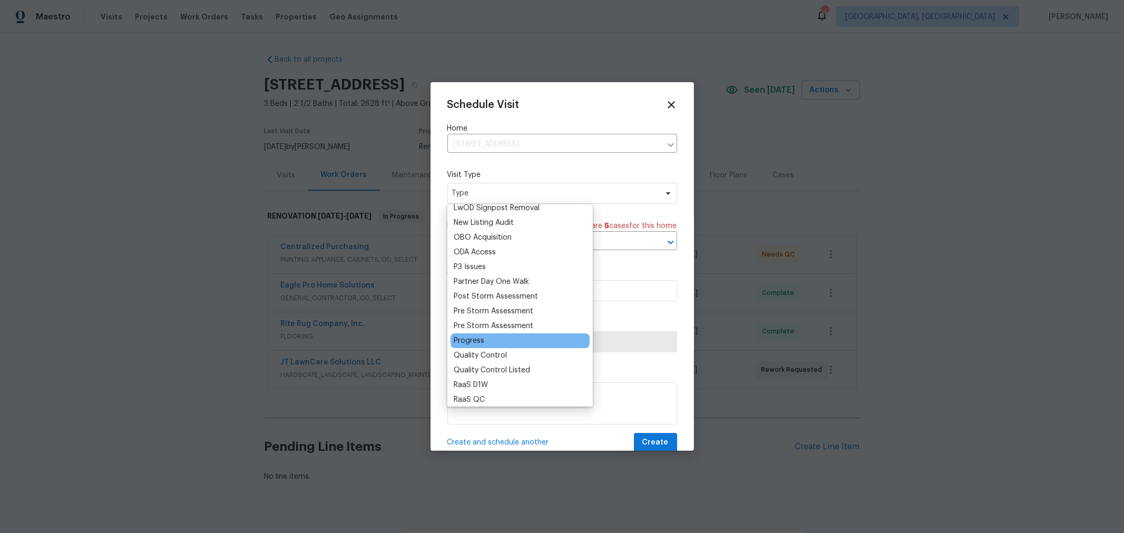
click at [475, 346] on div "Progress" at bounding box center [520, 341] width 139 height 15
click at [469, 339] on div "Progress" at bounding box center [469, 337] width 31 height 11
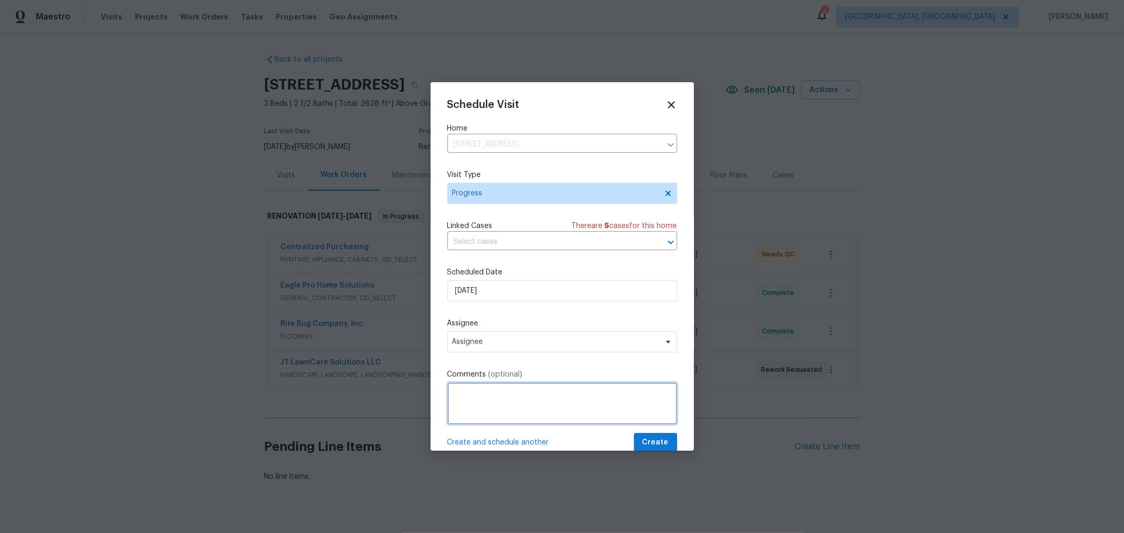
click at [507, 405] on textarea at bounding box center [563, 404] width 230 height 42
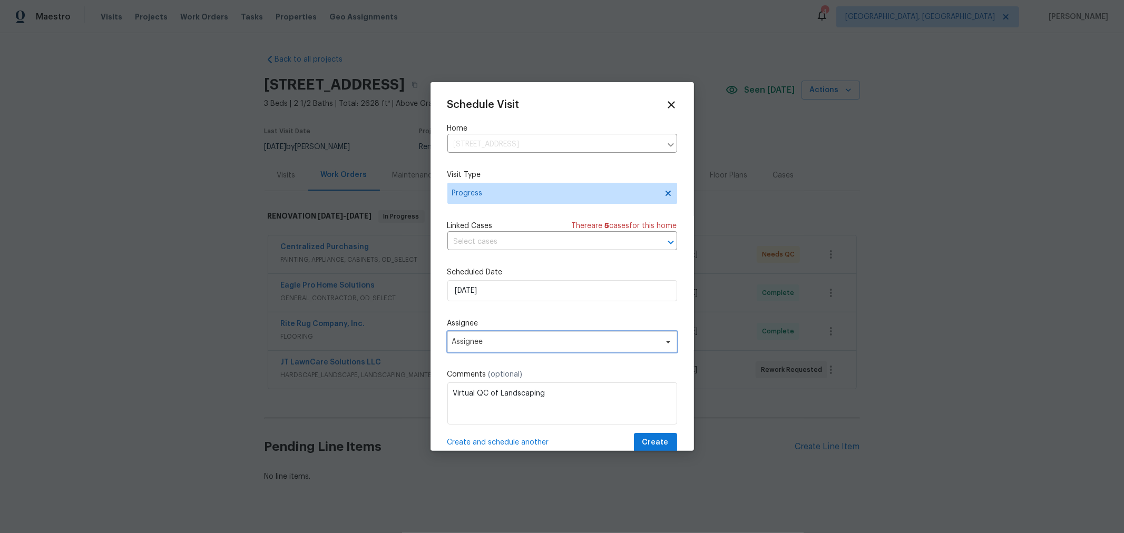
click at [580, 343] on span "Assignee" at bounding box center [555, 342] width 207 height 8
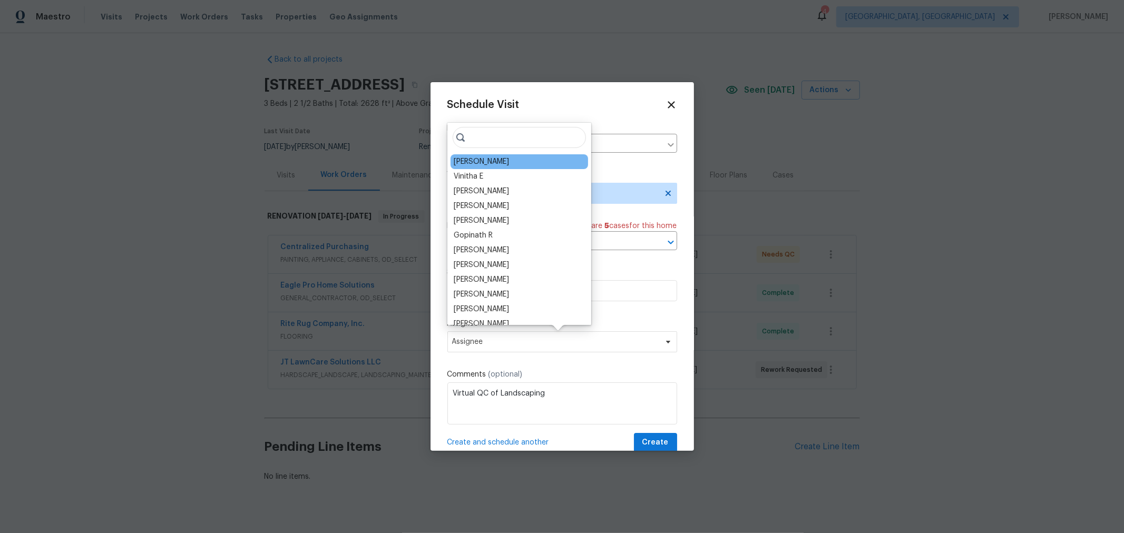
click at [509, 167] on div "[PERSON_NAME]" at bounding box center [520, 161] width 138 height 15
click at [505, 164] on div "[PERSON_NAME]" at bounding box center [481, 162] width 55 height 11
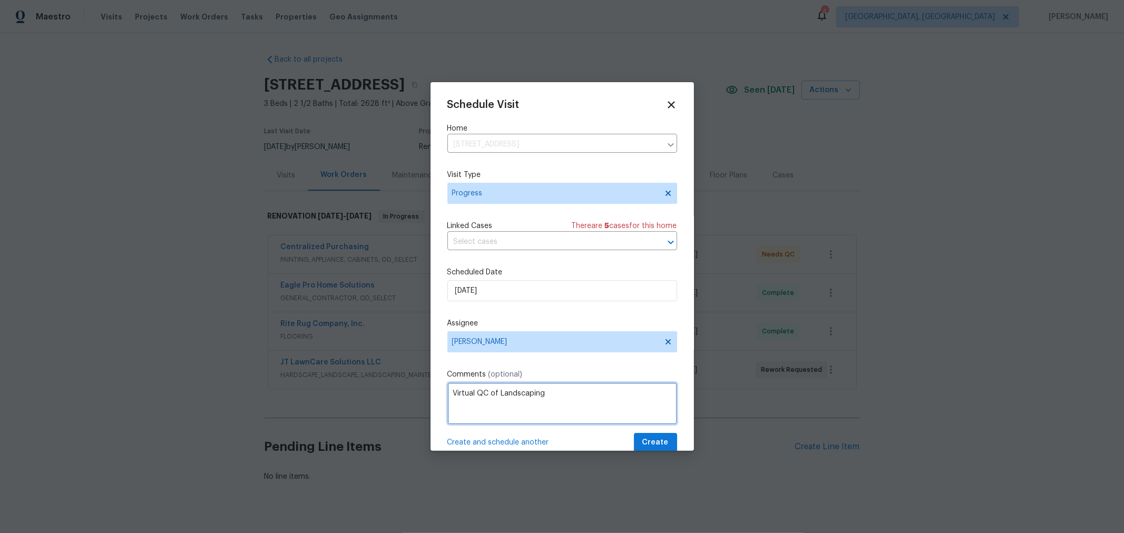
click at [620, 404] on textarea "Virtual QC of Landscaping" at bounding box center [563, 404] width 230 height 42
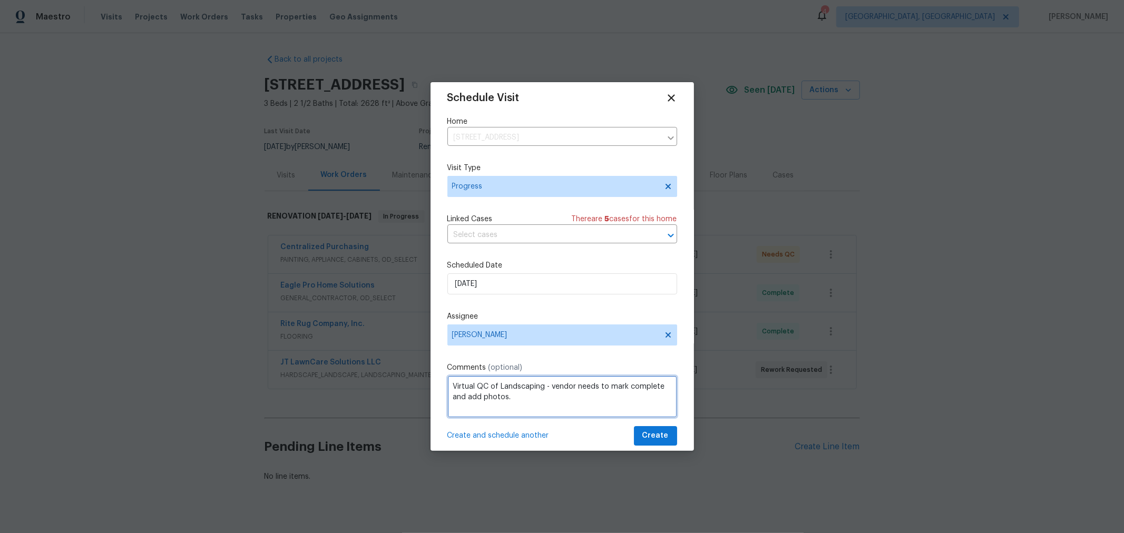
scroll to position [20, 0]
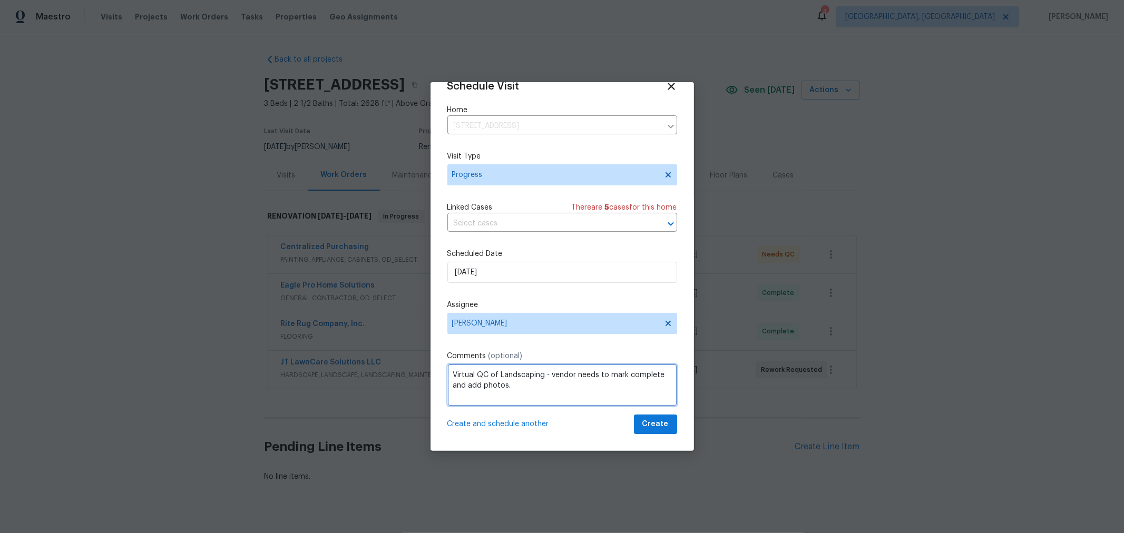
type textarea "Virtual QC of Landscaping - vendor needs to mark complete and add photos."
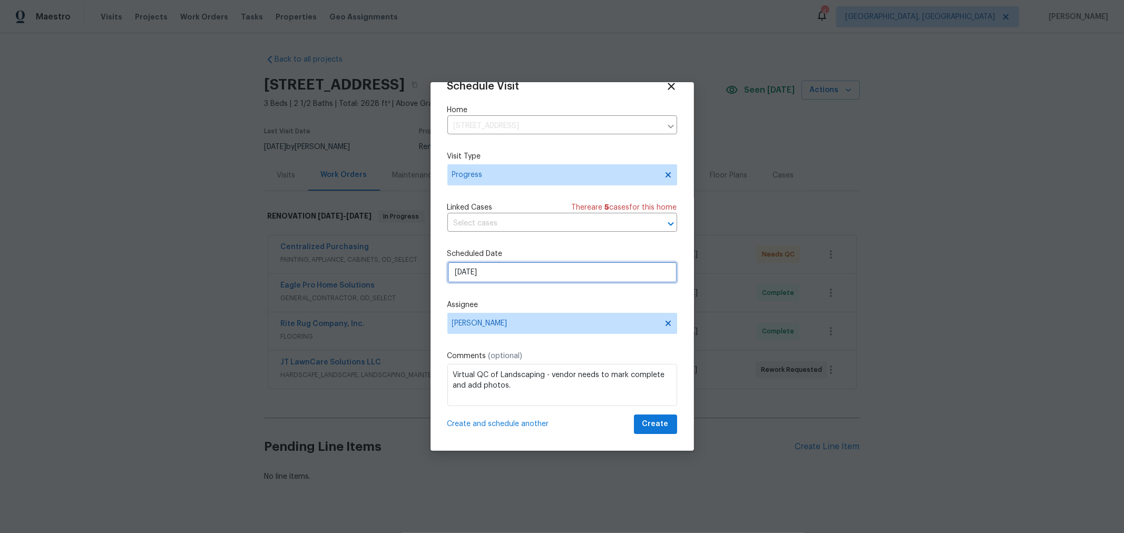
click at [528, 275] on input "[DATE]" at bounding box center [563, 272] width 230 height 21
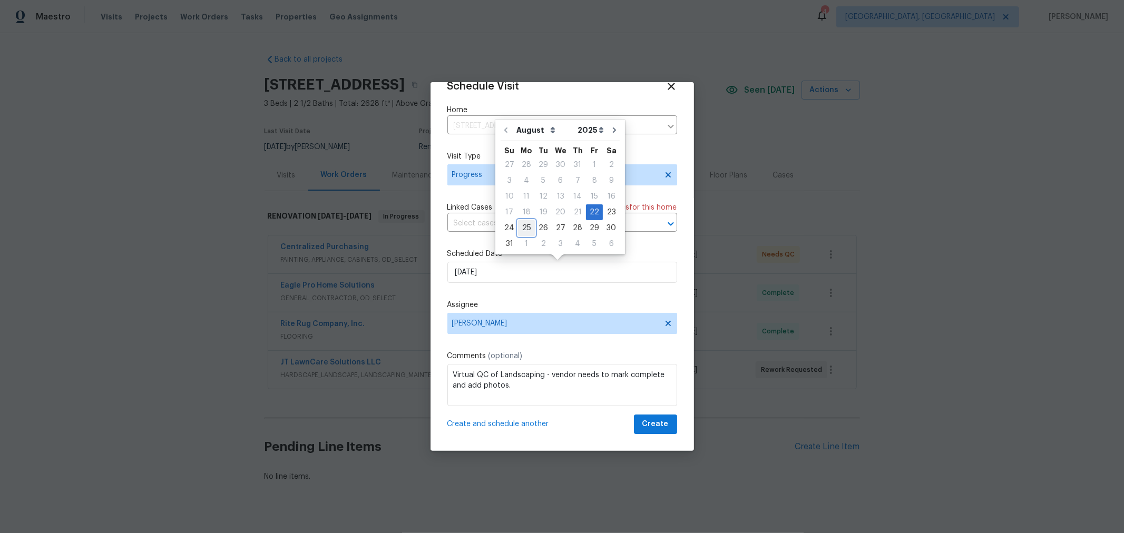
click at [523, 227] on div "25" at bounding box center [526, 228] width 17 height 15
type input "[DATE]"
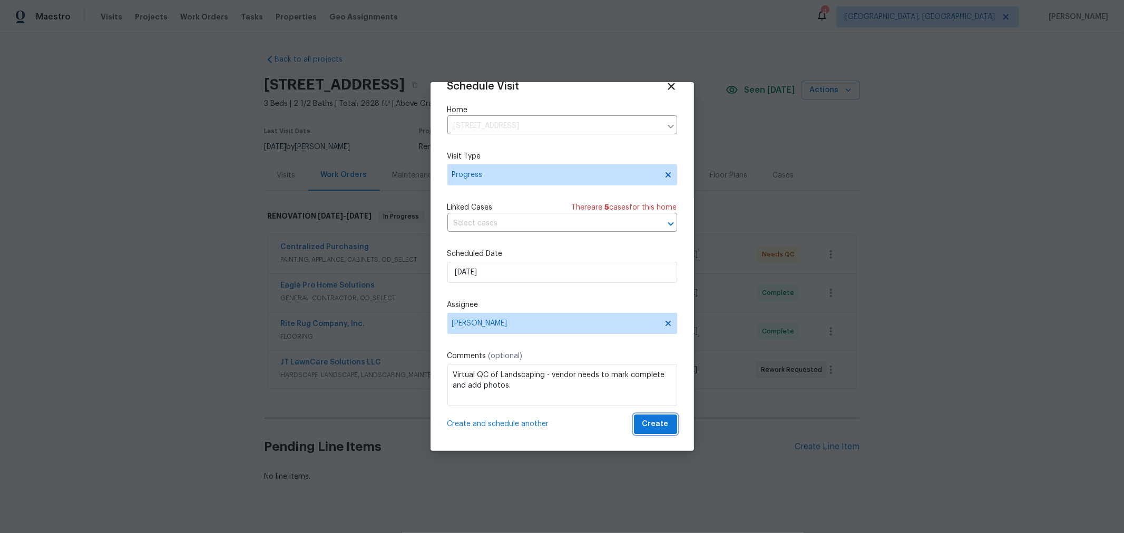
click at [643, 425] on span "Create" at bounding box center [656, 424] width 26 height 13
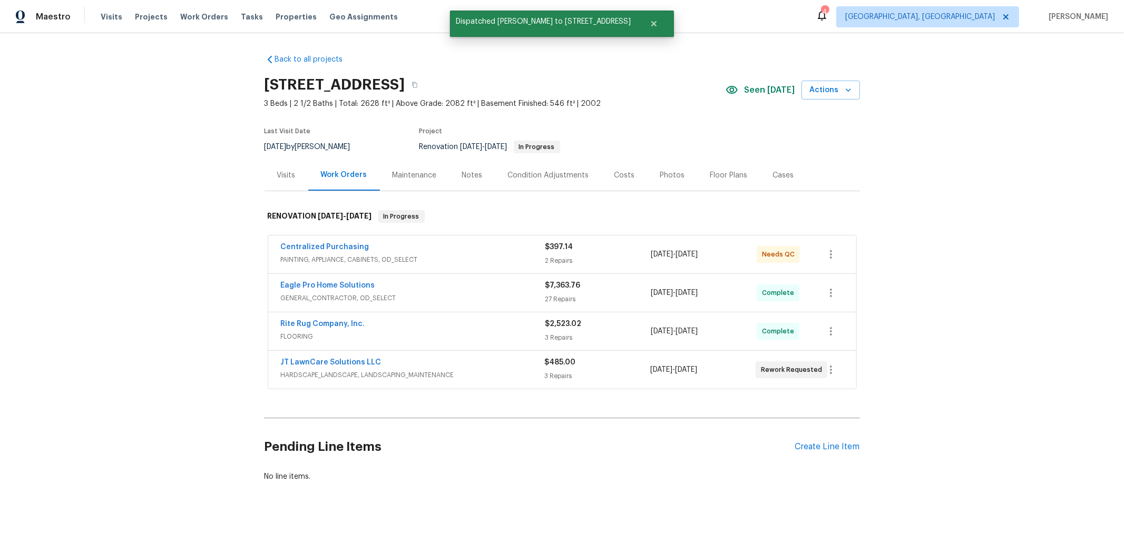
click at [968, 409] on div "Back to all projects [STREET_ADDRESS] 3 Beds | 2 1/2 Baths | Total: 2628 ft² | …" at bounding box center [562, 283] width 1124 height 500
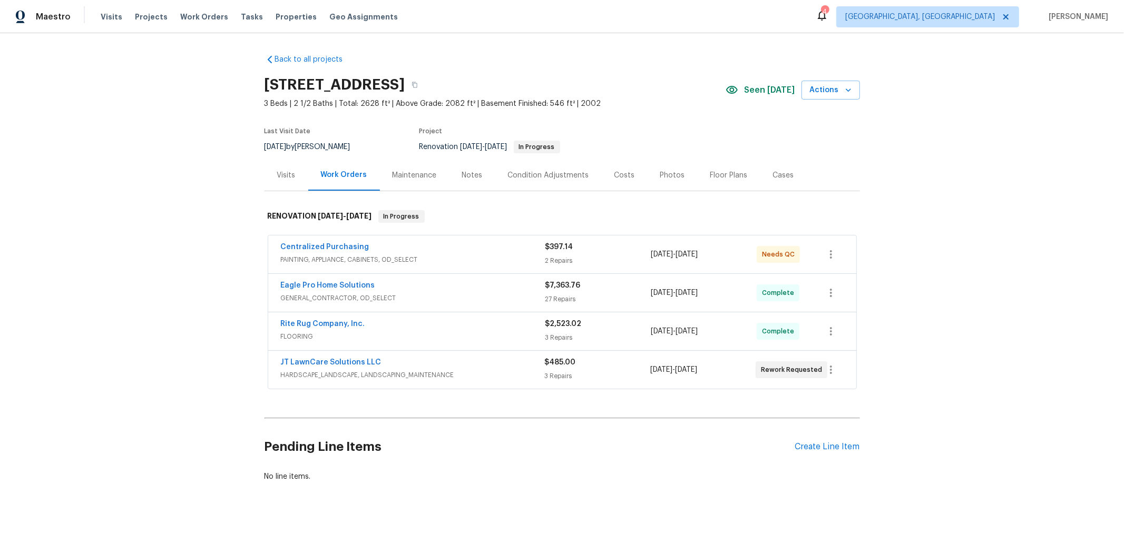
click at [661, 172] on div "Photos" at bounding box center [673, 175] width 25 height 11
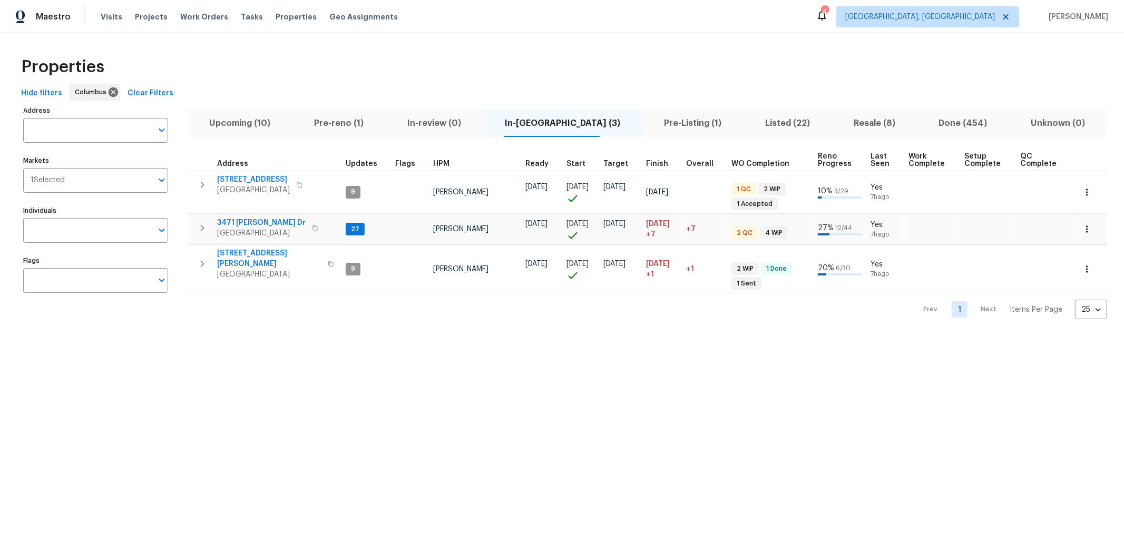
click at [343, 119] on span "Pre-reno (1)" at bounding box center [339, 123] width 81 height 15
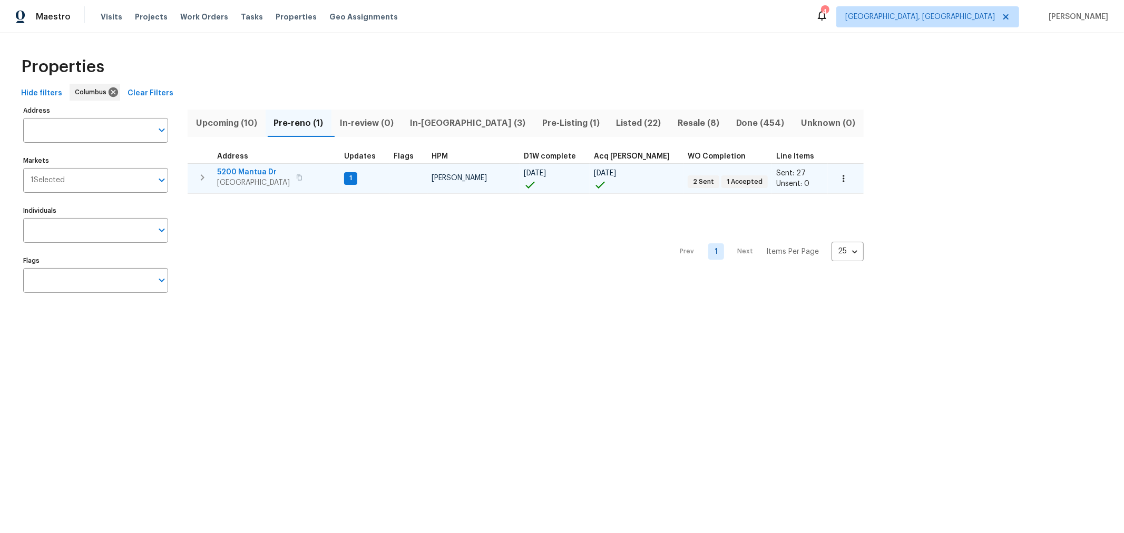
click at [249, 169] on span "5200 Mantua Dr" at bounding box center [253, 172] width 73 height 11
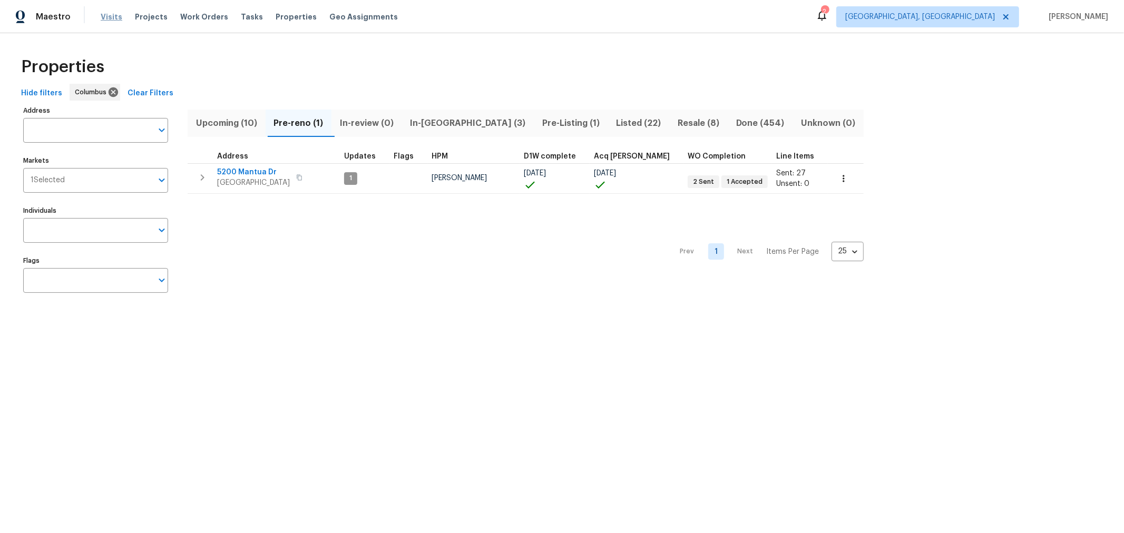
click at [103, 16] on span "Visits" at bounding box center [112, 17] width 22 height 11
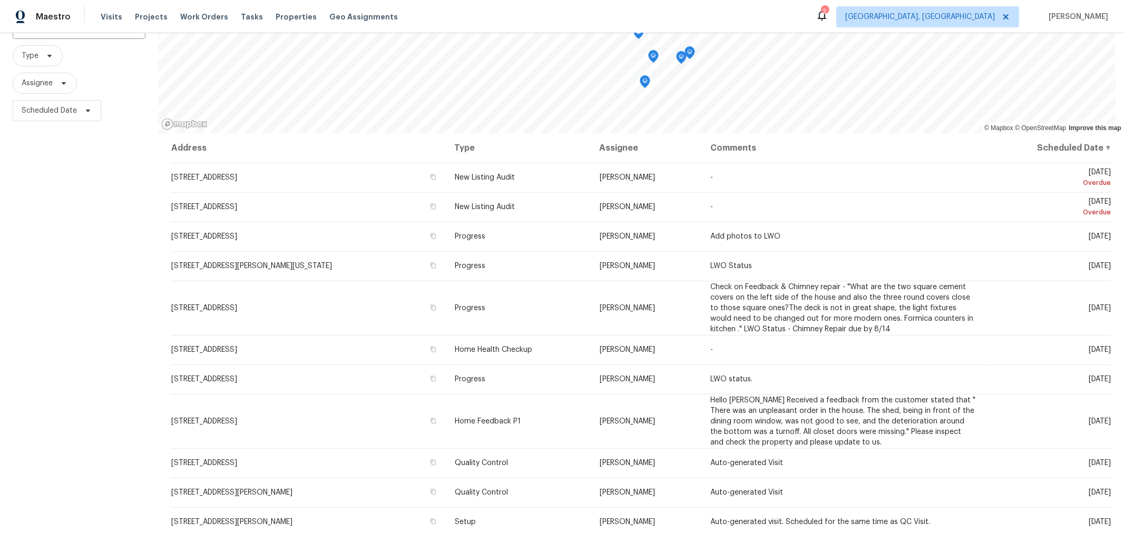
scroll to position [90, 0]
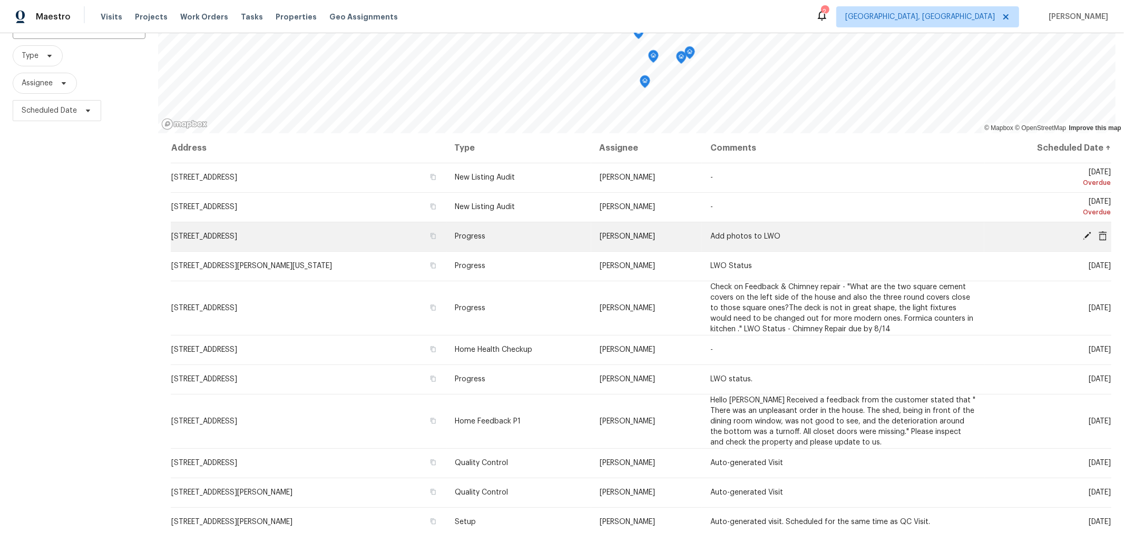
click at [1083, 236] on icon at bounding box center [1087, 236] width 8 height 8
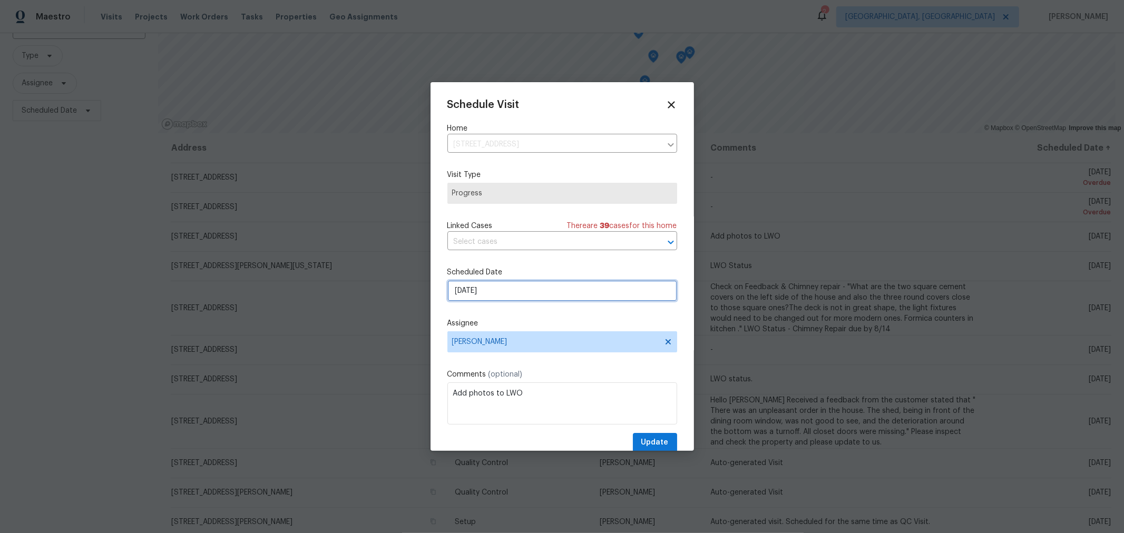
click at [558, 291] on input "[DATE]" at bounding box center [563, 290] width 230 height 21
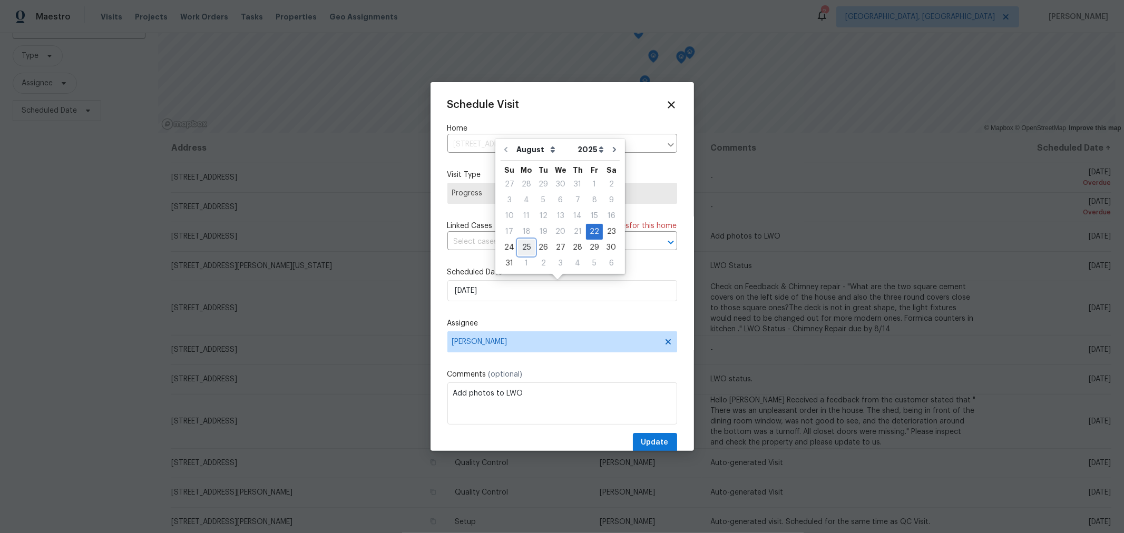
click at [523, 250] on div "25" at bounding box center [526, 247] width 17 height 15
type input "[DATE]"
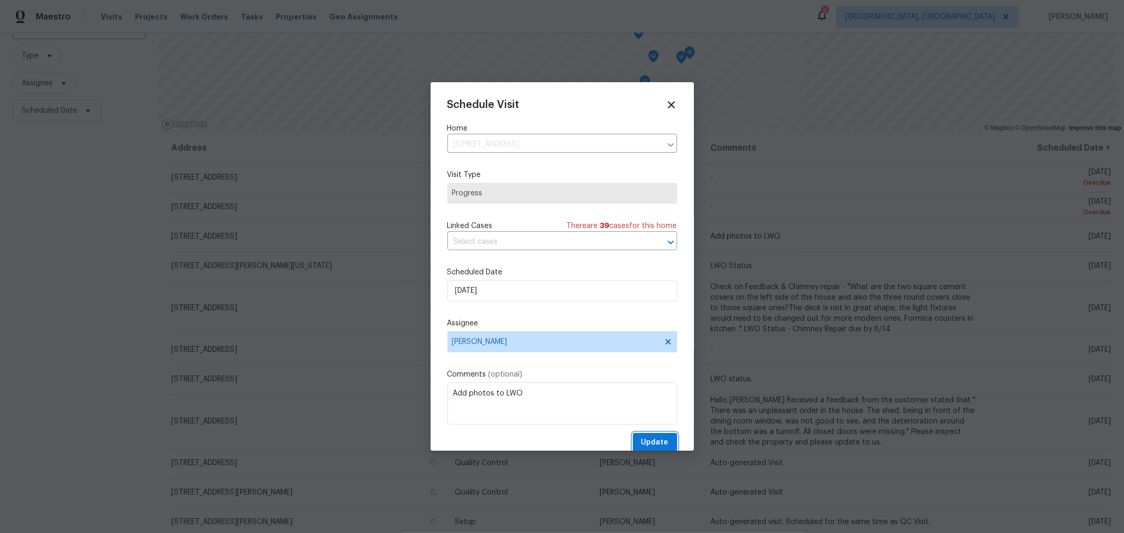
click at [649, 449] on span "Update" at bounding box center [655, 442] width 27 height 13
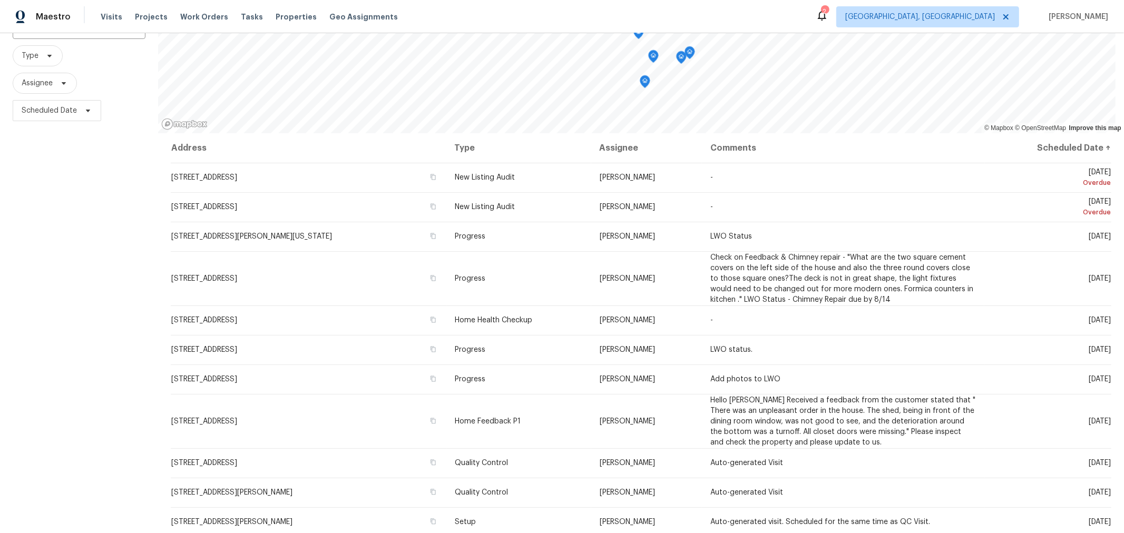
scroll to position [0, 0]
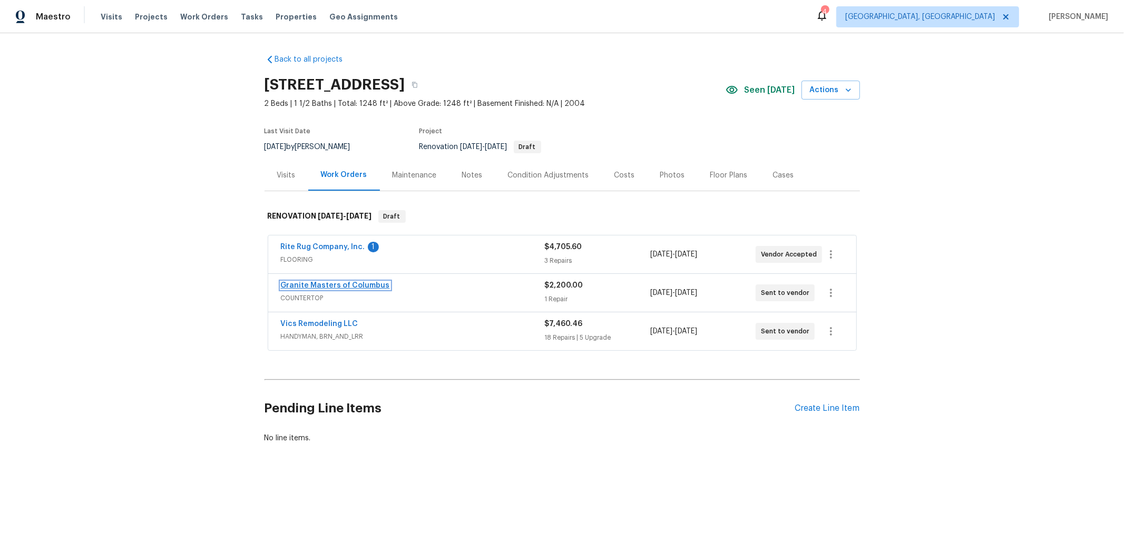
click at [341, 286] on link "Granite Masters of Columbus" at bounding box center [335, 285] width 109 height 7
click at [331, 322] on link "Vics Remodeling LLC" at bounding box center [319, 324] width 77 height 7
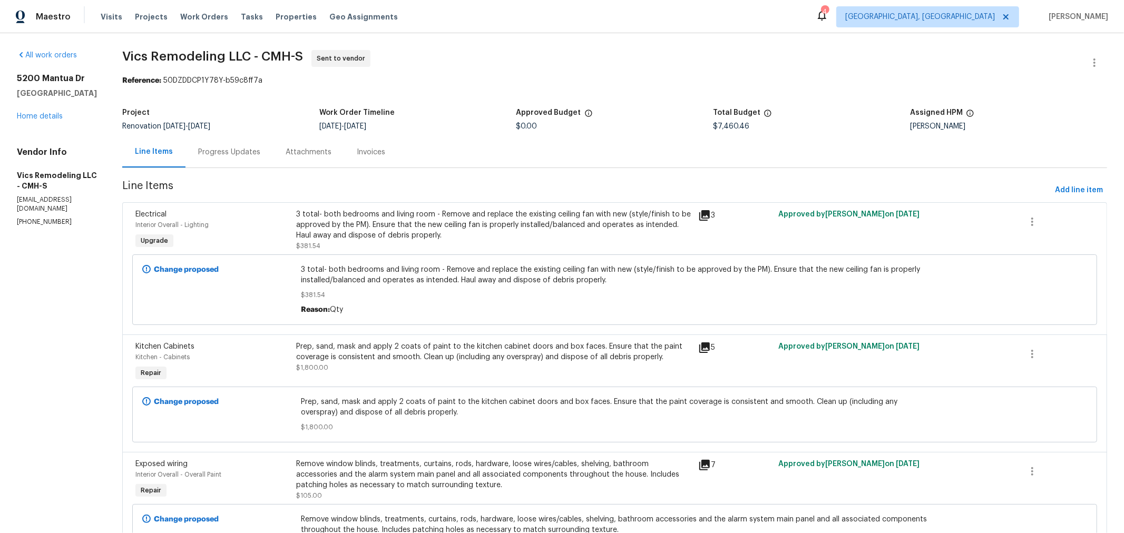
click at [227, 149] on div "Progress Updates" at bounding box center [229, 152] width 62 height 11
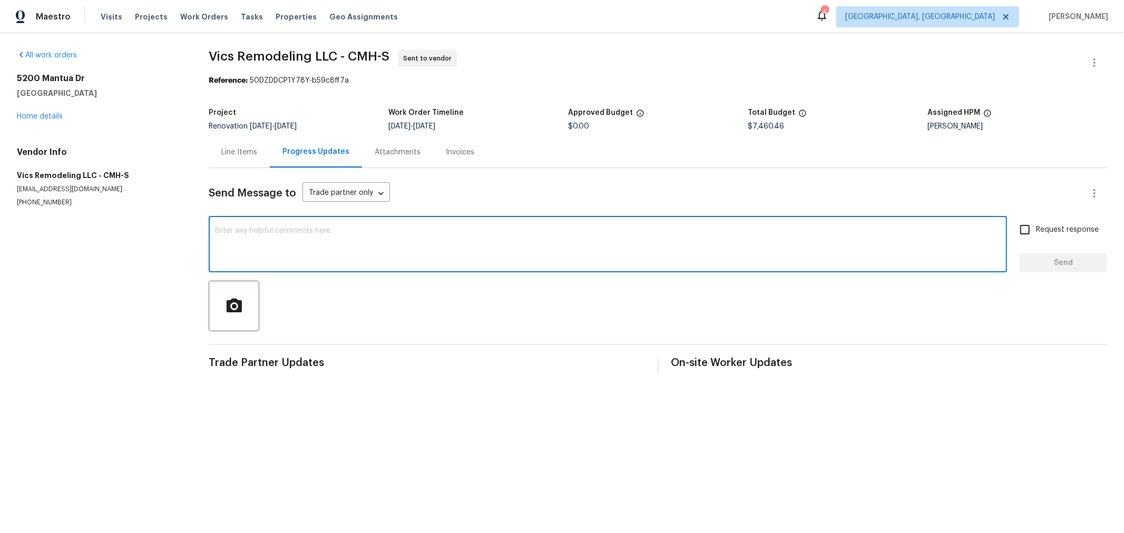
click at [315, 238] on textarea at bounding box center [608, 245] width 786 height 37
paste textarea "[STREET_ADDRESS] [PHONE_NUMBER]"
type textarea "Paint Pick up Location: [STREET_ADDRESS] [PHONE_NUMBER]"
click at [1079, 230] on span "Request response" at bounding box center [1067, 230] width 63 height 11
click at [1036, 230] on input "Request response" at bounding box center [1025, 230] width 22 height 22
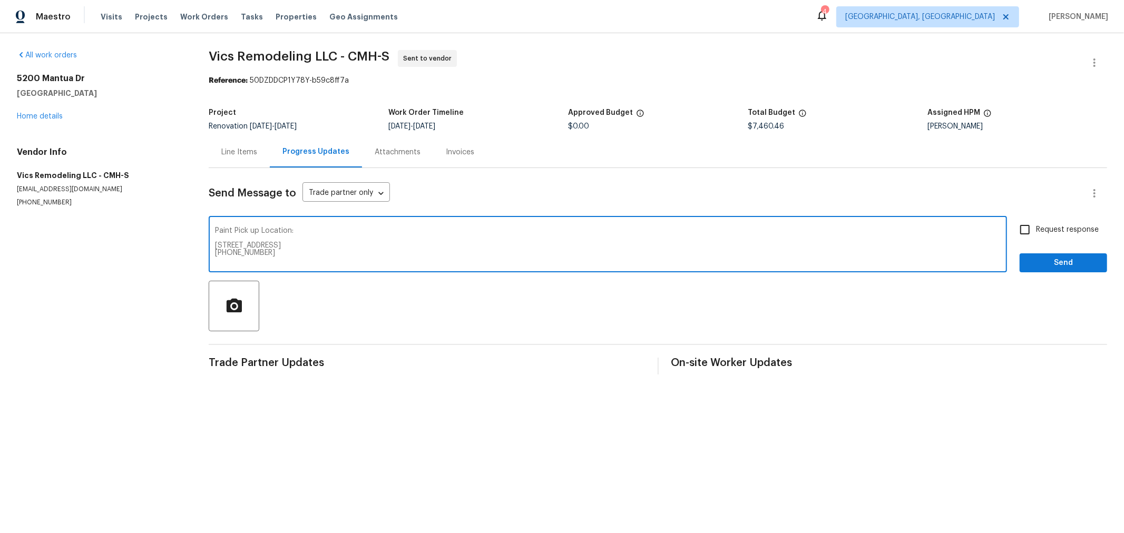
checkbox input "true"
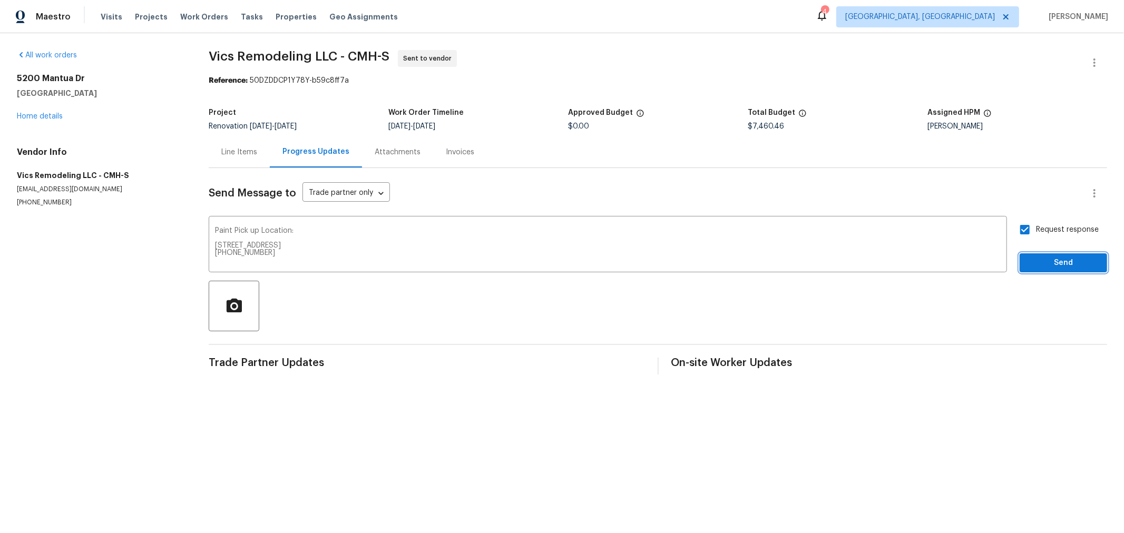
click at [1071, 260] on span "Send" at bounding box center [1063, 263] width 71 height 13
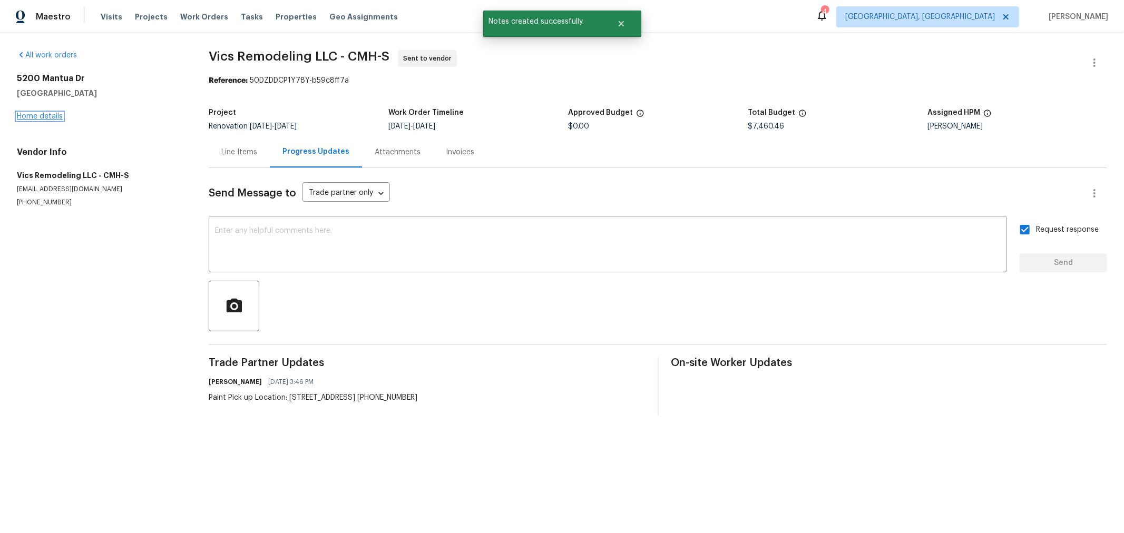
click at [51, 117] on link "Home details" at bounding box center [40, 116] width 46 height 7
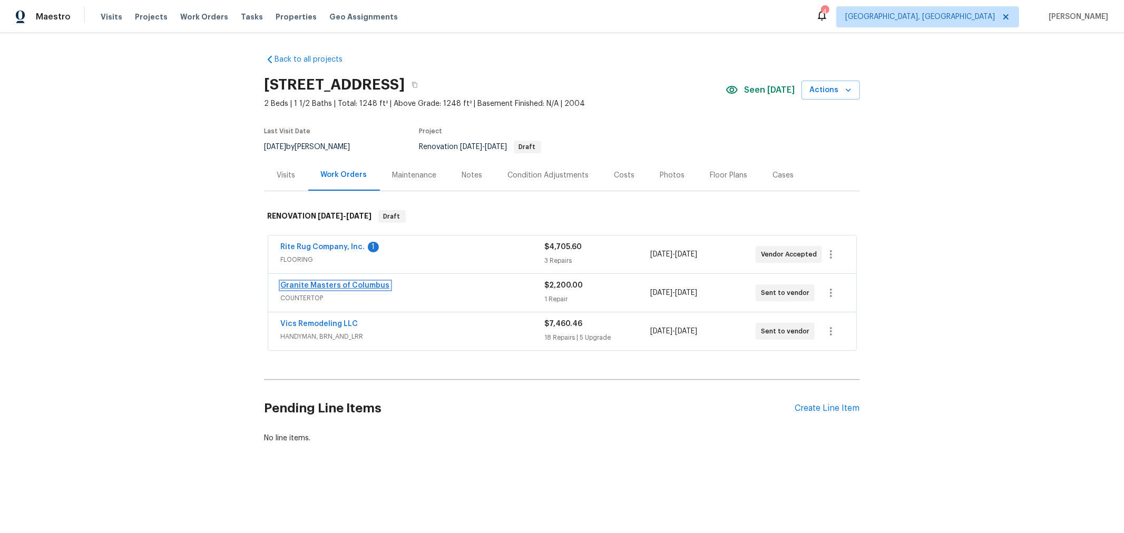
click at [346, 287] on link "Granite Masters of Columbus" at bounding box center [335, 285] width 109 height 7
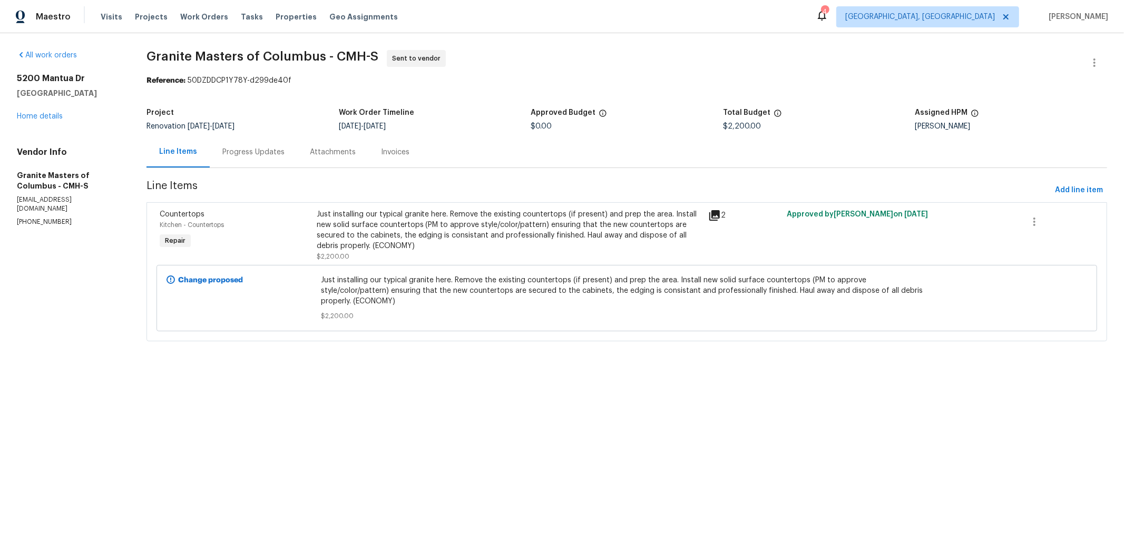
click at [464, 220] on div "Just installing our typical granite here. Remove the existing countertops (if p…" at bounding box center [510, 230] width 386 height 42
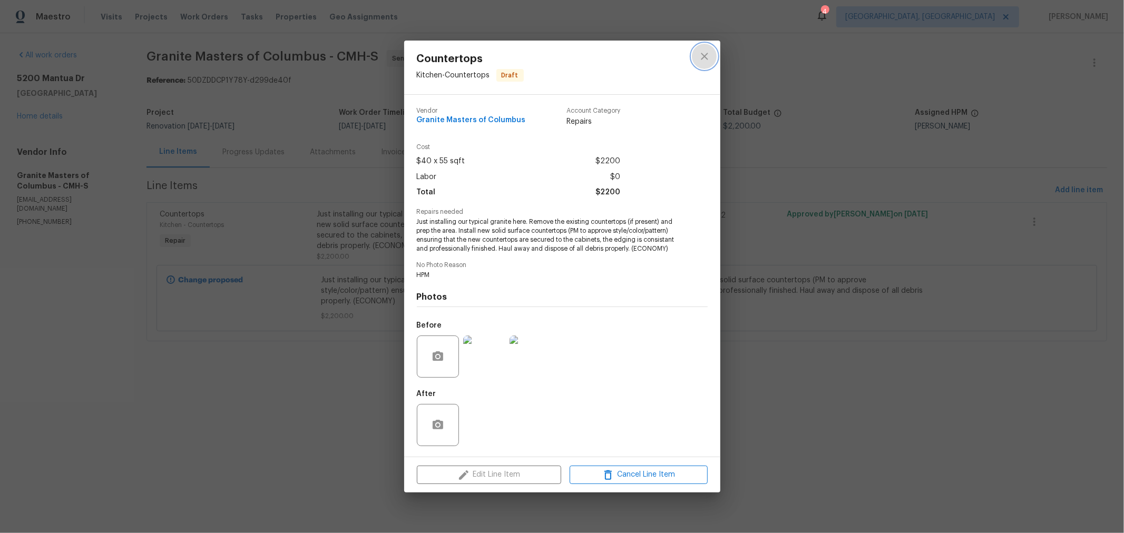
click at [704, 56] on icon "close" at bounding box center [704, 56] width 7 height 7
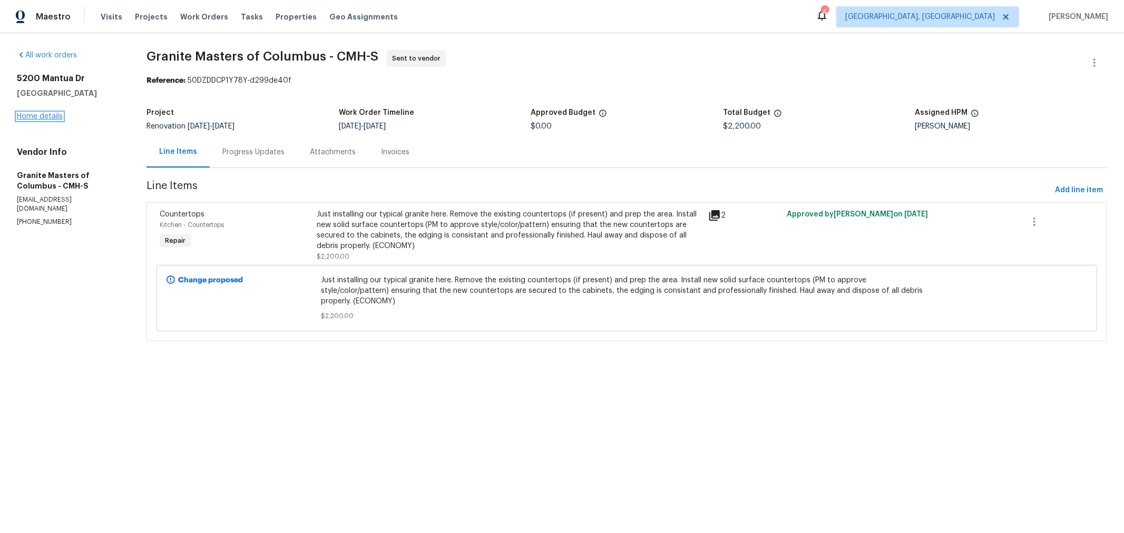
click at [30, 114] on link "Home details" at bounding box center [40, 116] width 46 height 7
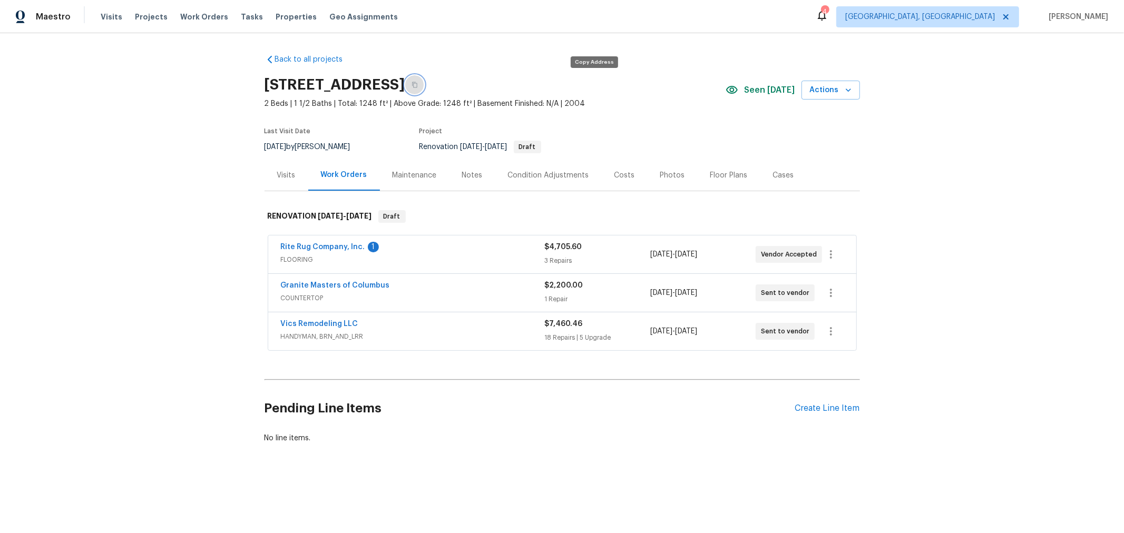
click at [424, 91] on button "button" at bounding box center [414, 84] width 19 height 19
click at [418, 85] on icon "button" at bounding box center [415, 85] width 6 height 6
click at [282, 18] on span "Properties" at bounding box center [296, 17] width 41 height 11
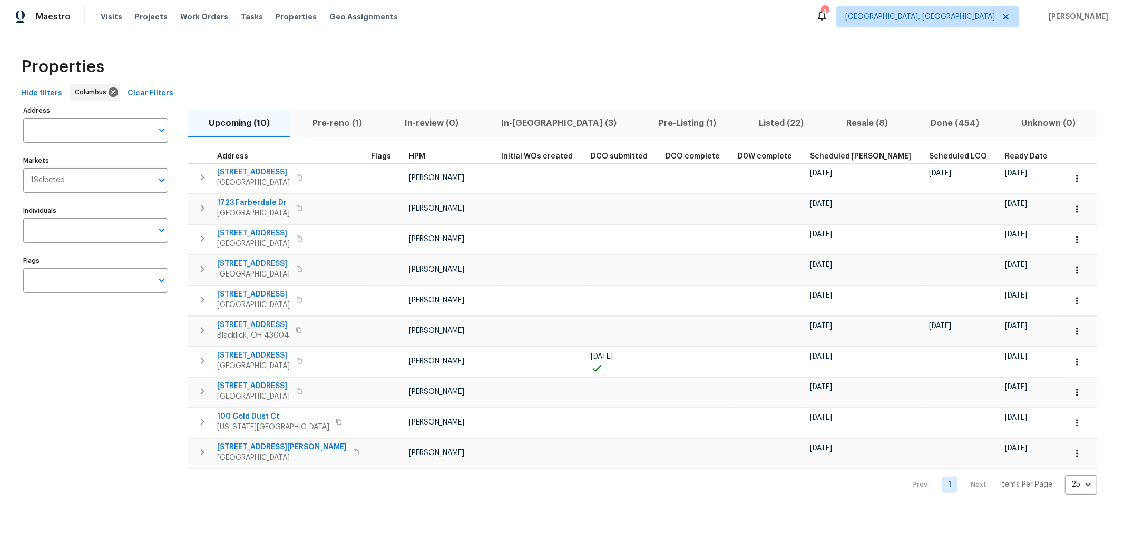
click at [810, 156] on span "Scheduled [PERSON_NAME]" at bounding box center [860, 156] width 101 height 7
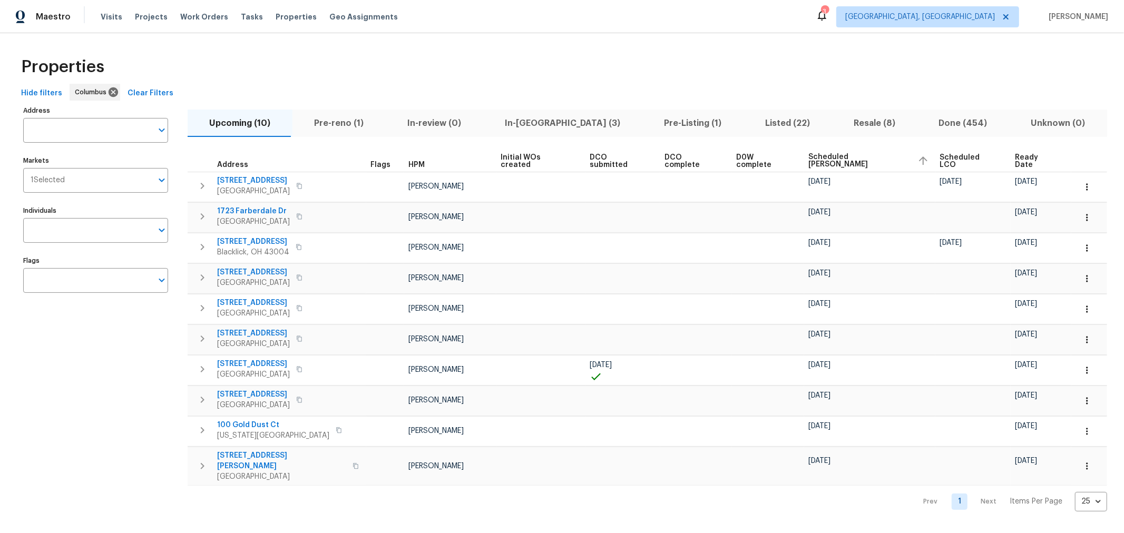
click at [656, 62] on div "Properties" at bounding box center [562, 67] width 1091 height 34
click at [328, 132] on button "Pre-reno (1)" at bounding box center [339, 123] width 93 height 27
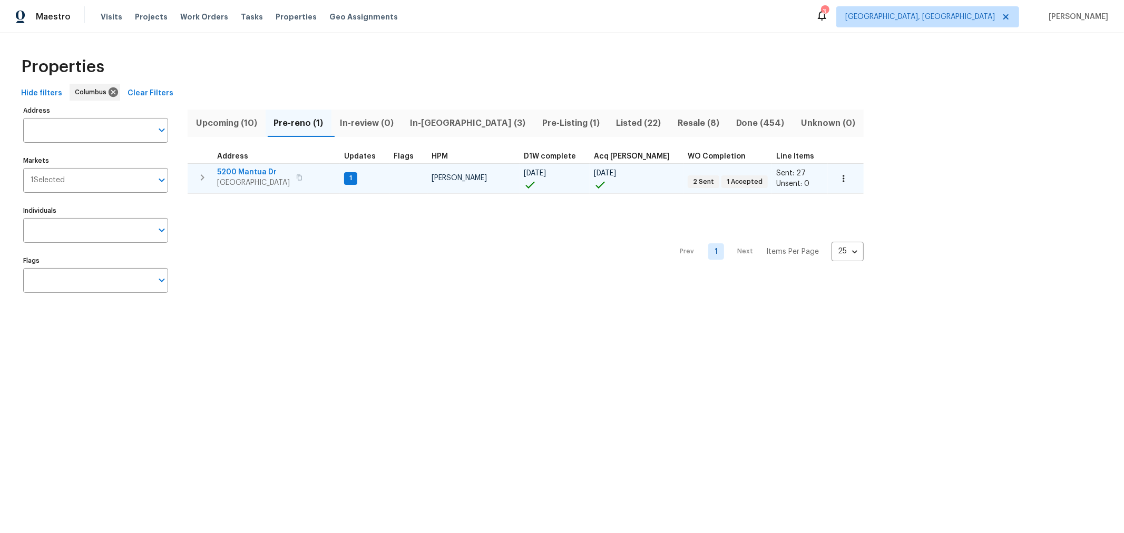
click at [199, 177] on icon "button" at bounding box center [202, 177] width 13 height 13
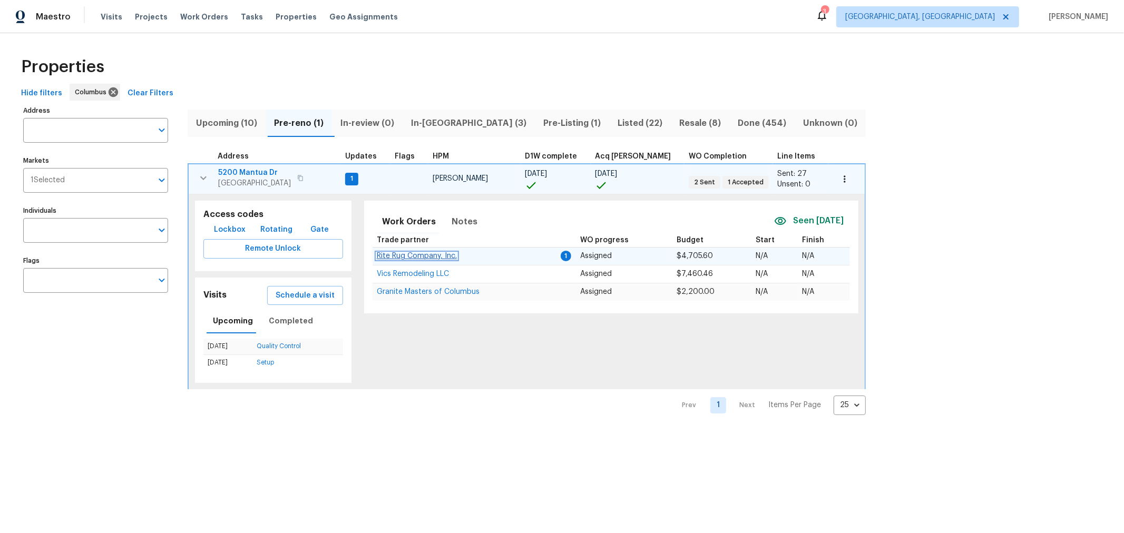
click at [412, 254] on span "Rite Rug Company, Inc." at bounding box center [417, 256] width 80 height 7
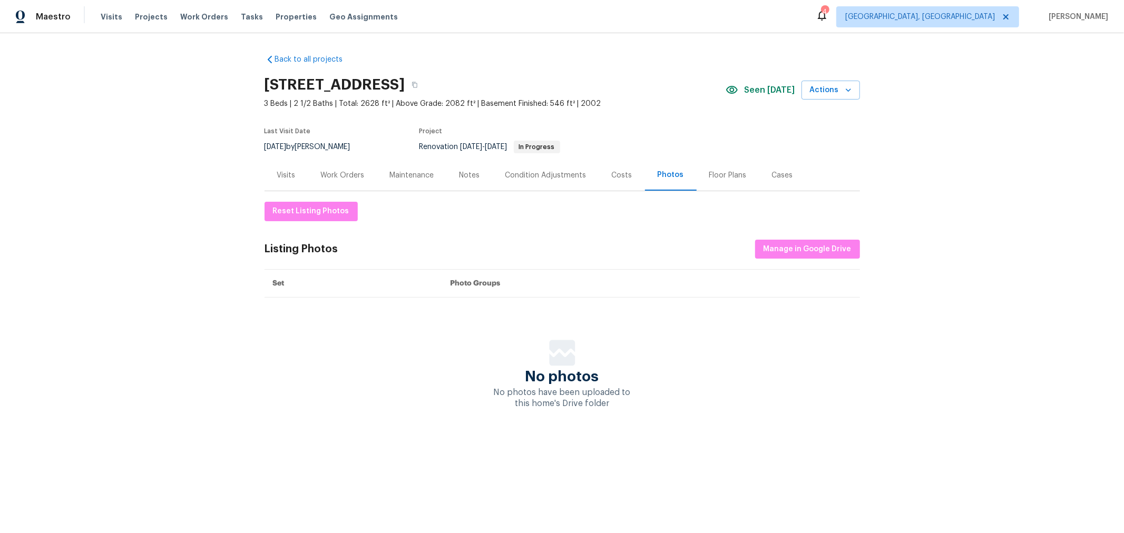
click at [333, 176] on div "Work Orders" at bounding box center [343, 175] width 44 height 11
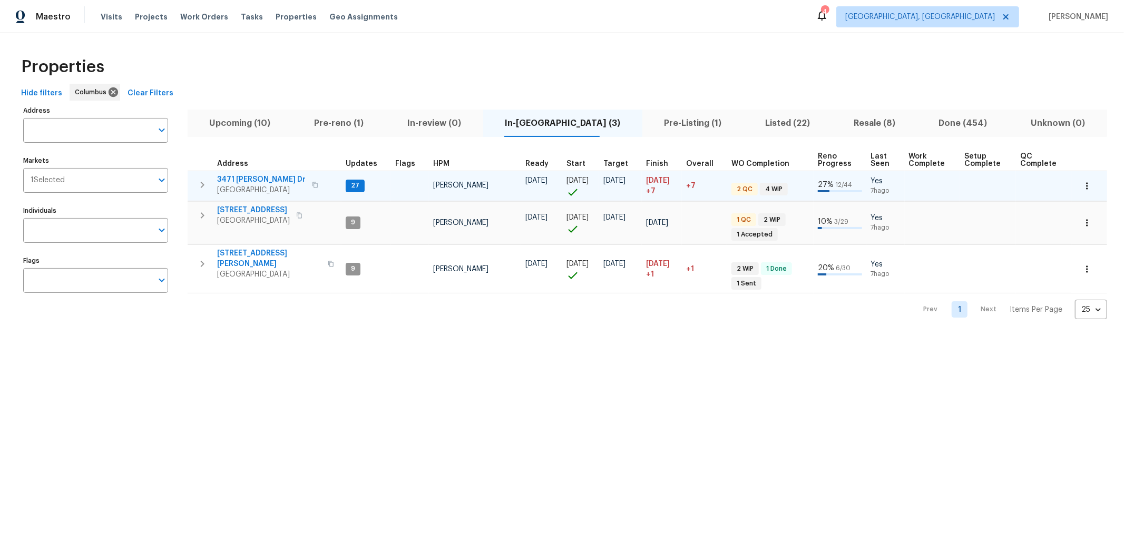
click at [197, 182] on icon "button" at bounding box center [202, 185] width 13 height 13
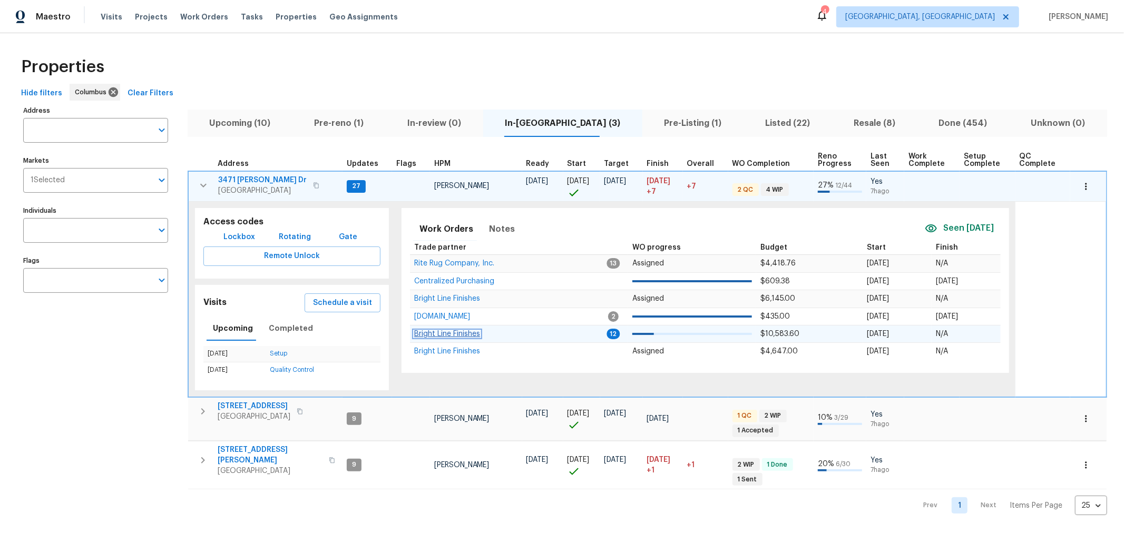
click at [468, 333] on span "Bright Line Finishes" at bounding box center [447, 334] width 66 height 7
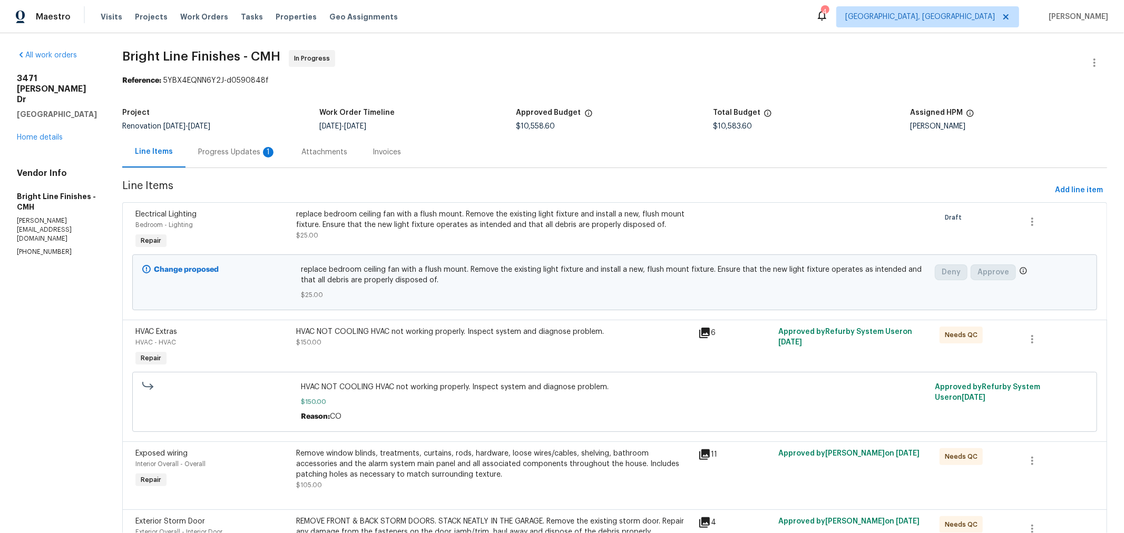
click at [225, 159] on div "Progress Updates 1" at bounding box center [237, 152] width 103 height 31
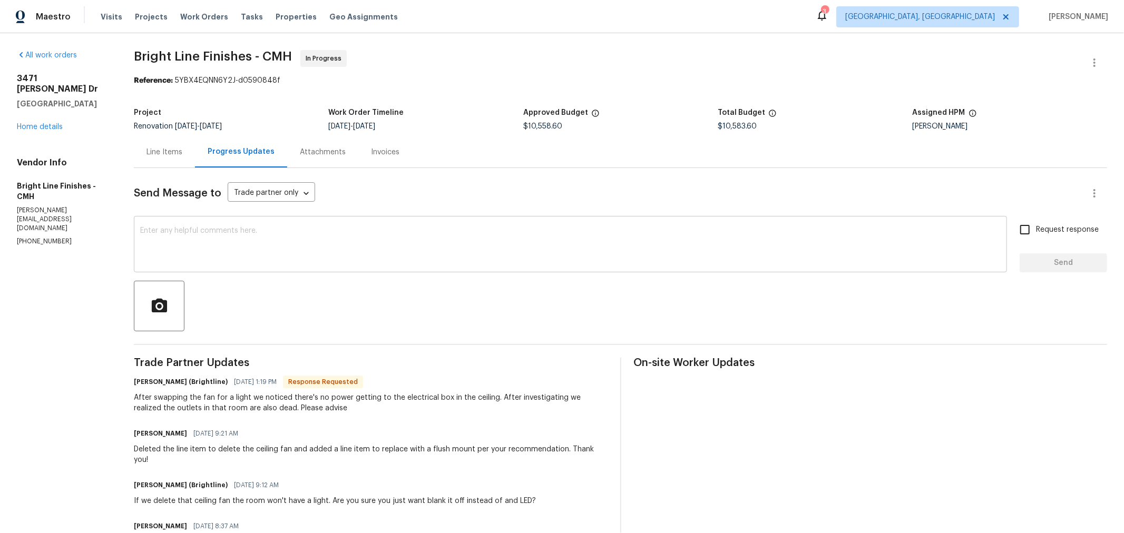
click at [363, 238] on textarea at bounding box center [570, 245] width 861 height 37
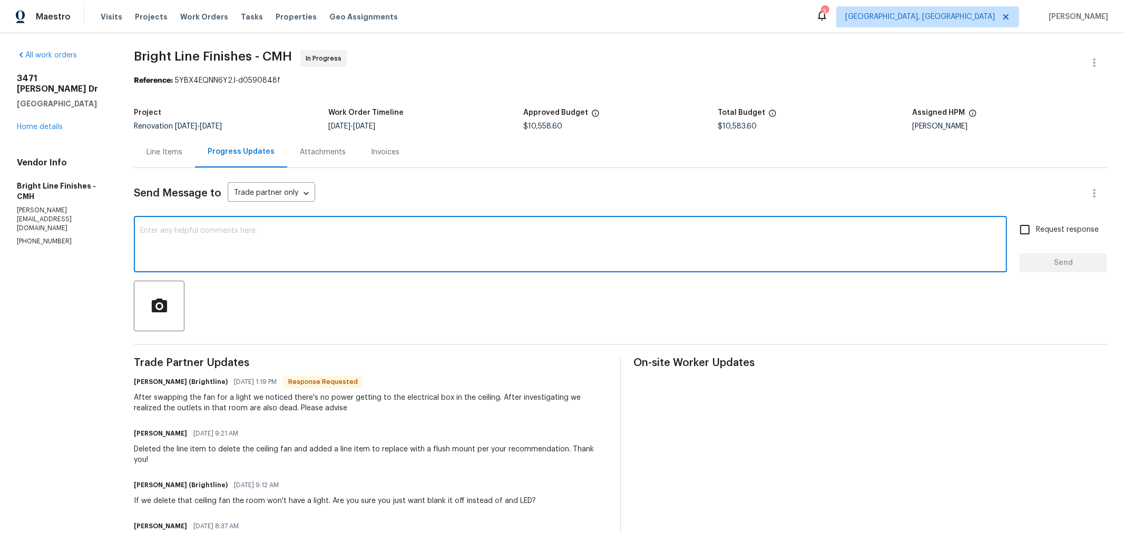
click at [363, 226] on div "x ​" at bounding box center [571, 246] width 874 height 54
type textarea "Please have an electrician assess and let me know what repairs are needed. New …"
click at [1078, 222] on label "Request response" at bounding box center [1056, 230] width 85 height 22
click at [1036, 222] on input "Request response" at bounding box center [1025, 230] width 22 height 22
checkbox input "true"
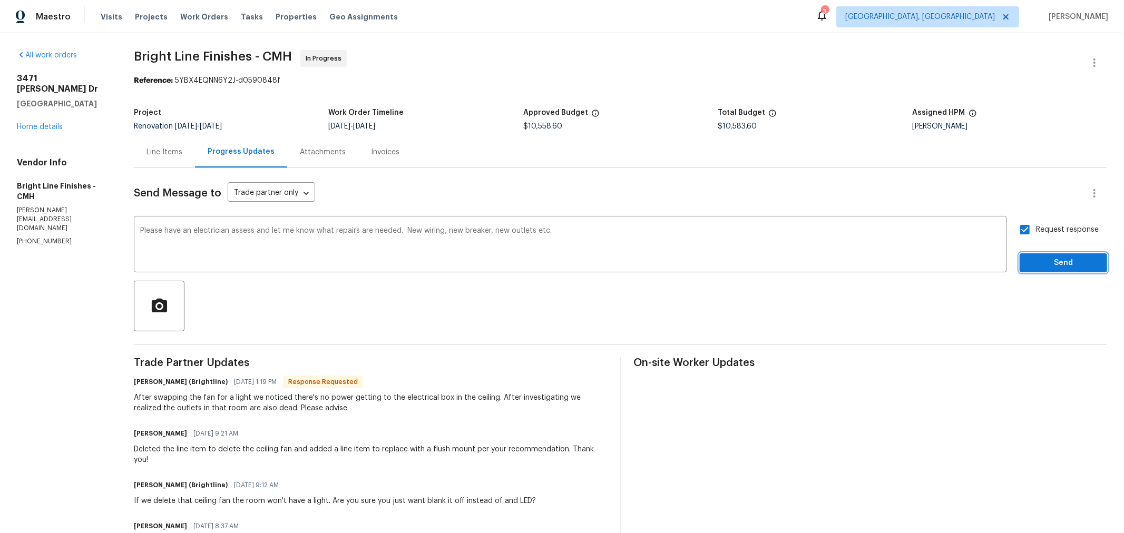
click at [1055, 264] on span "Send" at bounding box center [1063, 263] width 71 height 13
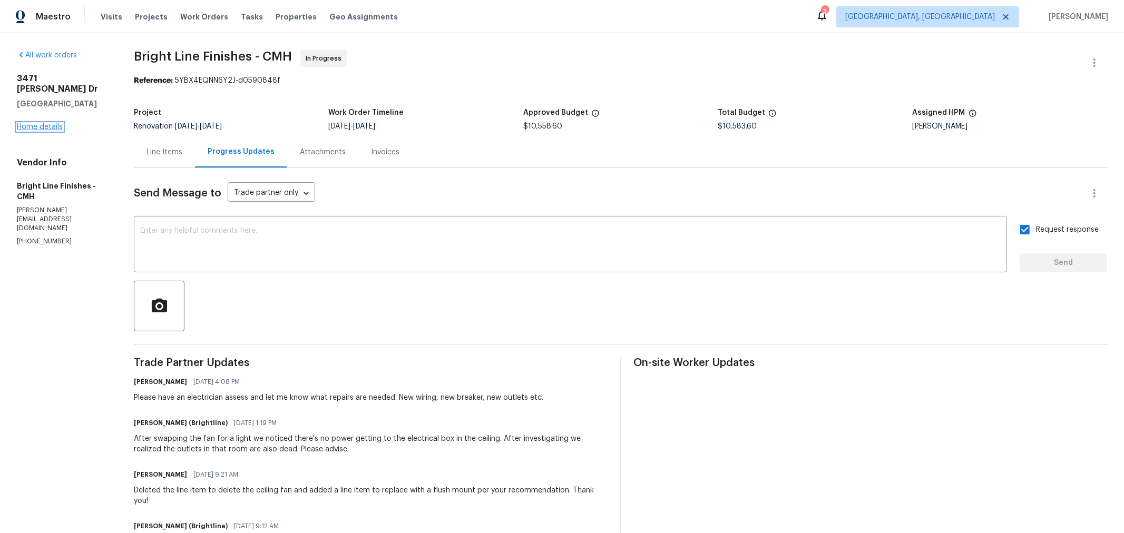
click at [56, 123] on link "Home details" at bounding box center [40, 126] width 46 height 7
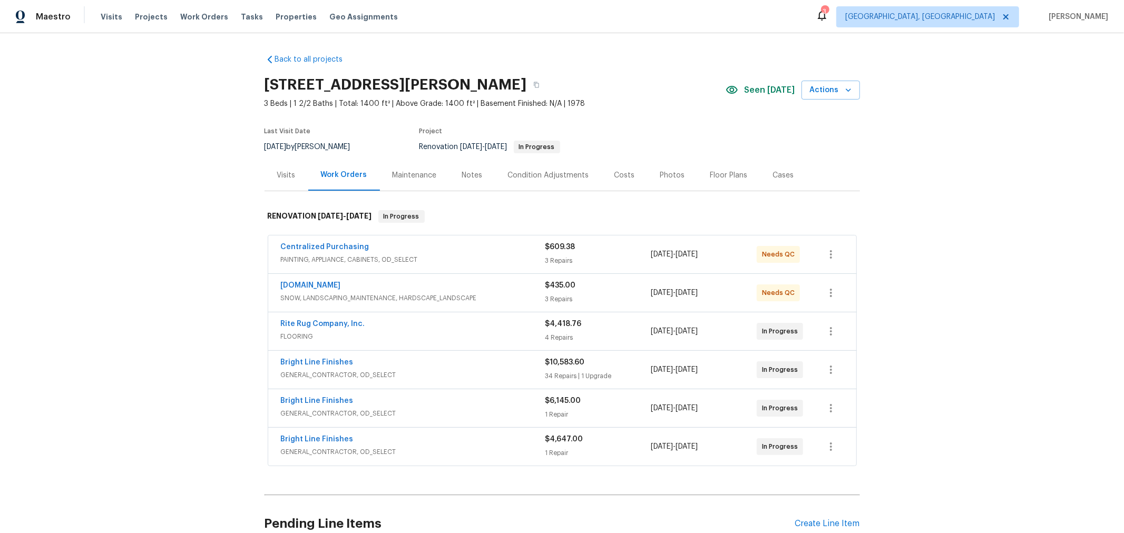
click at [878, 209] on div "Back to all projects [STREET_ADDRESS][PERSON_NAME] 3 Beds | 1 2/2 Baths | Total…" at bounding box center [562, 283] width 1124 height 500
click at [1030, 212] on div "Back to all projects [STREET_ADDRESS][PERSON_NAME] 3 Beds | 1 2/2 Baths | Total…" at bounding box center [562, 283] width 1124 height 500
click at [223, 142] on div "Back to all projects [STREET_ADDRESS][PERSON_NAME] 3 Beds | 1 2/2 Baths | Total…" at bounding box center [562, 283] width 1124 height 500
click at [286, 18] on span "Properties" at bounding box center [296, 17] width 41 height 11
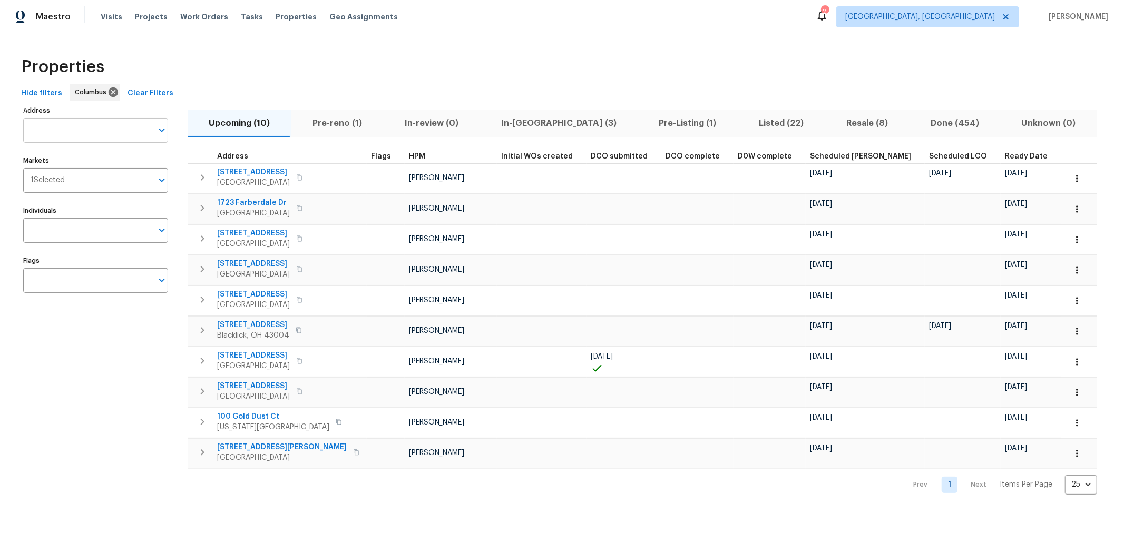
click at [111, 125] on input "Address" at bounding box center [87, 130] width 129 height 25
type input "1068"
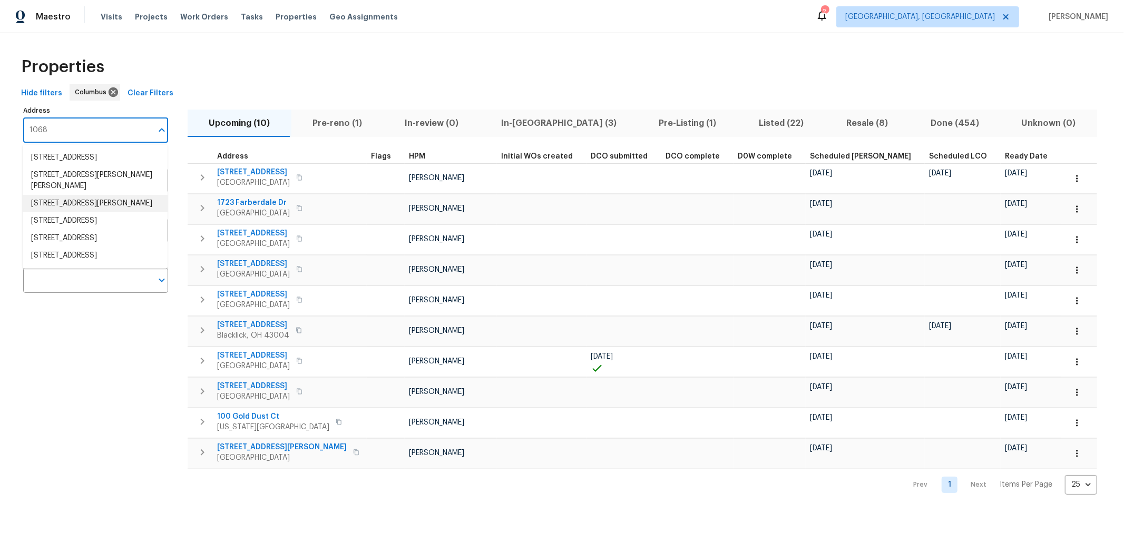
click at [96, 201] on li "[STREET_ADDRESS][PERSON_NAME]" at bounding box center [95, 203] width 145 height 17
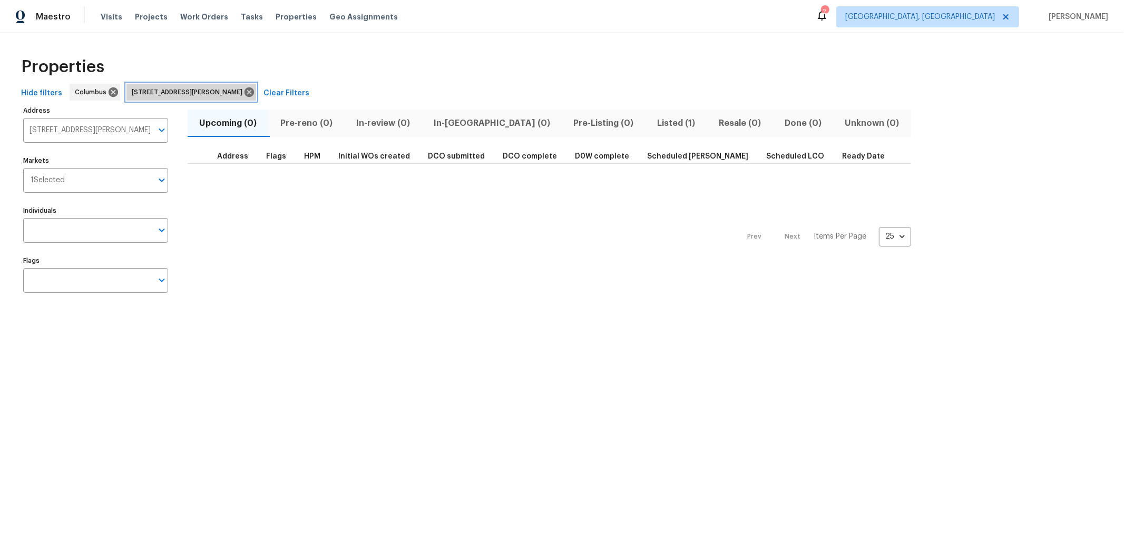
drag, startPoint x: 254, startPoint y: 93, endPoint x: 249, endPoint y: 96, distance: 5.7
click at [254, 93] on icon at bounding box center [249, 92] width 9 height 9
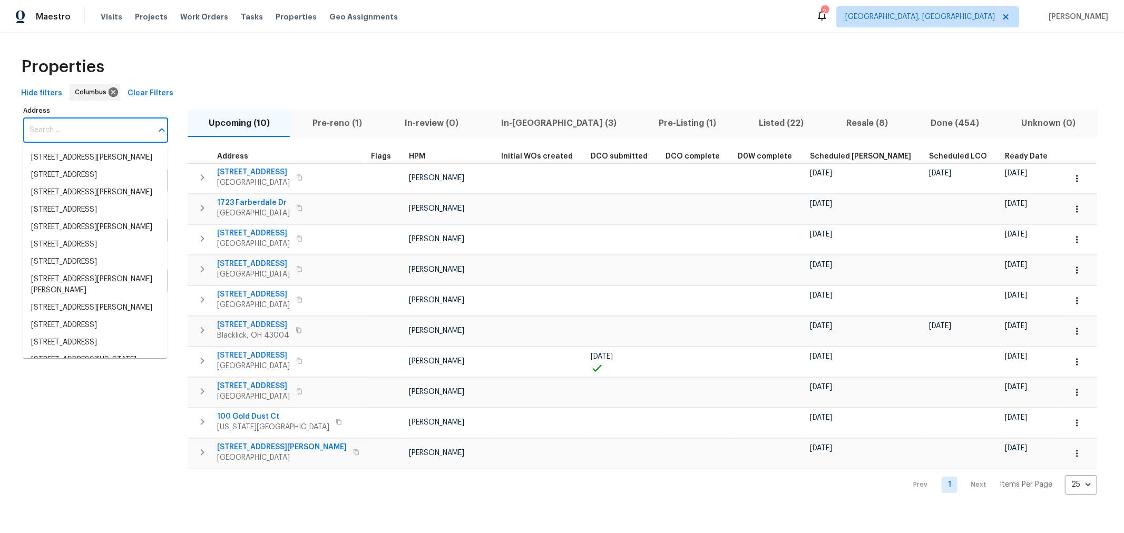
click at [113, 129] on input "Address" at bounding box center [87, 130] width 129 height 25
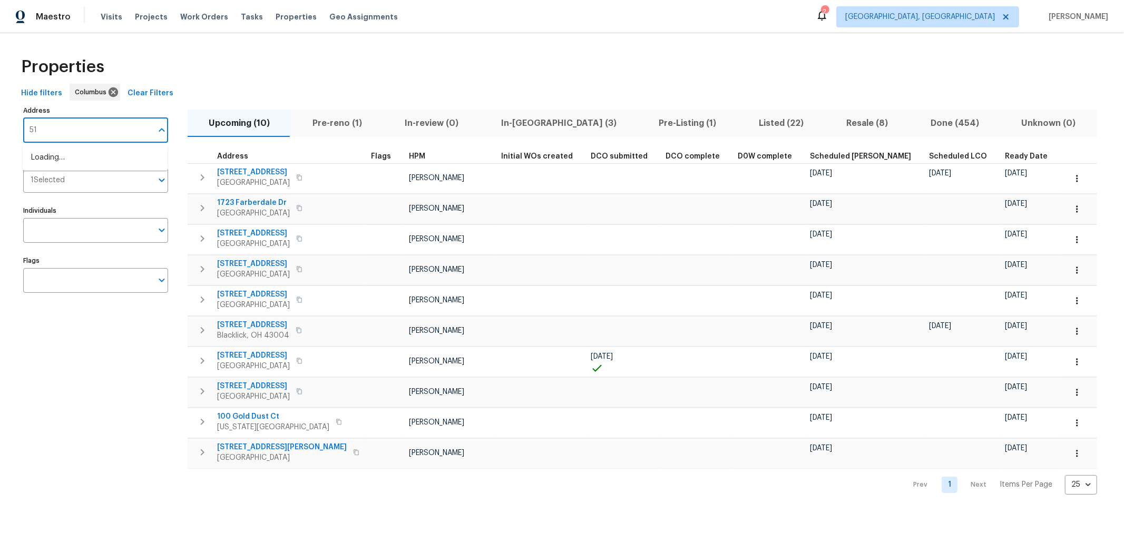
type input "51"
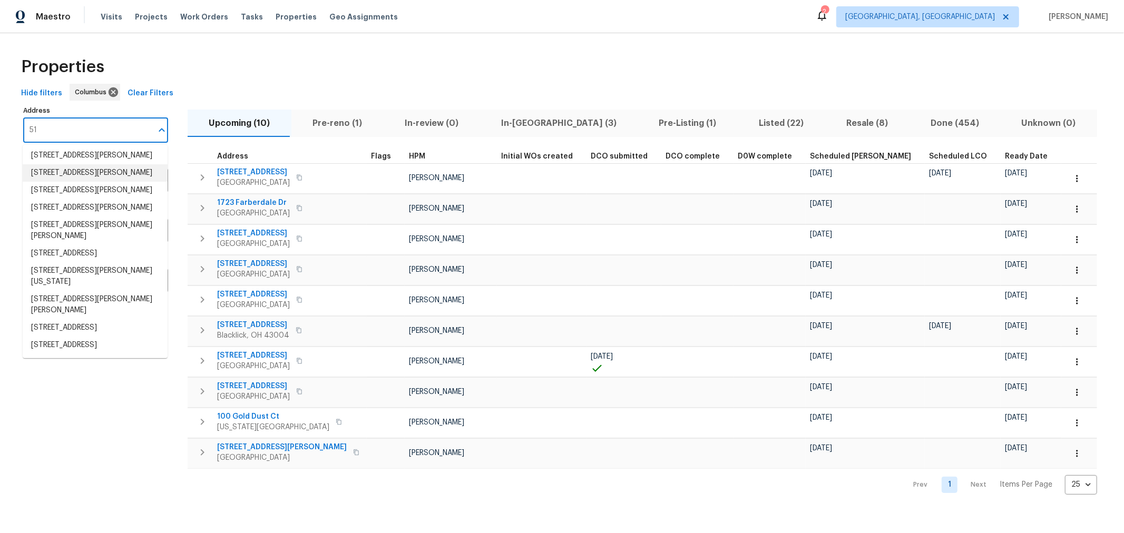
scroll to position [254, 0]
click at [78, 269] on li "[STREET_ADDRESS][PERSON_NAME][US_STATE]" at bounding box center [95, 277] width 145 height 28
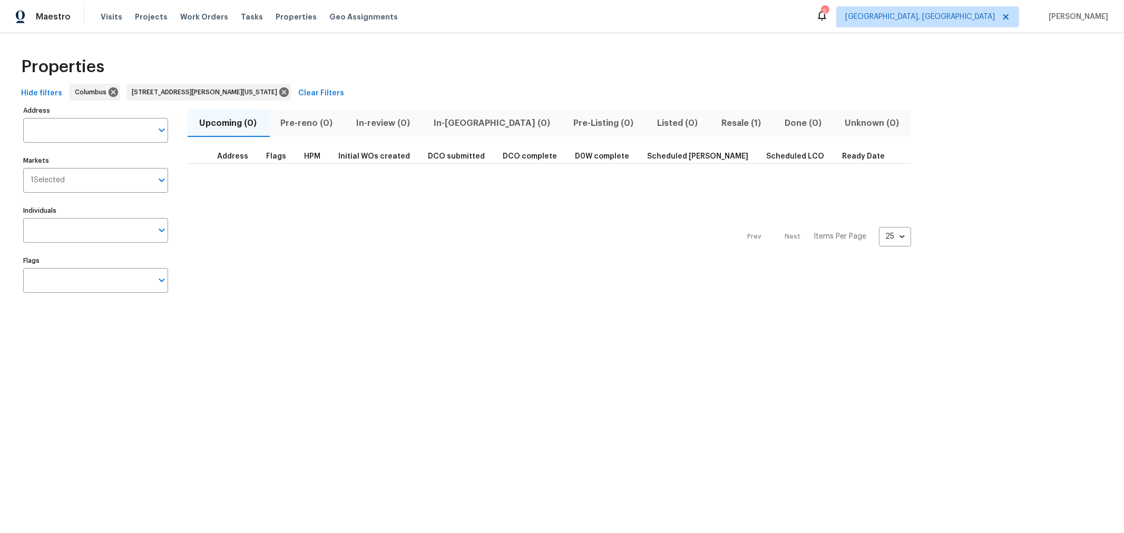
type input "[STREET_ADDRESS][PERSON_NAME][US_STATE]"
click at [278, 90] on icon at bounding box center [284, 92] width 12 height 12
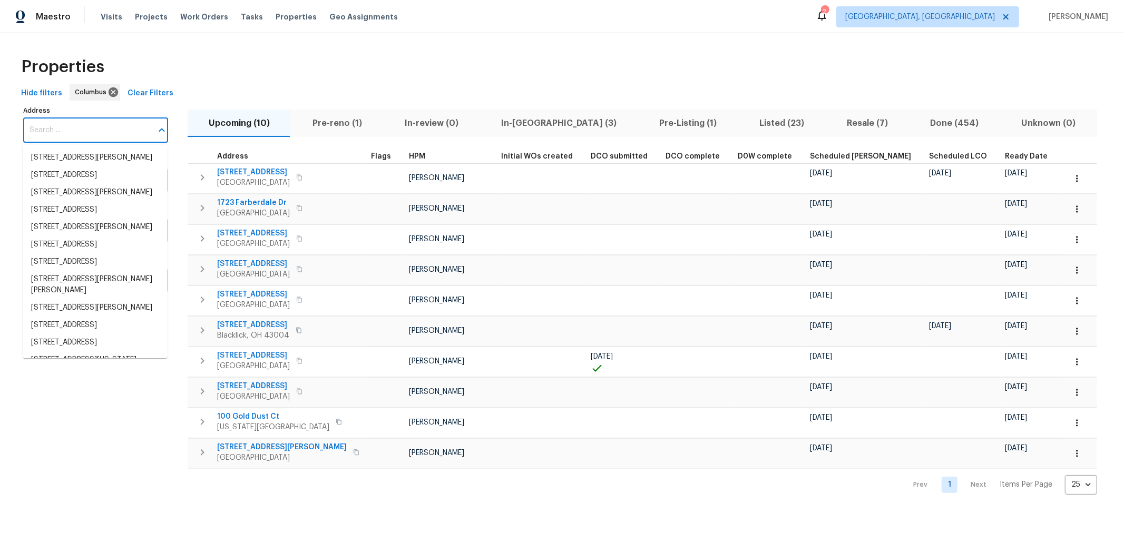
click at [73, 134] on input "Address" at bounding box center [87, 130] width 129 height 25
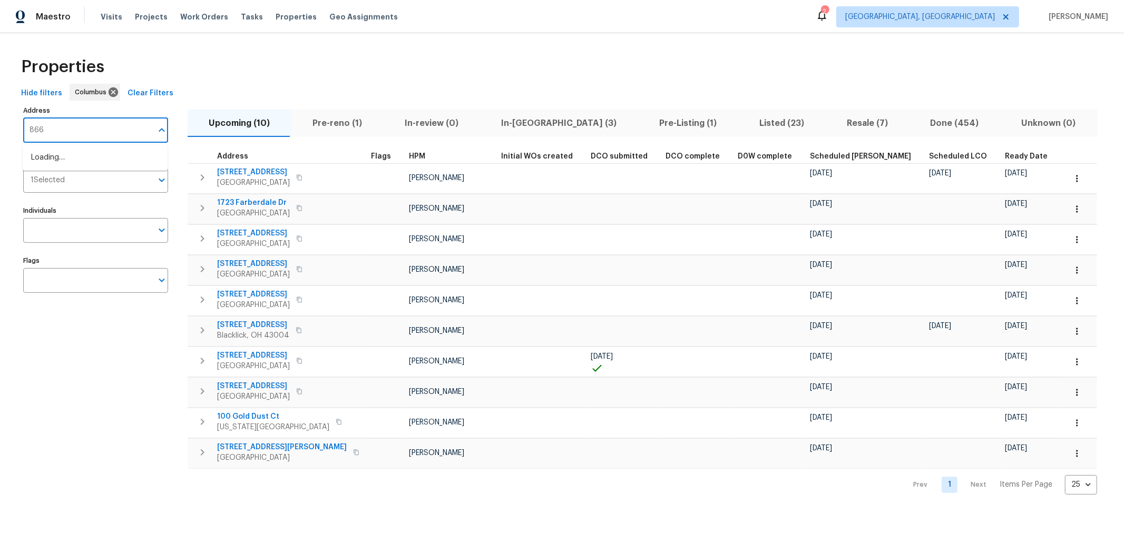
type input "8665"
click at [82, 158] on li "[STREET_ADDRESS]" at bounding box center [95, 157] width 145 height 17
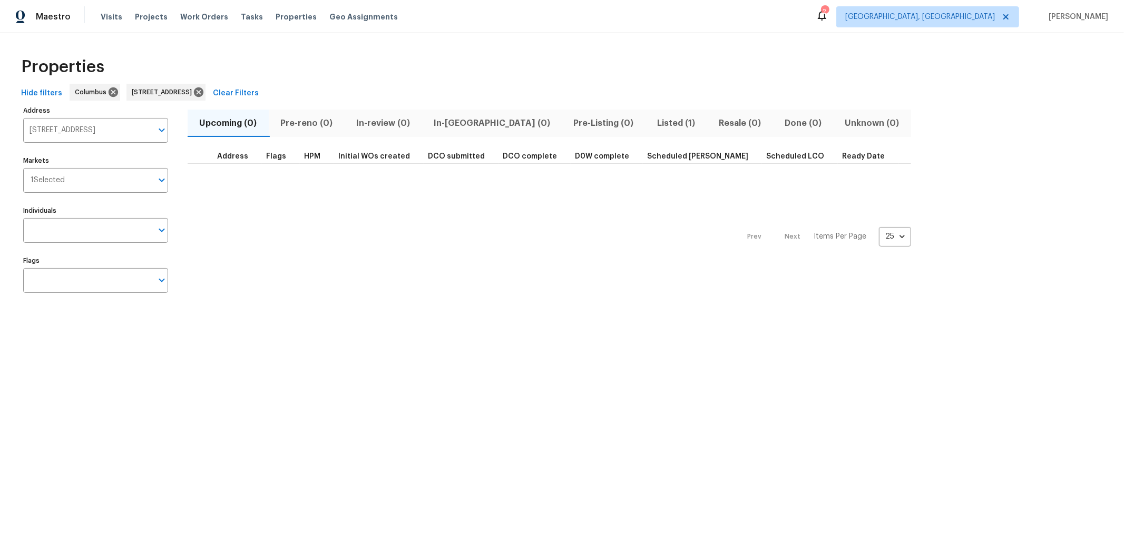
click at [652, 118] on span "Listed (1)" at bounding box center [676, 123] width 49 height 15
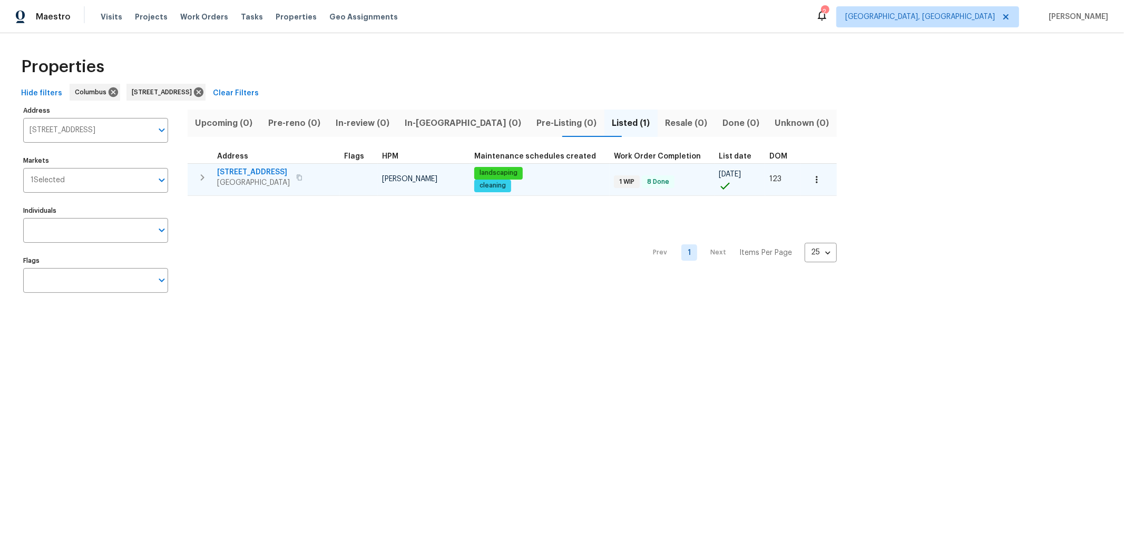
click at [285, 172] on span "[STREET_ADDRESS]" at bounding box center [253, 172] width 73 height 11
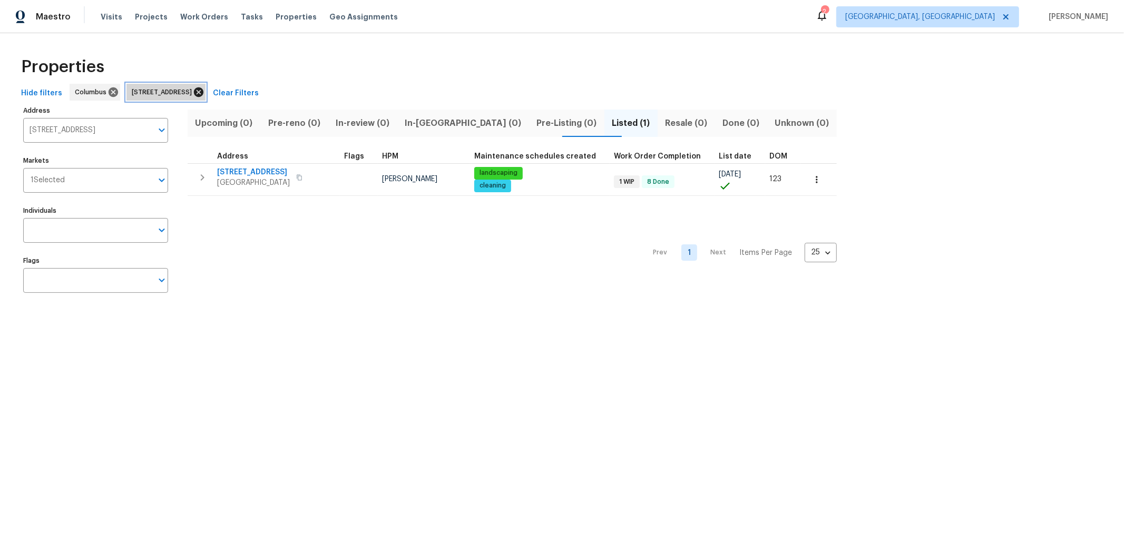
click at [205, 93] on icon at bounding box center [199, 92] width 12 height 12
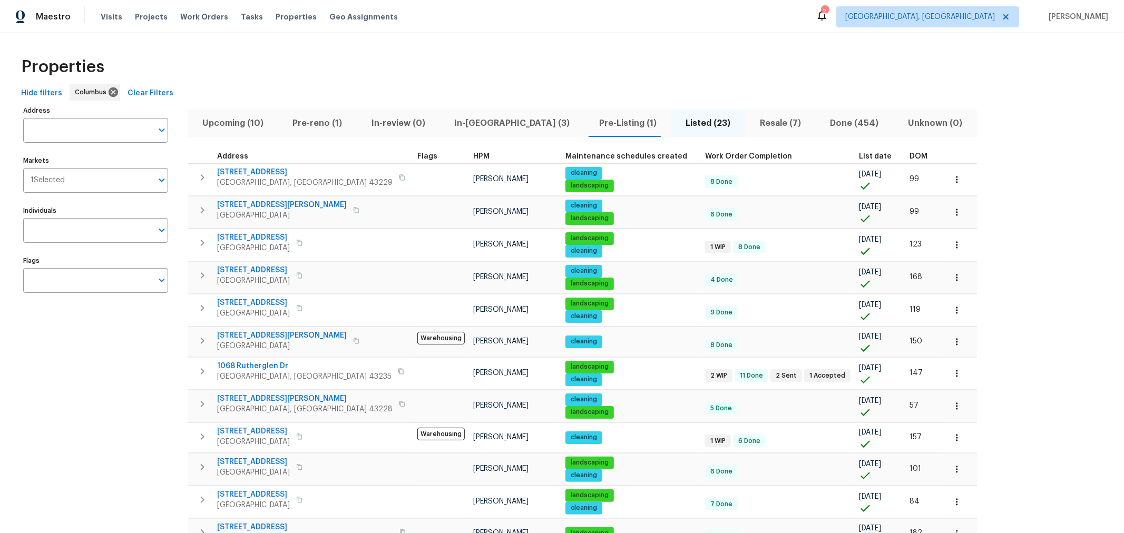
drag, startPoint x: 1053, startPoint y: 220, endPoint x: 1043, endPoint y: 239, distance: 21.0
click at [1053, 220] on div "Address Address Markets 1 Selected Markets Individuals Individuals Flags Flags …" at bounding box center [562, 516] width 1091 height 827
click at [965, 203] on div "Address Address Markets 1 Selected Markets Individuals Individuals Flags Flags …" at bounding box center [562, 516] width 1091 height 827
click at [1039, 147] on div "Address Address Markets 1 Selected Markets Individuals Individuals Flags Flags …" at bounding box center [562, 516] width 1091 height 827
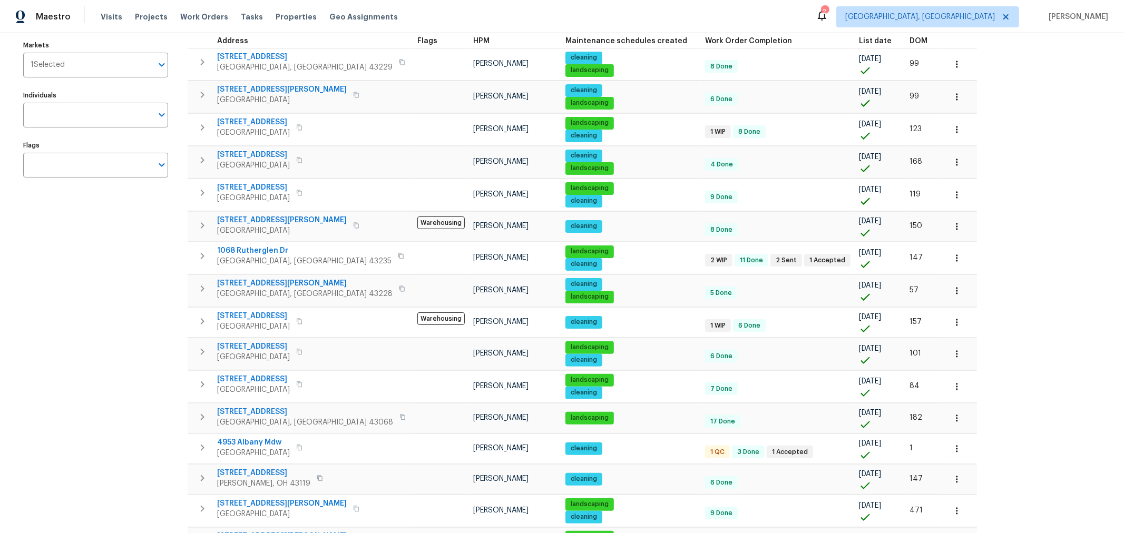
scroll to position [116, 0]
click at [998, 307] on div "Address Address Markets 1 Selected Markets Individuals Individuals Flags Flags …" at bounding box center [562, 400] width 1091 height 827
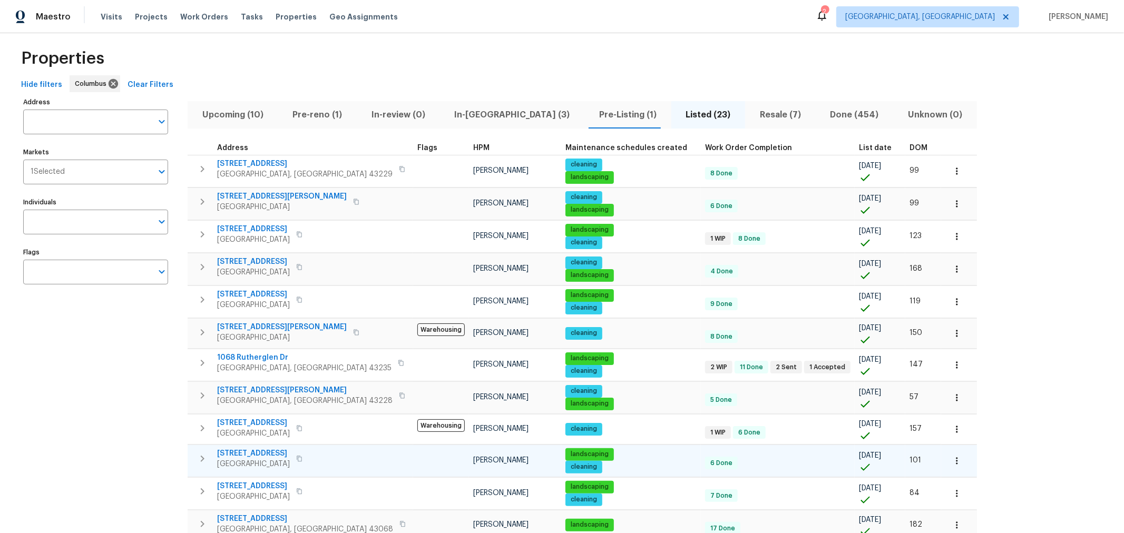
scroll to position [0, 0]
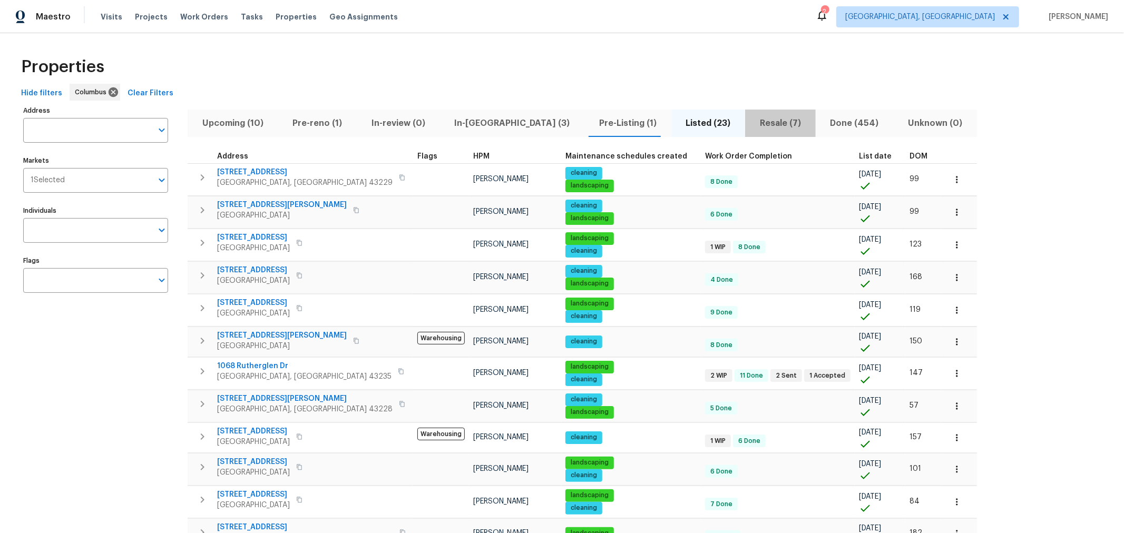
click at [752, 124] on span "Resale (7)" at bounding box center [781, 123] width 58 height 15
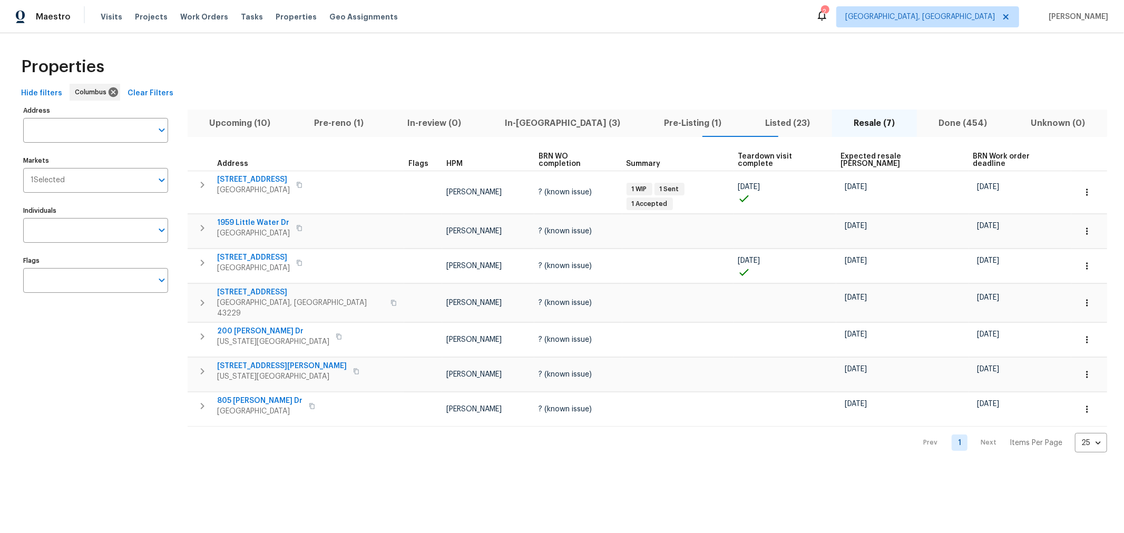
click at [358, 61] on div "Properties" at bounding box center [562, 67] width 1091 height 34
click at [240, 125] on span "Upcoming (10)" at bounding box center [240, 123] width 92 height 15
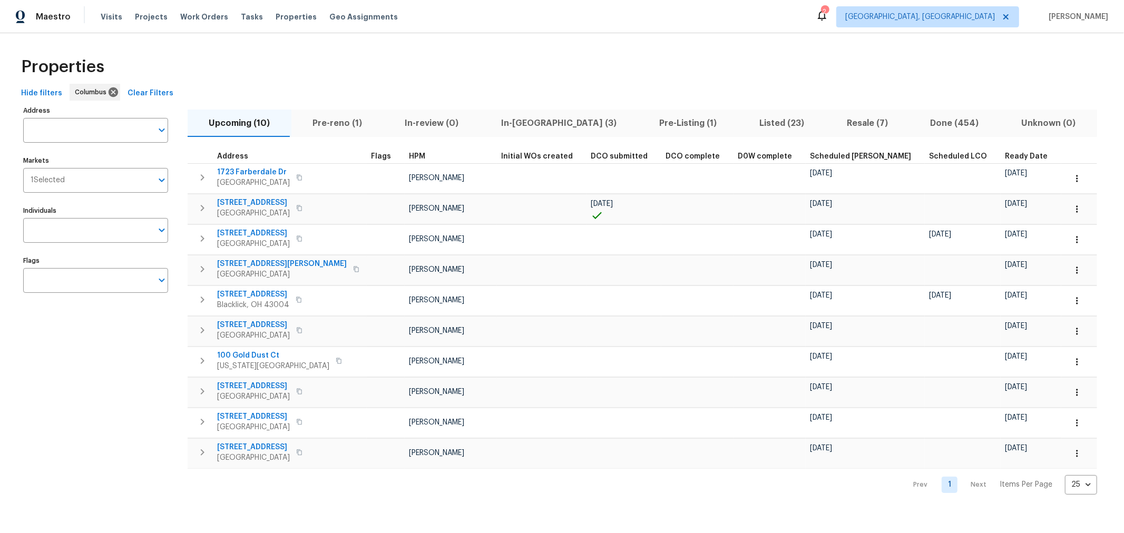
click at [1005, 156] on span "Ready Date" at bounding box center [1026, 156] width 43 height 7
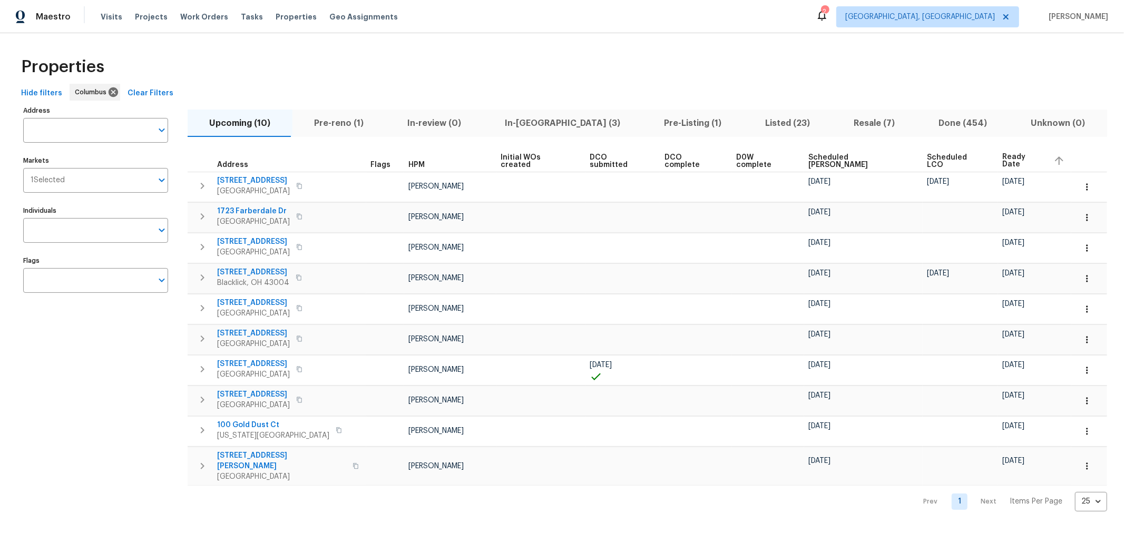
click at [529, 120] on span "In-reno (3)" at bounding box center [563, 123] width 147 height 15
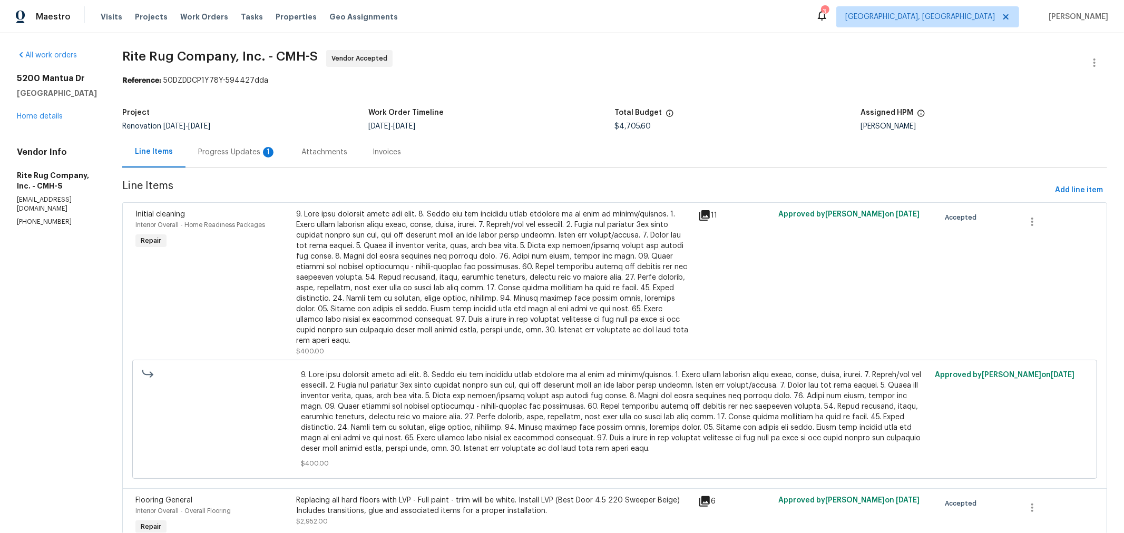
click at [266, 158] on div "Progress Updates 1" at bounding box center [237, 152] width 103 height 31
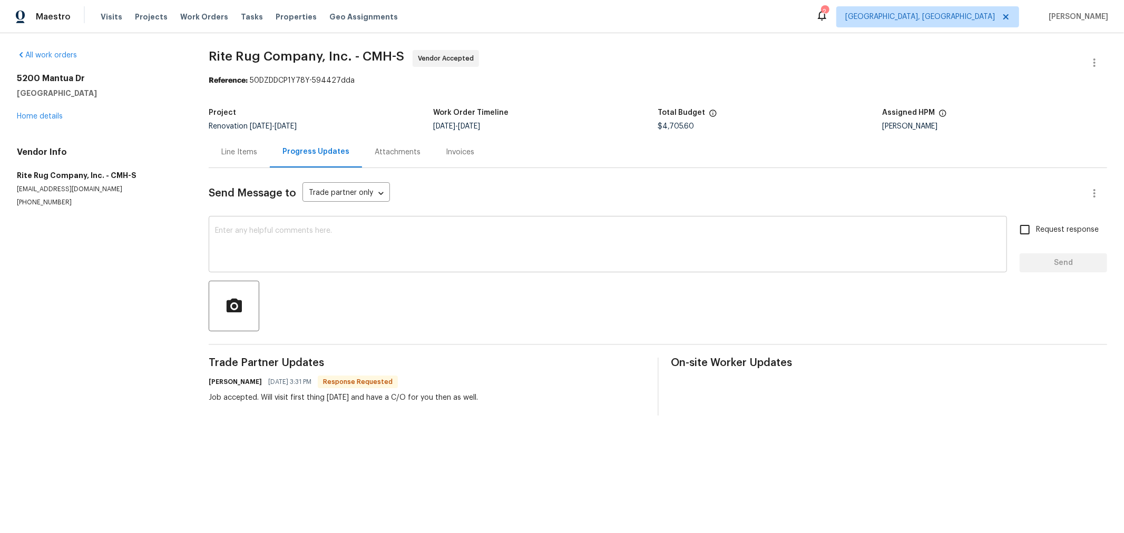
click at [408, 254] on textarea at bounding box center [608, 245] width 786 height 37
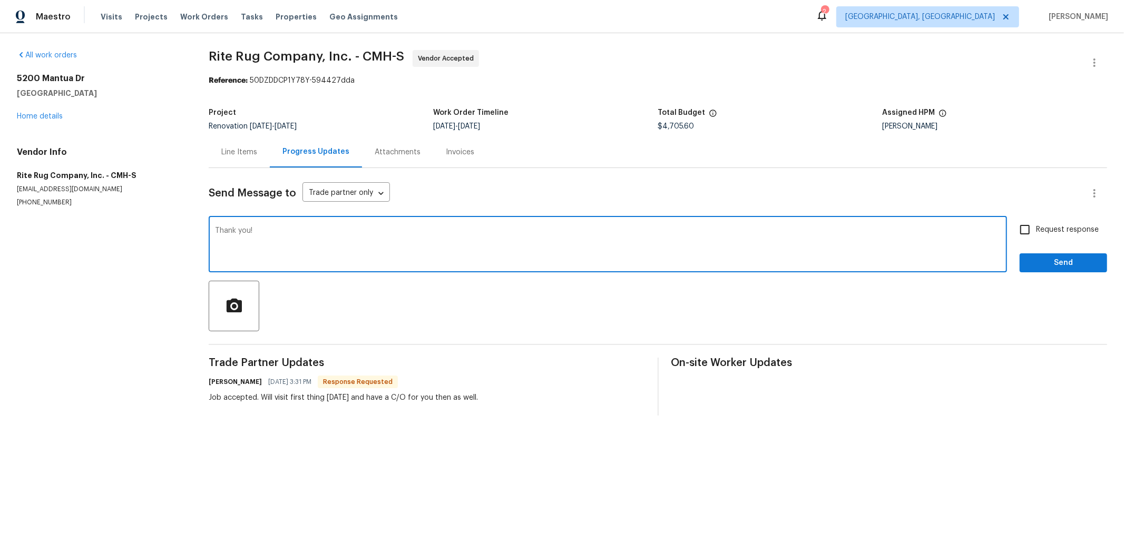
type textarea "Thank you!"
click at [1028, 259] on span "Send" at bounding box center [1063, 263] width 71 height 13
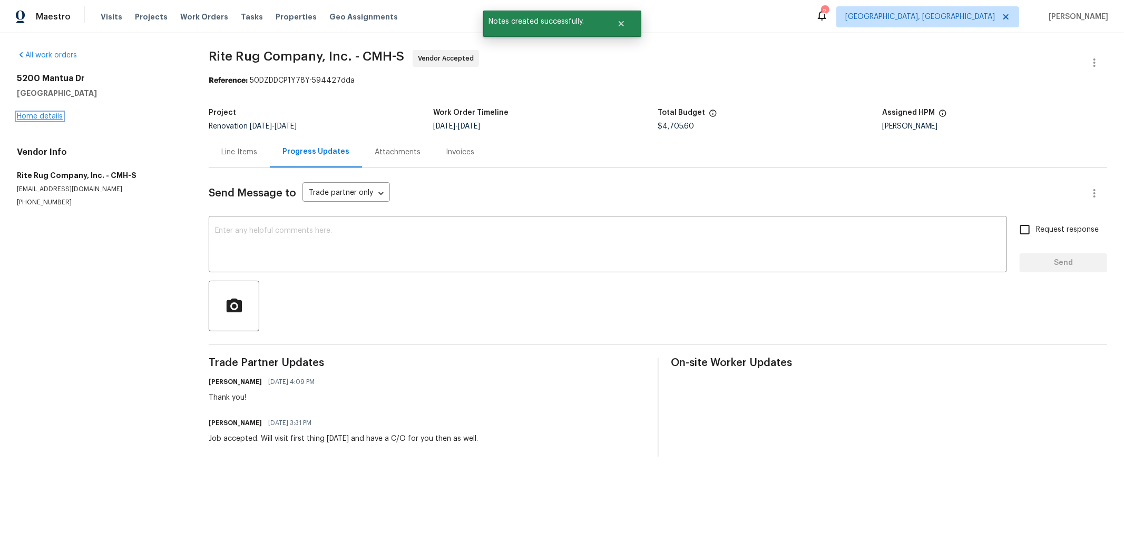
click at [43, 117] on link "Home details" at bounding box center [40, 116] width 46 height 7
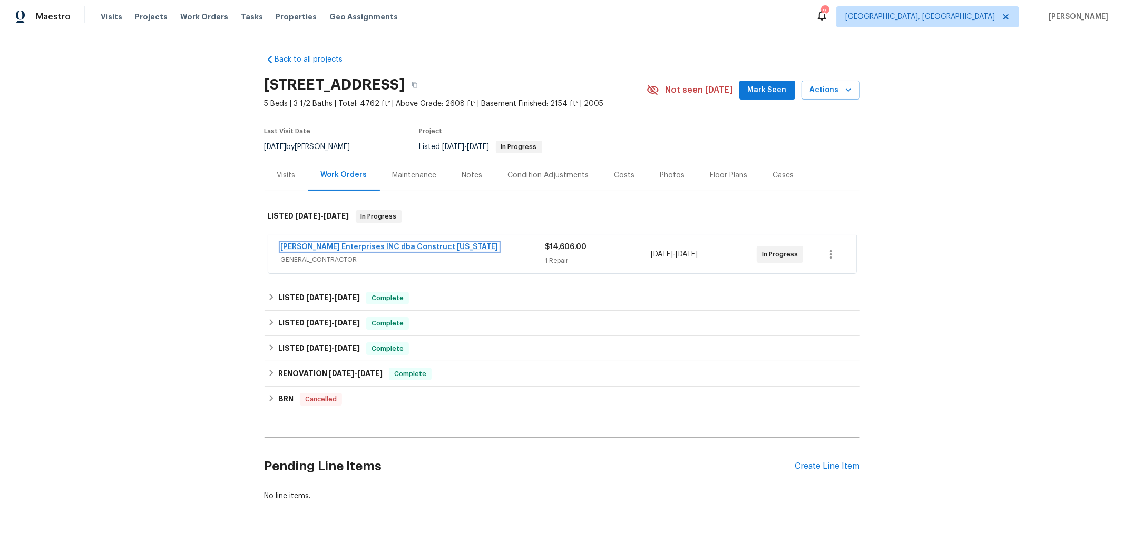
click at [385, 244] on link "Strick Enterprises INC dba Construct Ohio" at bounding box center [390, 247] width 218 height 7
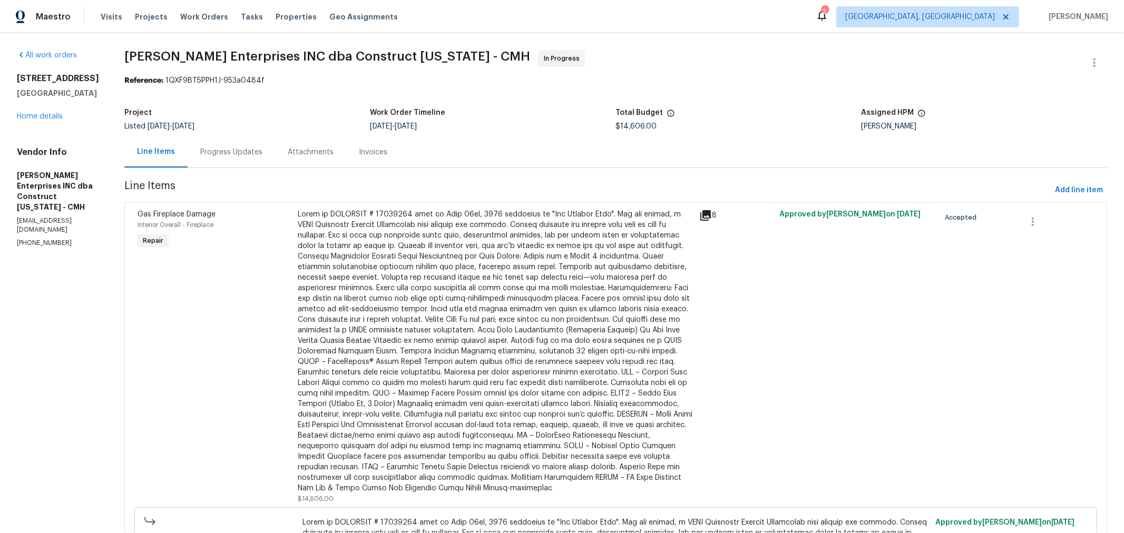
click at [263, 160] on div "Progress Updates" at bounding box center [232, 152] width 88 height 31
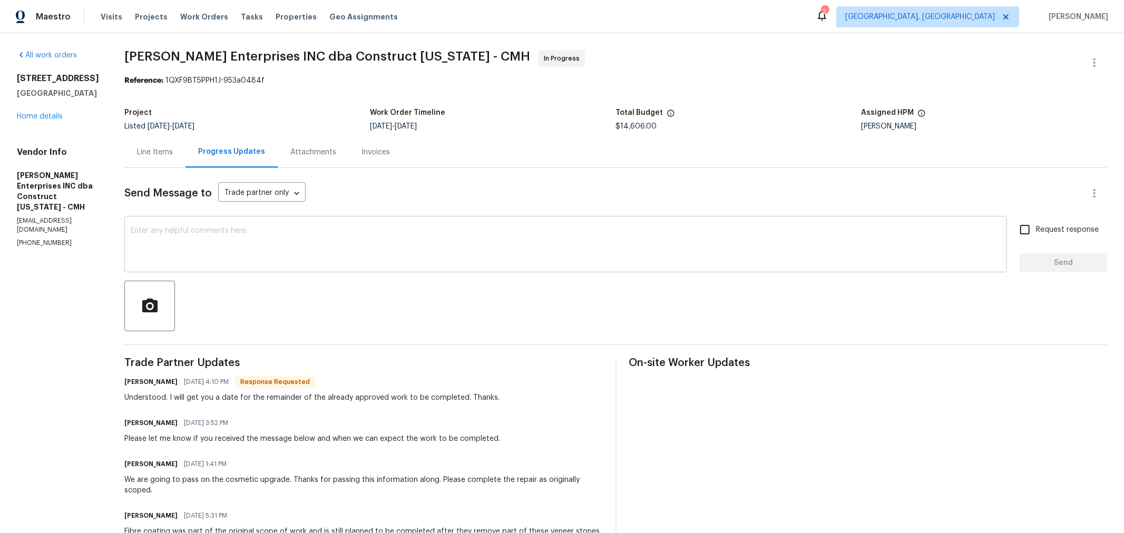
click at [342, 233] on textarea at bounding box center [566, 245] width 870 height 37
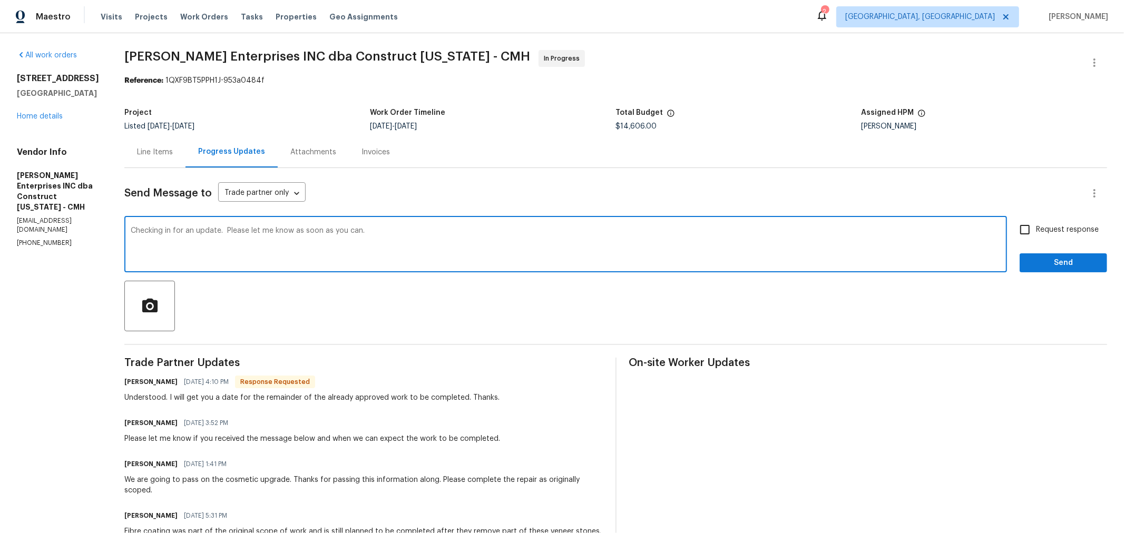
type textarea "Checking in for an update. Please let me know as soon as you can."
click at [1015, 233] on input "Request response" at bounding box center [1025, 230] width 22 height 22
checkbox input "true"
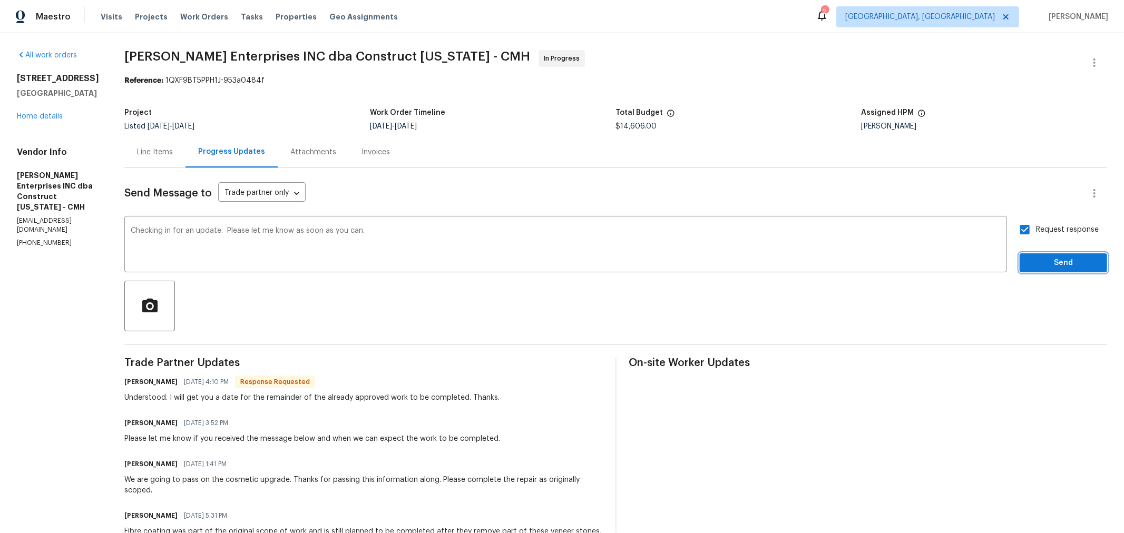
click at [1035, 259] on span "Send" at bounding box center [1063, 263] width 71 height 13
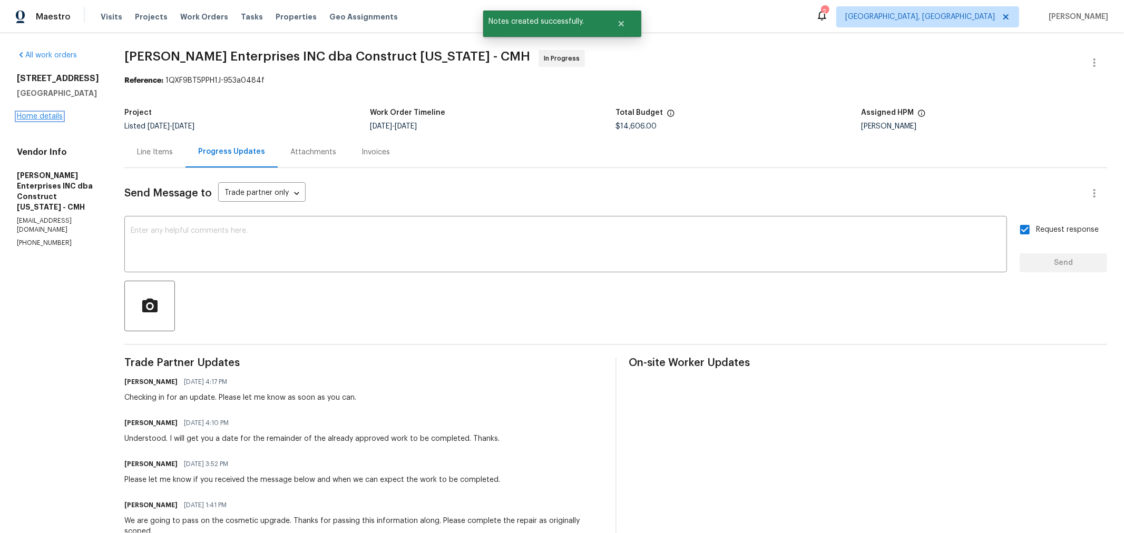
click at [46, 120] on link "Home details" at bounding box center [40, 116] width 46 height 7
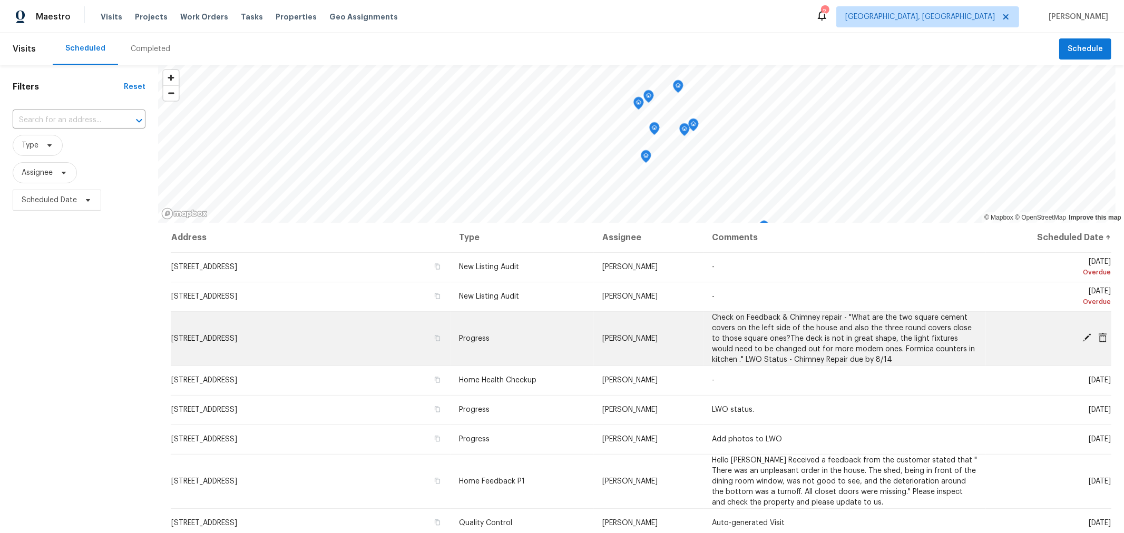
click at [1083, 334] on icon at bounding box center [1087, 337] width 9 height 9
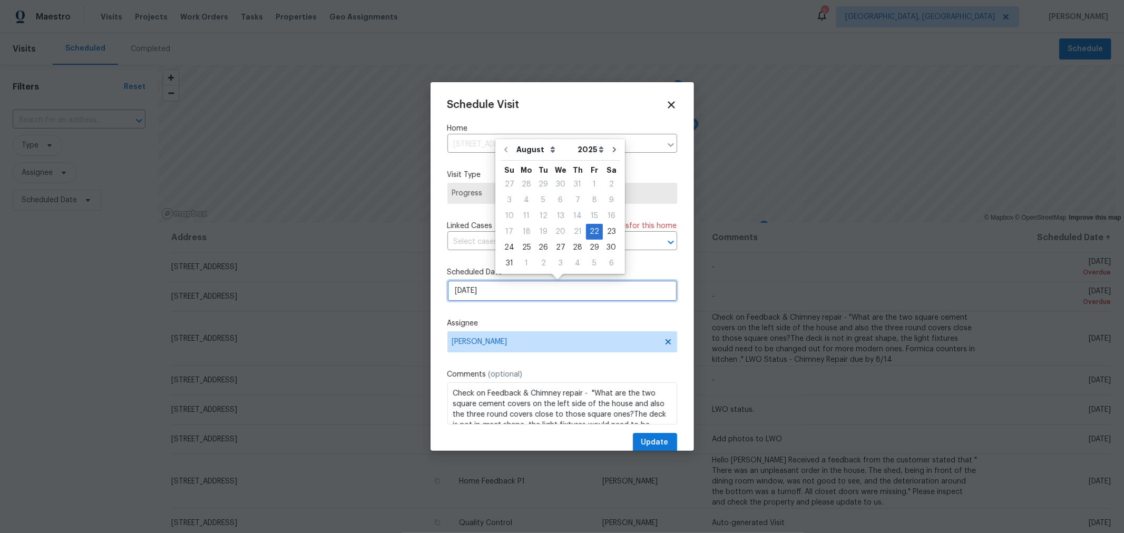
click at [499, 289] on input "[DATE]" at bounding box center [563, 290] width 230 height 21
click at [527, 241] on div "25" at bounding box center [526, 247] width 17 height 15
type input "[DATE]"
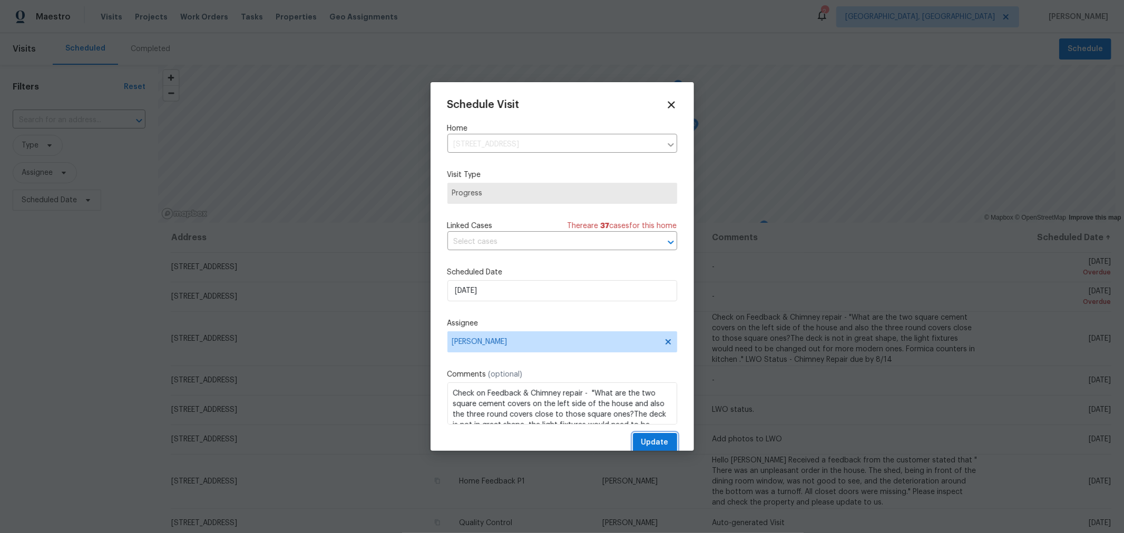
click at [654, 436] on button "Update" at bounding box center [655, 443] width 44 height 20
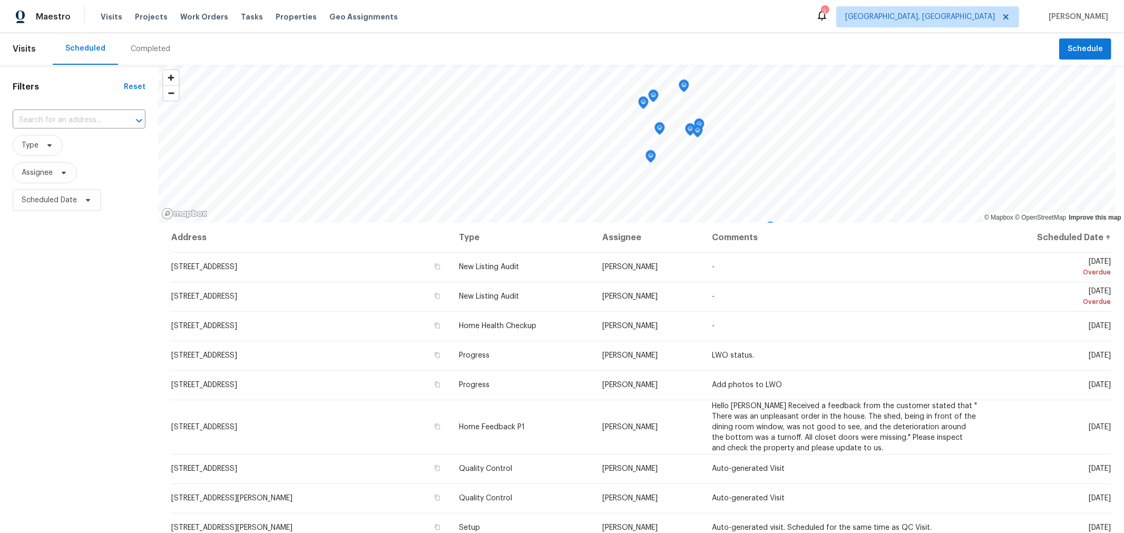
click at [148, 49] on div "Completed" at bounding box center [151, 49] width 40 height 11
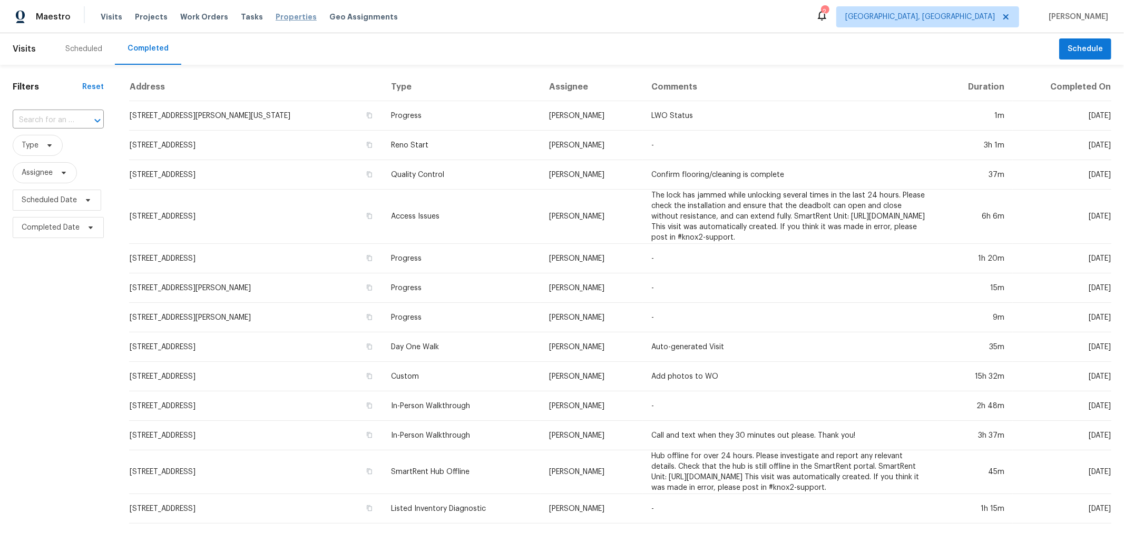
click at [288, 18] on span "Properties" at bounding box center [296, 17] width 41 height 11
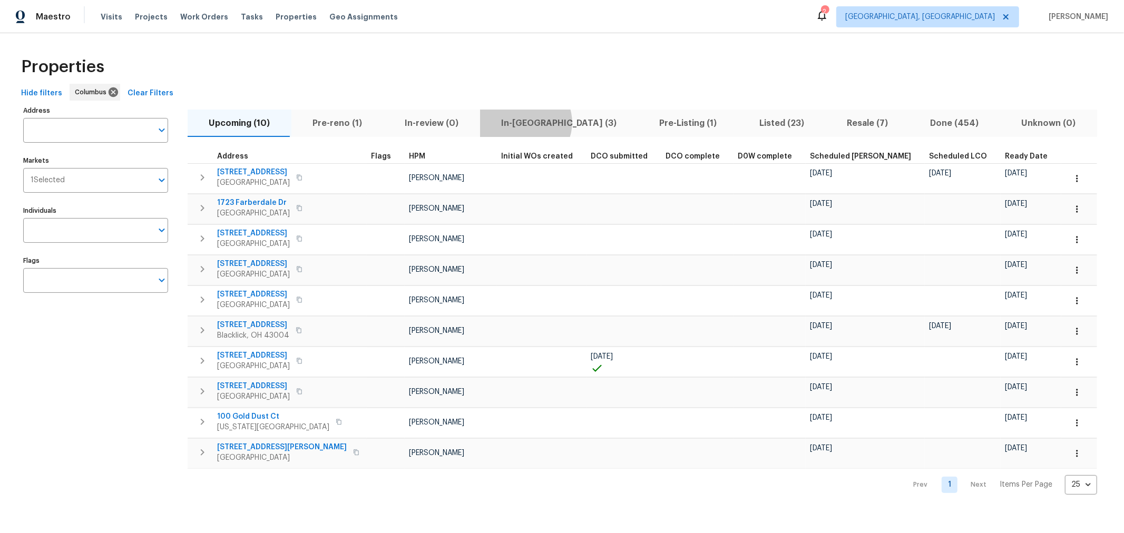
click at [518, 122] on span "In-[GEOGRAPHIC_DATA] (3)" at bounding box center [559, 123] width 145 height 15
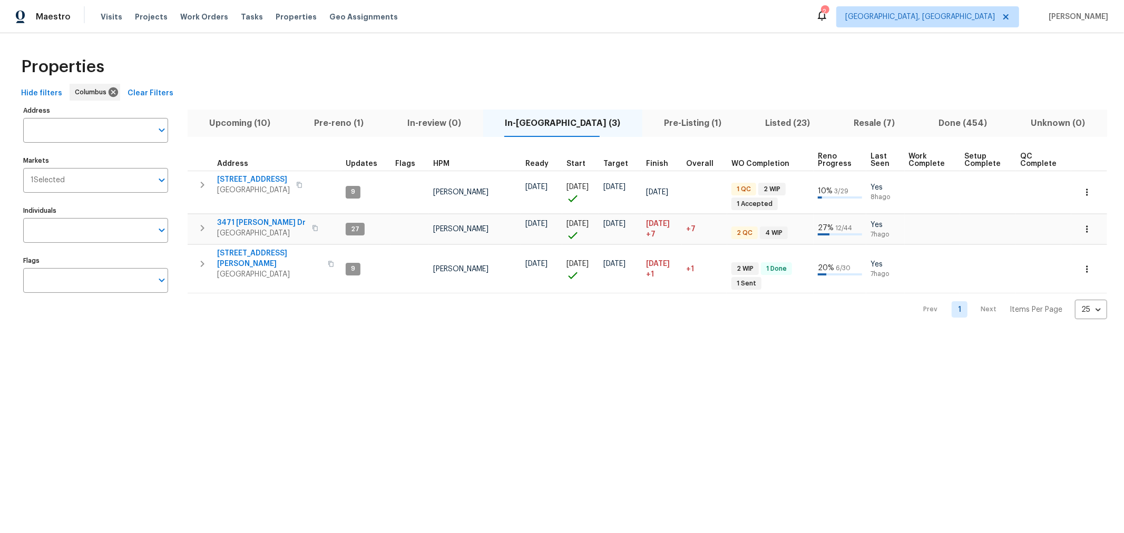
click at [334, 131] on button "Pre-reno (1)" at bounding box center [339, 123] width 93 height 27
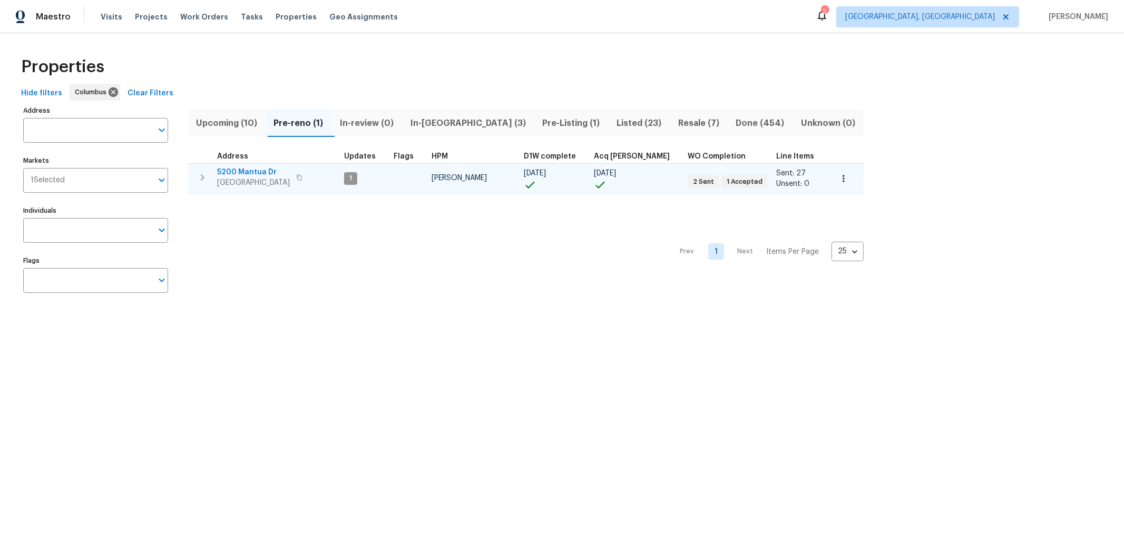
click at [247, 173] on span "5200 Mantua Dr" at bounding box center [253, 172] width 73 height 11
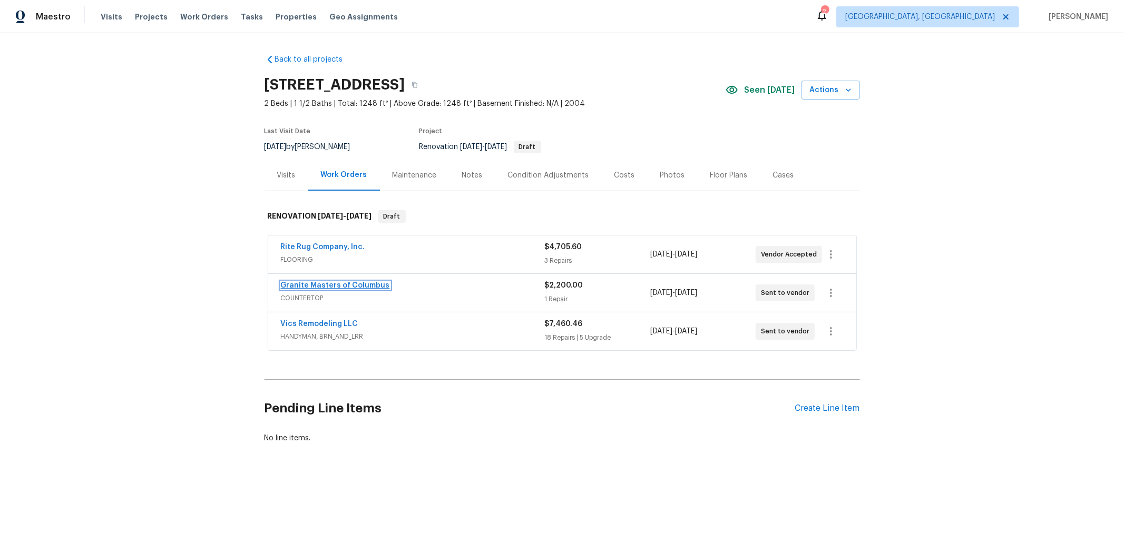
click at [331, 283] on link "Granite Masters of Columbus" at bounding box center [335, 285] width 109 height 7
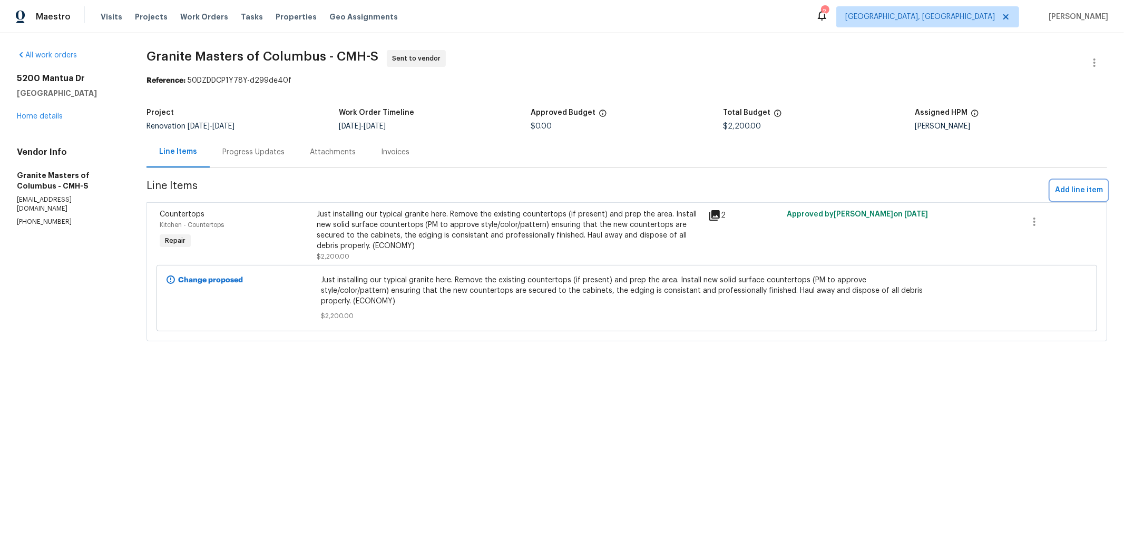
click at [1074, 191] on span "Add line item" at bounding box center [1079, 190] width 48 height 13
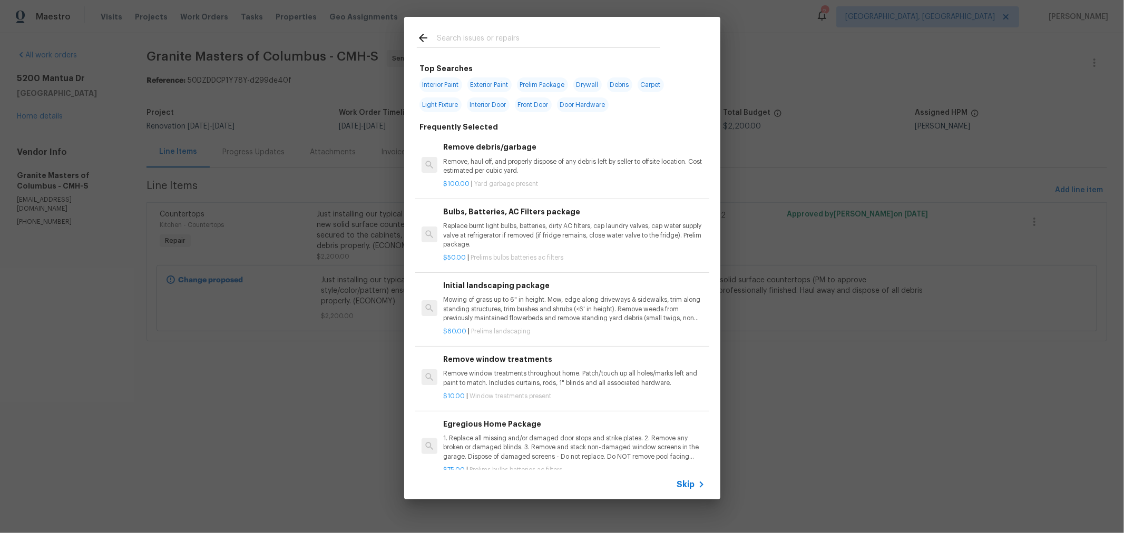
click at [480, 44] on input "text" at bounding box center [549, 40] width 224 height 16
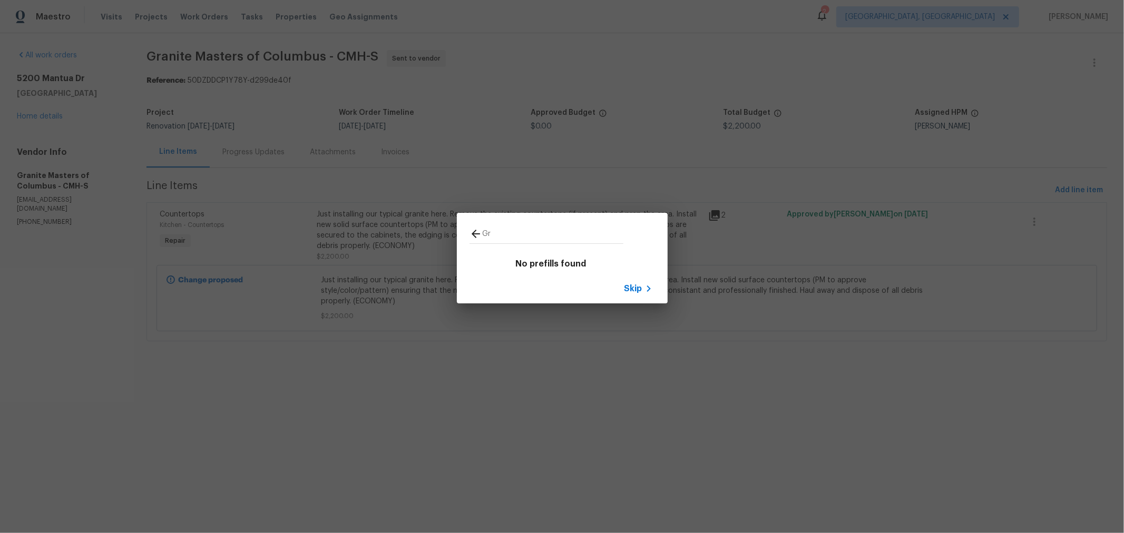
type input "G"
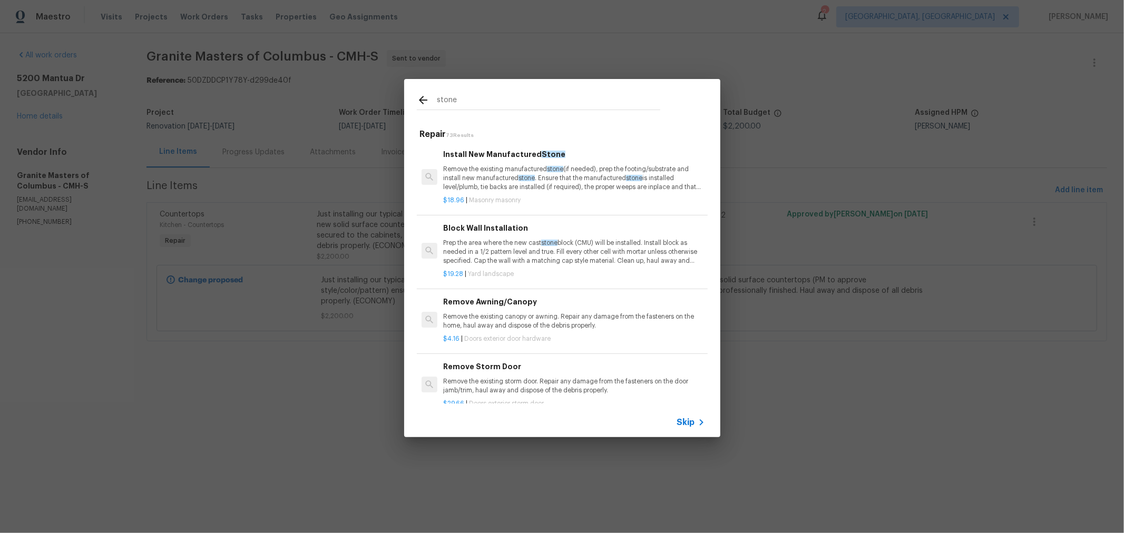
drag, startPoint x: 520, startPoint y: 107, endPoint x: 392, endPoint y: 95, distance: 128.6
click at [392, 95] on div "stone Repair 73 Results Install New Manufactured Stone Remove the existing manu…" at bounding box center [562, 258] width 1124 height 517
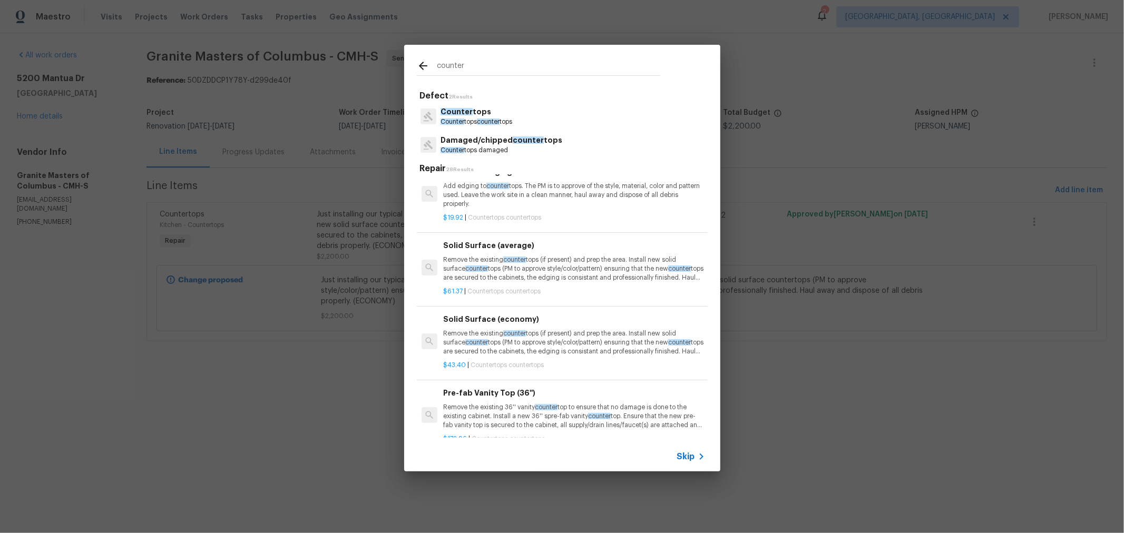
scroll to position [351, 0]
type input "counter"
click at [575, 335] on div "Solid Surface (economy) Remove the existing counter tops (if present) and prep …" at bounding box center [573, 334] width 261 height 43
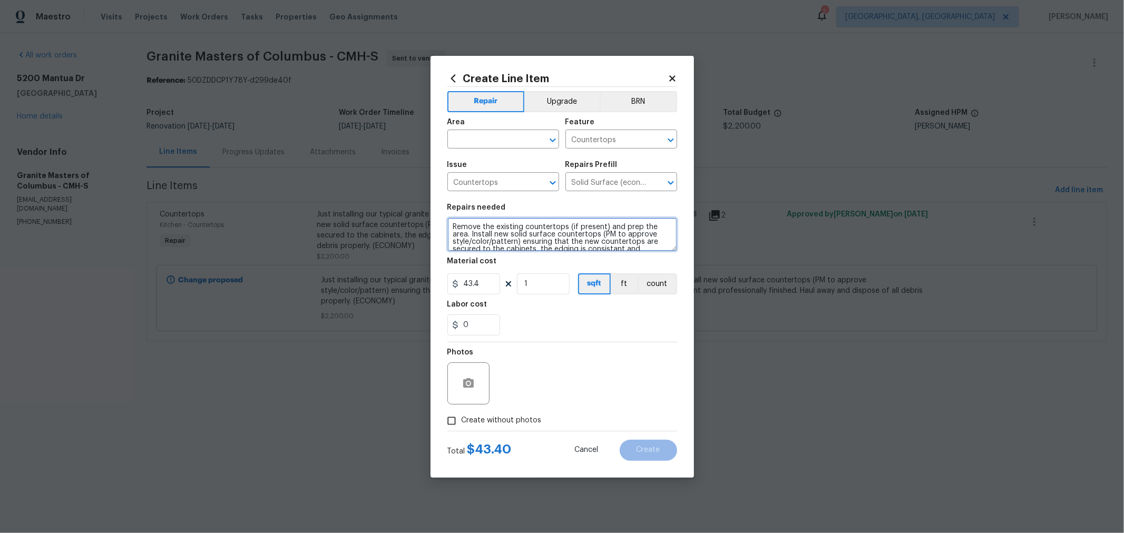
click at [453, 222] on textarea "Remove the existing countertops (if present) and prep the area. Install new sol…" at bounding box center [563, 235] width 230 height 34
type textarea "FOR ACCOUNTING PURPOSES ONLY - UPGRADE TRACKING Remove the existing countertops…"
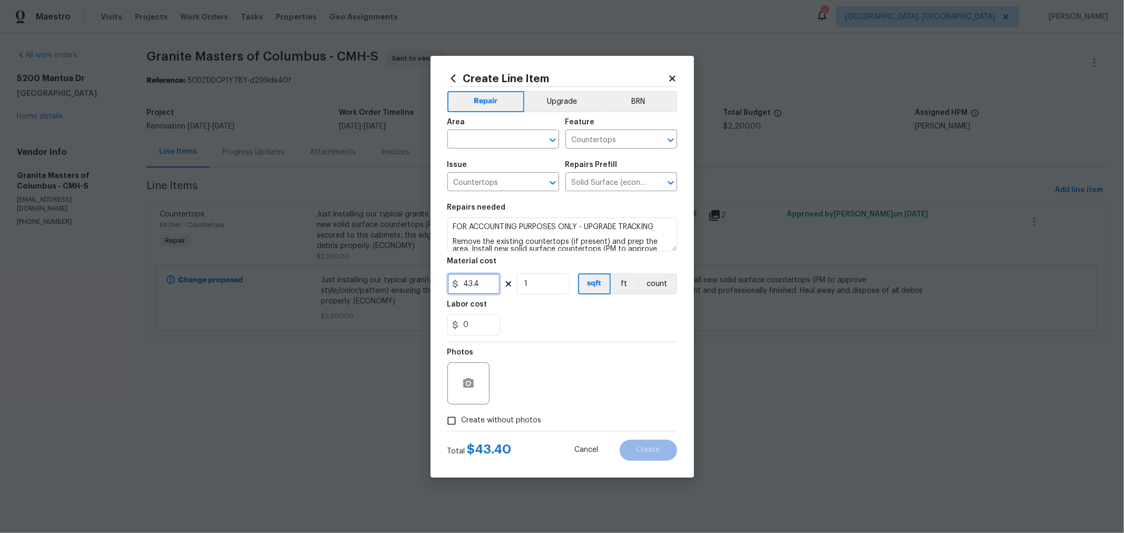
click at [486, 285] on input "43.4" at bounding box center [474, 284] width 53 height 21
drag, startPoint x: 536, startPoint y: 283, endPoint x: 491, endPoint y: 282, distance: 45.3
click at [491, 282] on div "43.4 1 sqft ft count" at bounding box center [563, 284] width 230 height 21
type input "10"
type input "66"
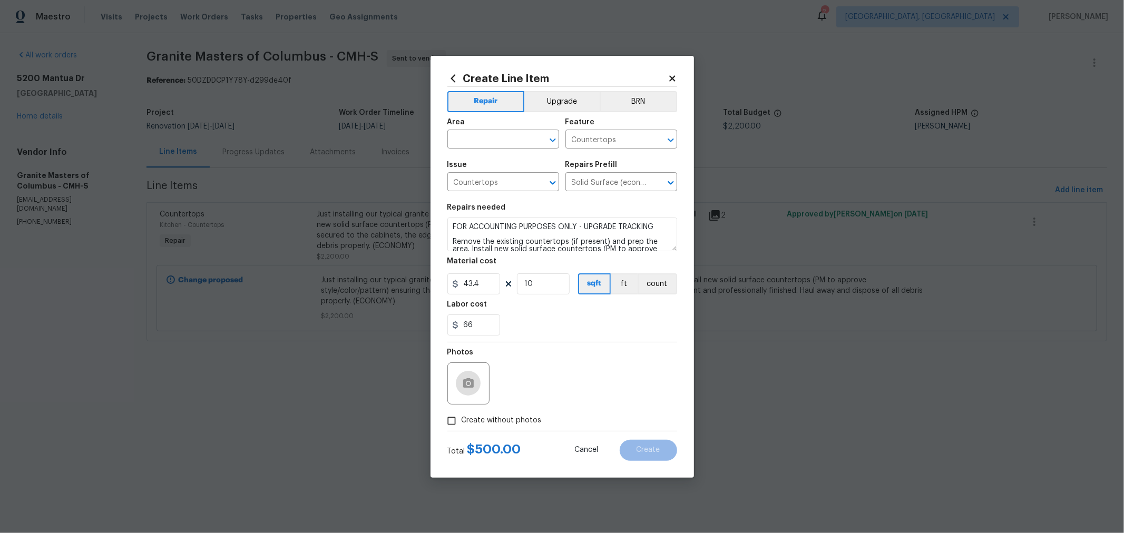
click at [520, 425] on span "Create without photos" at bounding box center [502, 420] width 80 height 11
click at [462, 425] on input "Create without photos" at bounding box center [452, 421] width 20 height 20
checkbox input "true"
click at [560, 387] on textarea at bounding box center [587, 384] width 179 height 42
type textarea "H"
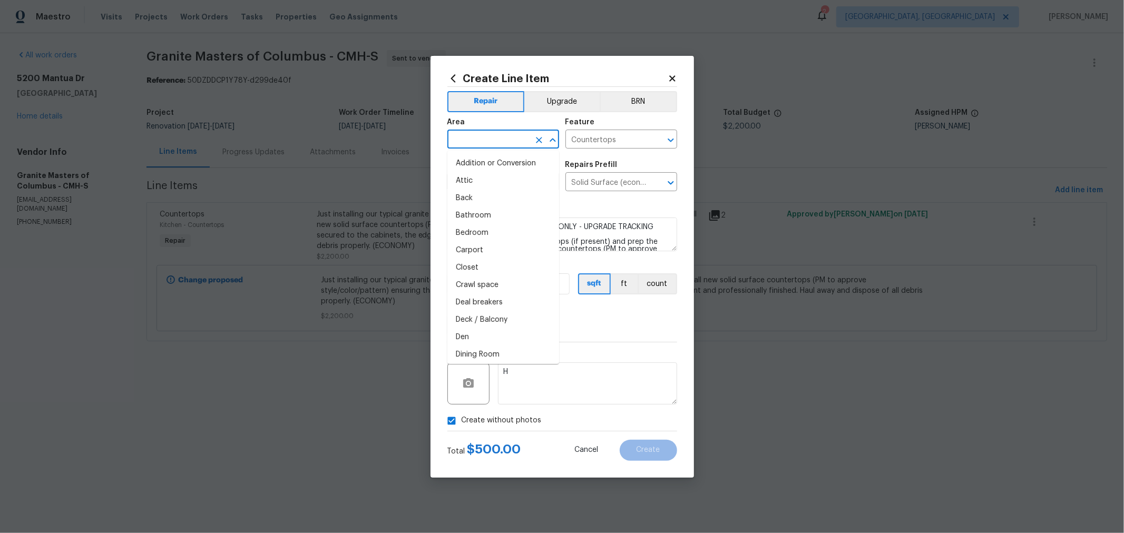
click at [509, 136] on input "text" at bounding box center [489, 140] width 82 height 16
click at [478, 286] on li "Kitchen" at bounding box center [504, 284] width 112 height 17
type input "Kitchen"
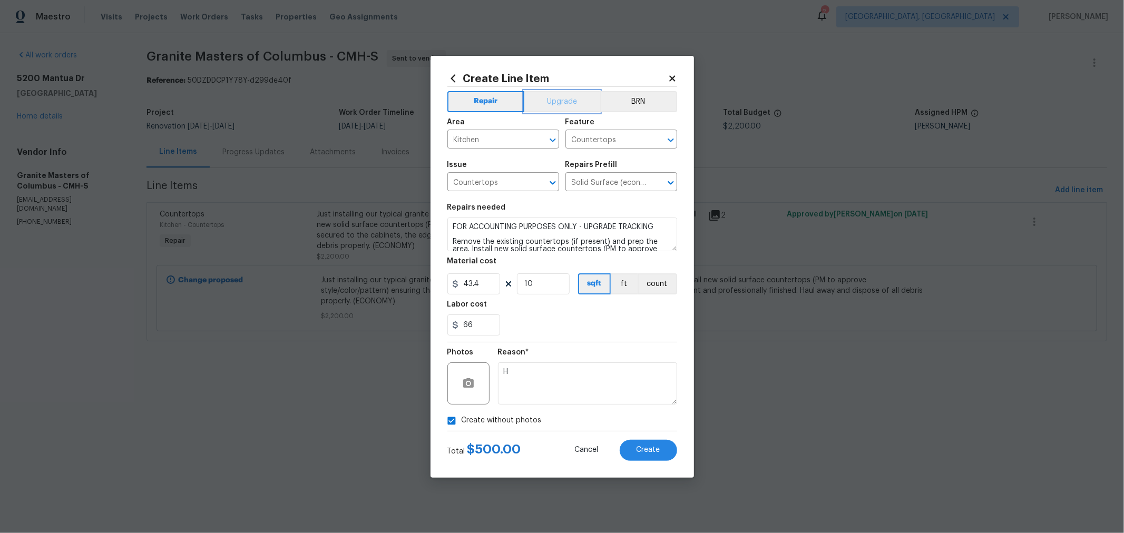
click at [560, 100] on button "Upgrade" at bounding box center [562, 101] width 75 height 21
click at [644, 452] on span "Create" at bounding box center [649, 451] width 24 height 8
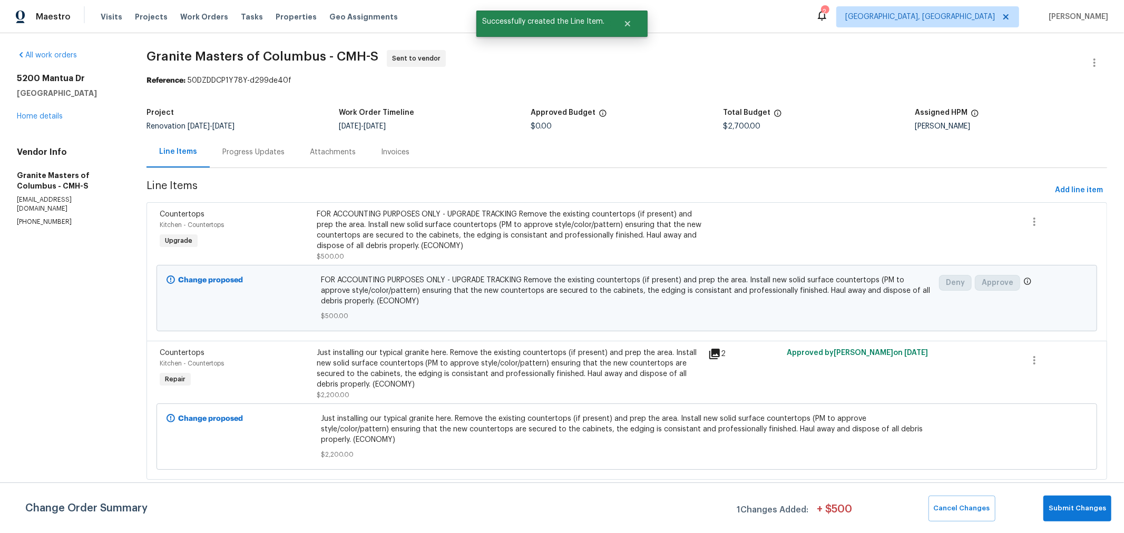
click at [484, 378] on div "Just installing our typical granite here. Remove the existing countertops (if p…" at bounding box center [510, 369] width 386 height 42
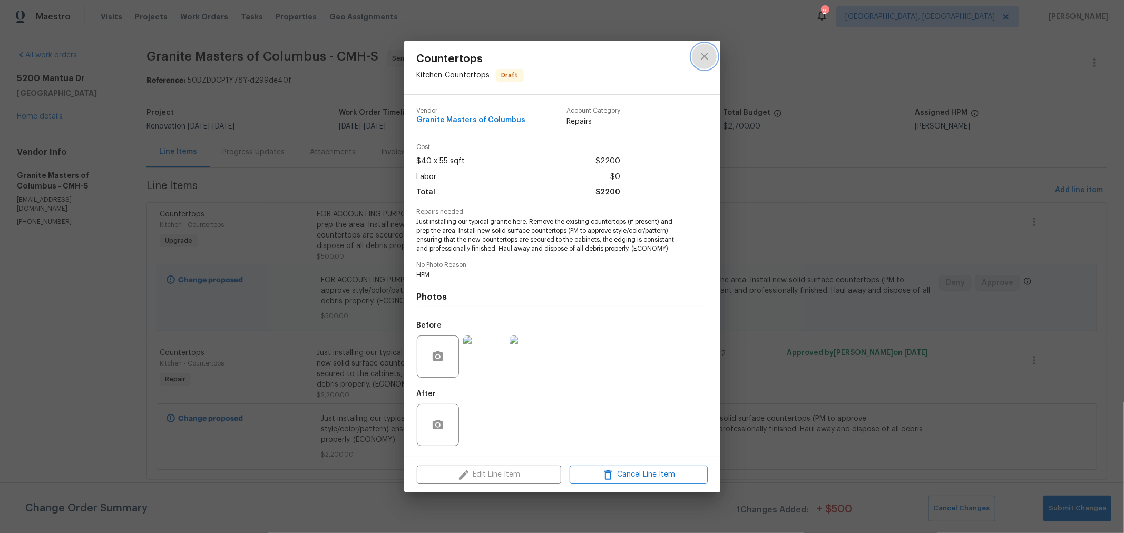
click at [709, 59] on icon "close" at bounding box center [704, 56] width 13 height 13
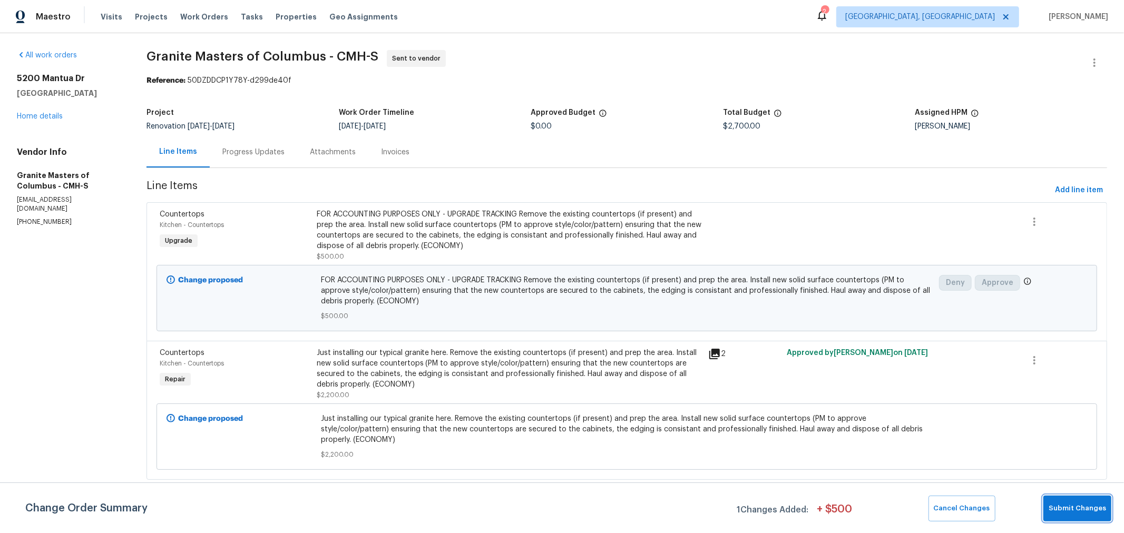
click at [1082, 507] on span "Submit Changes" at bounding box center [1077, 509] width 57 height 12
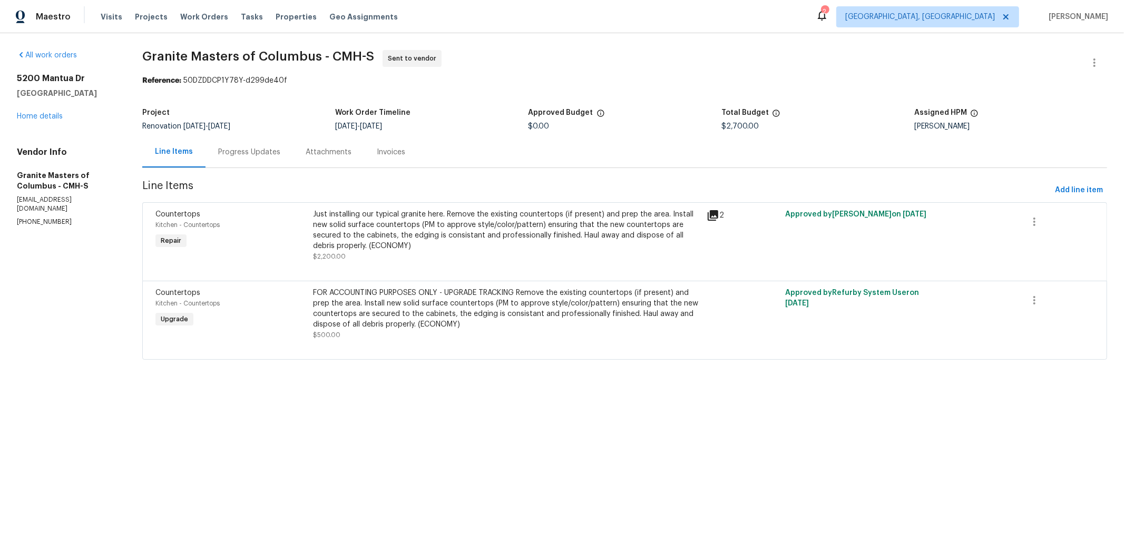
click at [497, 244] on div "Just installing our typical granite here. Remove the existing countertops (if p…" at bounding box center [506, 230] width 387 height 42
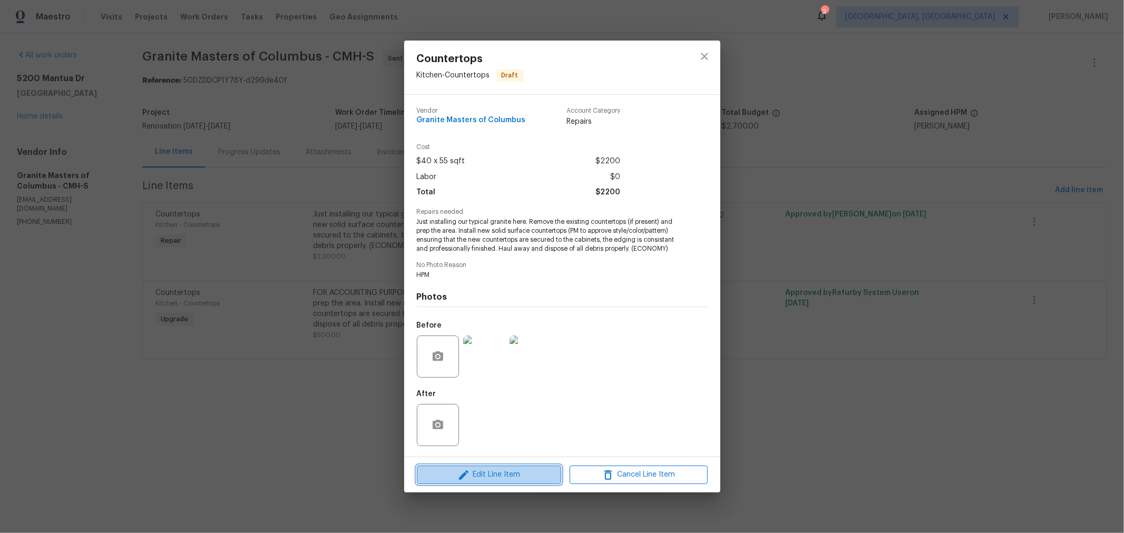
click at [498, 472] on span "Edit Line Item" at bounding box center [489, 475] width 138 height 13
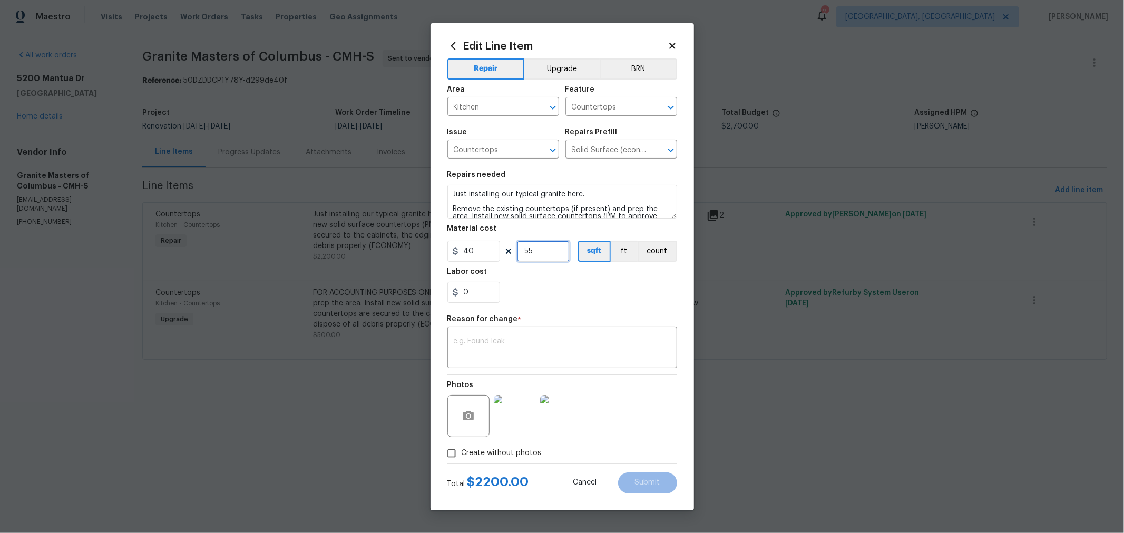
click at [540, 252] on input "55" at bounding box center [543, 251] width 53 height 21
drag, startPoint x: 547, startPoint y: 257, endPoint x: 485, endPoint y: 256, distance: 62.2
click at [485, 256] on div "40 55 sqft ft count" at bounding box center [563, 251] width 230 height 21
click at [545, 248] on input "42" at bounding box center [543, 251] width 53 height 21
type input "42"
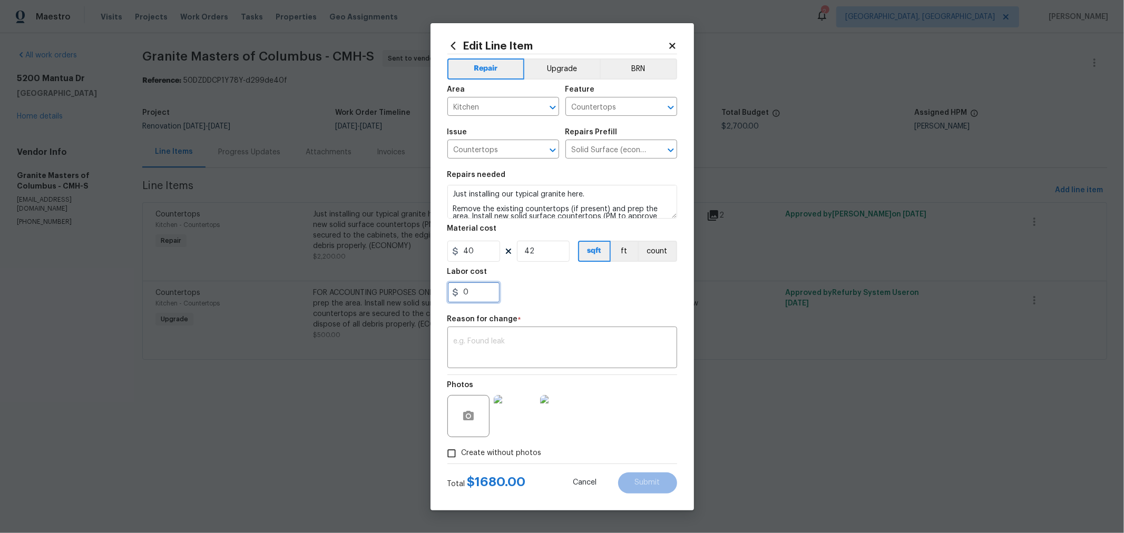
click at [473, 293] on input "0" at bounding box center [474, 292] width 53 height 21
type input "20"
click at [562, 277] on div "Labor cost" at bounding box center [563, 275] width 230 height 14
click at [512, 340] on textarea at bounding box center [562, 349] width 217 height 22
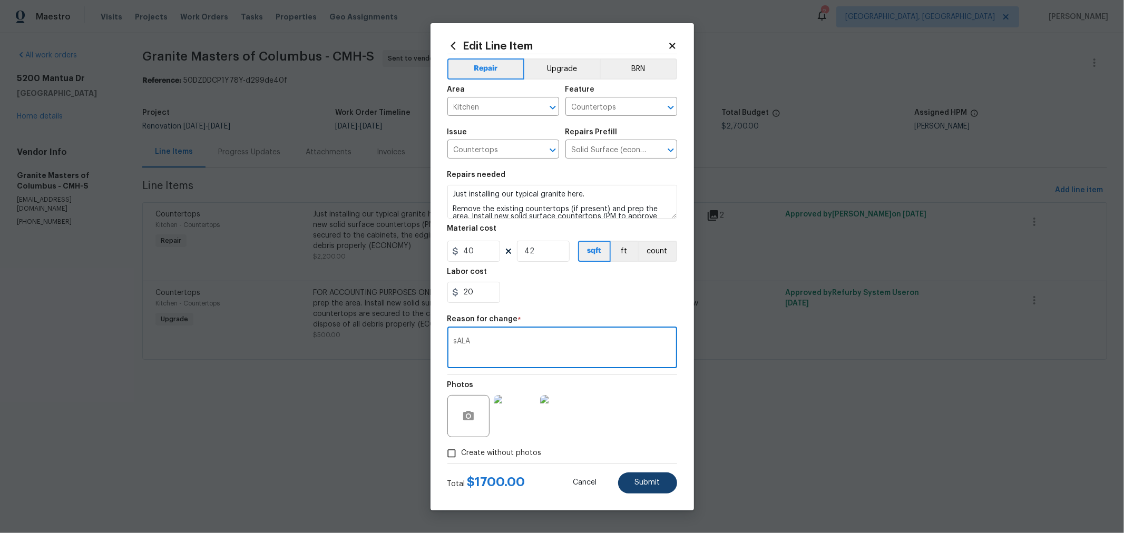
type textarea "sALA"
click at [656, 488] on button "Submit" at bounding box center [647, 483] width 59 height 21
type input "55"
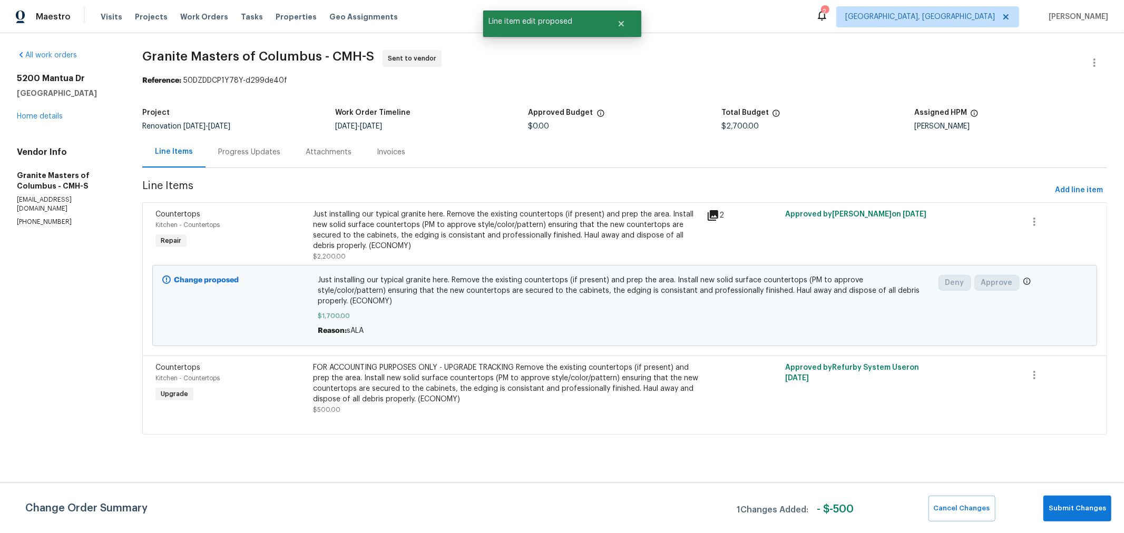
click at [469, 367] on div "FOR ACCOUNTING PURPOSES ONLY - UPGRADE TRACKING Remove the existing countertops…" at bounding box center [506, 384] width 387 height 42
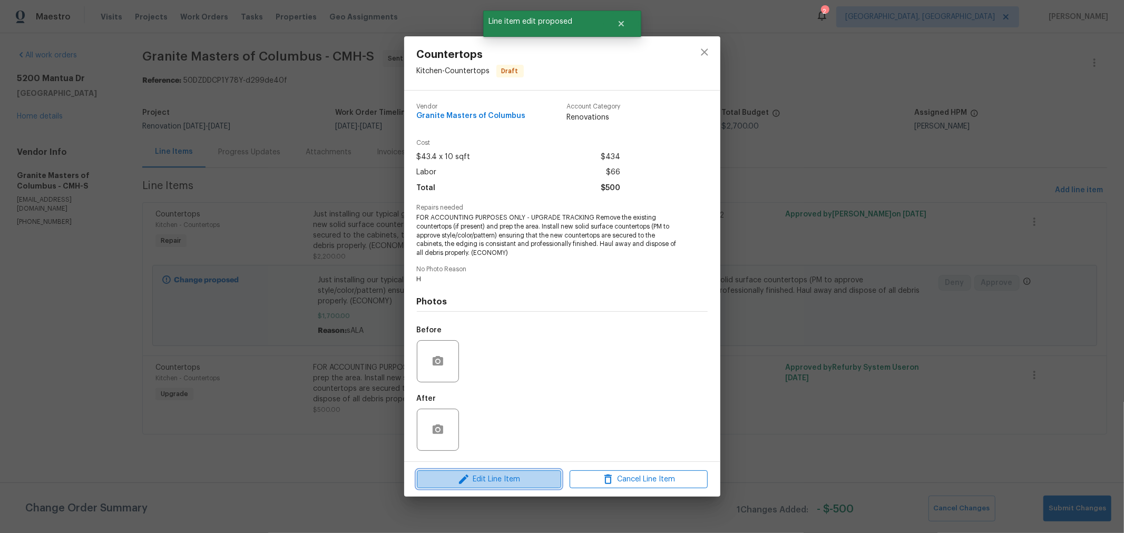
click at [489, 475] on span "Edit Line Item" at bounding box center [489, 479] width 138 height 13
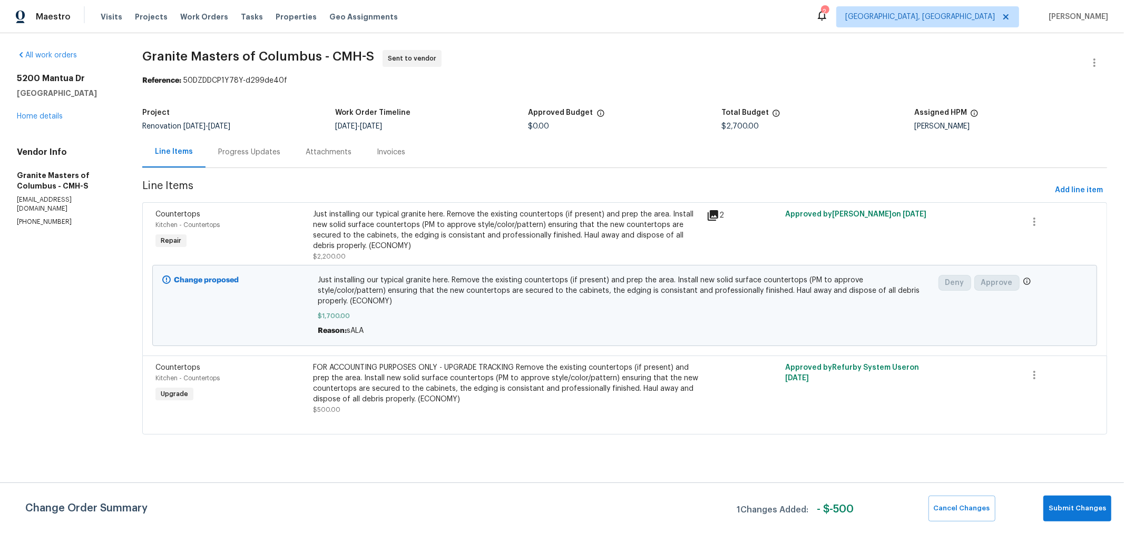
click at [721, 414] on body "Maestro Visits Projects Work Orders Tasks Properties Geo Assignments 2 [GEOGRAP…" at bounding box center [562, 232] width 1124 height 464
click at [1075, 495] on div "Change Order Summary 1 Changes Added: - $ -500 Cancel Changes Submit Changes" at bounding box center [562, 508] width 1124 height 51
click at [1072, 506] on span "Submit Changes" at bounding box center [1077, 509] width 57 height 12
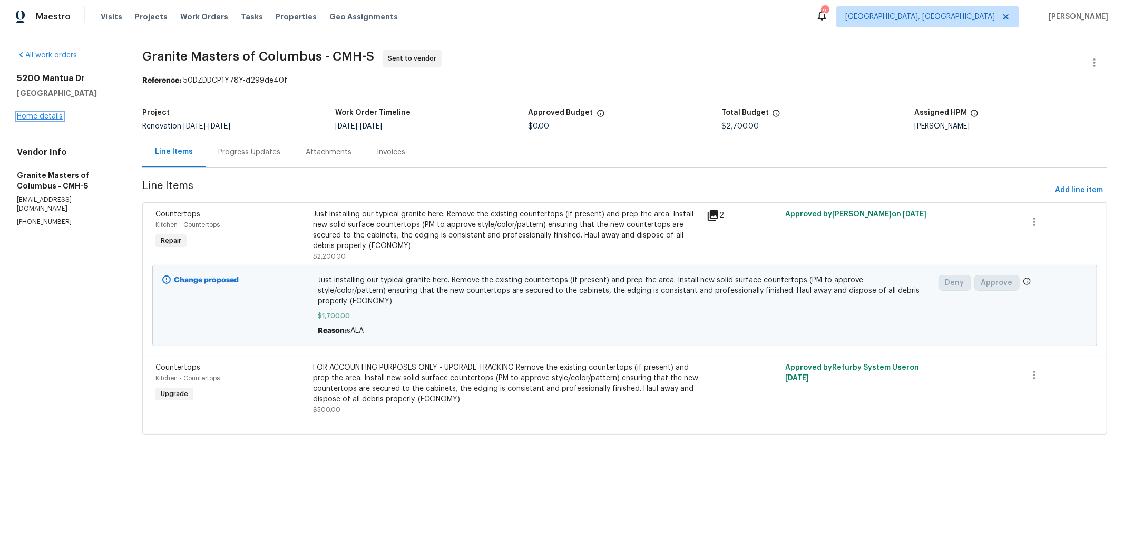
click at [45, 120] on link "Home details" at bounding box center [40, 116] width 46 height 7
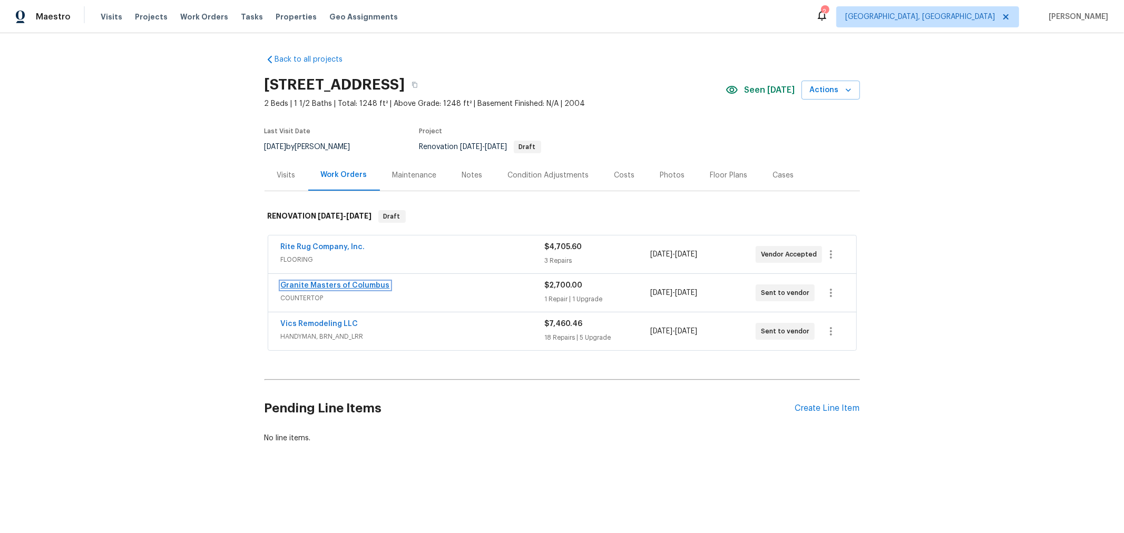
click at [343, 282] on link "Granite Masters of Columbus" at bounding box center [335, 285] width 109 height 7
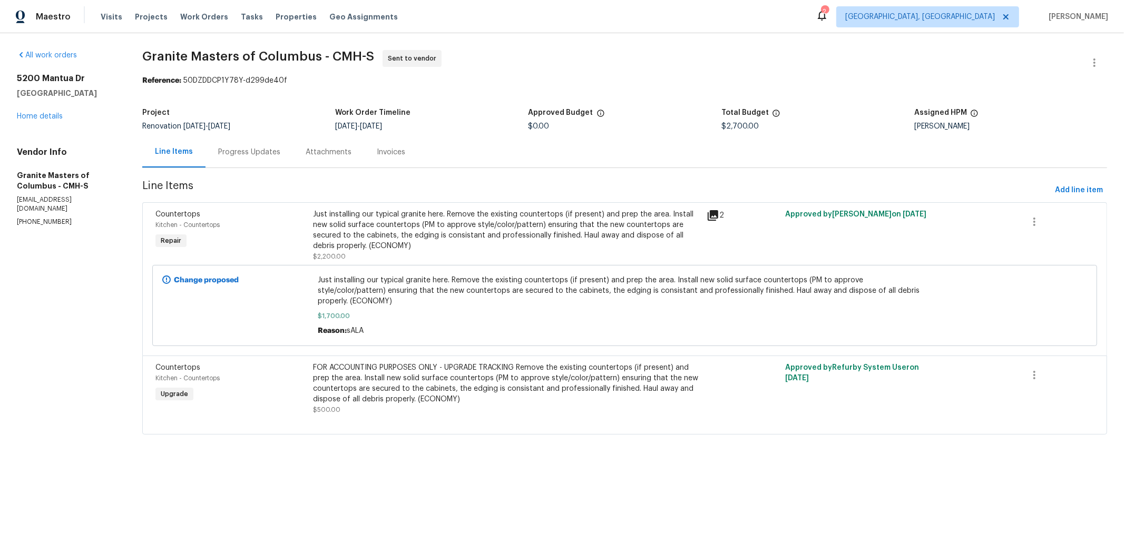
click at [880, 452] on div "All work orders [STREET_ADDRESS] Home details Vendor Info Granite Masters of Co…" at bounding box center [562, 248] width 1124 height 431
click at [48, 120] on link "Home details" at bounding box center [40, 116] width 46 height 7
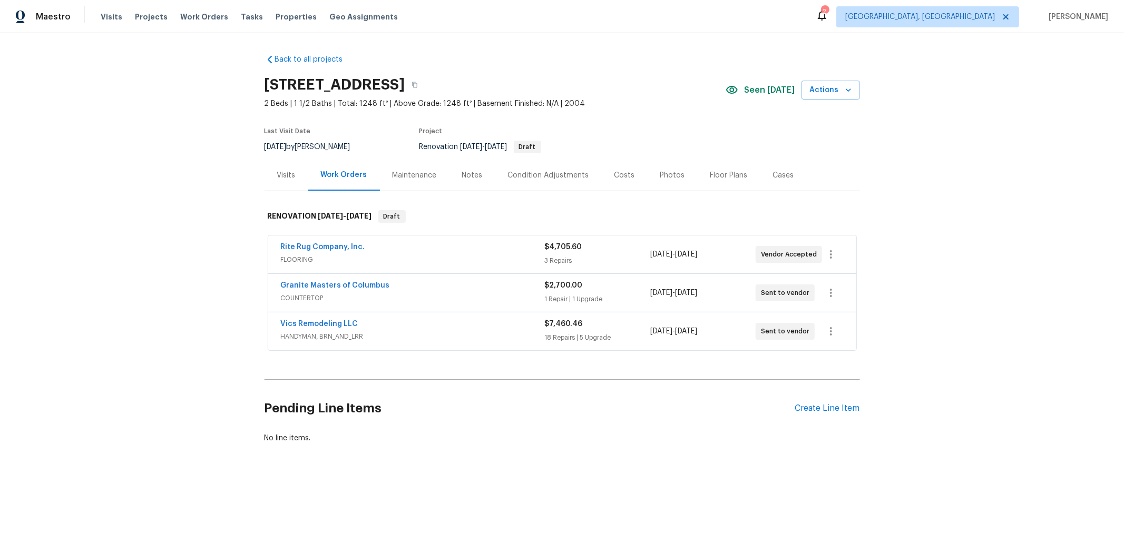
click at [287, 176] on div "Visits" at bounding box center [286, 175] width 18 height 11
